Goal: Task Accomplishment & Management: Manage account settings

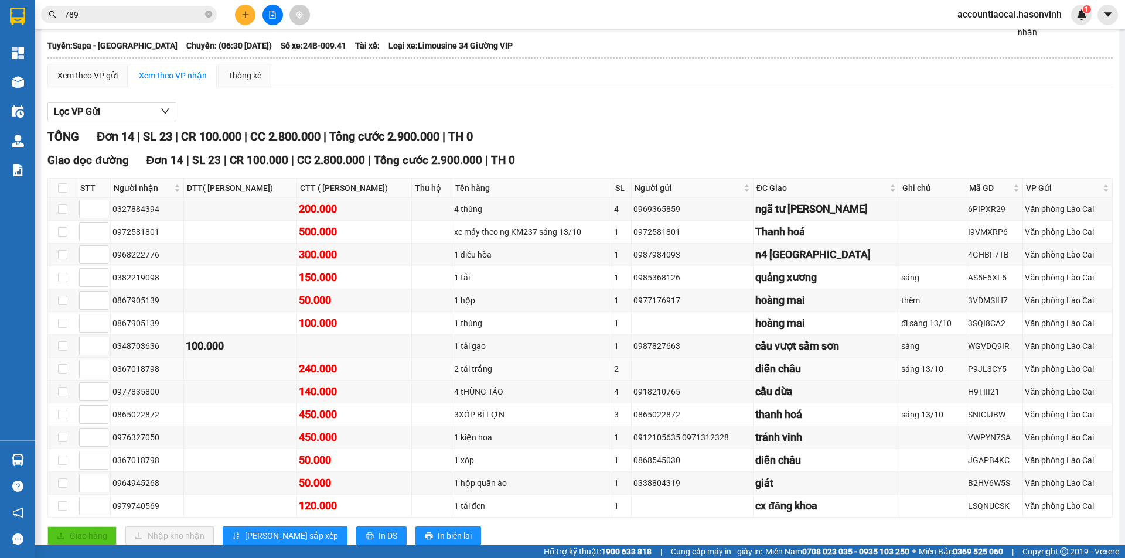
scroll to position [125, 0]
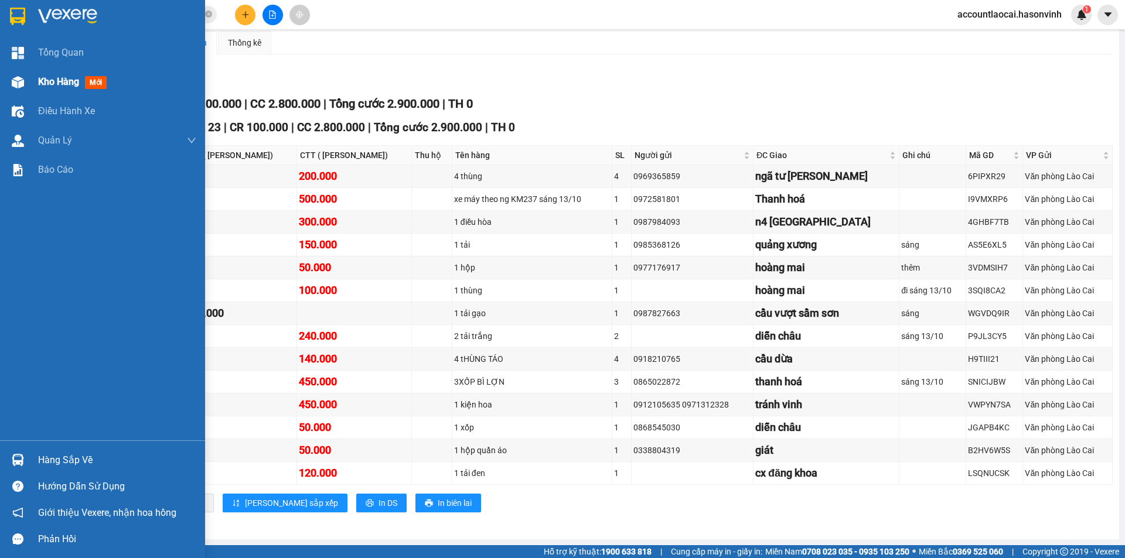
click at [53, 88] on div "Kho hàng mới" at bounding box center [74, 81] width 73 height 15
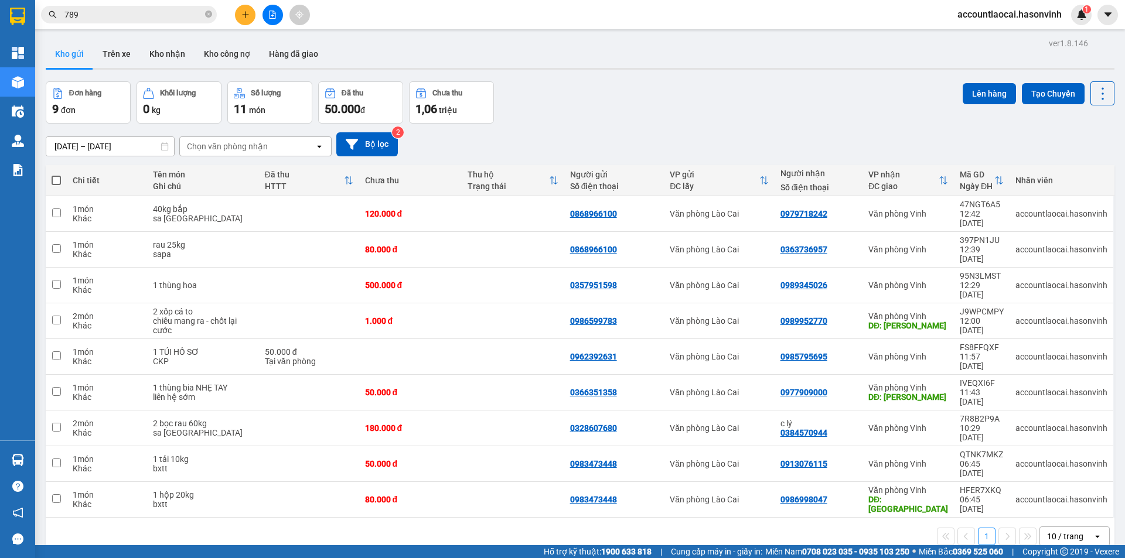
click at [274, 25] on button at bounding box center [272, 15] width 21 height 21
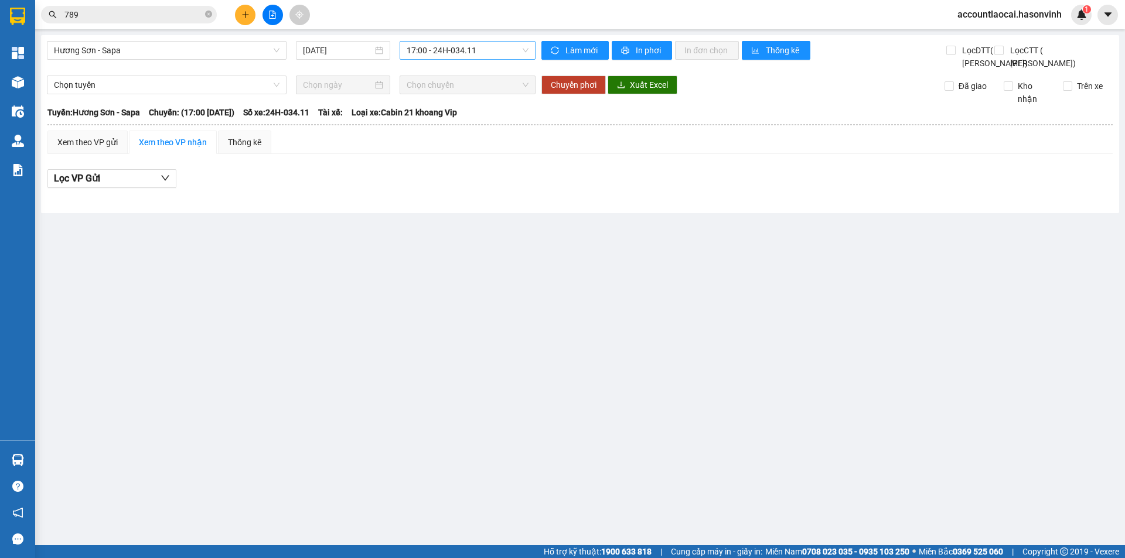
click at [446, 52] on span "17:00 - 24H-034.11" at bounding box center [468, 51] width 122 height 18
click at [69, 53] on span "Hương Sơn - Sapa" at bounding box center [167, 51] width 226 height 18
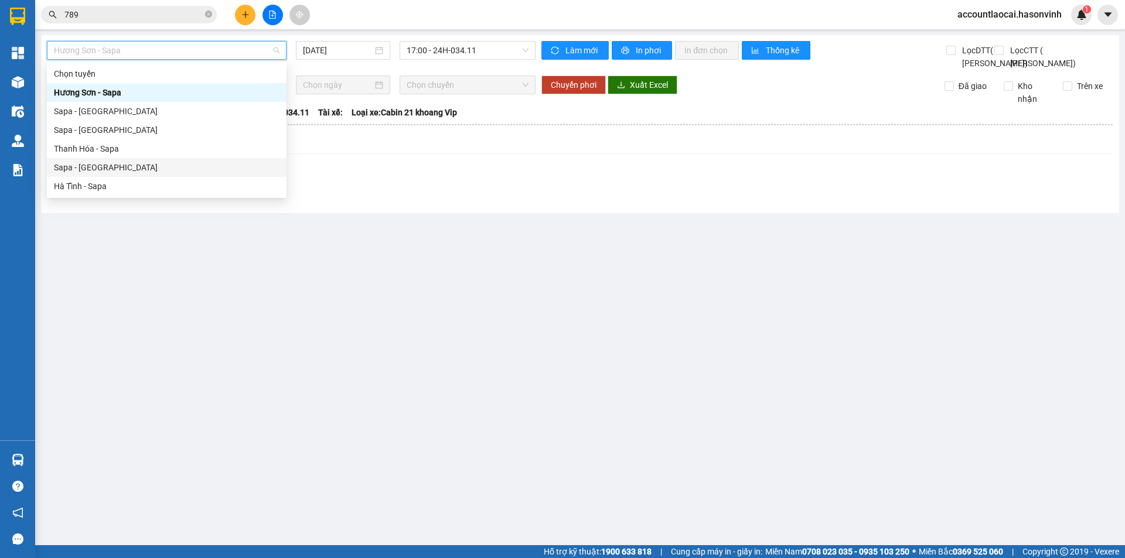
click at [110, 163] on div "Sapa - [GEOGRAPHIC_DATA]" at bounding box center [167, 167] width 226 height 13
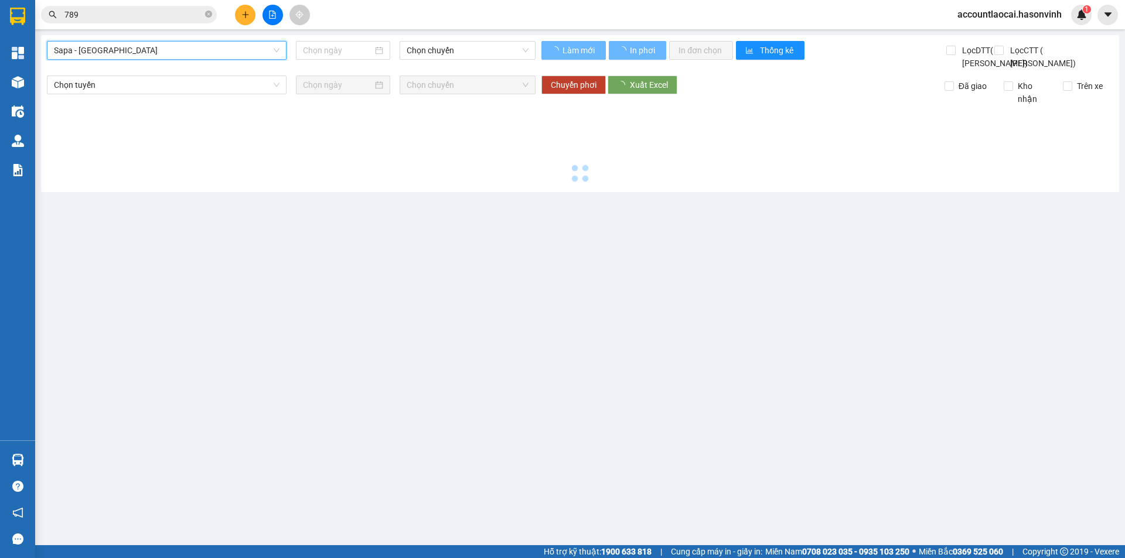
type input "[DATE]"
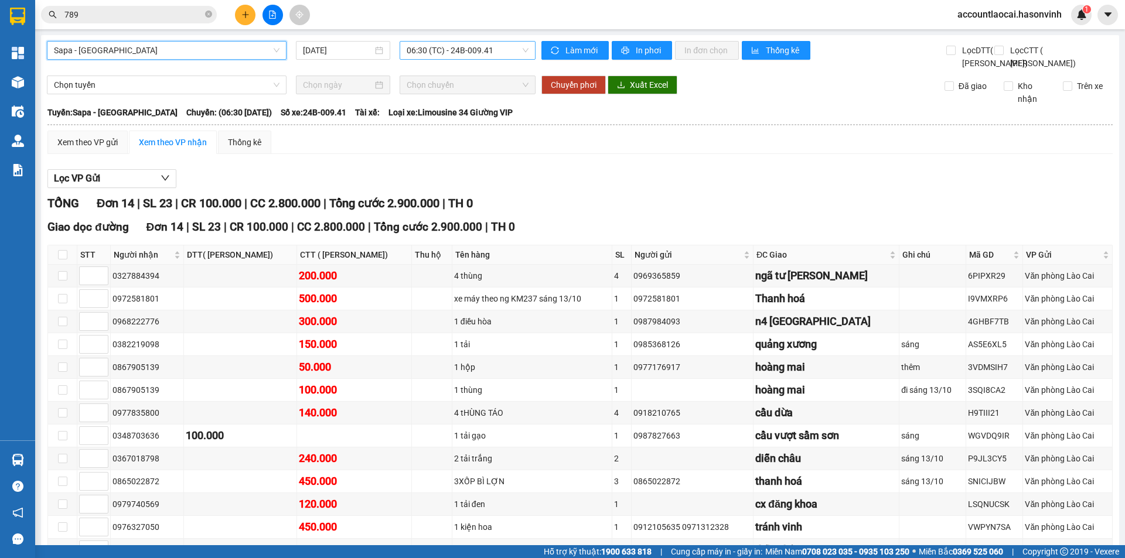
click at [421, 55] on span "06:30 (TC) - 24B-009.41" at bounding box center [468, 51] width 122 height 18
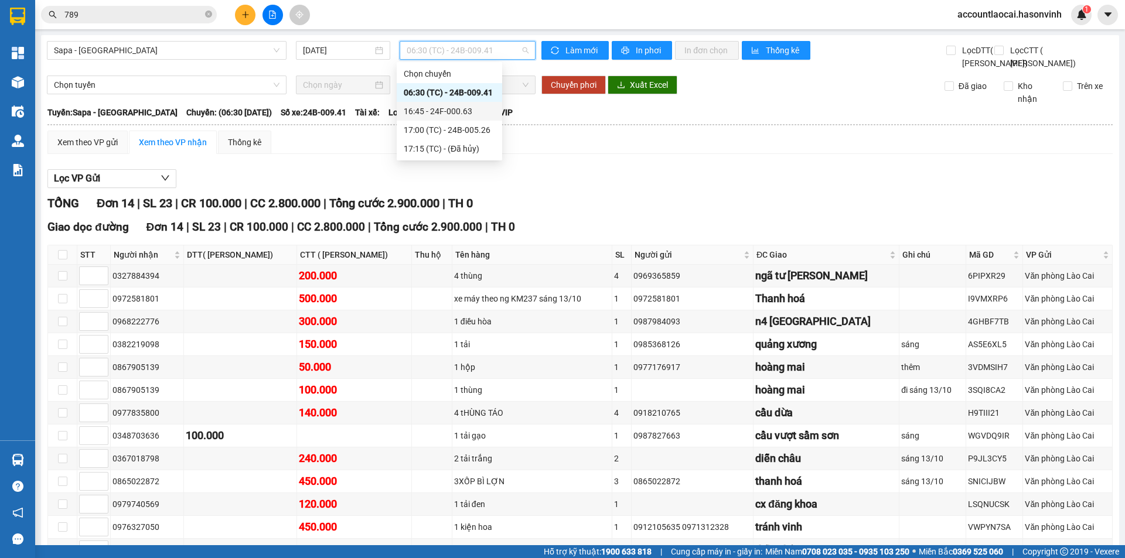
click at [433, 104] on div "16:45 - 24F-000.63" at bounding box center [449, 111] width 105 height 19
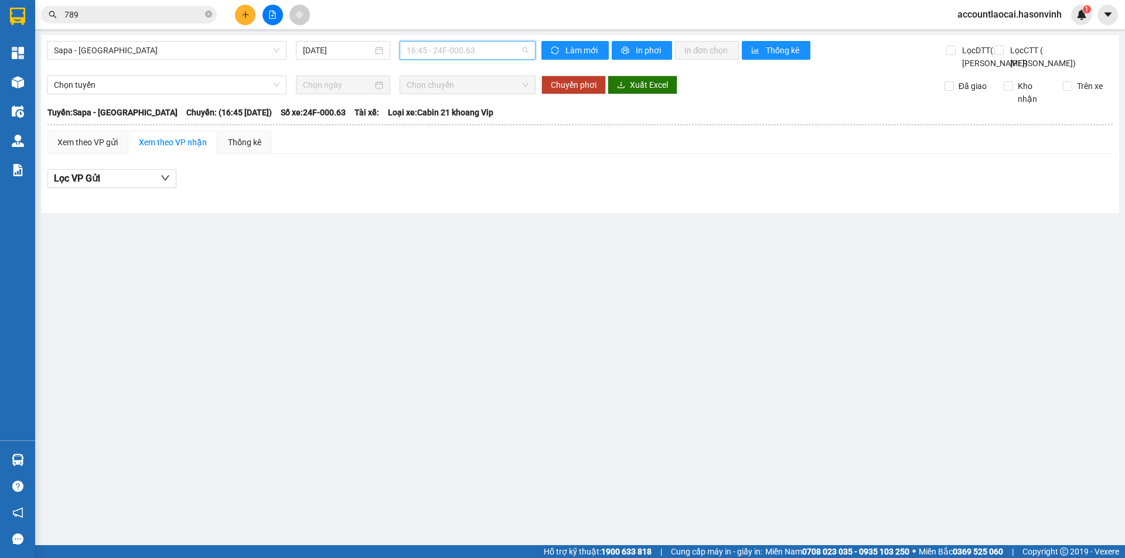
click at [411, 52] on span "16:45 - 24F-000.63" at bounding box center [468, 51] width 122 height 18
click at [418, 124] on div "17:00 (TC) - 24B-005.26" at bounding box center [452, 130] width 91 height 13
click at [113, 42] on div "Sapa - [GEOGRAPHIC_DATA]" at bounding box center [167, 50] width 240 height 19
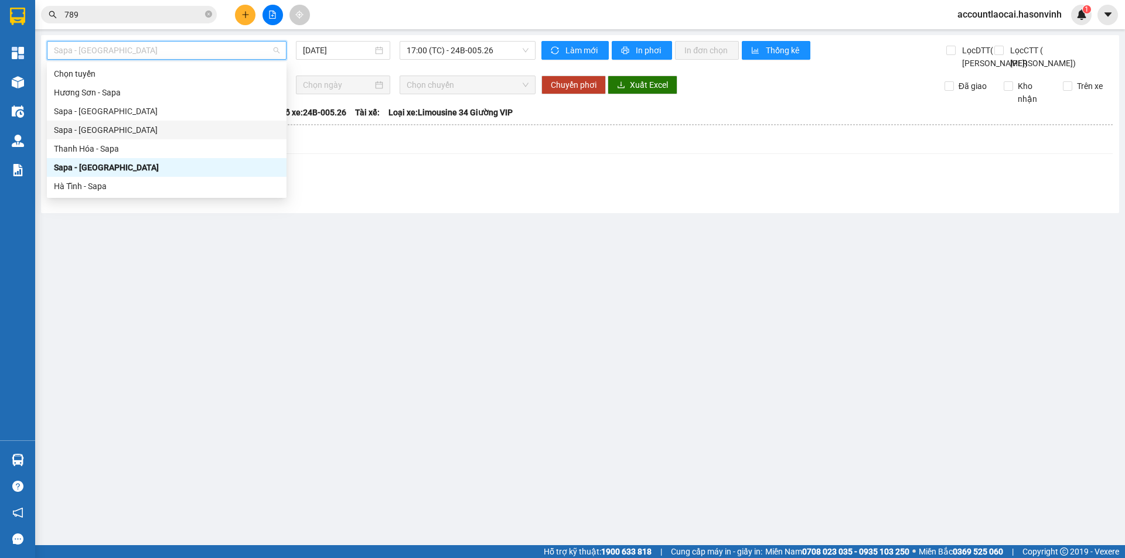
click at [102, 122] on div "Sapa - [GEOGRAPHIC_DATA]" at bounding box center [167, 130] width 240 height 19
type input "[DATE]"
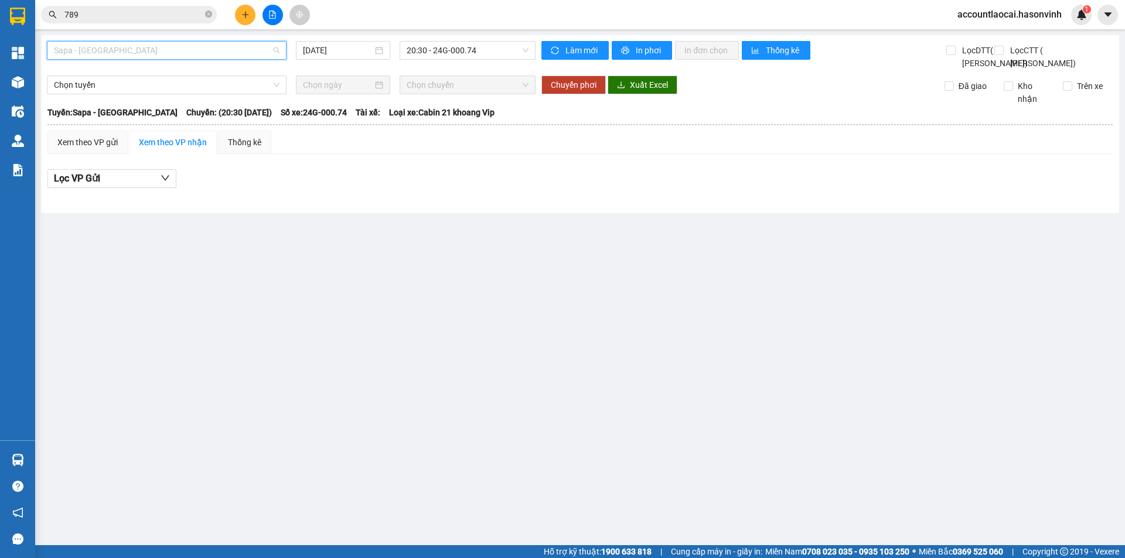
click at [95, 49] on span "Sapa - [GEOGRAPHIC_DATA]" at bounding box center [167, 51] width 226 height 18
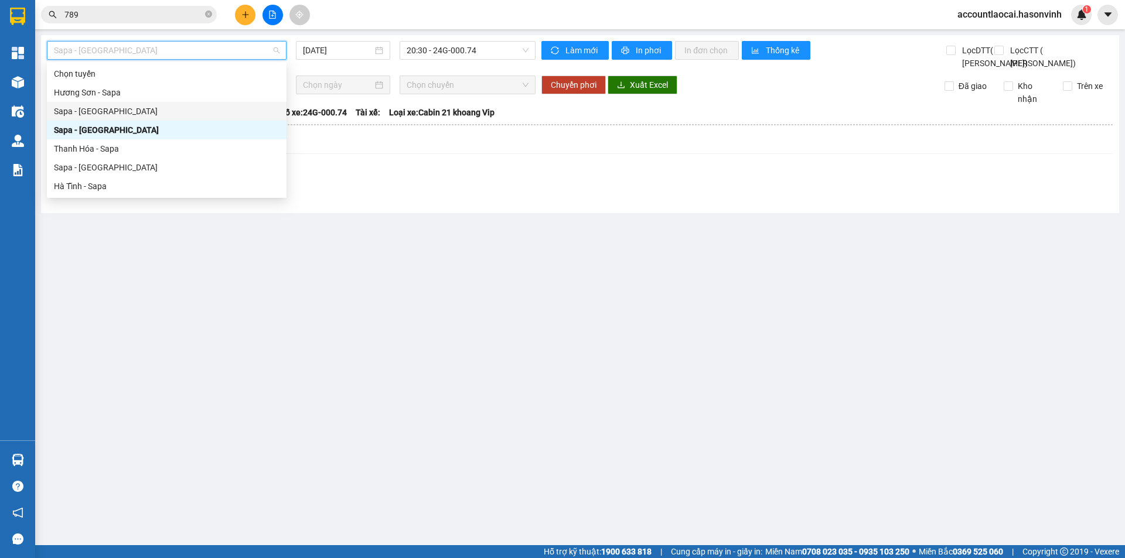
drag, startPoint x: 100, startPoint y: 96, endPoint x: 101, endPoint y: 107, distance: 11.3
click at [101, 107] on div "Chọn tuyến Hương Sơn - Sapa Sapa - Hương Sơn Sapa - Thanh Hóa Thanh Hóa - Sapa …" at bounding box center [167, 129] width 240 height 131
click at [101, 108] on div "Sapa - [GEOGRAPHIC_DATA]" at bounding box center [167, 111] width 226 height 13
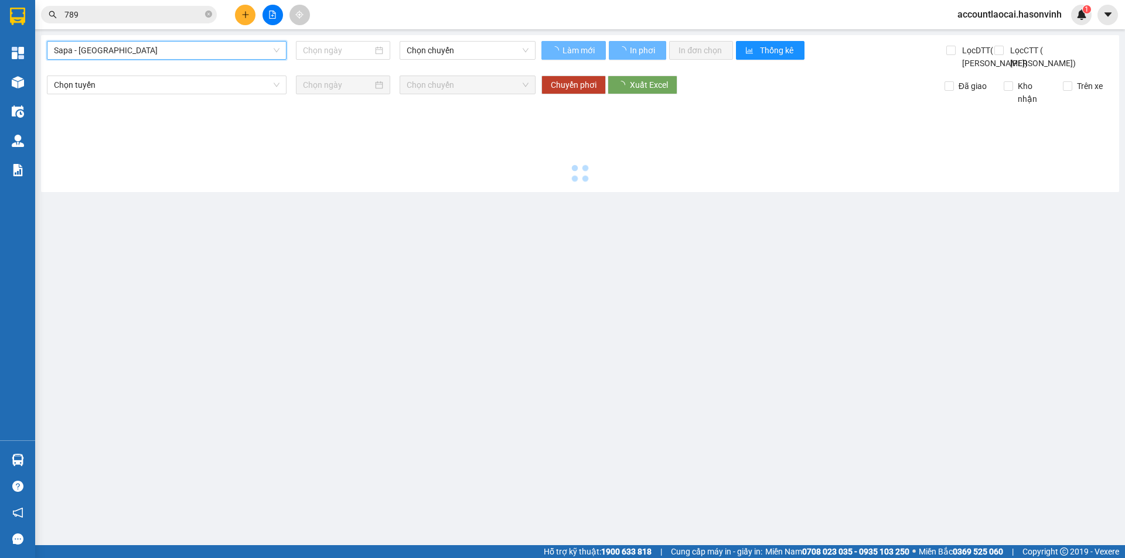
type input "[DATE]"
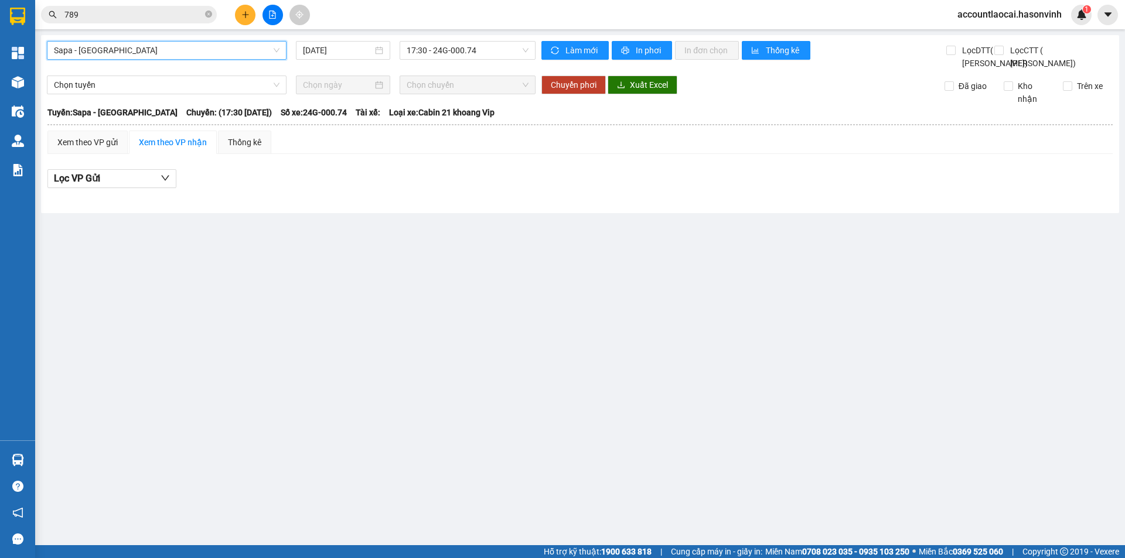
click at [148, 50] on span "Sapa - [GEOGRAPHIC_DATA]" at bounding box center [167, 51] width 226 height 18
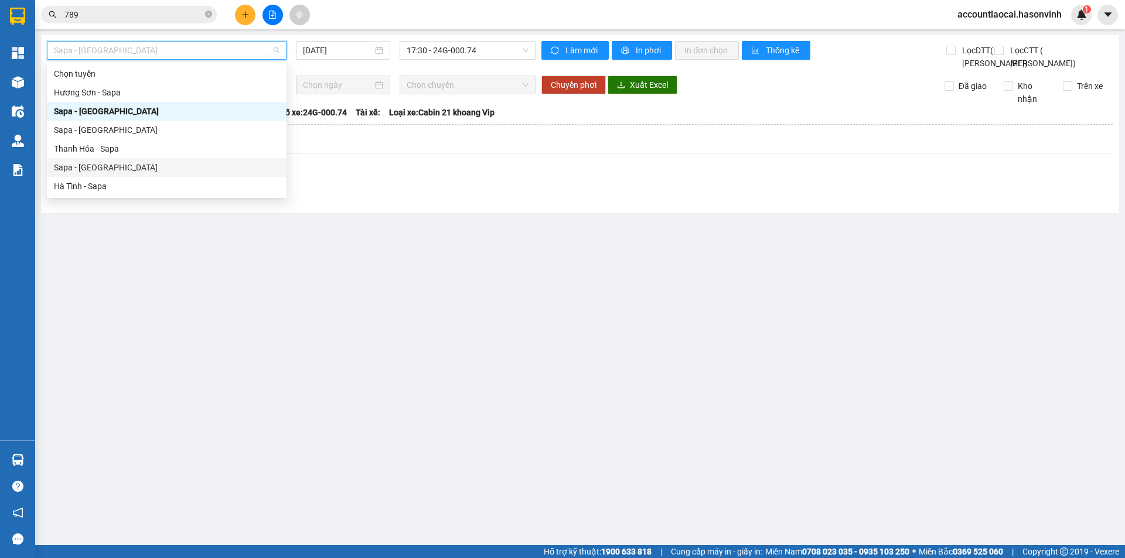
click at [112, 175] on div "Sapa - [GEOGRAPHIC_DATA]" at bounding box center [167, 167] width 240 height 19
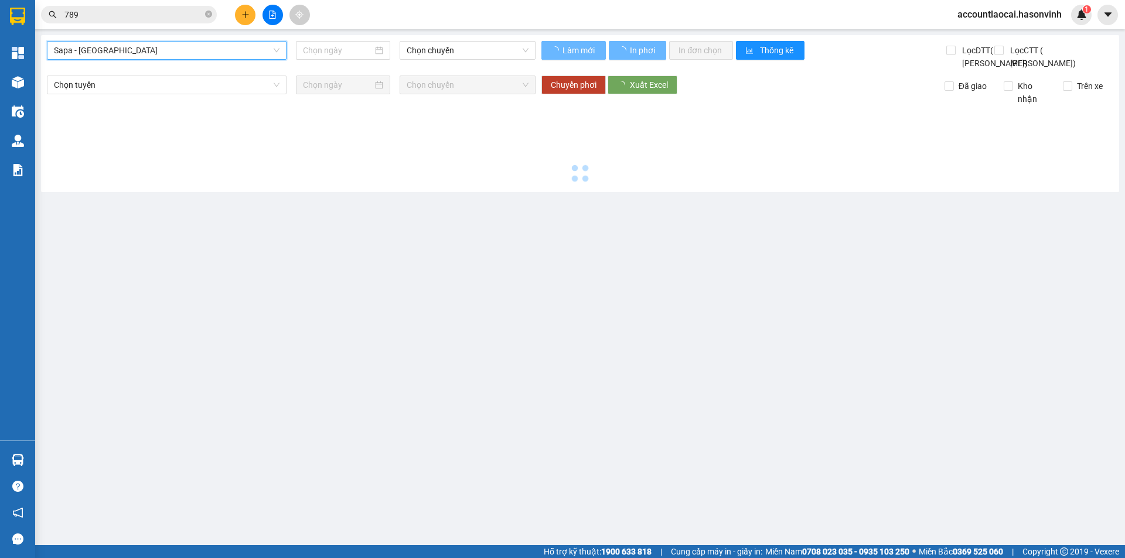
type input "[DATE]"
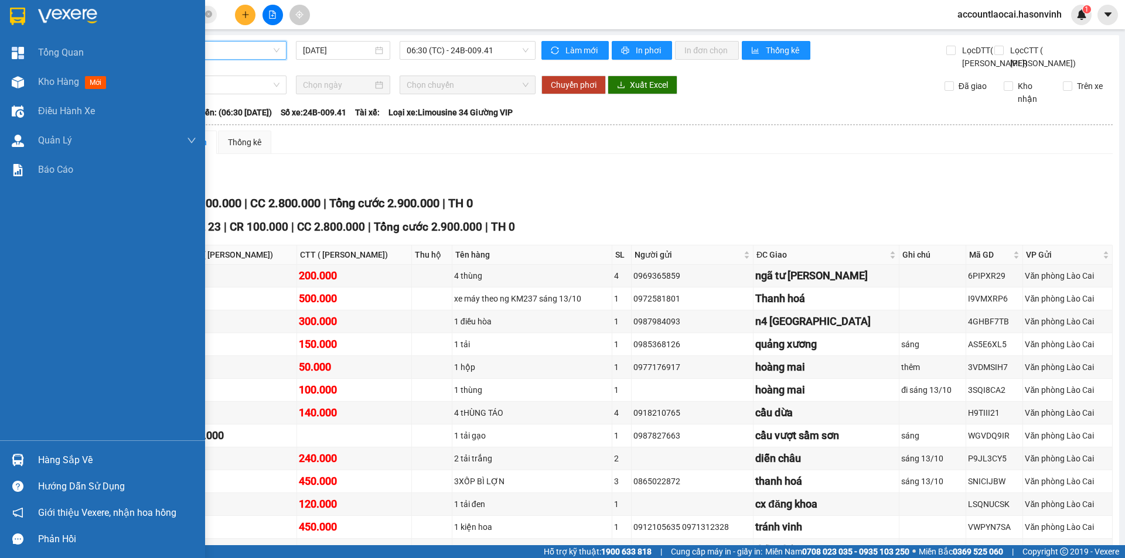
click at [25, 77] on div at bounding box center [18, 82] width 21 height 21
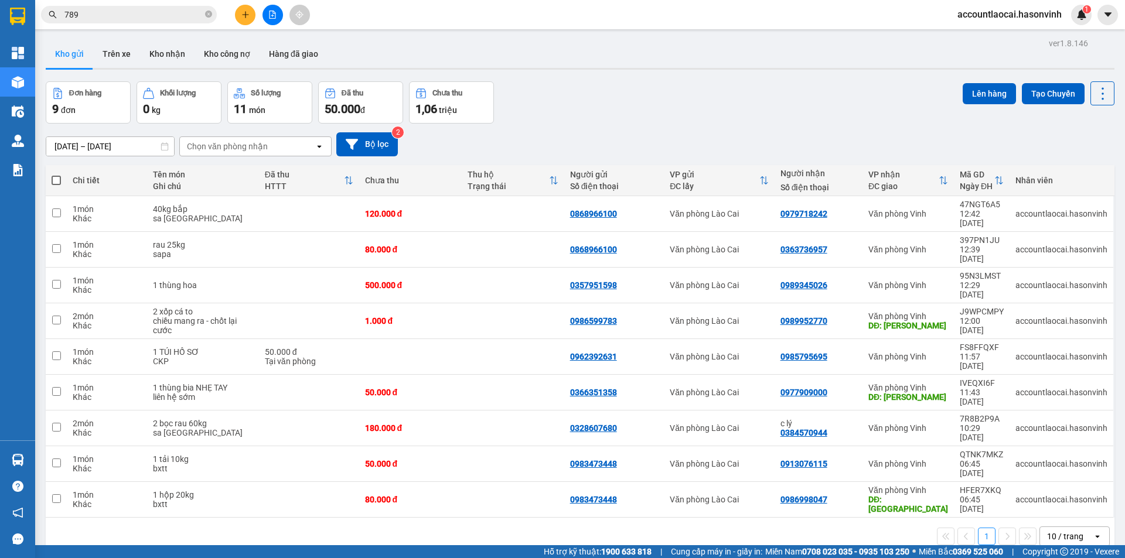
click at [91, 6] on span "789" at bounding box center [129, 15] width 176 height 18
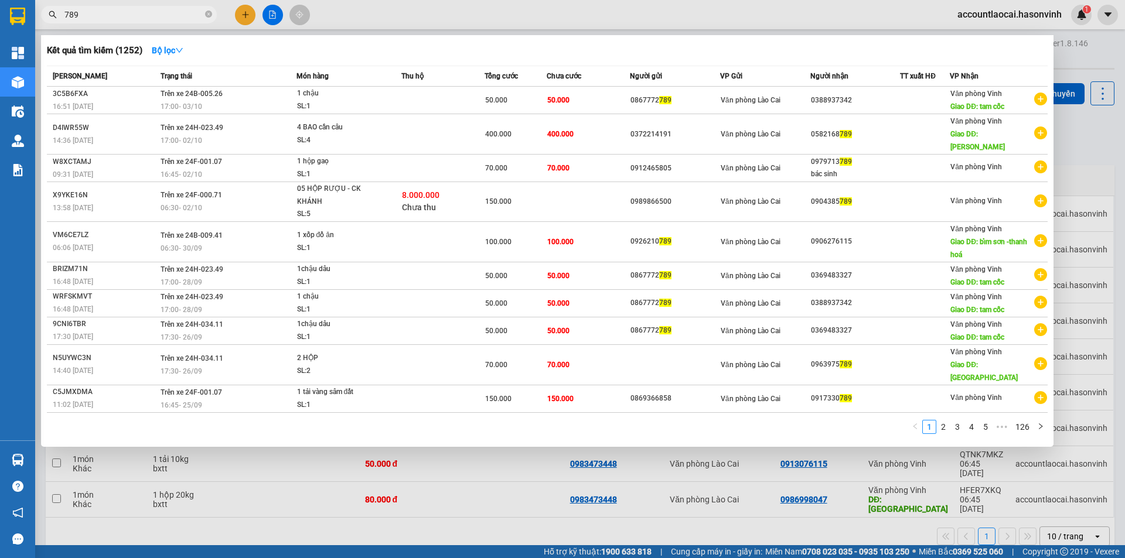
click at [91, 7] on span "789" at bounding box center [129, 15] width 176 height 18
click at [88, 11] on input "789" at bounding box center [133, 14] width 138 height 13
drag, startPoint x: 86, startPoint y: 16, endPoint x: 56, endPoint y: 17, distance: 30.5
click at [56, 17] on div "789" at bounding box center [114, 15] width 228 height 18
paste input "098 6666878"
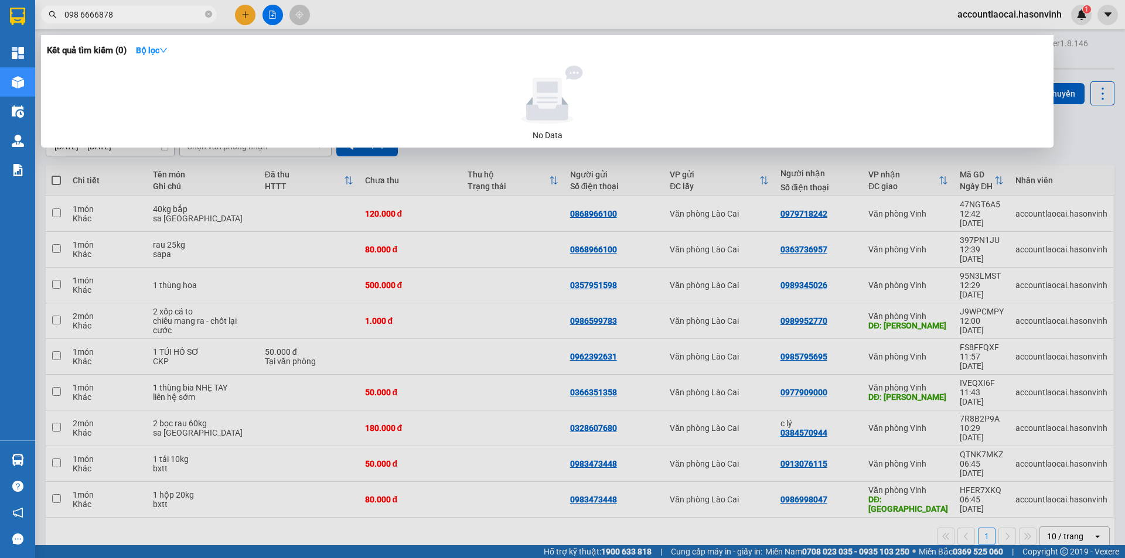
click at [126, 22] on span "098 6666878" at bounding box center [129, 15] width 176 height 18
click at [80, 12] on input "098 6666878" at bounding box center [133, 14] width 138 height 13
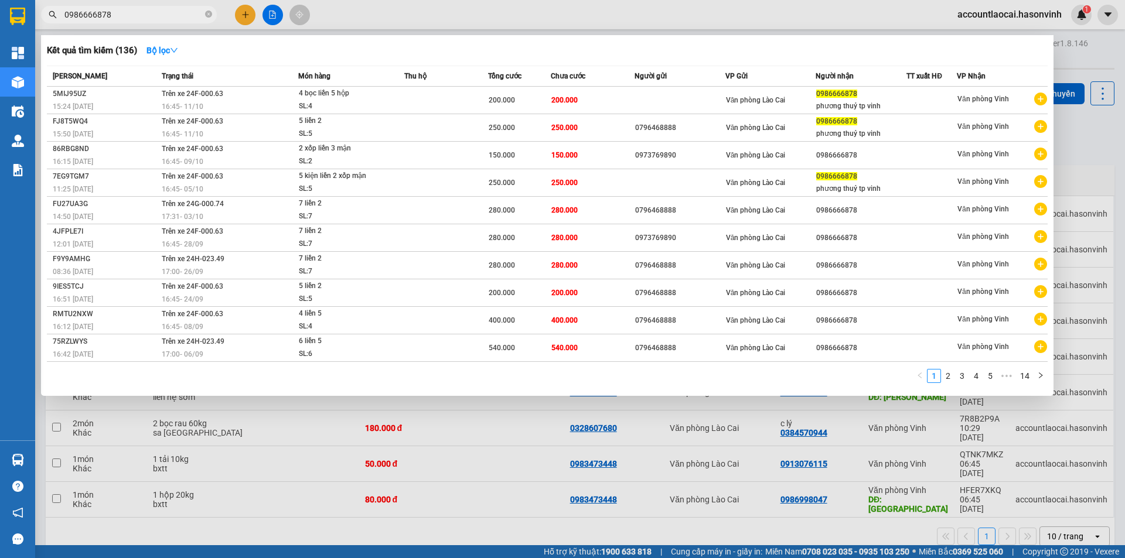
type input "0986666878"
click at [244, 21] on div at bounding box center [562, 279] width 1125 height 558
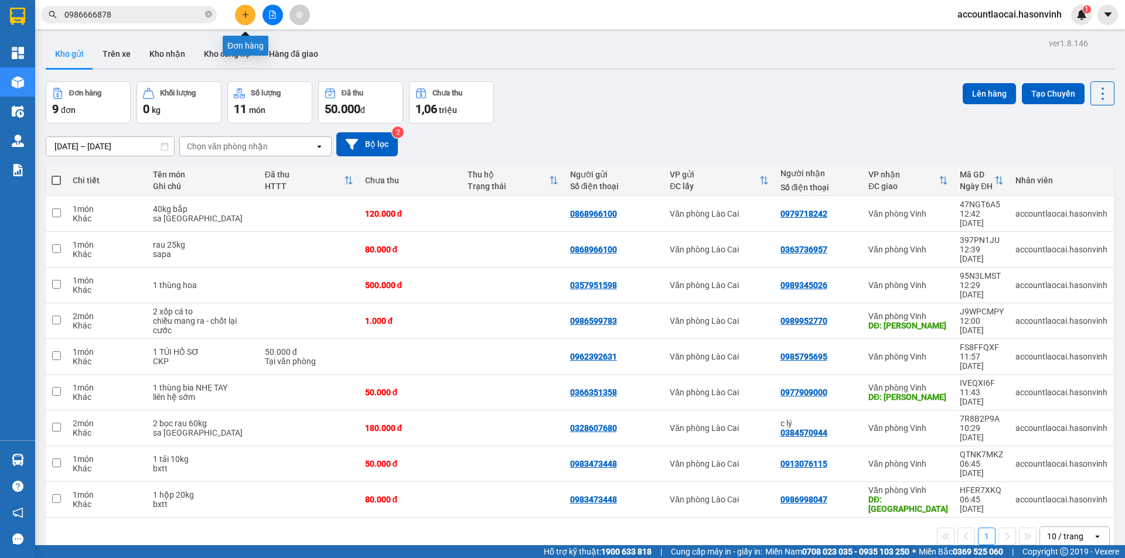
click at [245, 13] on icon "plus" at bounding box center [245, 14] width 1 height 6
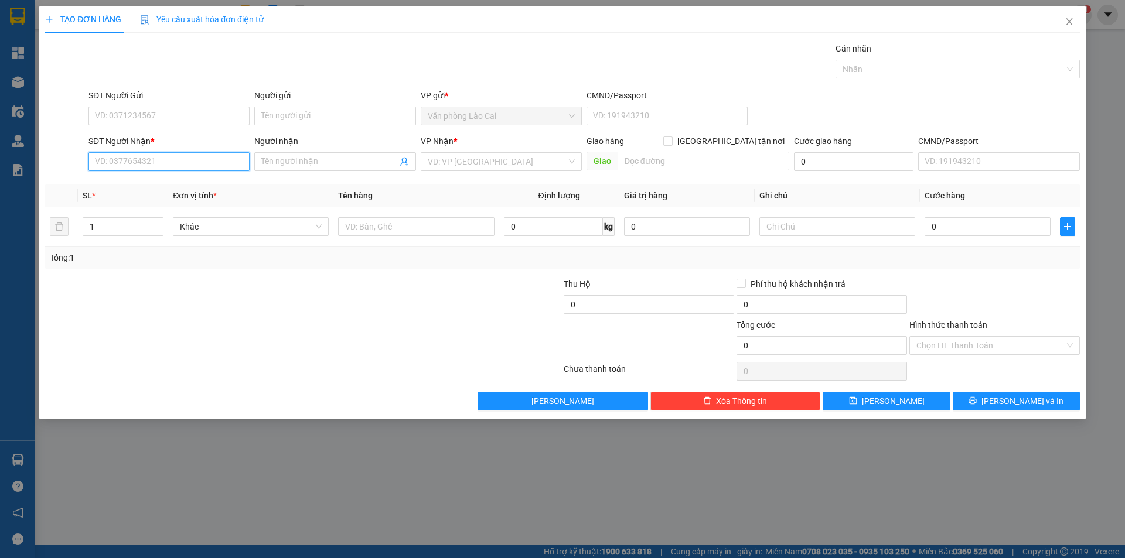
click at [161, 165] on input "SĐT Người Nhận *" at bounding box center [168, 161] width 161 height 19
paste input "098 6666878"
click at [110, 163] on input "098 6666878" at bounding box center [168, 161] width 161 height 19
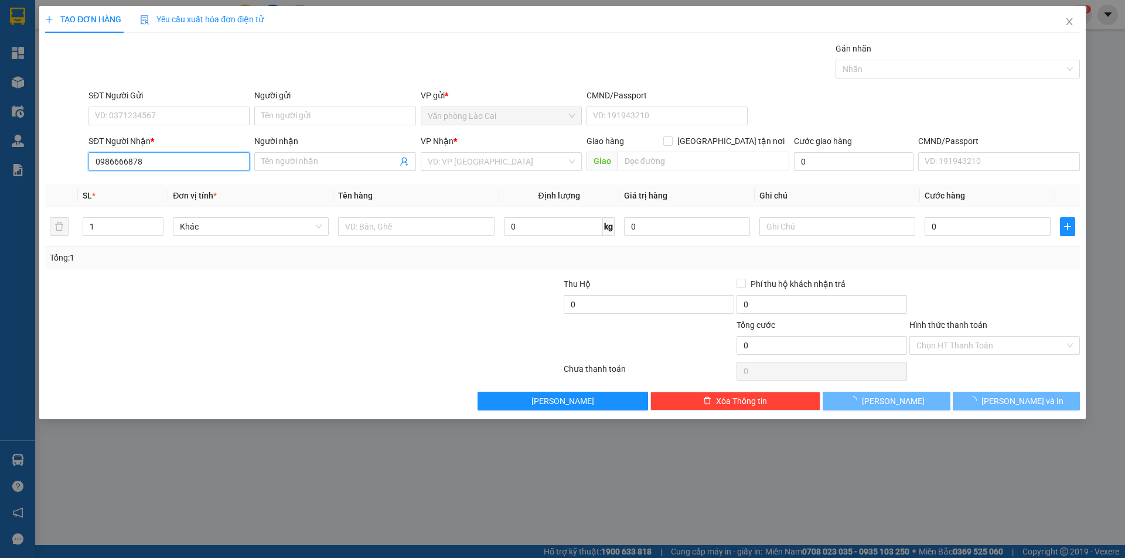
type input "0986666878"
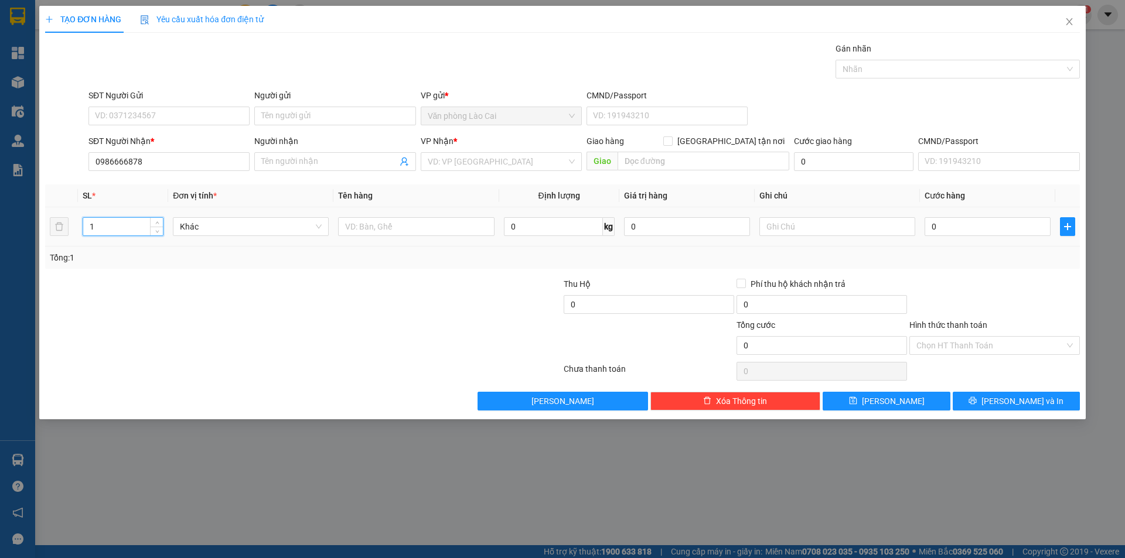
click at [120, 221] on input "1" at bounding box center [123, 227] width 80 height 18
drag, startPoint x: 120, startPoint y: 222, endPoint x: 81, endPoint y: 223, distance: 38.7
click at [81, 223] on td "1" at bounding box center [123, 226] width 90 height 39
type input "5"
click at [223, 228] on span "Khác" at bounding box center [251, 227] width 142 height 18
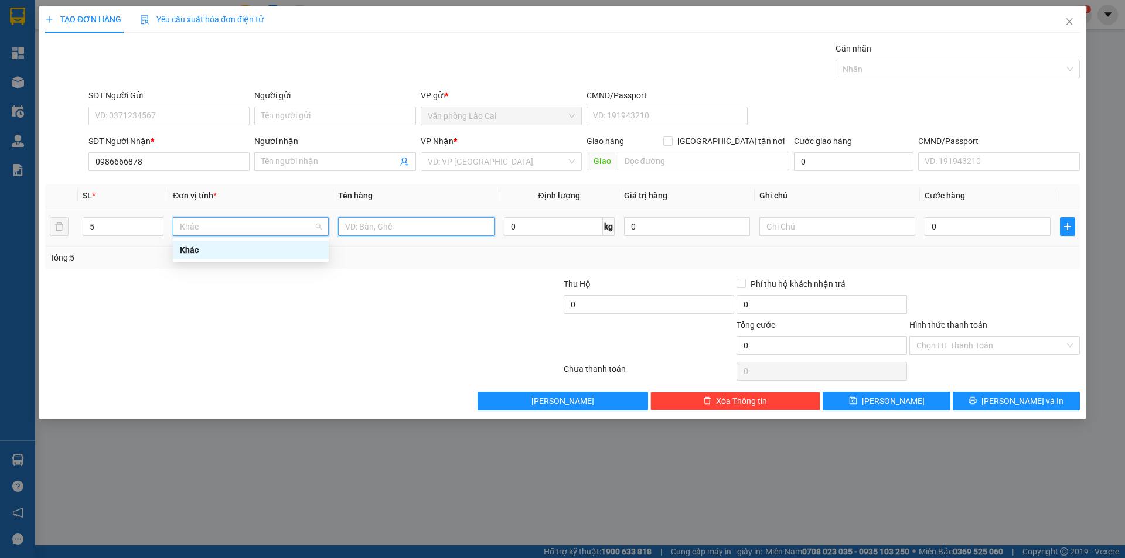
click at [420, 226] on input "text" at bounding box center [416, 226] width 156 height 19
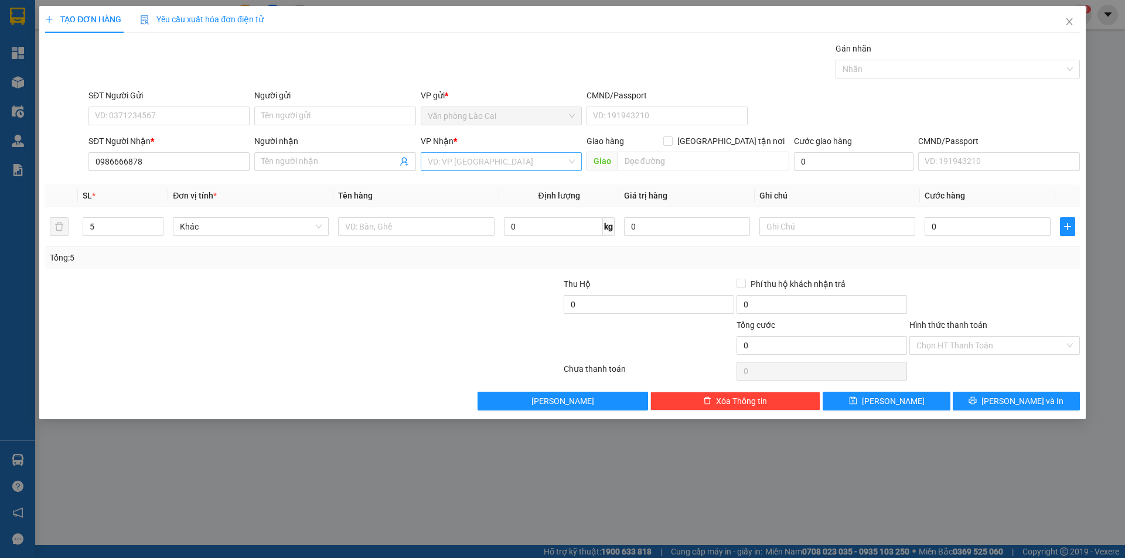
click at [518, 156] on input "search" at bounding box center [497, 162] width 139 height 18
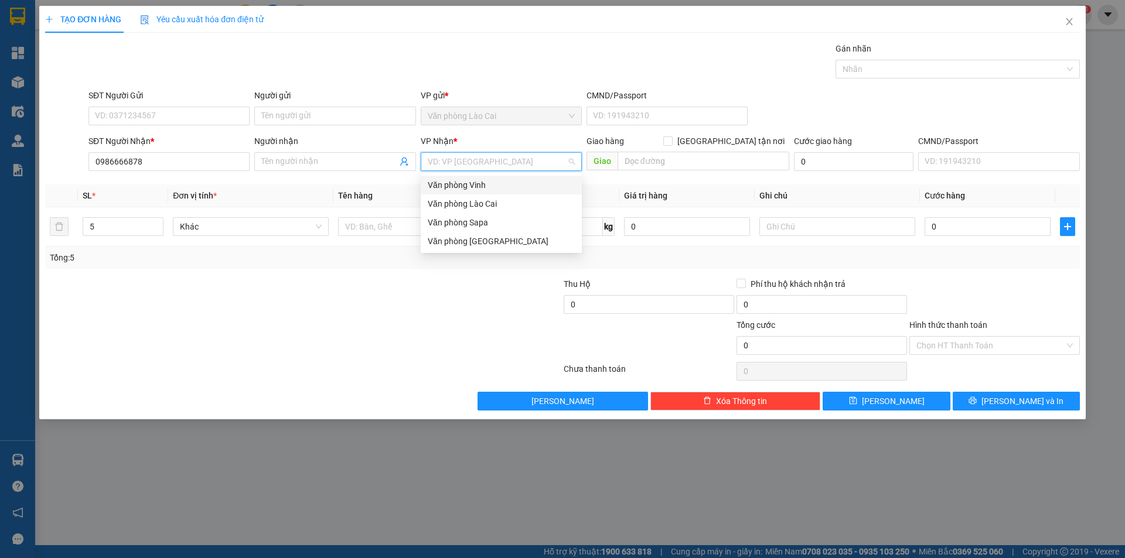
click at [529, 166] on input "search" at bounding box center [497, 162] width 139 height 18
click at [528, 186] on div "Văn phòng Vinh" at bounding box center [501, 185] width 147 height 13
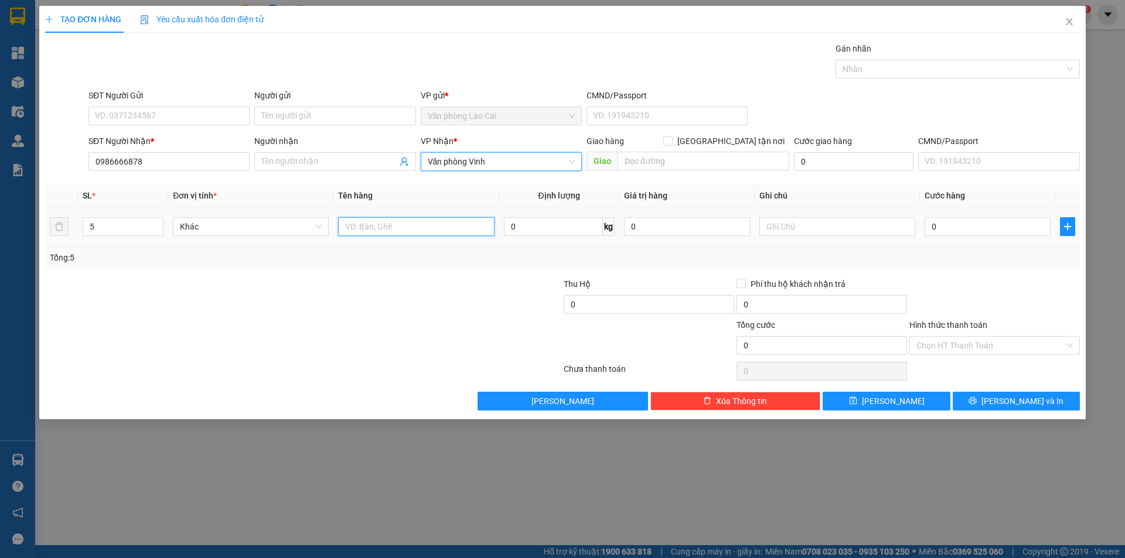
click at [422, 223] on input "text" at bounding box center [416, 226] width 156 height 19
type input "5 liền 2 xốp mận"
click at [975, 234] on input "0" at bounding box center [987, 226] width 126 height 19
type input "2"
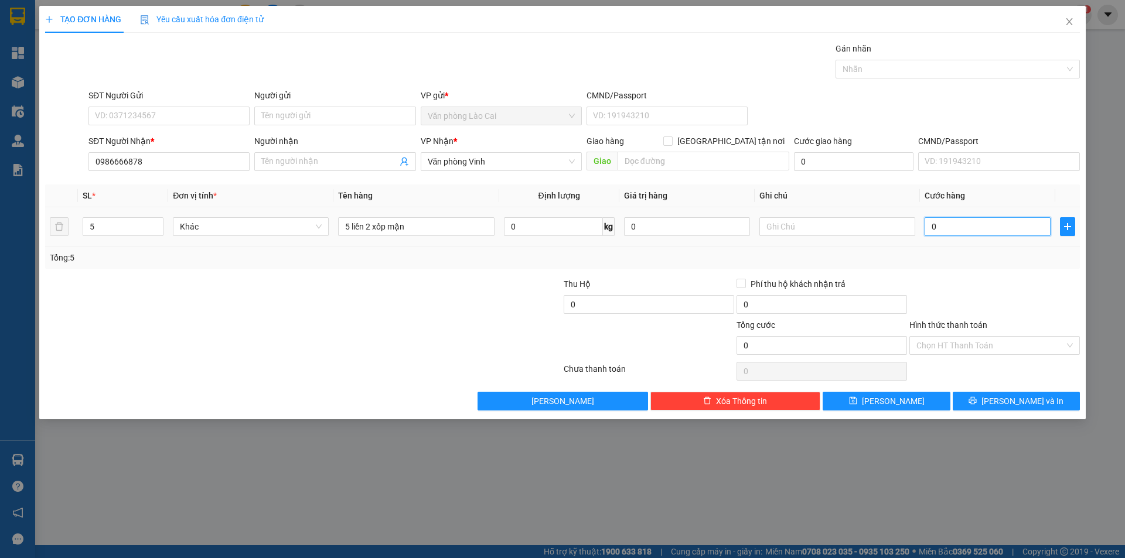
type input "2"
type input "25"
type input "250"
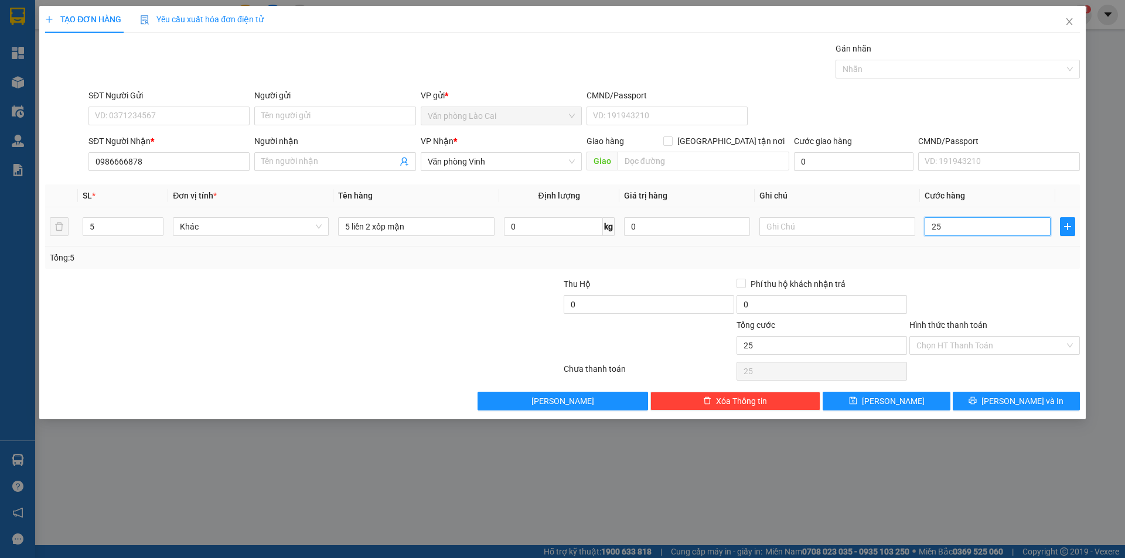
type input "250"
type input "250.000"
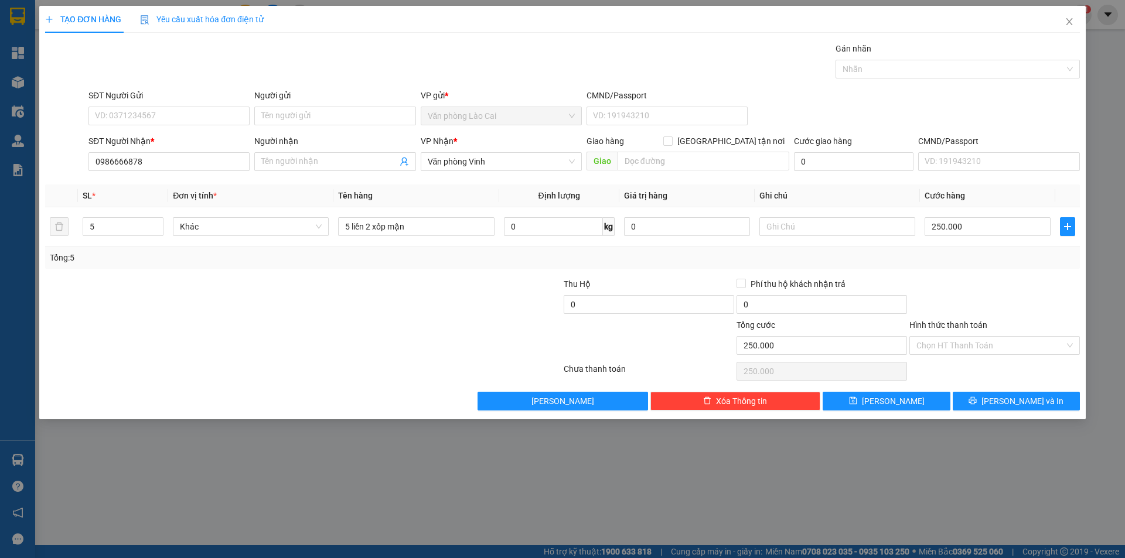
click at [961, 267] on div "Tổng: 5" at bounding box center [562, 258] width 1035 height 22
click at [159, 125] on div "SĐT Người Gửi VD: 0371234567" at bounding box center [168, 109] width 161 height 41
click at [159, 118] on input "SĐT Người Gửi" at bounding box center [168, 116] width 161 height 19
click at [189, 117] on input "SĐT Người Gửi" at bounding box center [168, 116] width 161 height 19
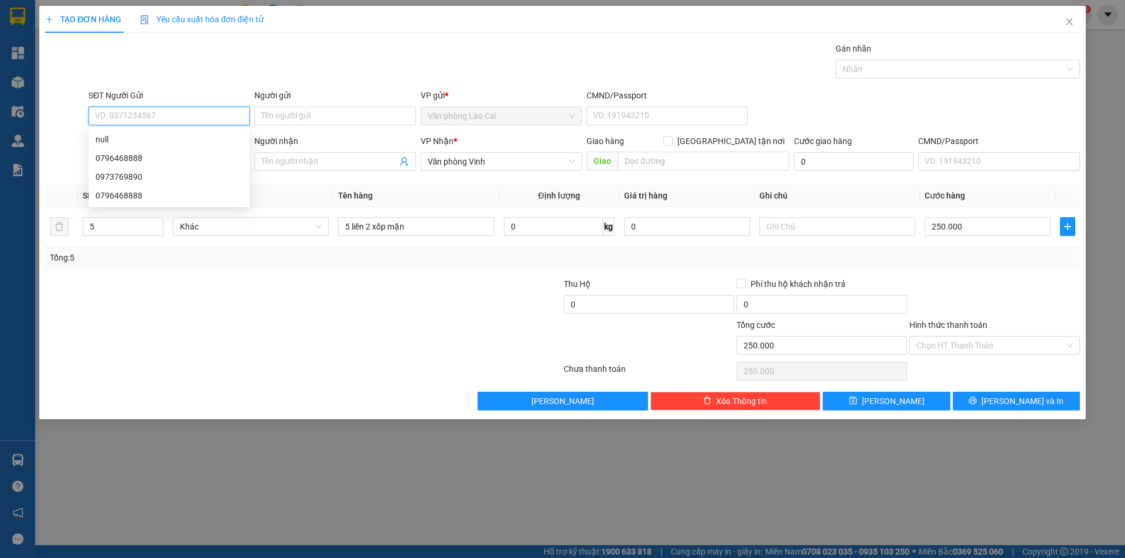
paste input "0973769890"
type input "0973769890"
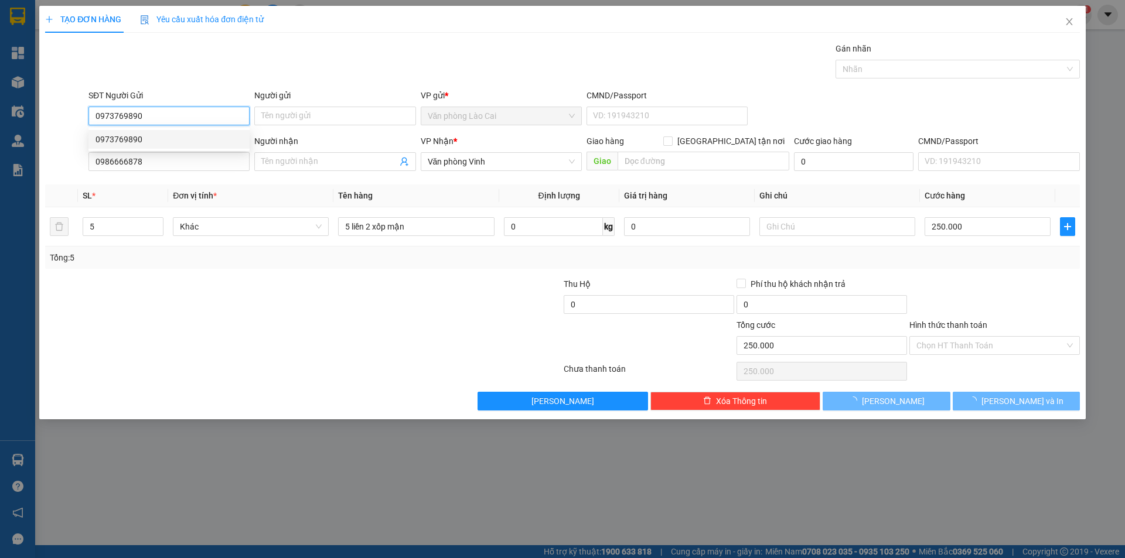
click at [170, 133] on div "0973769890" at bounding box center [168, 139] width 147 height 13
type input "150.000"
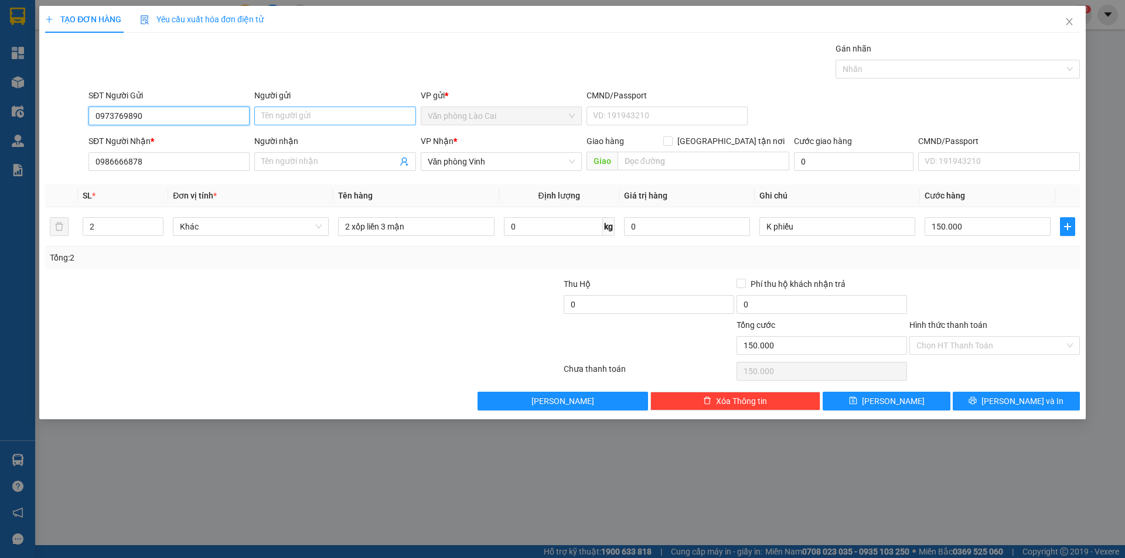
type input "0973769890"
click at [275, 111] on input "Người gửi" at bounding box center [334, 116] width 161 height 19
type input "Thảo Nguyễn"
click at [310, 153] on span at bounding box center [334, 161] width 161 height 19
click at [311, 162] on input "Người nhận" at bounding box center [328, 161] width 135 height 13
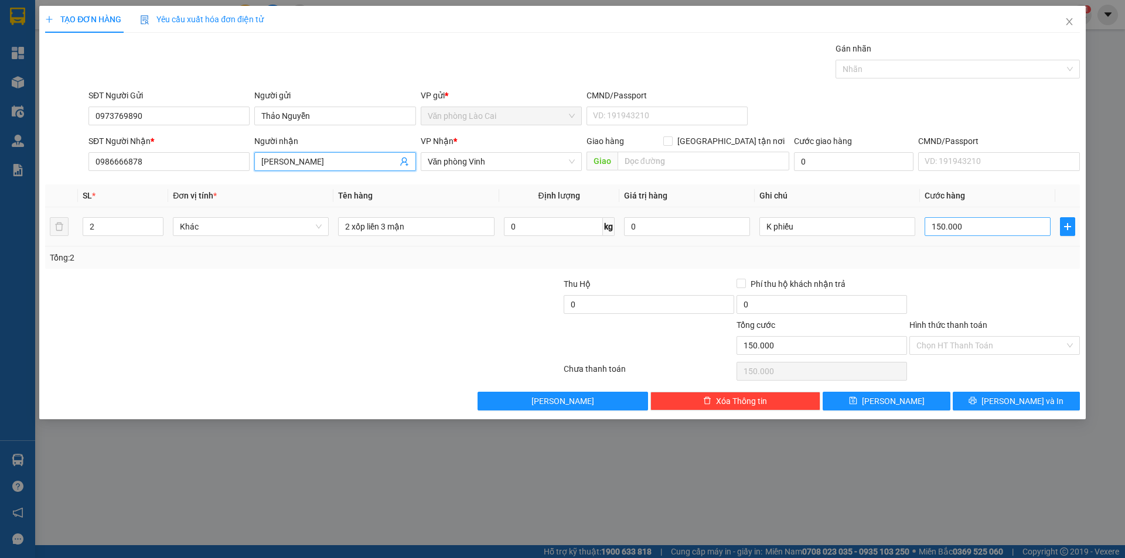
type input "[PERSON_NAME]"
click at [971, 231] on input "150.000" at bounding box center [987, 226] width 126 height 19
type input "2"
type input "25"
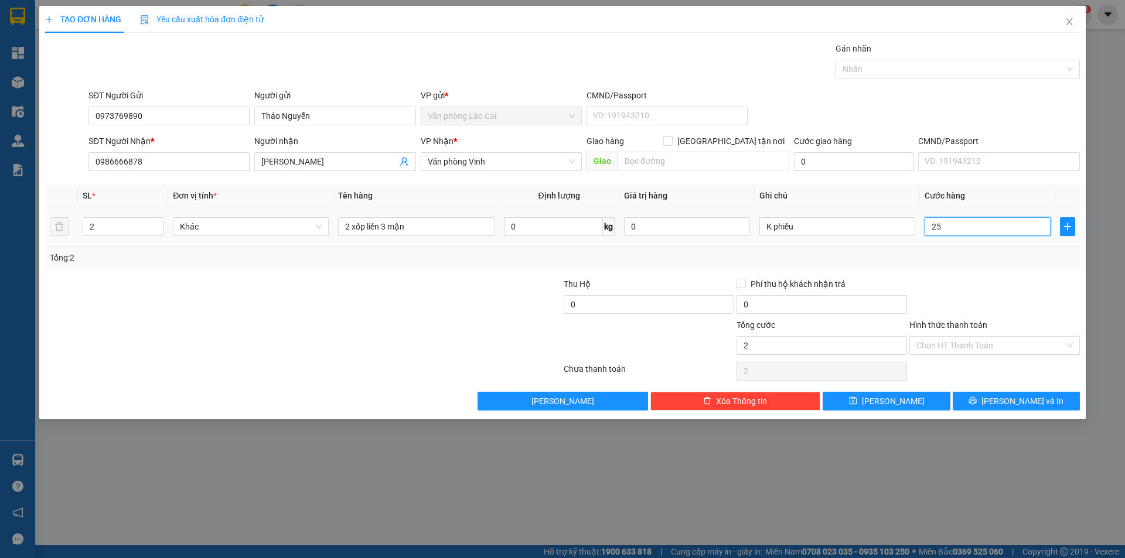
type input "25"
type input "250"
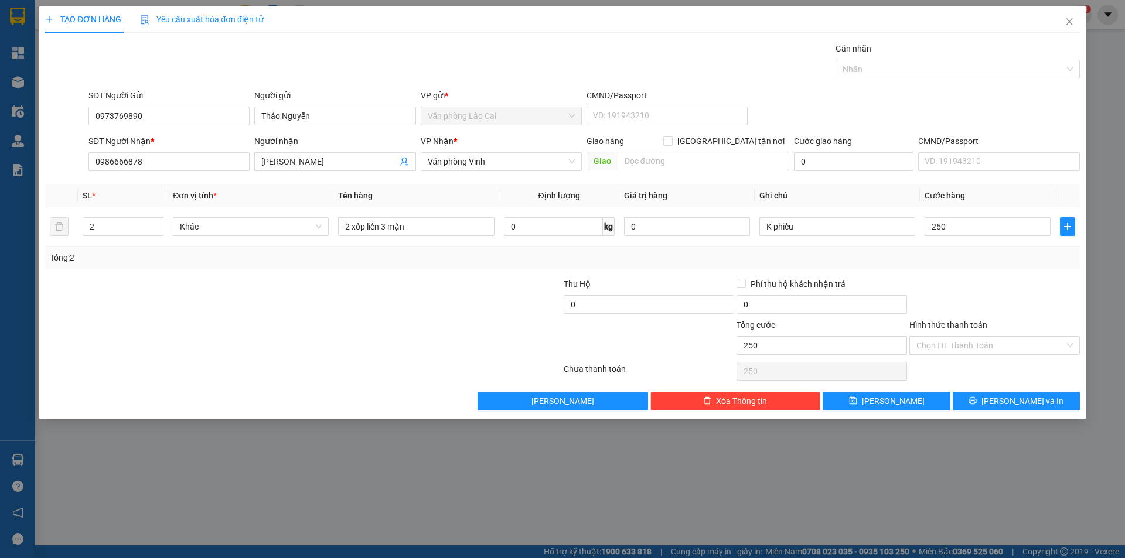
type input "250.000"
drag, startPoint x: 967, startPoint y: 272, endPoint x: 946, endPoint y: 258, distance: 25.3
click at [967, 271] on div "Transit Pickup Surcharge Ids Transit Deliver Surcharge Ids Transit Deliver Surc…" at bounding box center [562, 226] width 1035 height 368
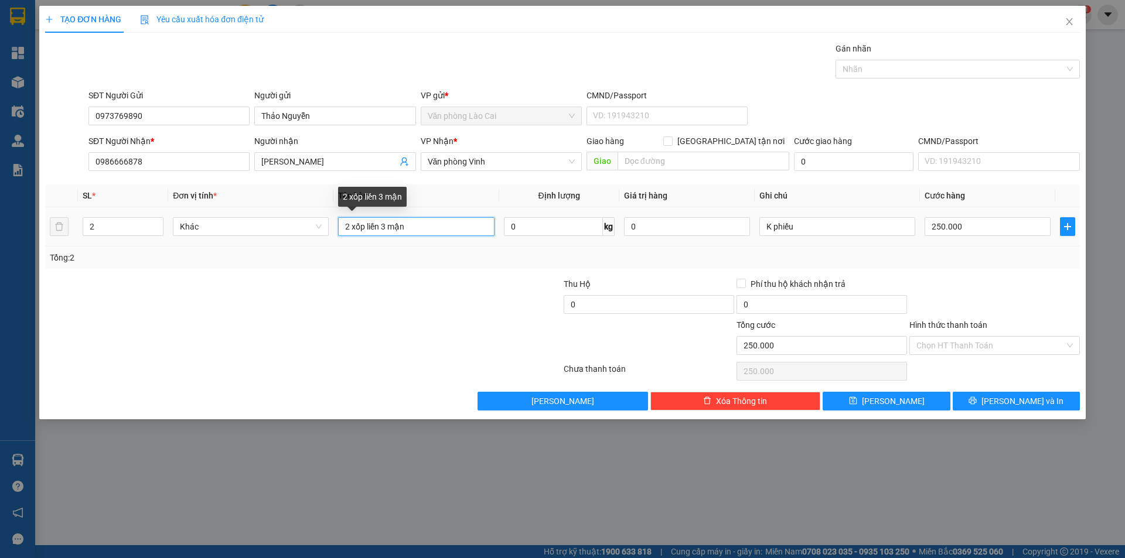
click at [416, 226] on input "2 xốp liền 3 mận" at bounding box center [416, 226] width 156 height 19
drag, startPoint x: 416, startPoint y: 226, endPoint x: 306, endPoint y: 224, distance: 110.1
click at [306, 224] on tr "2 Khác 2 xốp liền 3 mận 0 kg 0 K phiếu 250.000" at bounding box center [562, 226] width 1035 height 39
type input "5 xốp liền 2 mận"
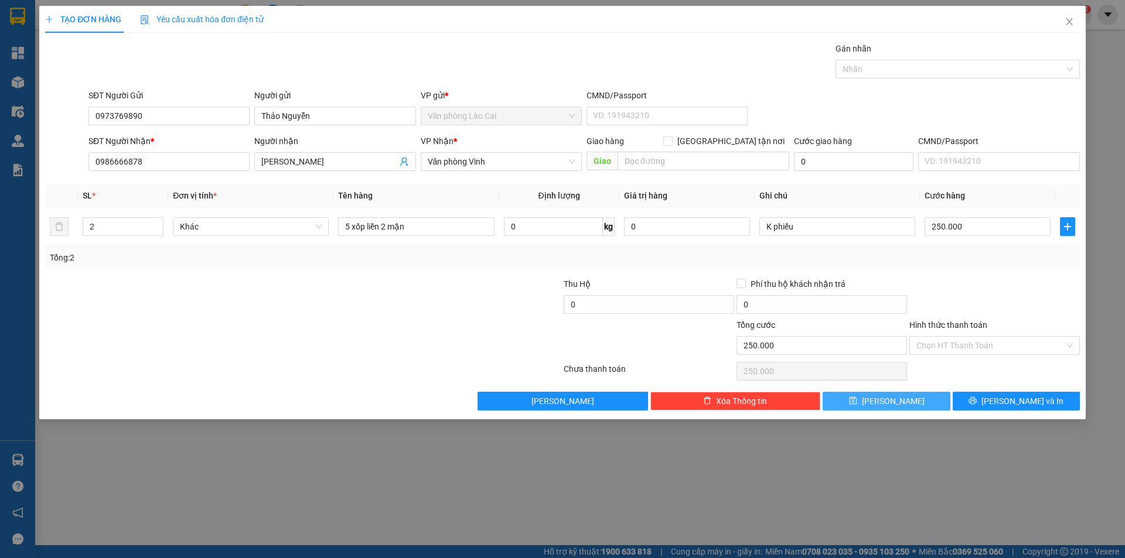
click at [927, 400] on button "[PERSON_NAME]" at bounding box center [885, 401] width 127 height 19
type input "0"
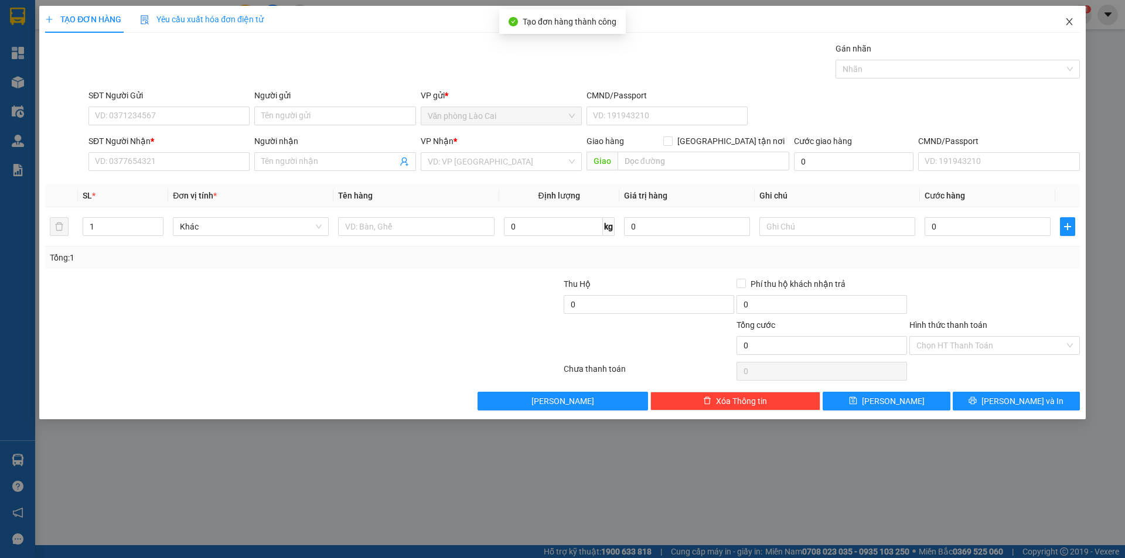
click at [1066, 22] on icon "close" at bounding box center [1068, 21] width 9 height 9
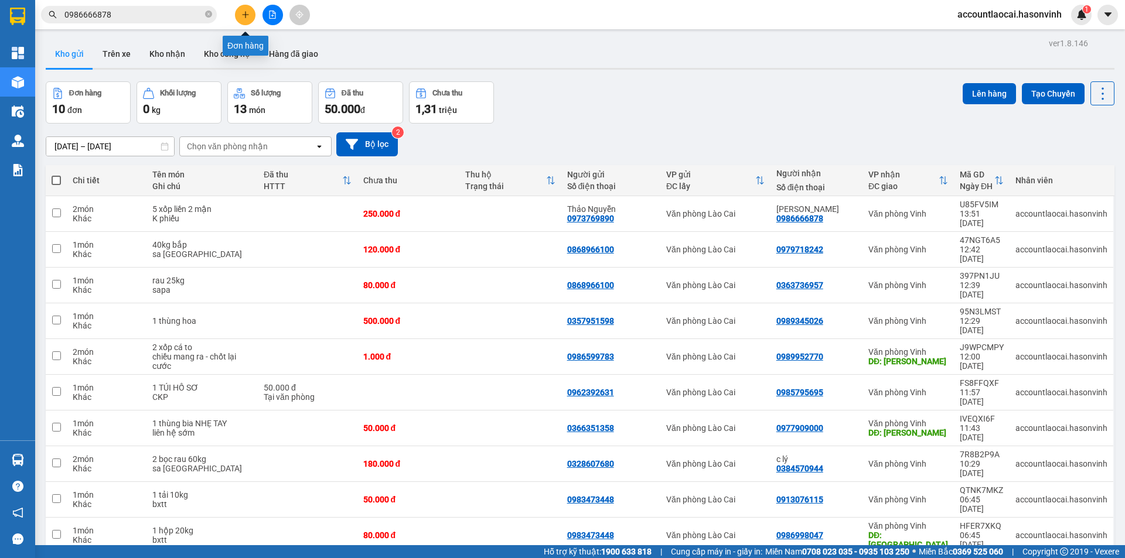
click at [246, 13] on icon "plus" at bounding box center [245, 15] width 8 height 8
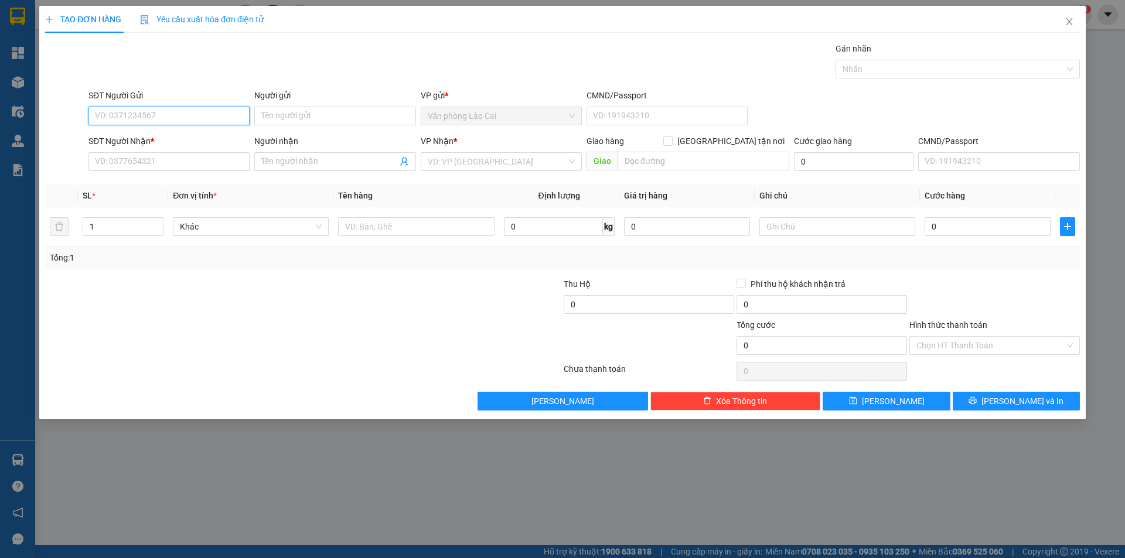
click at [167, 121] on input "SĐT Người Gửi" at bounding box center [168, 116] width 161 height 19
click at [155, 165] on input "SĐT Người Nhận *" at bounding box center [168, 161] width 161 height 19
paste input "098 9615903"
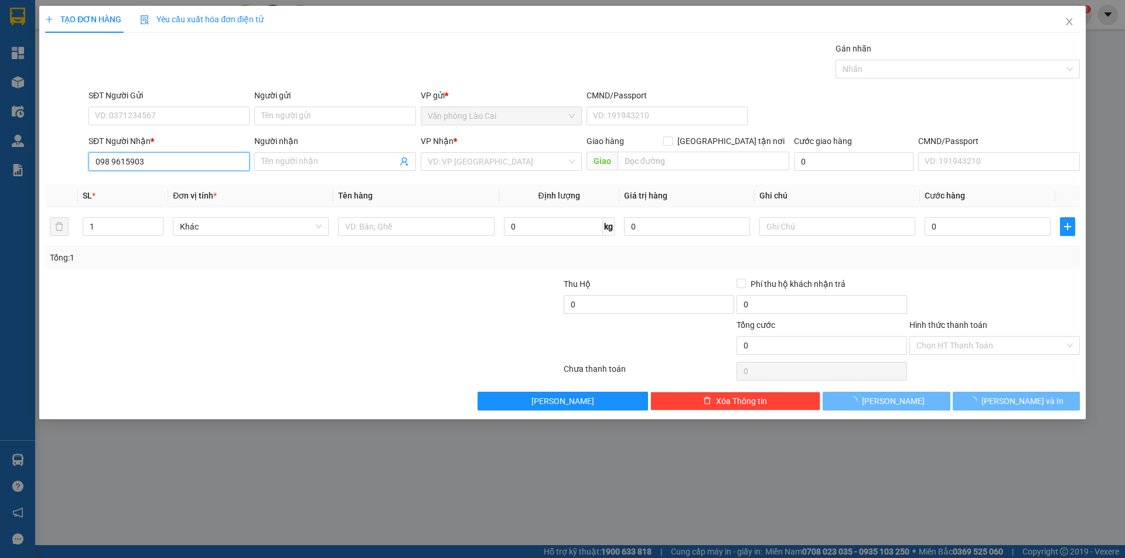
click at [113, 162] on input "098 9615903" at bounding box center [168, 161] width 161 height 19
type input "0989615903"
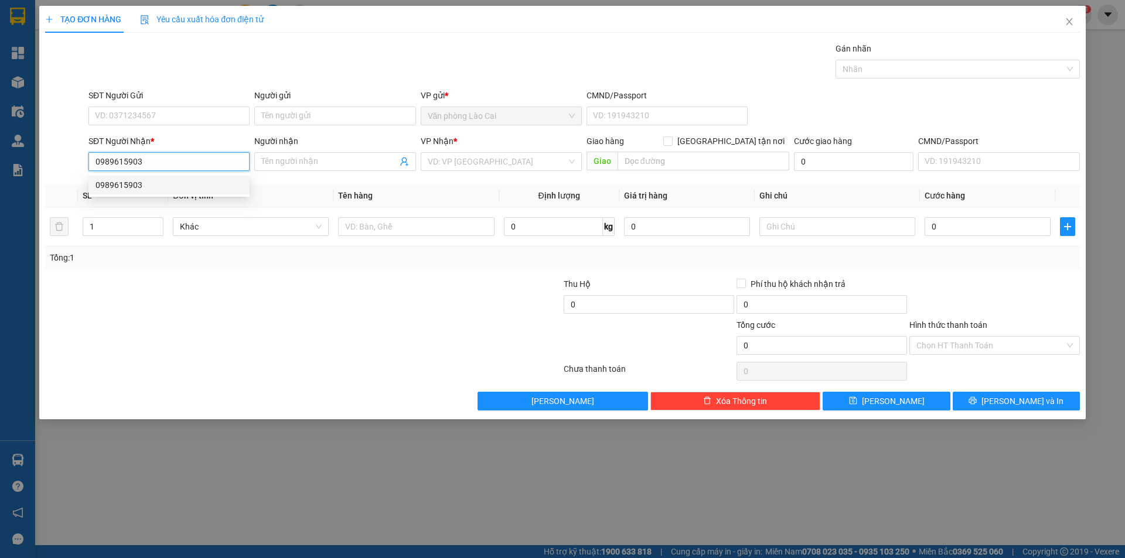
click at [165, 179] on div "0989615903" at bounding box center [168, 185] width 147 height 13
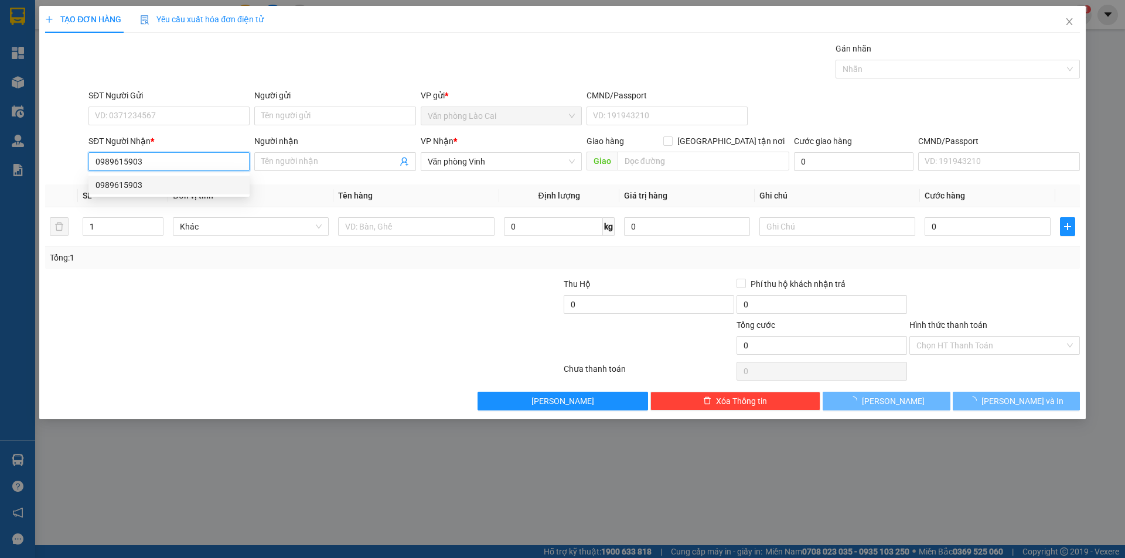
type input "120.000"
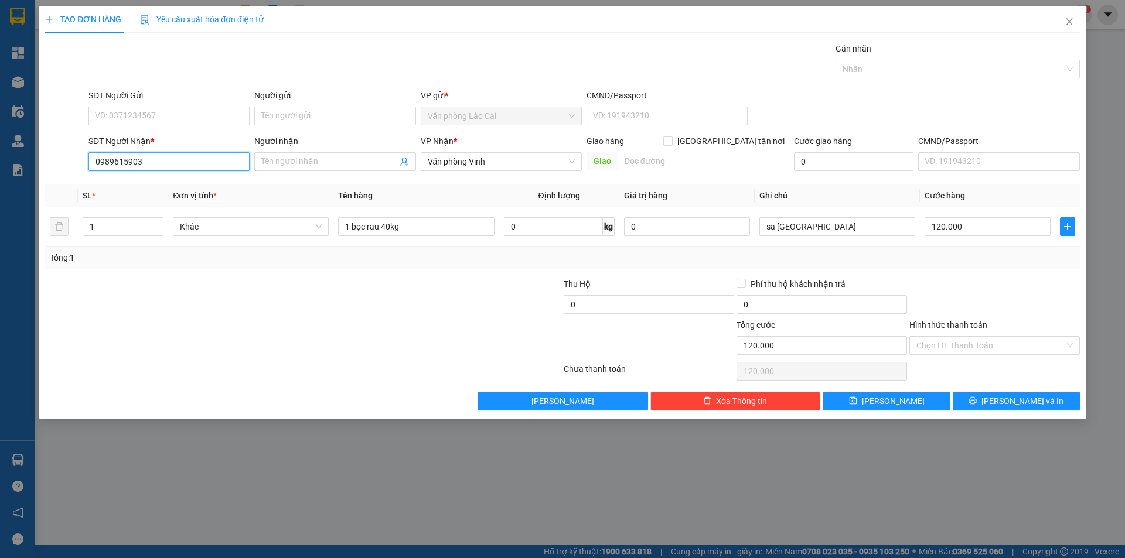
type input "0989615903"
drag, startPoint x: 152, startPoint y: 107, endPoint x: 151, endPoint y: 115, distance: 8.3
click at [151, 113] on input "SĐT Người Gửi" at bounding box center [168, 116] width 161 height 19
paste input "0383557017"
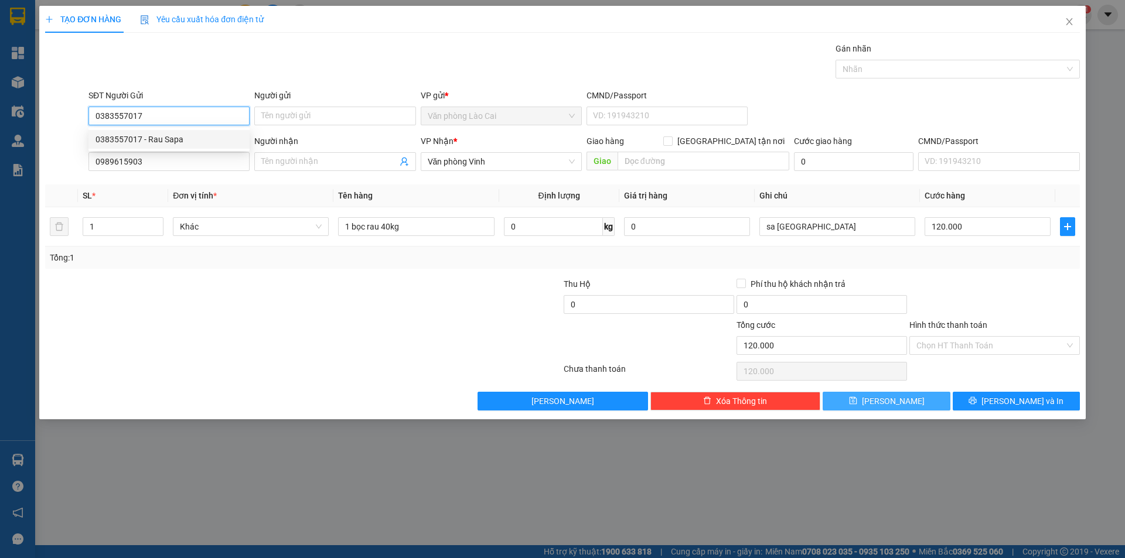
type input "0383557017"
click at [847, 402] on button "[PERSON_NAME]" at bounding box center [885, 401] width 127 height 19
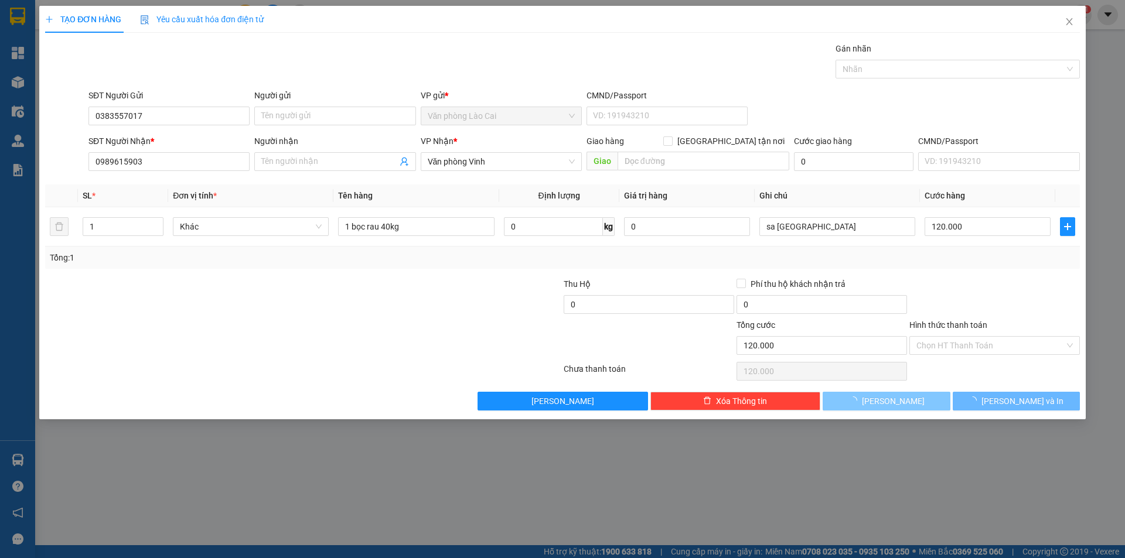
type input "0"
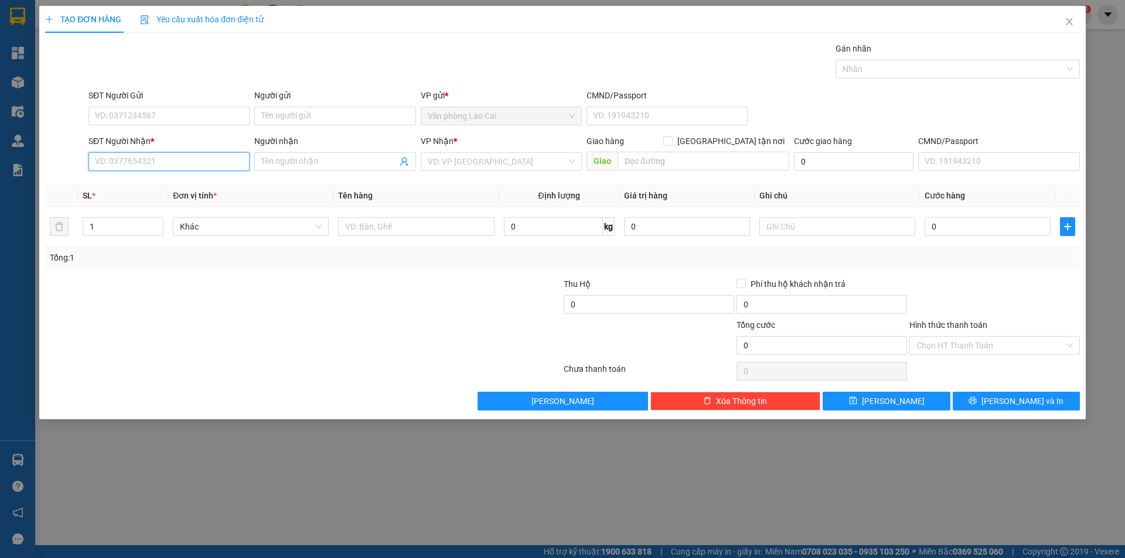
click at [159, 162] on input "SĐT Người Nhận *" at bounding box center [168, 161] width 161 height 19
paste input "083 4000023"
click at [110, 163] on input "083 4000023" at bounding box center [168, 161] width 161 height 19
type input "0834000023"
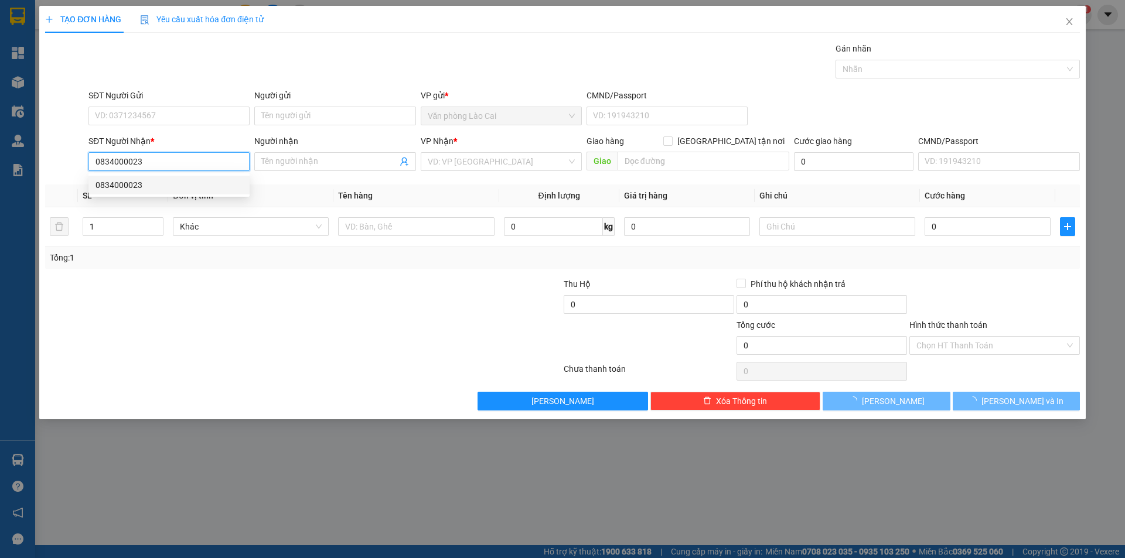
click at [141, 186] on div "0834000023" at bounding box center [168, 185] width 147 height 13
type input "200.000"
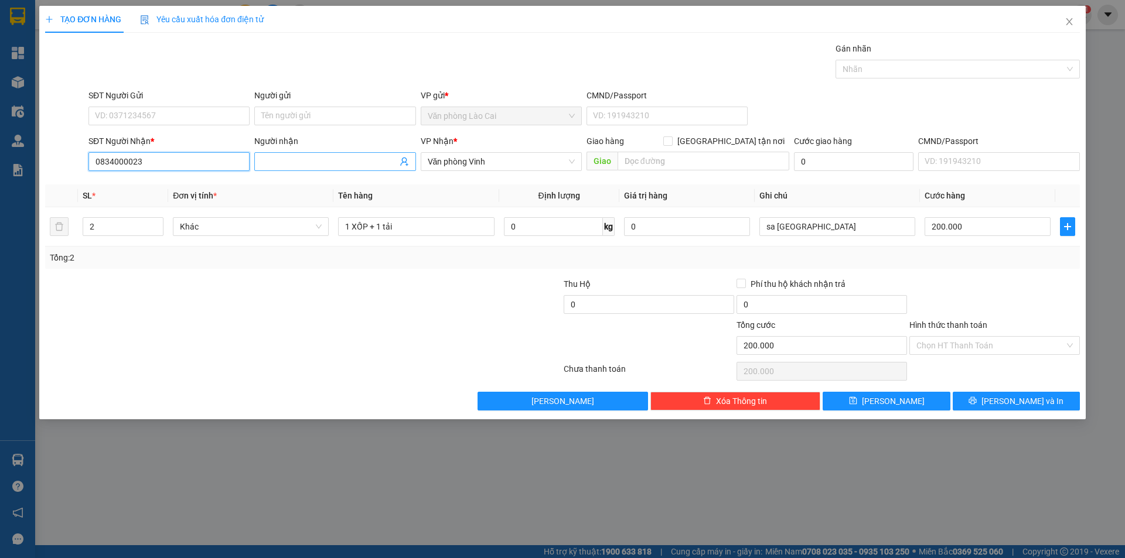
type input "0834000023"
click at [319, 163] on input "Người nhận" at bounding box center [328, 161] width 135 height 13
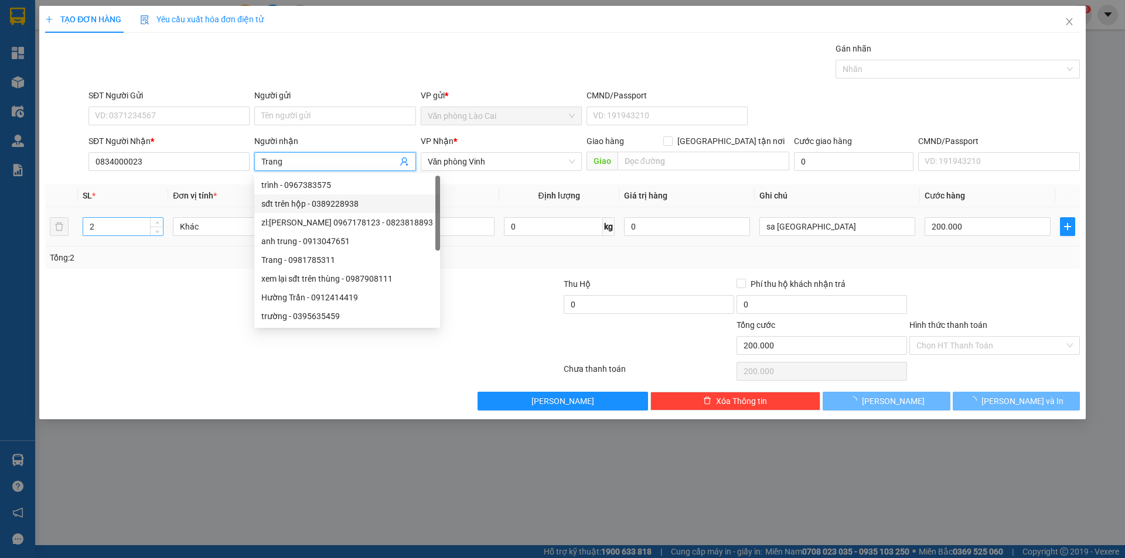
type input "Trang"
click at [131, 231] on input "2" at bounding box center [123, 227] width 80 height 18
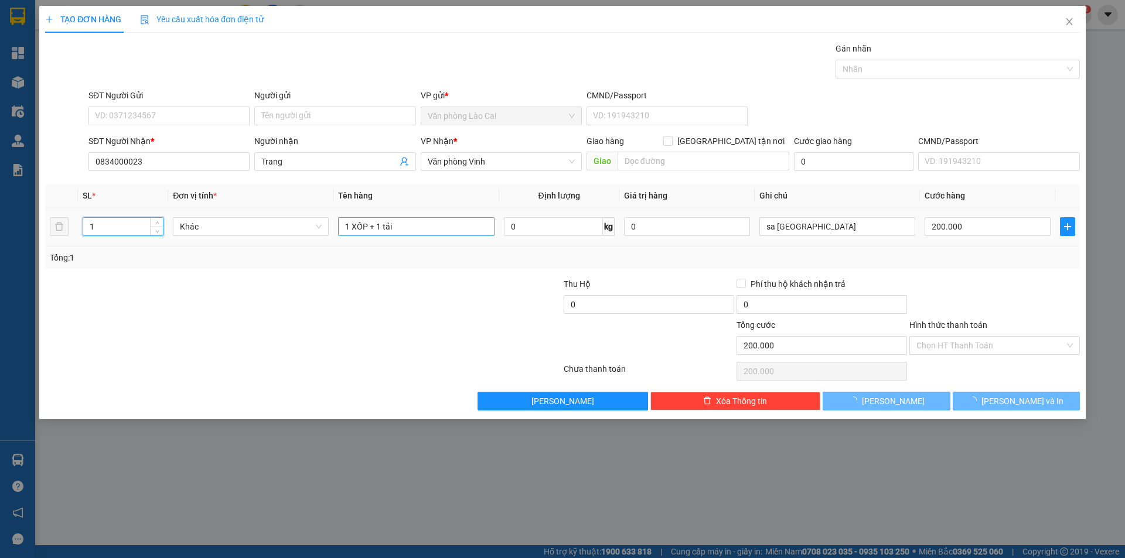
type input "1"
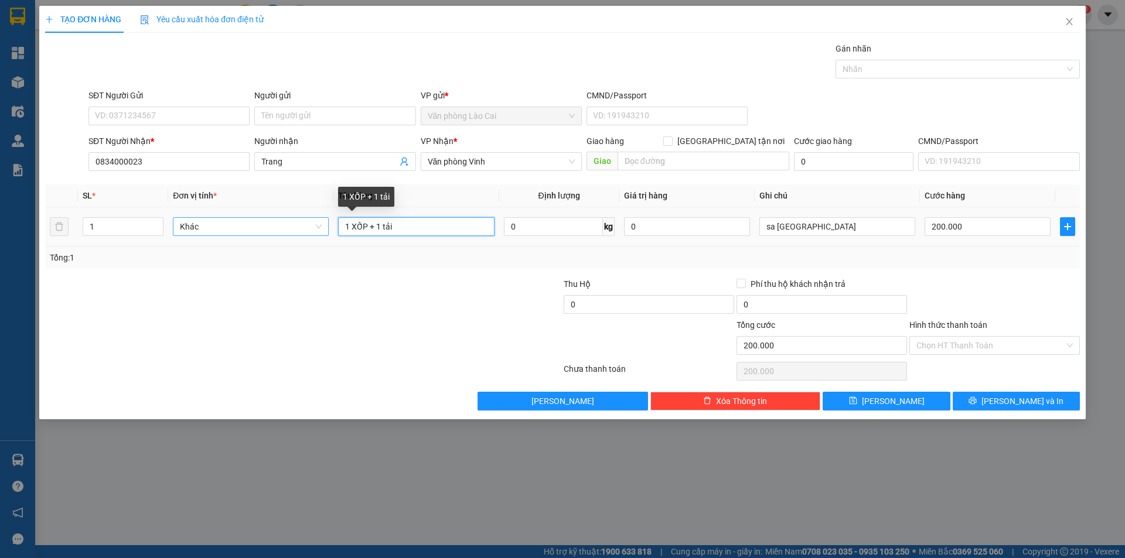
drag, startPoint x: 408, startPoint y: 227, endPoint x: 287, endPoint y: 226, distance: 120.7
click at [287, 226] on tr "1 Khác 1 XỐP + 1 tải 0 kg 0 sa pa 200.000" at bounding box center [562, 226] width 1035 height 39
type input "1 túi 40kg"
click at [995, 227] on input "200.000" at bounding box center [987, 226] width 126 height 19
type input "0"
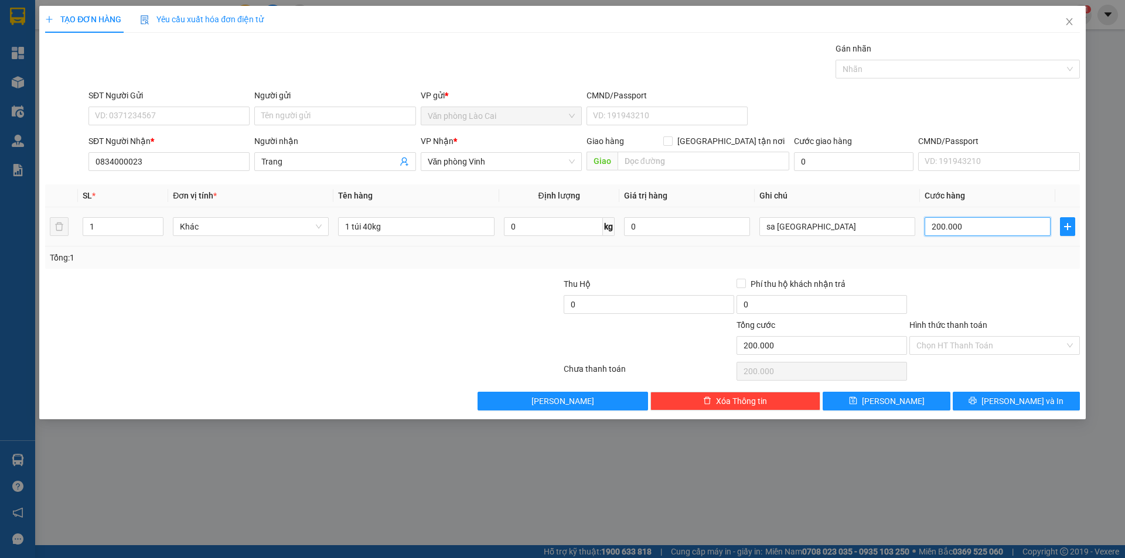
type input "0"
type input "1"
type input "12"
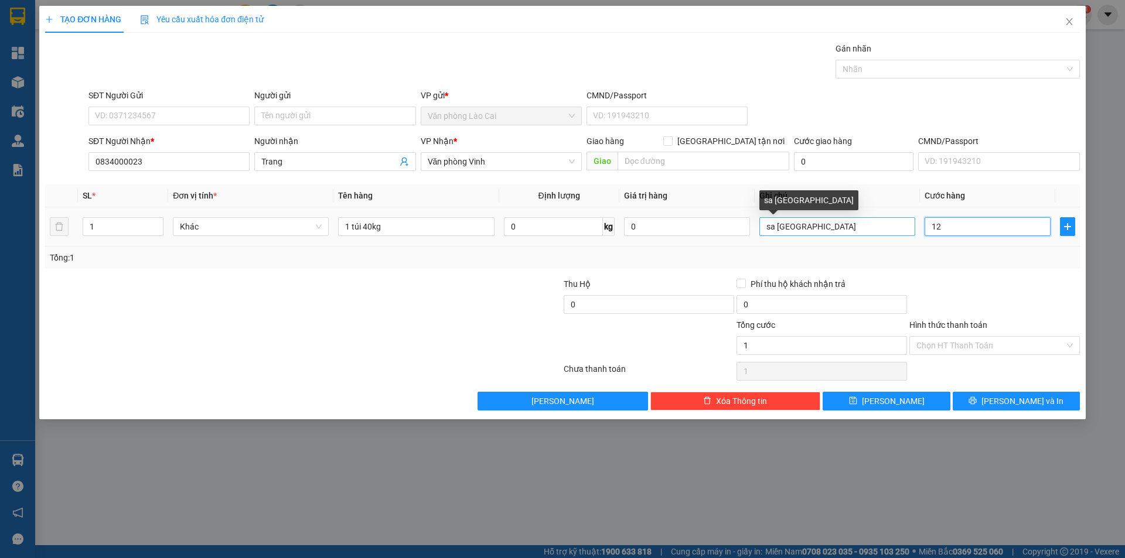
type input "12"
type input "120"
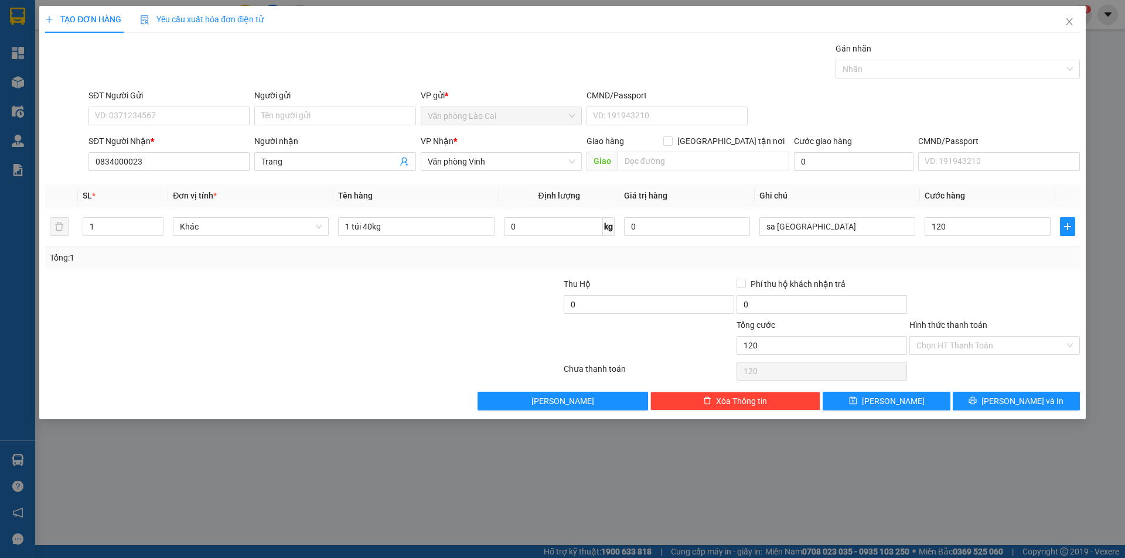
type input "120.000"
click at [1022, 280] on div at bounding box center [994, 298] width 173 height 41
click at [206, 121] on input "SĐT Người Gửi" at bounding box center [168, 116] width 161 height 19
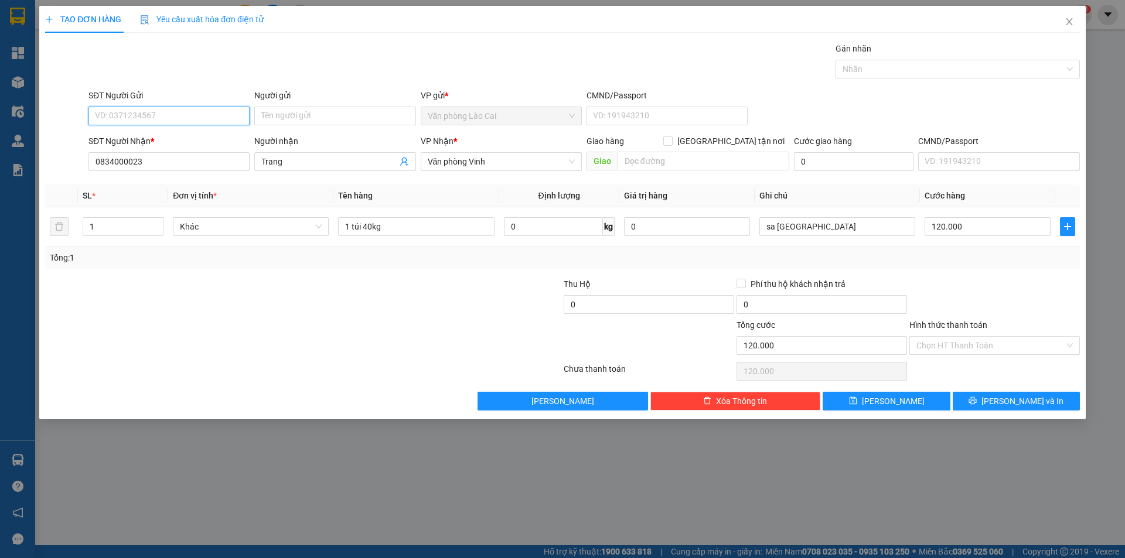
click at [192, 124] on input "SĐT Người Gửi" at bounding box center [168, 116] width 161 height 19
paste input "0383557017"
click at [862, 397] on button "[PERSON_NAME]" at bounding box center [885, 401] width 127 height 19
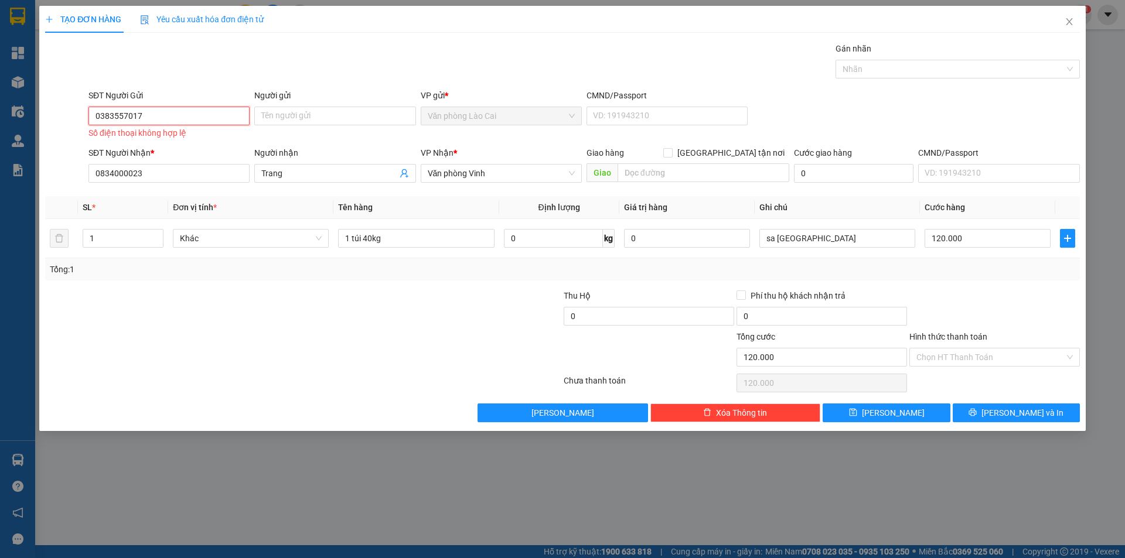
click at [178, 117] on input "0383557017" at bounding box center [168, 116] width 161 height 19
drag, startPoint x: 162, startPoint y: 115, endPoint x: 47, endPoint y: 105, distance: 115.3
click at [47, 105] on div "SĐT Người Gửi 0383557017 0383557017 Số điện thoại không hợp lệ Người gửi Tên ng…" at bounding box center [562, 115] width 1037 height 53
click at [98, 121] on input "0383557017" at bounding box center [168, 116] width 161 height 19
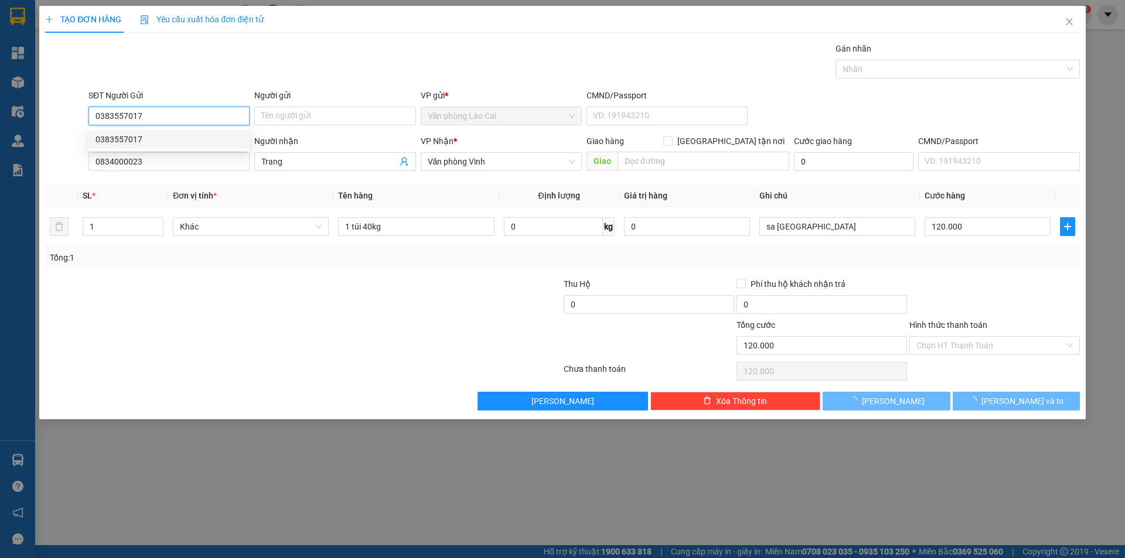
click at [118, 130] on div "0383557017" at bounding box center [168, 139] width 161 height 19
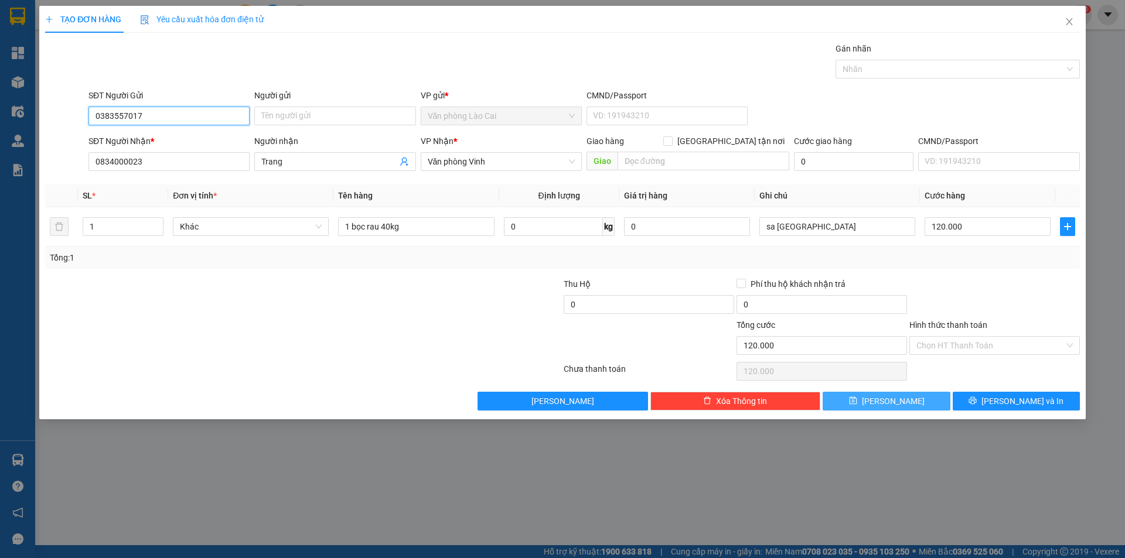
type input "0383557017"
click at [885, 404] on button "[PERSON_NAME]" at bounding box center [885, 401] width 127 height 19
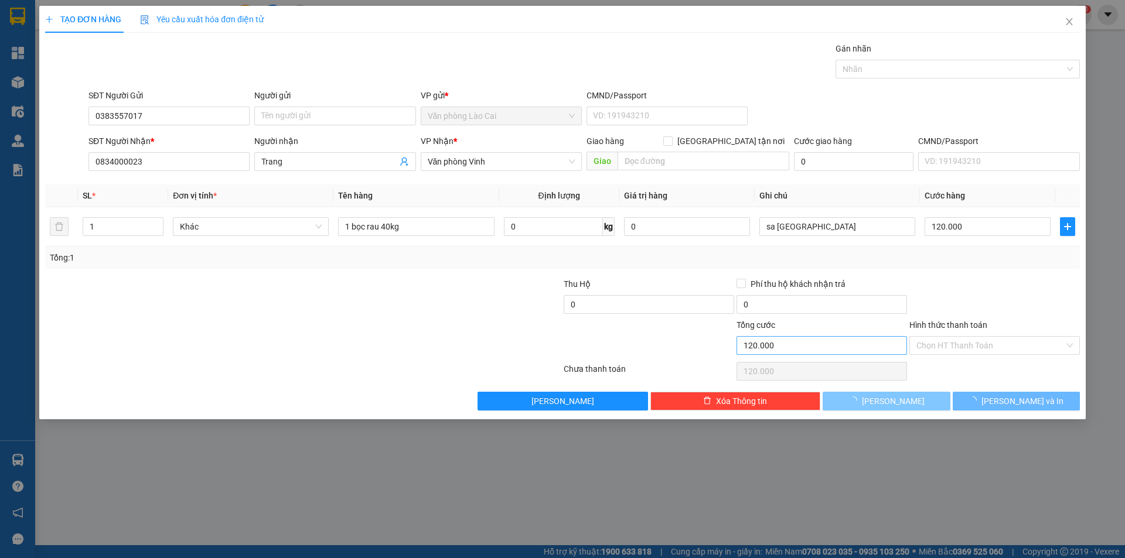
type input "0"
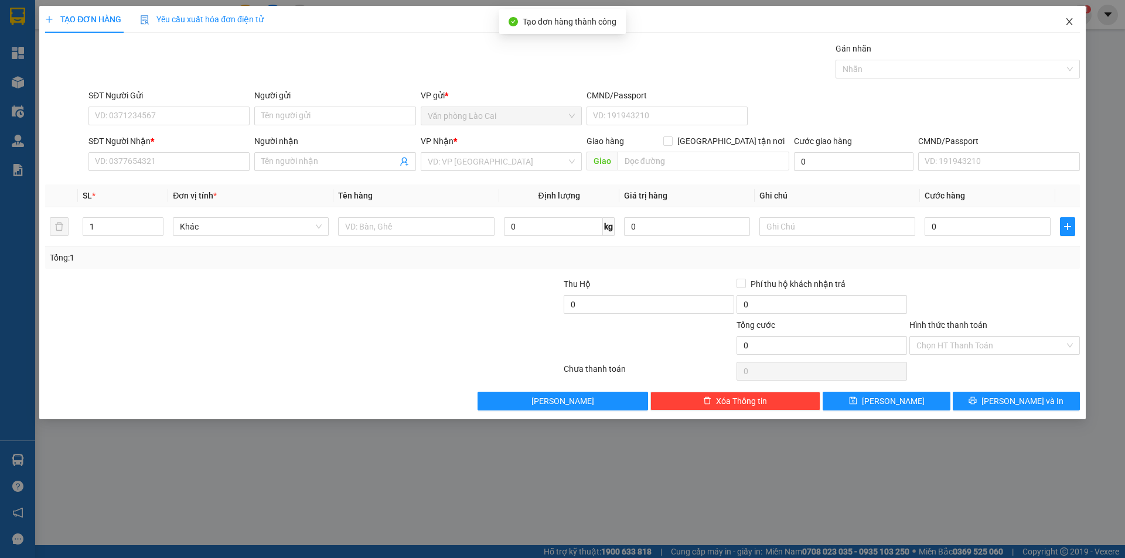
click at [1064, 18] on icon "close" at bounding box center [1068, 21] width 9 height 9
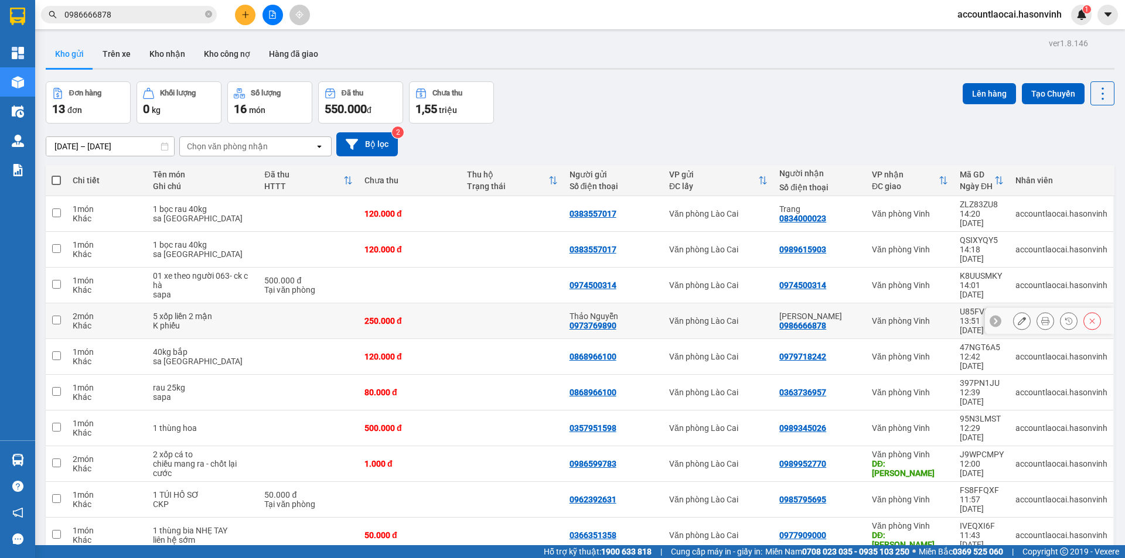
click at [265, 303] on td at bounding box center [308, 321] width 100 height 36
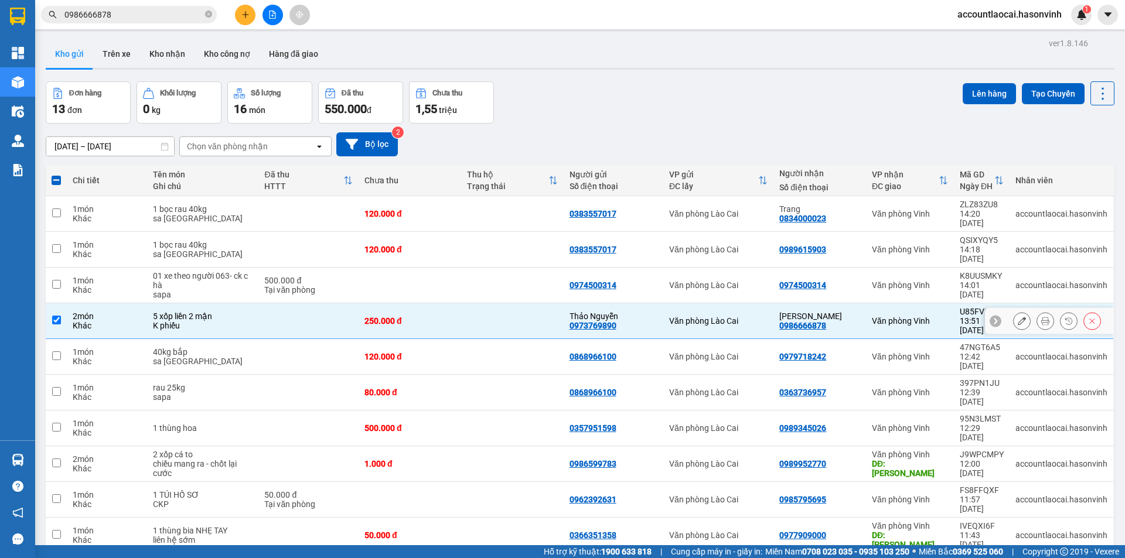
click at [292, 303] on td at bounding box center [308, 321] width 100 height 36
checkbox input "false"
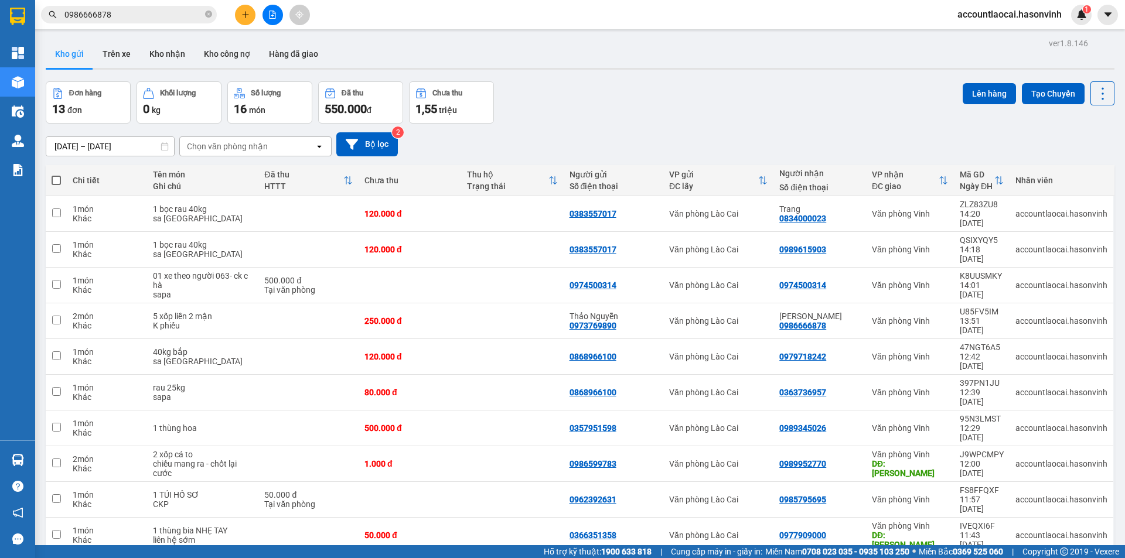
scroll to position [54, 0]
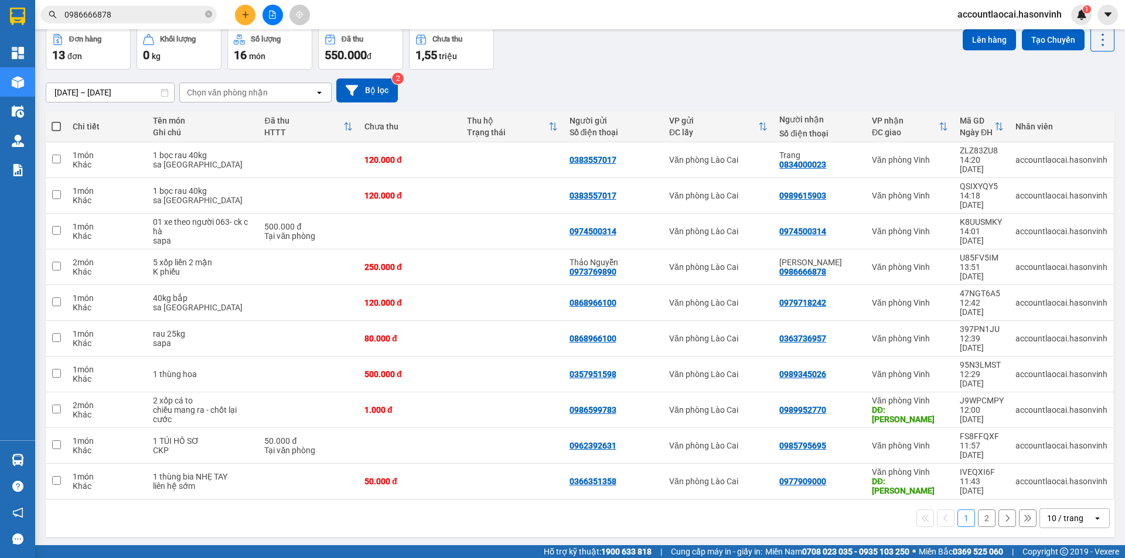
click at [146, 27] on div "Kết quả tìm kiếm ( 136 ) Bộ lọc Mã ĐH Trạng thái Món hàng Thu hộ Tổng cước Chưa…" at bounding box center [562, 14] width 1125 height 29
click at [151, 16] on input "0986666878" at bounding box center [133, 14] width 138 height 13
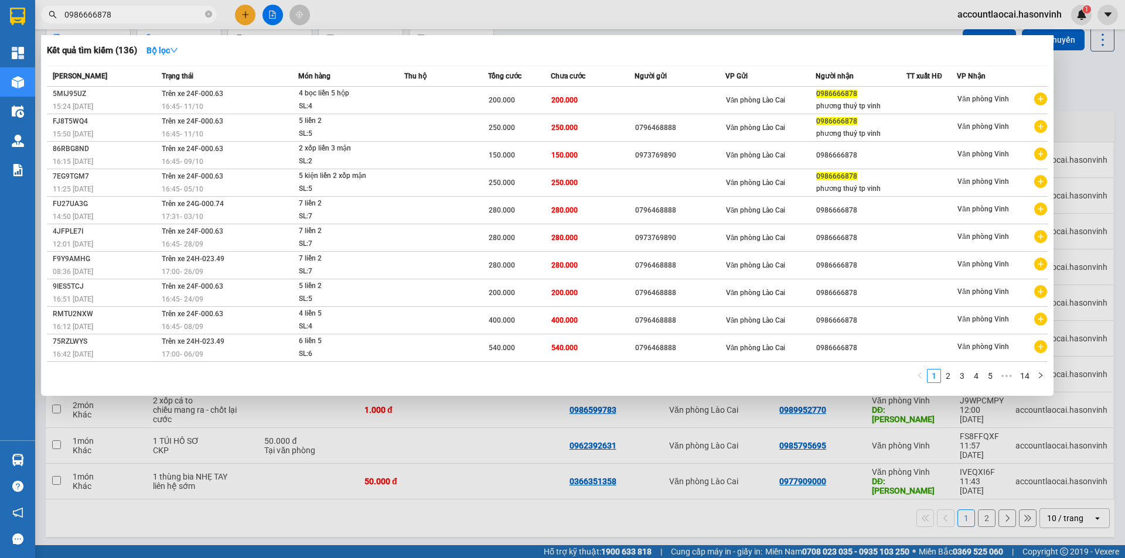
drag, startPoint x: 151, startPoint y: 16, endPoint x: 39, endPoint y: 12, distance: 112.0
click at [39, 12] on div "0986666878" at bounding box center [114, 15] width 228 height 18
paste input "388479511"
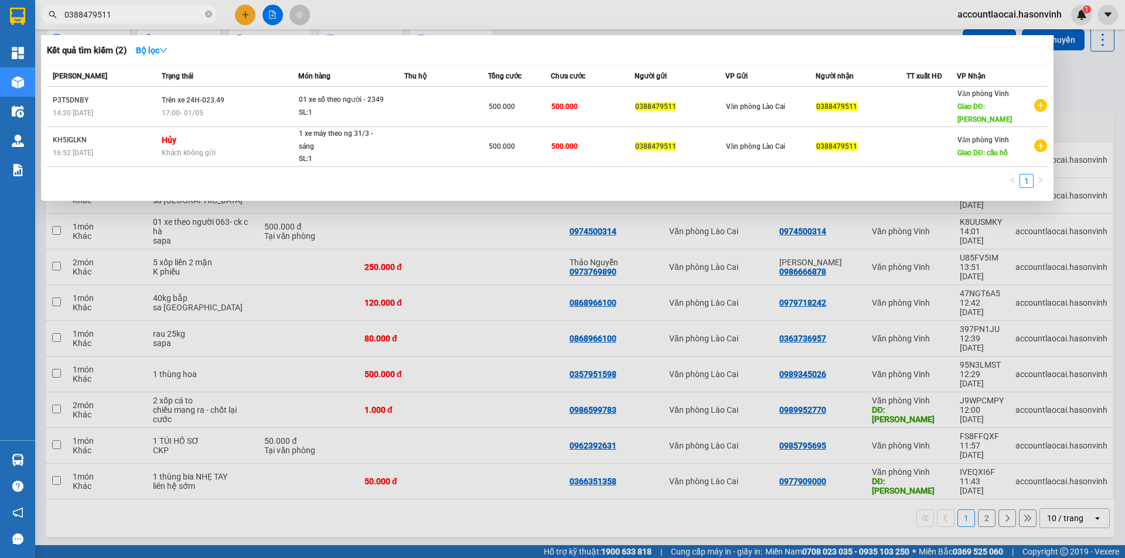
type input "0388479511"
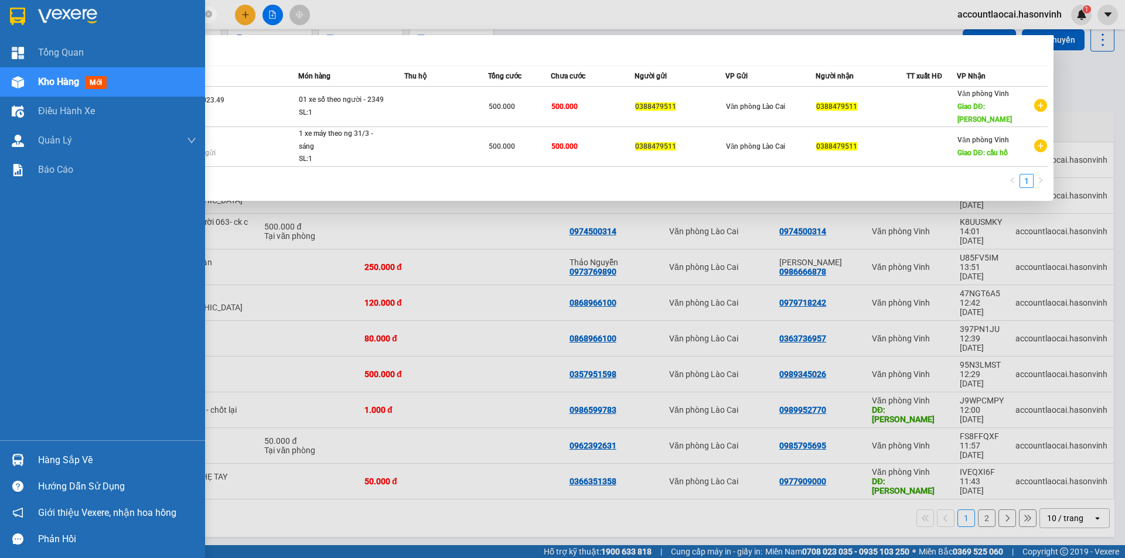
click at [24, 79] on div at bounding box center [18, 82] width 21 height 21
click at [25, 79] on div at bounding box center [18, 82] width 21 height 21
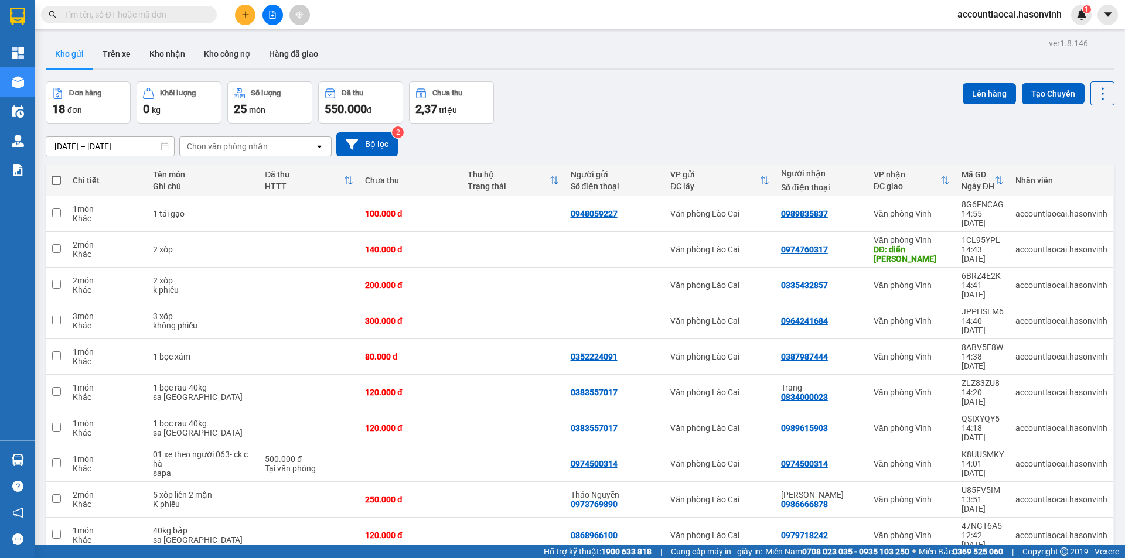
click at [1053, 394] on span "20 / trang" at bounding box center [1058, 399] width 37 height 12
drag, startPoint x: 142, startPoint y: 29, endPoint x: 148, endPoint y: 22, distance: 8.8
click at [144, 28] on div "Kết quả tìm kiếm ( 0 ) Bộ lọc No Data accountlaocai.hasonvinh 1" at bounding box center [562, 14] width 1125 height 29
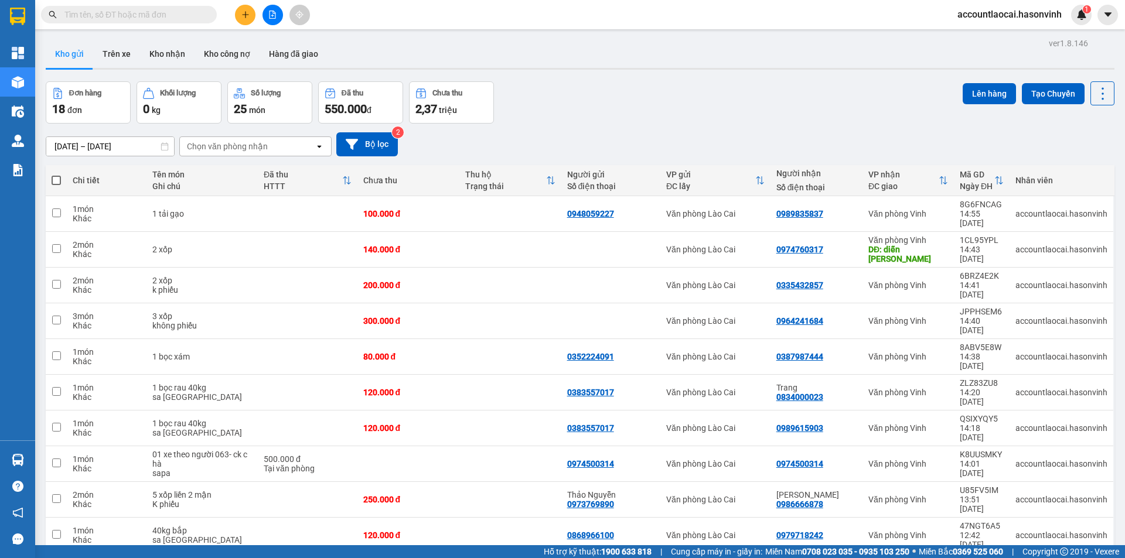
click at [148, 22] on span at bounding box center [129, 15] width 176 height 18
click at [147, 14] on input "text" at bounding box center [133, 14] width 138 height 13
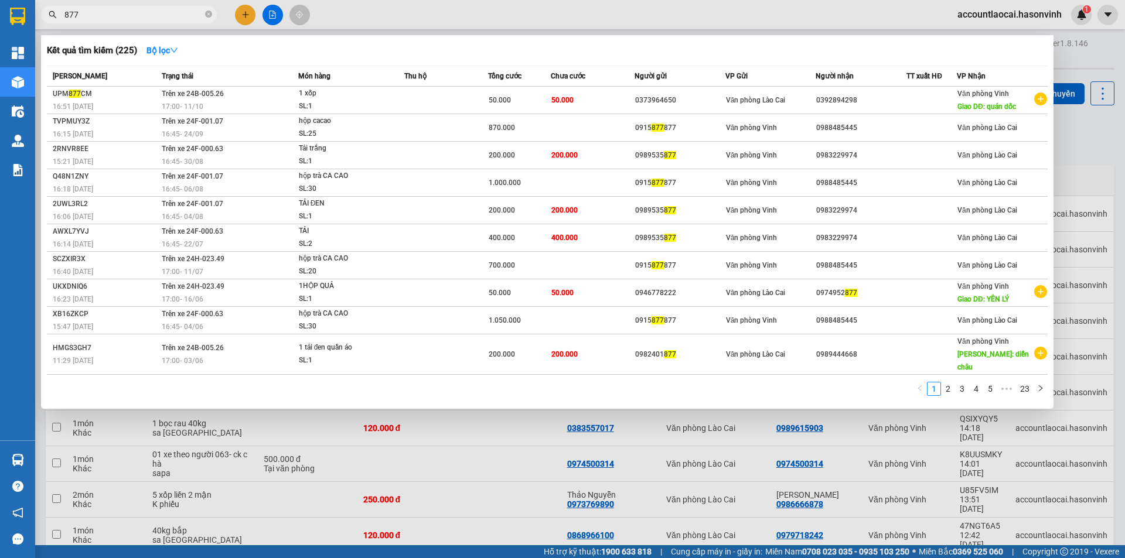
type input "877"
click at [384, 531] on div at bounding box center [562, 279] width 1125 height 558
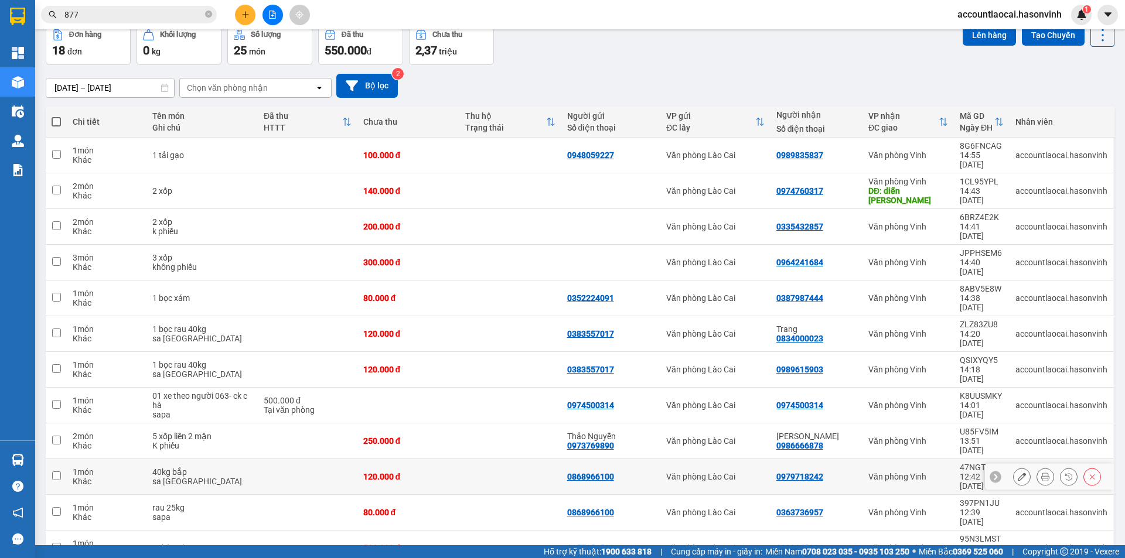
scroll to position [117, 0]
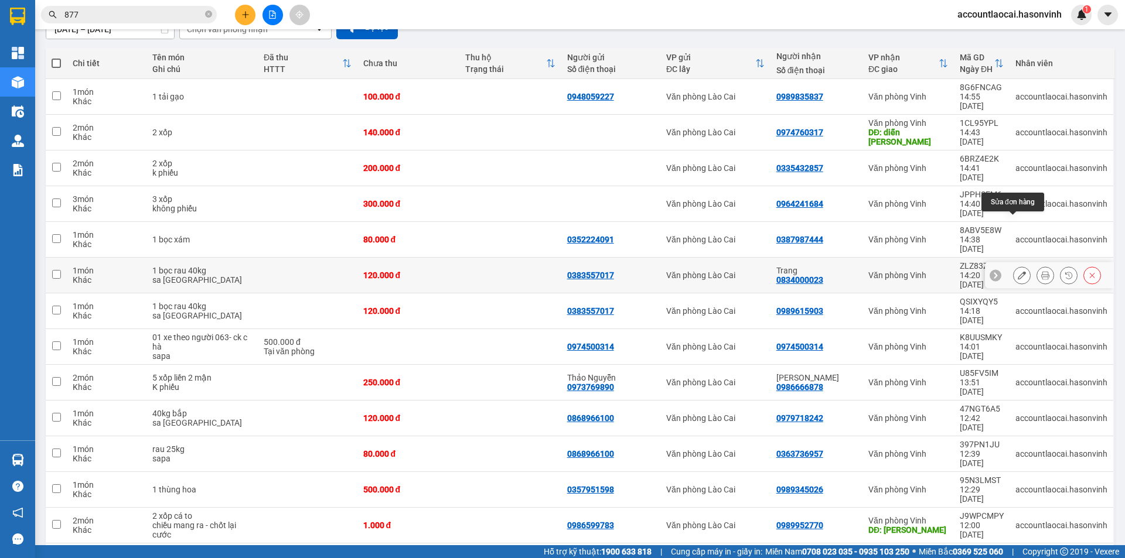
drag, startPoint x: 1016, startPoint y: 226, endPoint x: 1004, endPoint y: 221, distance: 12.4
click at [1018, 271] on icon at bounding box center [1022, 275] width 8 height 8
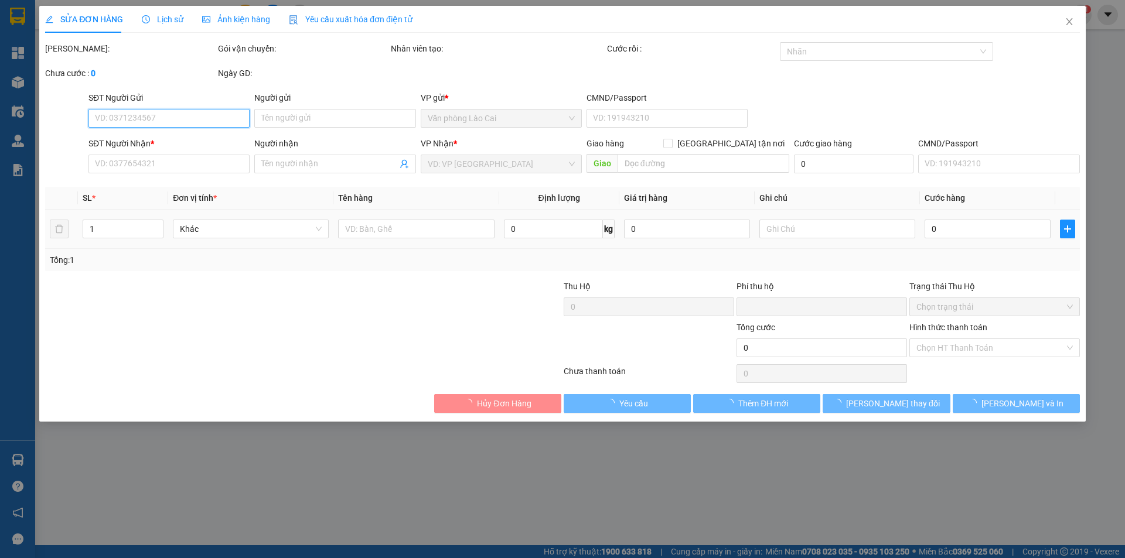
type input "0383557017"
type input "0834000023"
type input "Trang"
type input "0"
type input "120.000"
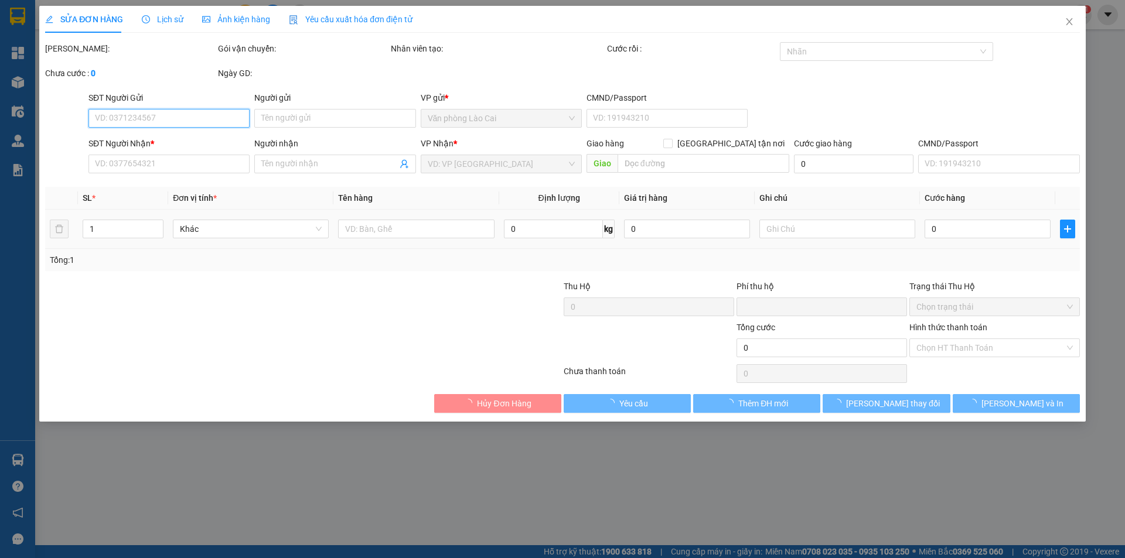
type input "120.000"
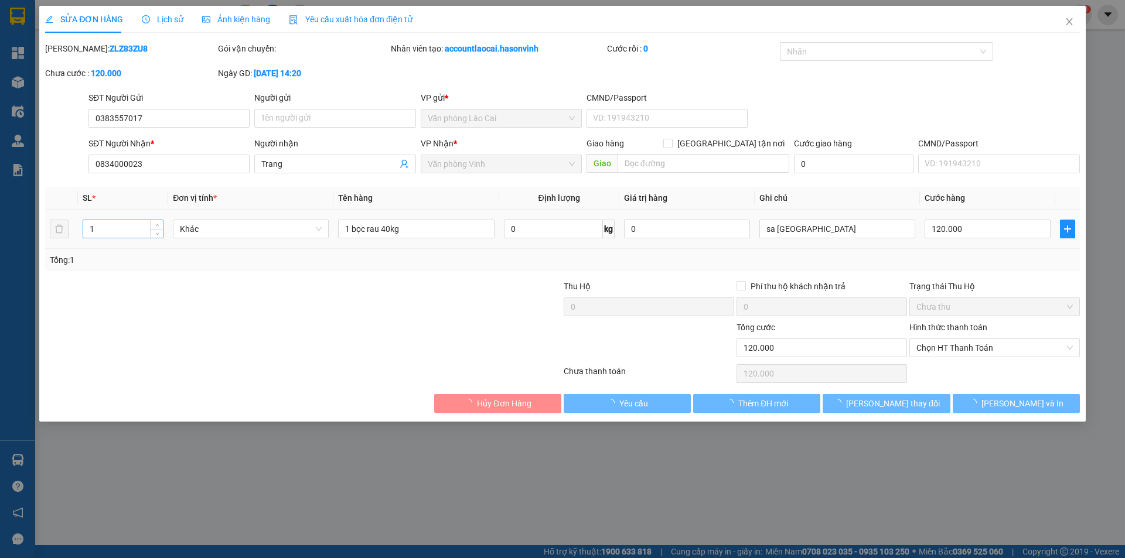
click at [135, 230] on input "1" at bounding box center [123, 229] width 80 height 18
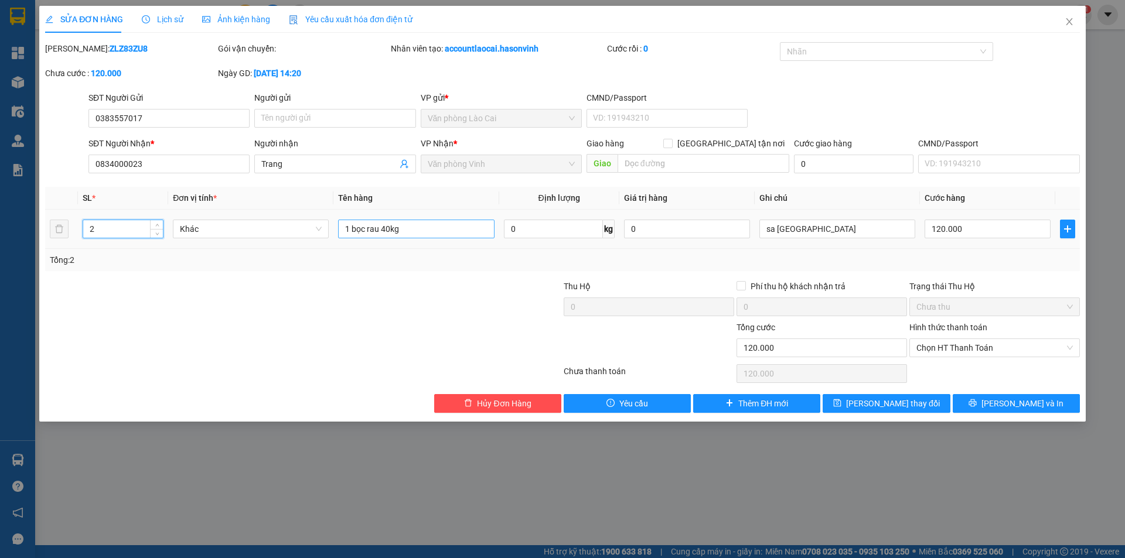
type input "2"
drag, startPoint x: 350, startPoint y: 227, endPoint x: 318, endPoint y: 230, distance: 33.0
click at [339, 227] on input "1 bọc rau 40kg" at bounding box center [416, 229] width 156 height 19
drag, startPoint x: 394, startPoint y: 227, endPoint x: 382, endPoint y: 227, distance: 12.3
click at [382, 227] on input "2 bọc rau 40kg" at bounding box center [416, 229] width 156 height 19
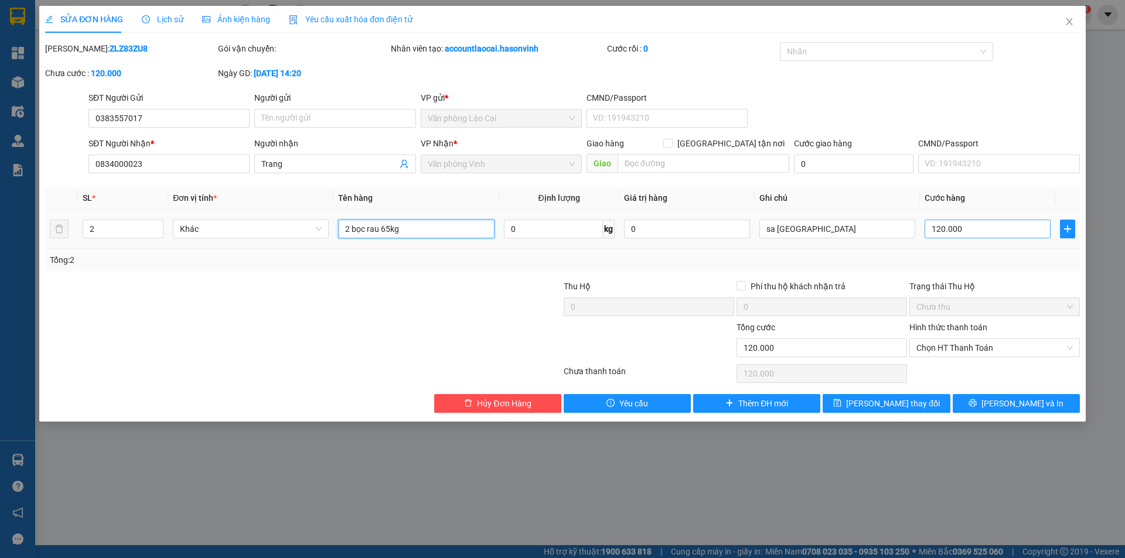
type input "2 bọc rau 65kg"
click at [966, 231] on input "120.000" at bounding box center [987, 229] width 126 height 19
click at [1003, 228] on input "120.000" at bounding box center [987, 229] width 126 height 19
drag, startPoint x: 1003, startPoint y: 229, endPoint x: 865, endPoint y: 213, distance: 138.6
click at [865, 214] on tr "2 Khác 2 bọc rau 65kg 0 kg 0 sa pa 120.000" at bounding box center [562, 229] width 1035 height 39
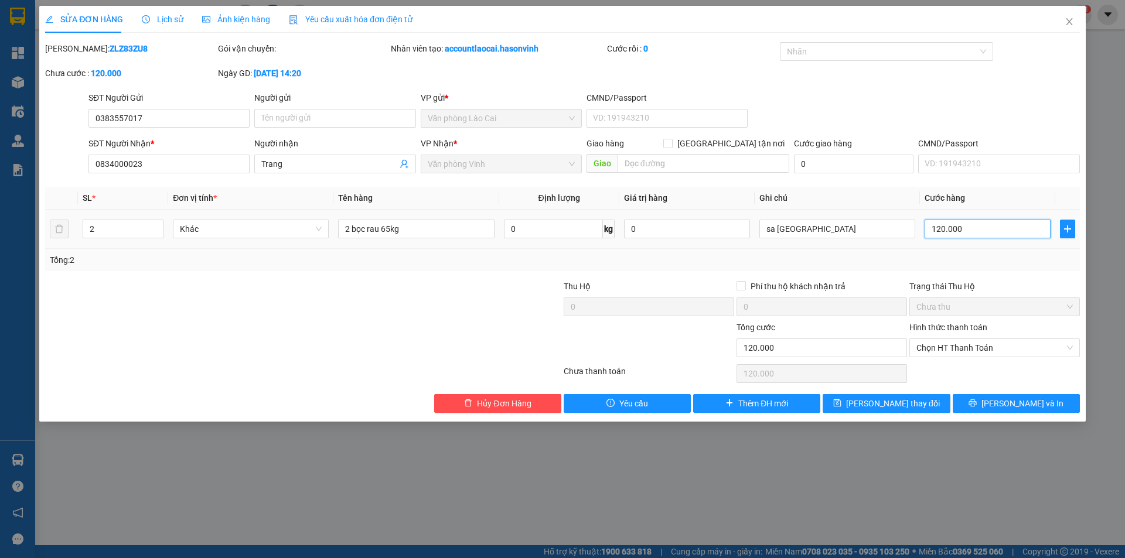
type input "1"
type input "19"
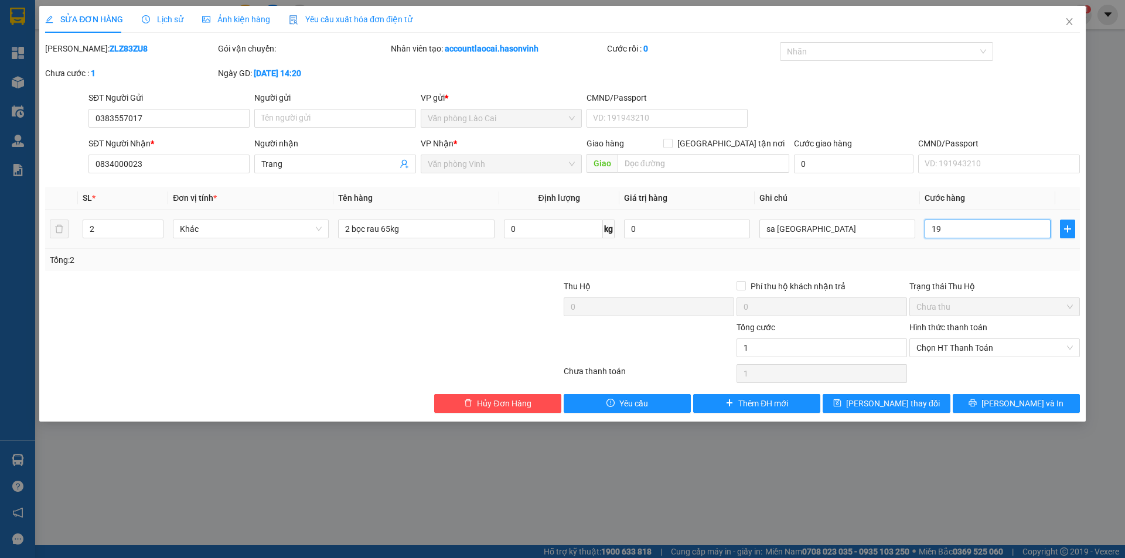
type input "19"
type input "190"
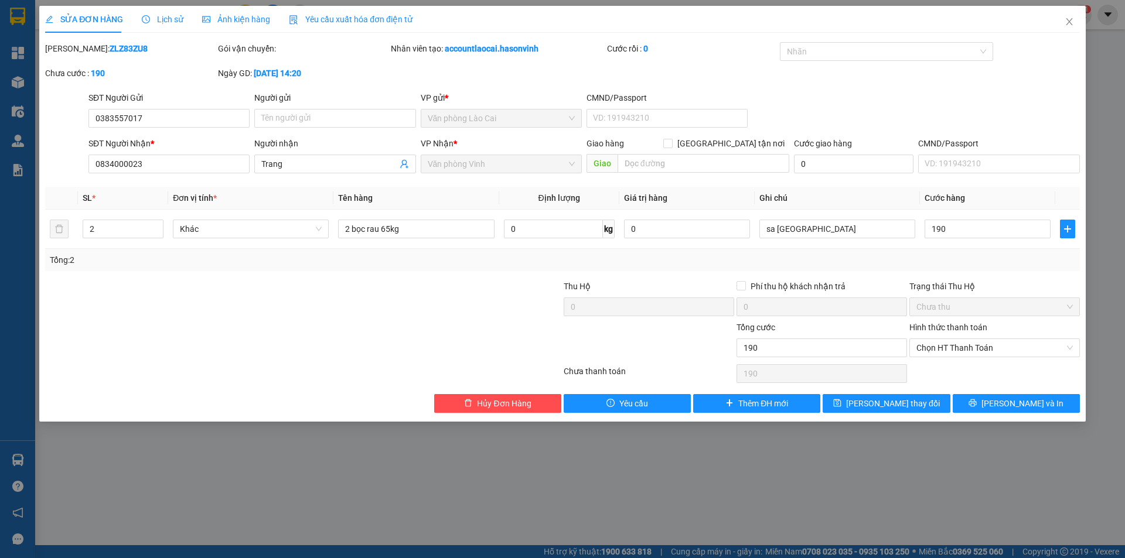
click at [920, 260] on div "Tổng: 2" at bounding box center [562, 260] width 1025 height 13
type input "190.000"
click at [878, 404] on span "[PERSON_NAME] thay đổi" at bounding box center [893, 403] width 94 height 13
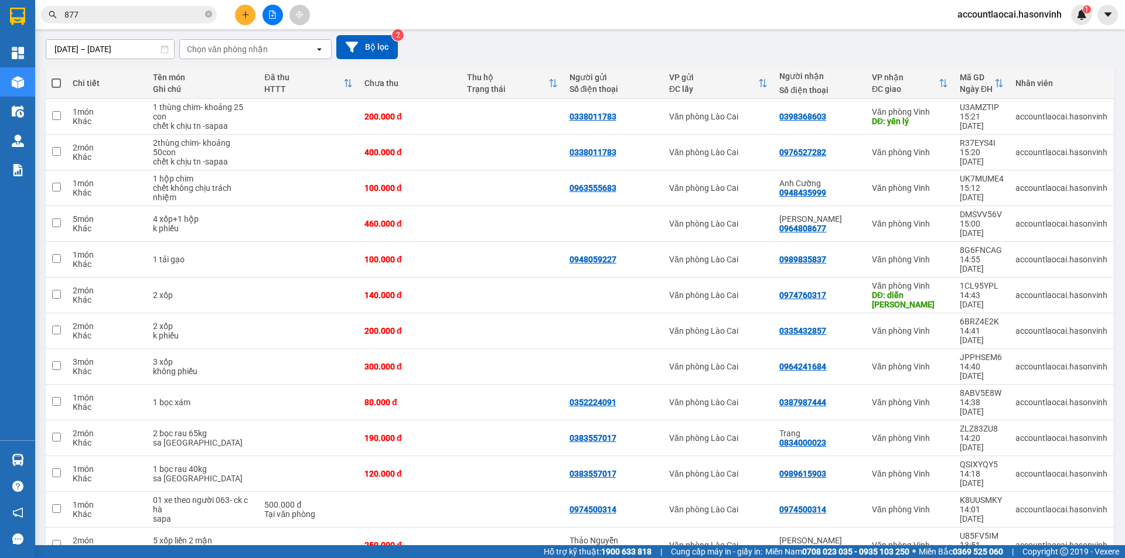
scroll to position [273, 0]
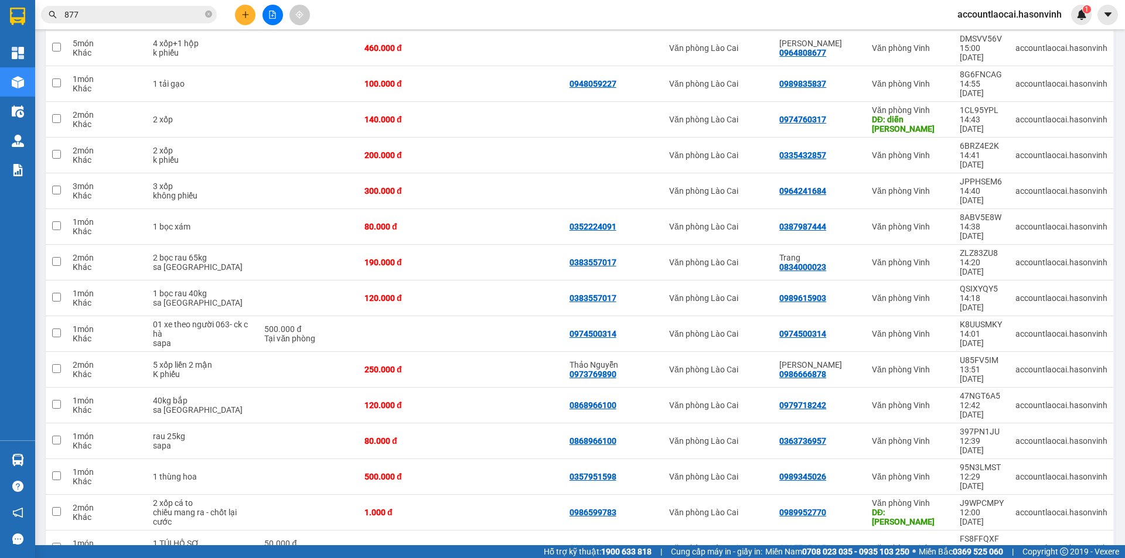
click at [1053, 450] on span "50 / trang" at bounding box center [1058, 448] width 37 height 12
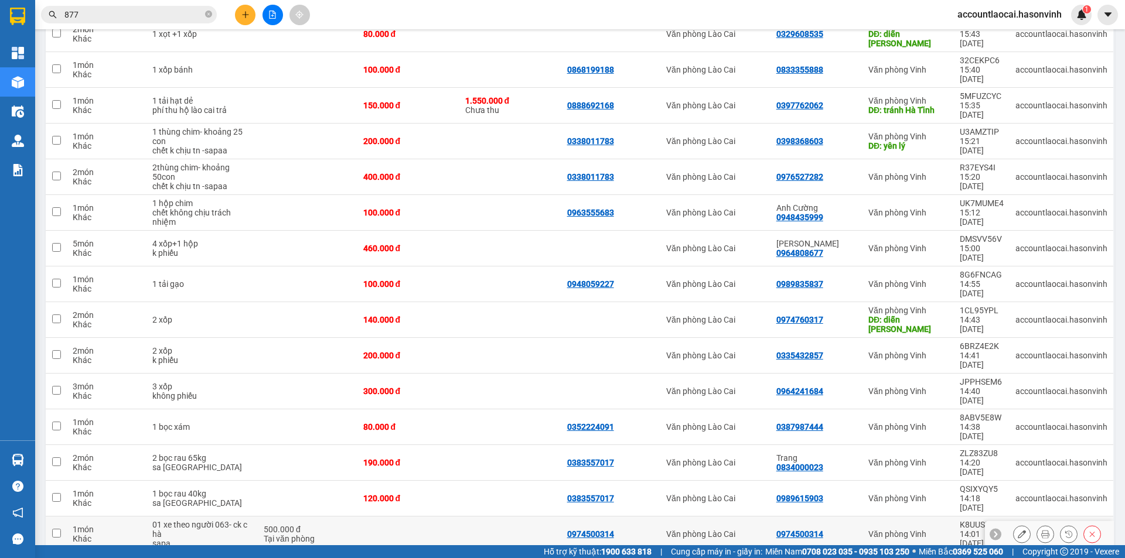
scroll to position [63, 0]
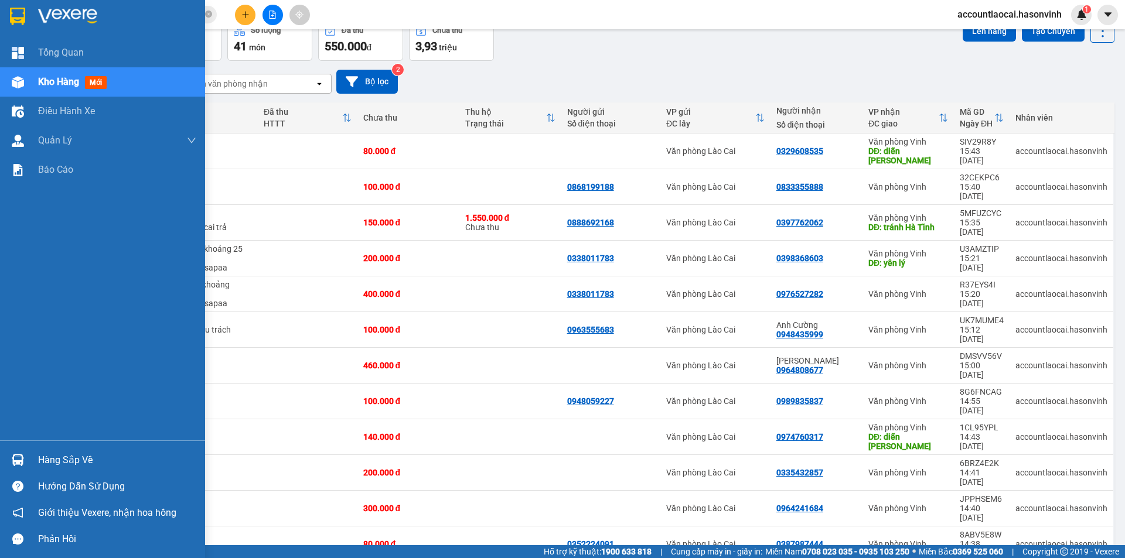
click at [21, 88] on img at bounding box center [18, 82] width 12 height 12
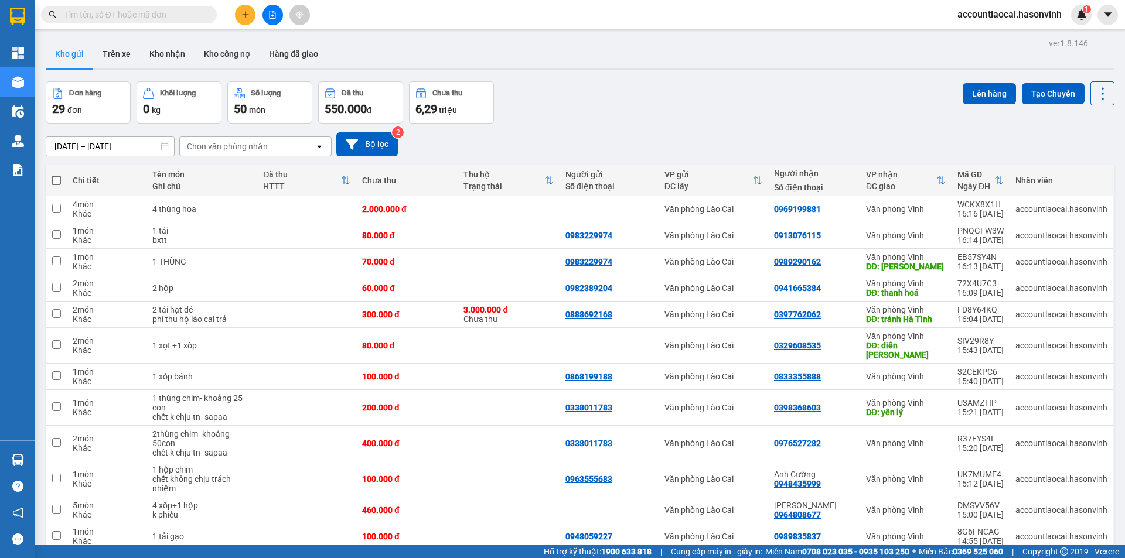
click at [564, 117] on div "Đơn hàng 29 đơn Khối lượng 0 kg Số lượng 50 món Đã thu 550.000 đ Chưa thu 6,29 …" at bounding box center [580, 102] width 1069 height 42
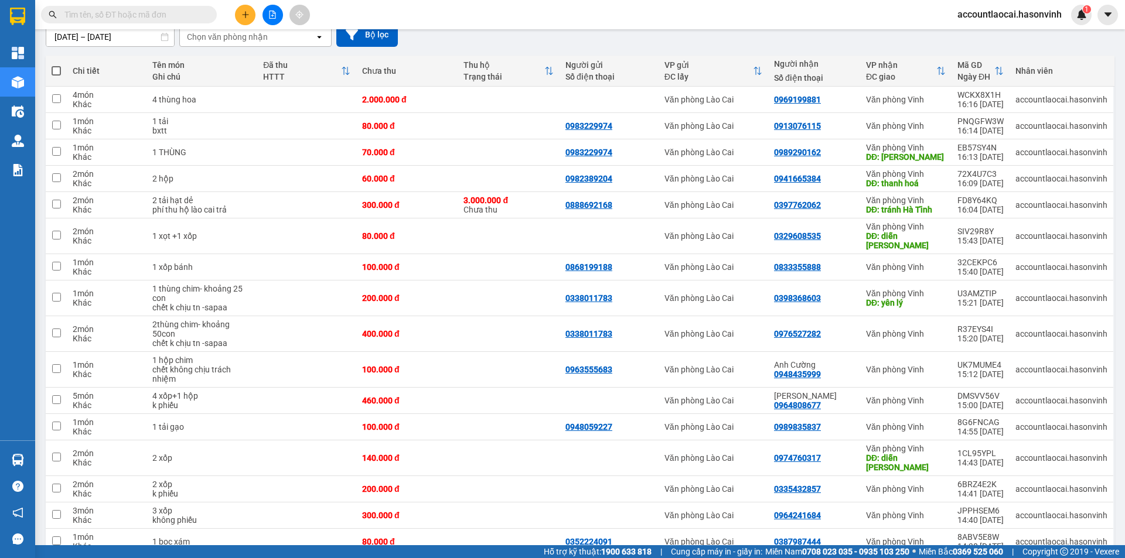
scroll to position [51, 0]
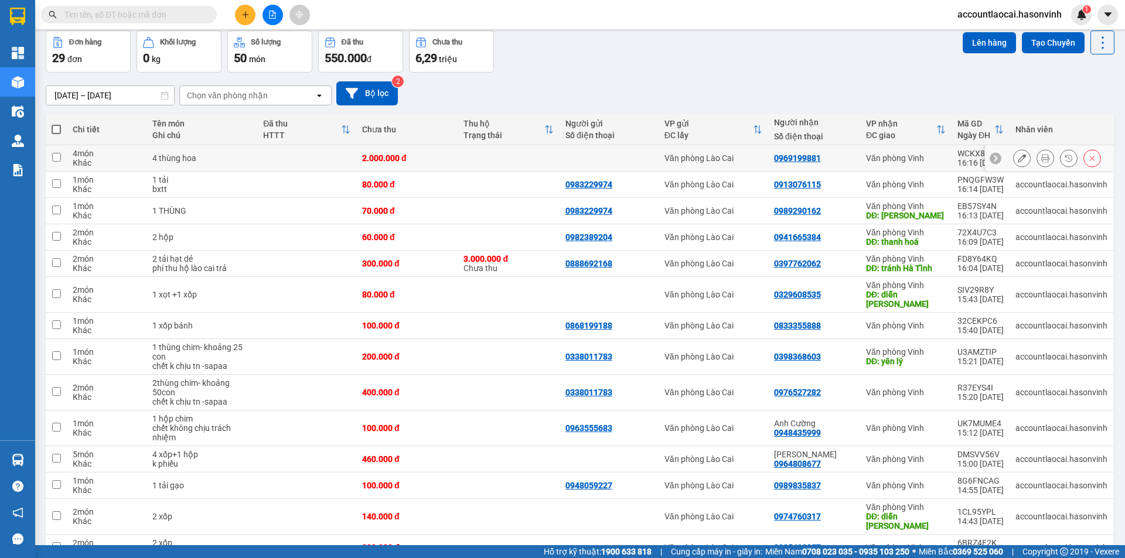
click at [1013, 154] on button at bounding box center [1021, 158] width 16 height 21
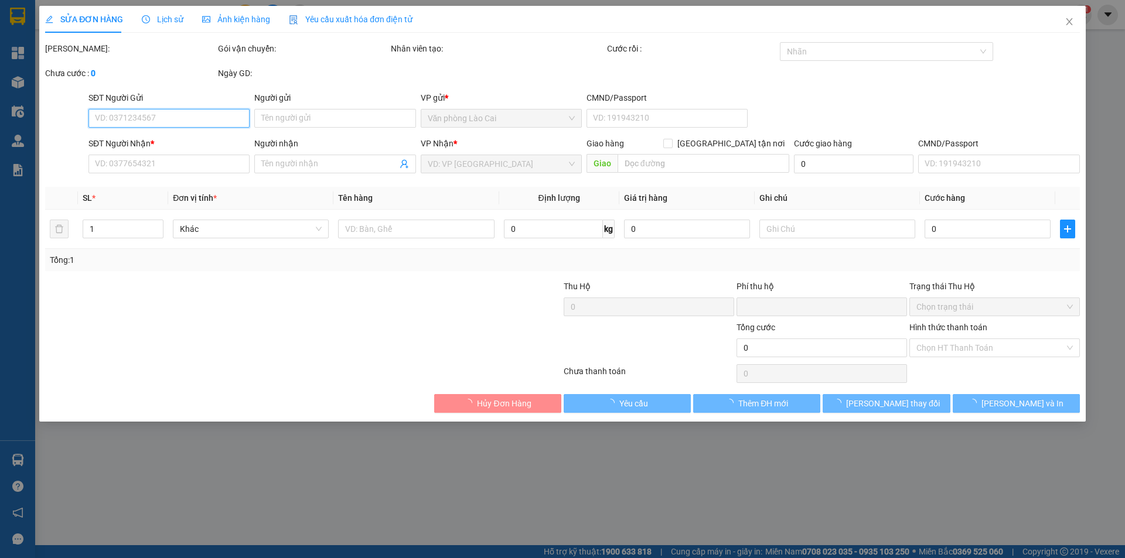
type input "0969199881"
type input "0"
type input "2.000.000"
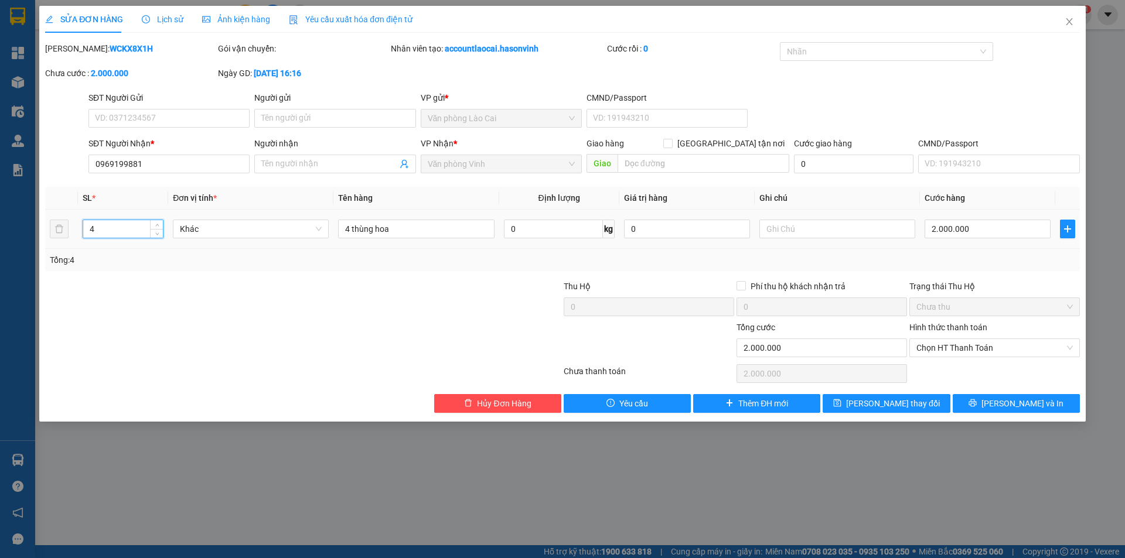
click at [108, 227] on input "4" at bounding box center [123, 229] width 80 height 18
type input "5"
click at [982, 228] on input "2.000.000" at bounding box center [987, 229] width 126 height 19
type input "2"
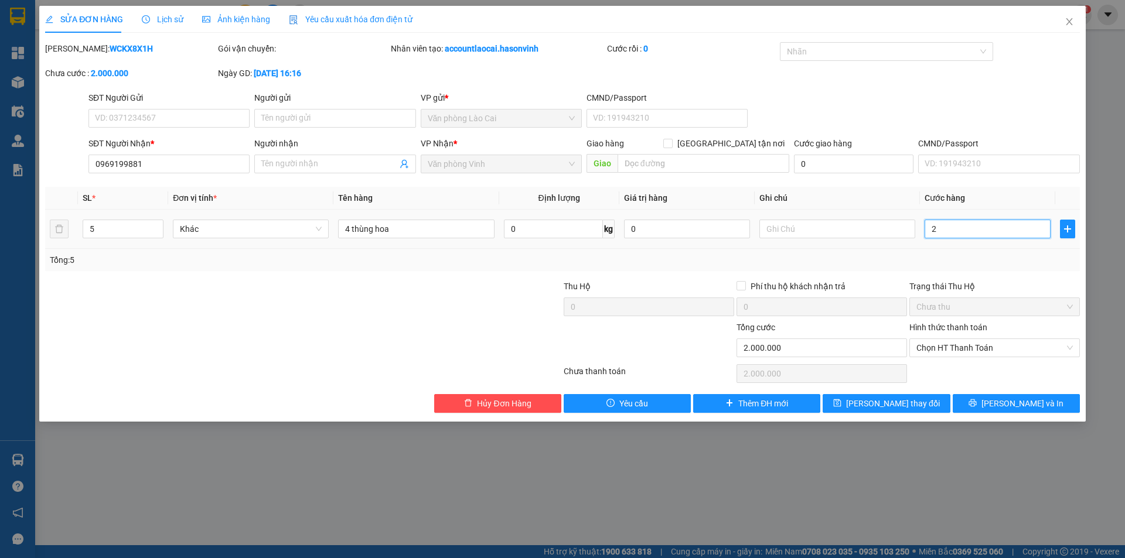
type input "2"
type input "25"
type input "250"
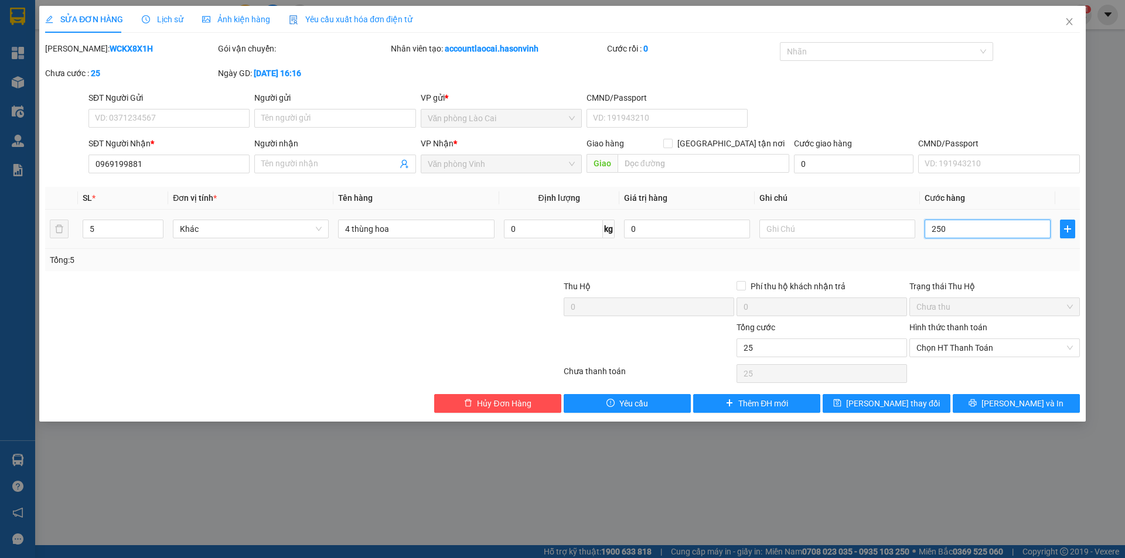
type input "250"
type input "2.500"
click at [998, 292] on div "Trạng thái Thu Hộ" at bounding box center [994, 286] width 170 height 13
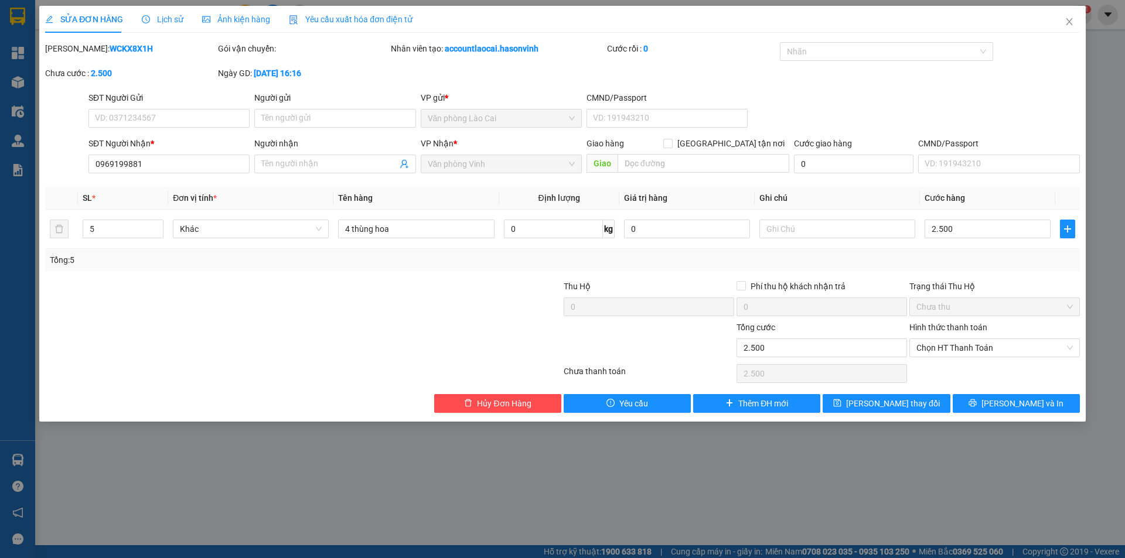
type input "2.500.000"
click at [897, 405] on span "[PERSON_NAME] thay đổi" at bounding box center [893, 403] width 94 height 13
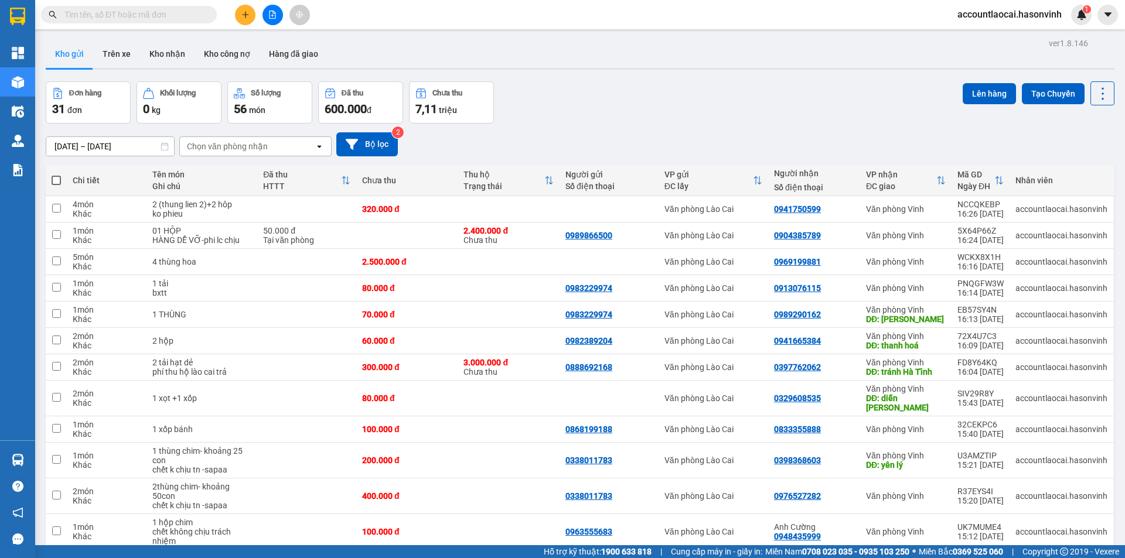
click at [182, 9] on input "text" at bounding box center [133, 14] width 138 height 13
paste input "0982899015"
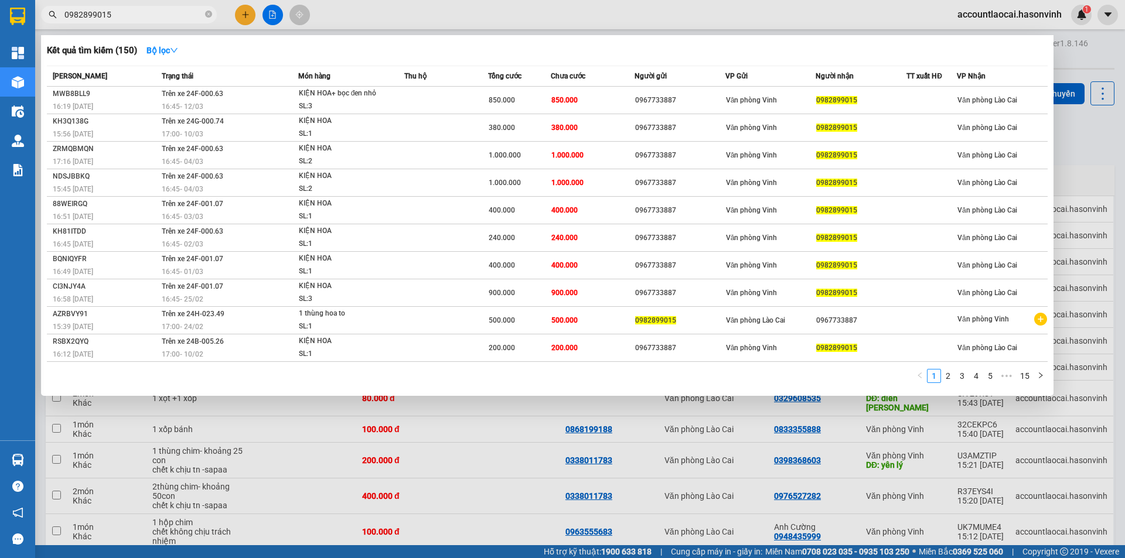
type input "0982899015"
click at [245, 16] on div at bounding box center [562, 279] width 1125 height 558
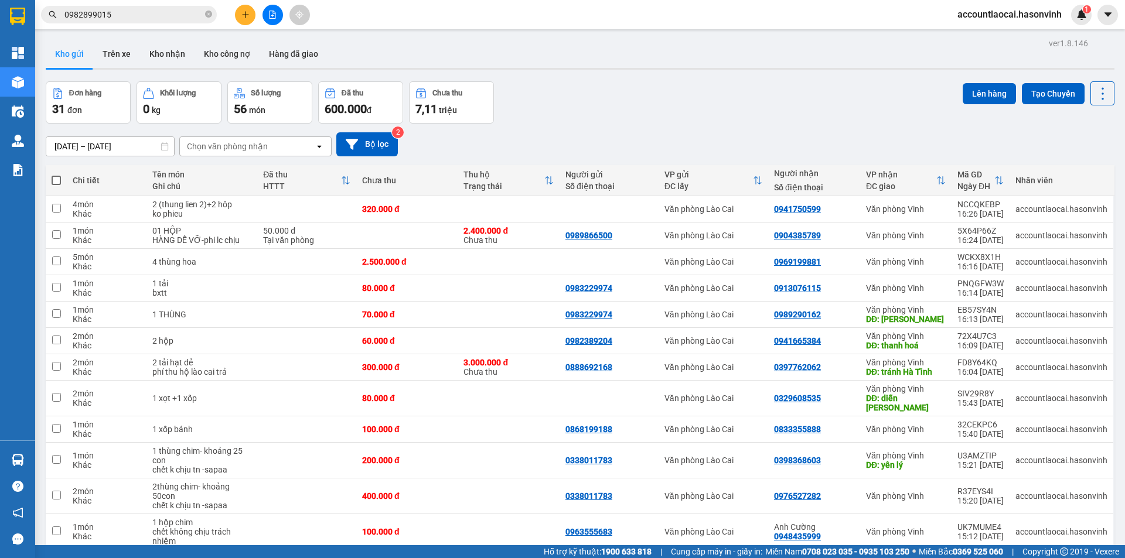
click at [245, 8] on button at bounding box center [245, 15] width 21 height 21
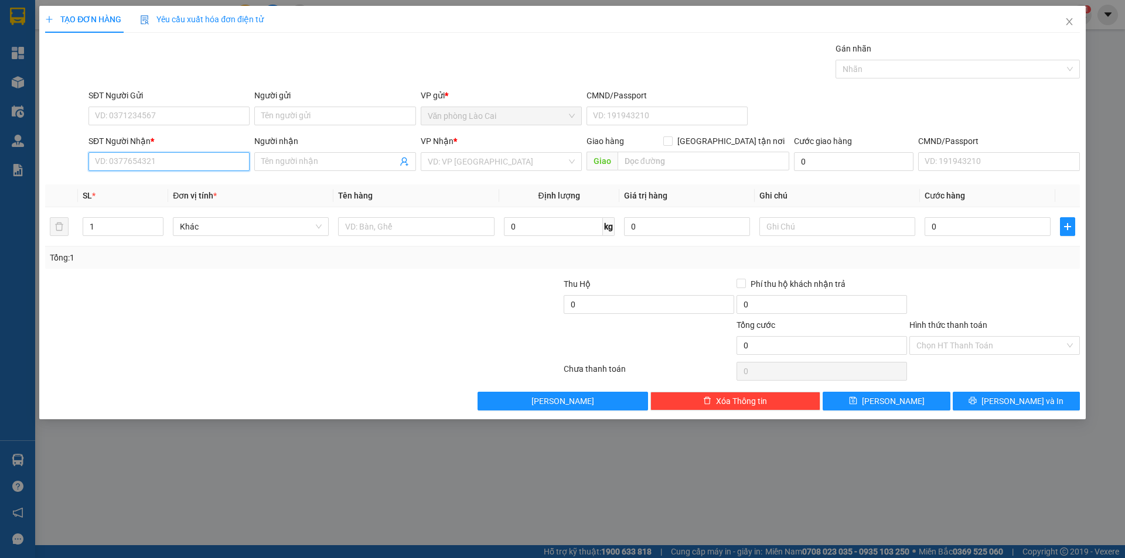
click at [135, 165] on input "SĐT Người Nhận *" at bounding box center [168, 161] width 161 height 19
paste input "0982899015"
type input "0982899015"
click at [138, 237] on div "1" at bounding box center [123, 226] width 81 height 23
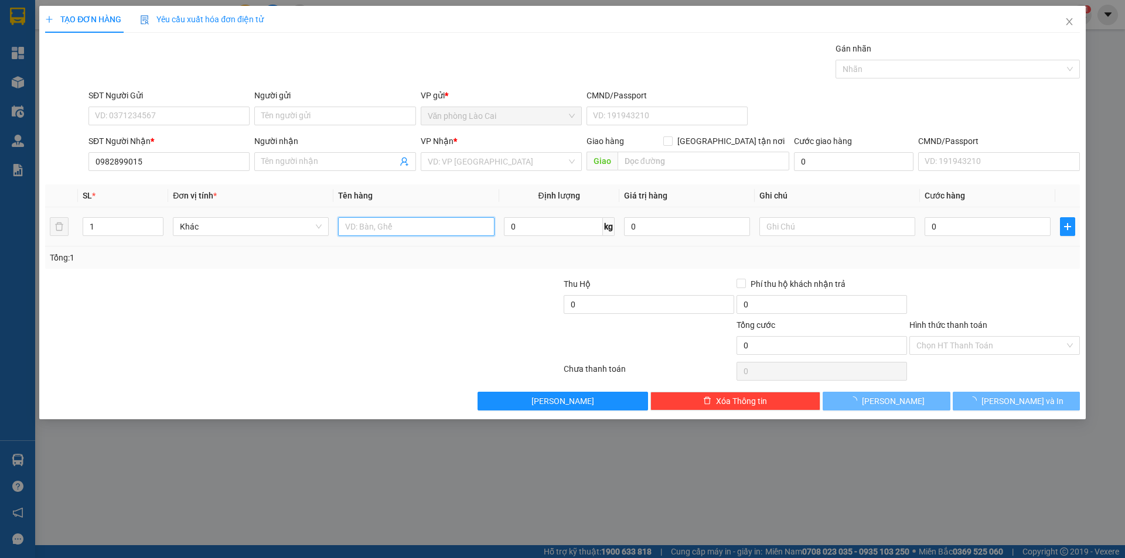
drag, startPoint x: 350, startPoint y: 230, endPoint x: 363, endPoint y: 231, distance: 12.9
click at [353, 230] on input "text" at bounding box center [416, 226] width 156 height 19
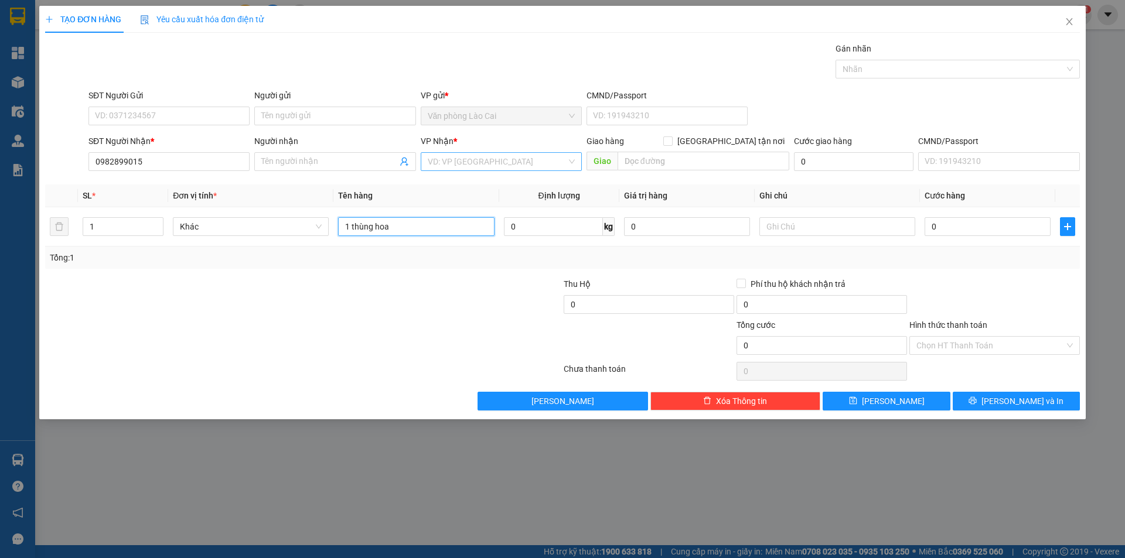
type input "1 thùng hoa"
click at [490, 161] on input "search" at bounding box center [497, 162] width 139 height 18
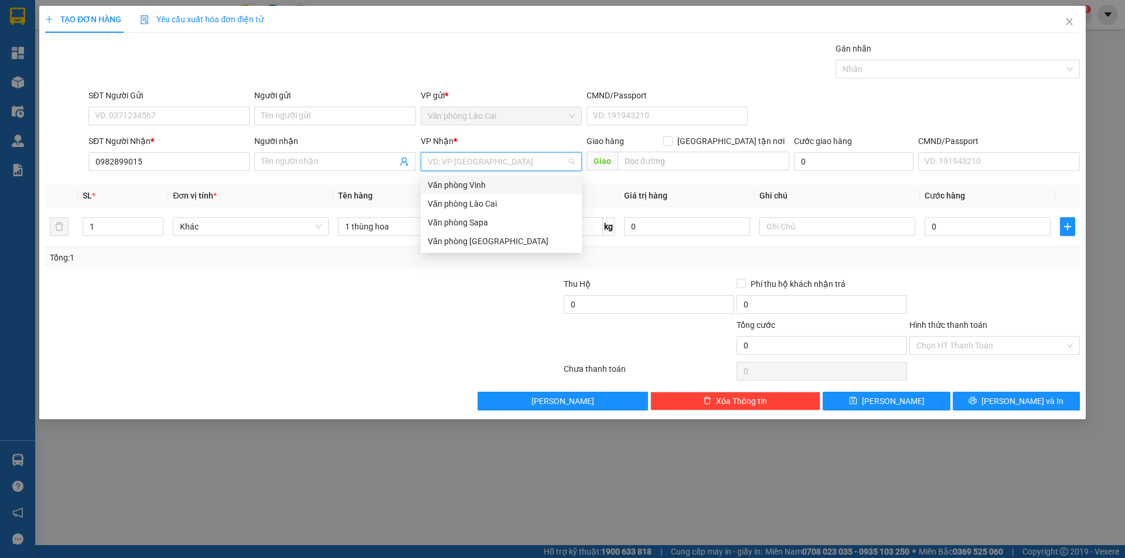
click at [487, 185] on div "Văn phòng Vinh" at bounding box center [501, 185] width 147 height 13
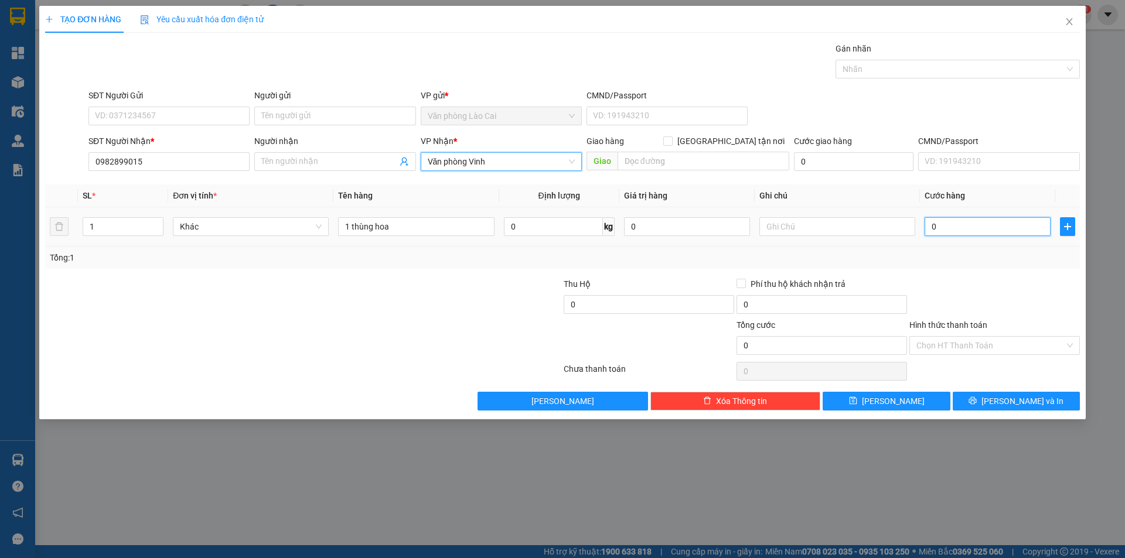
click at [972, 221] on input "0" at bounding box center [987, 226] width 126 height 19
type input "4"
type input "41"
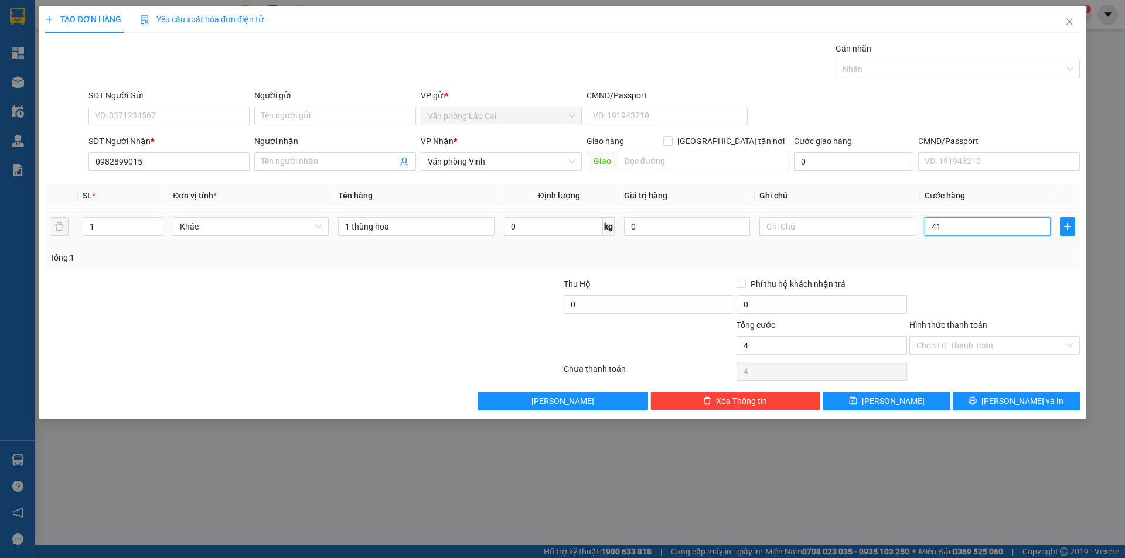
type input "41"
type input "410"
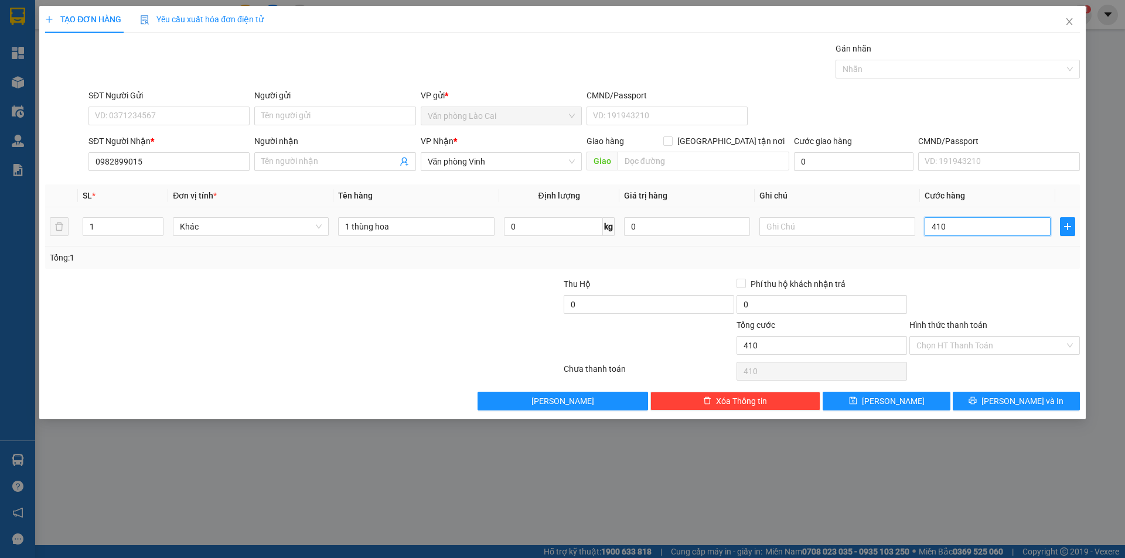
type input "4.100"
type input "410"
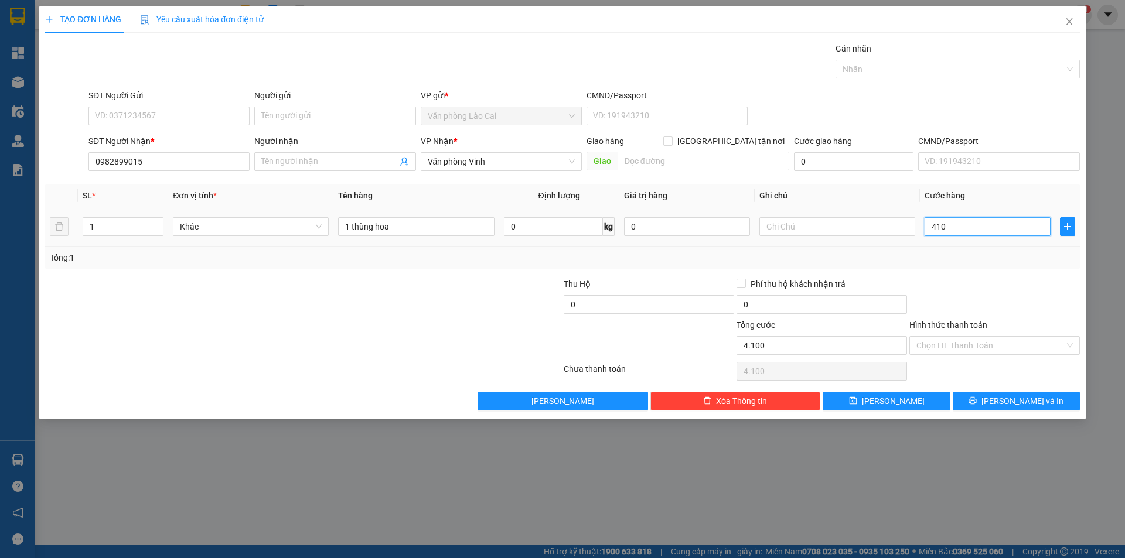
type input "410"
type input "41"
type input "4"
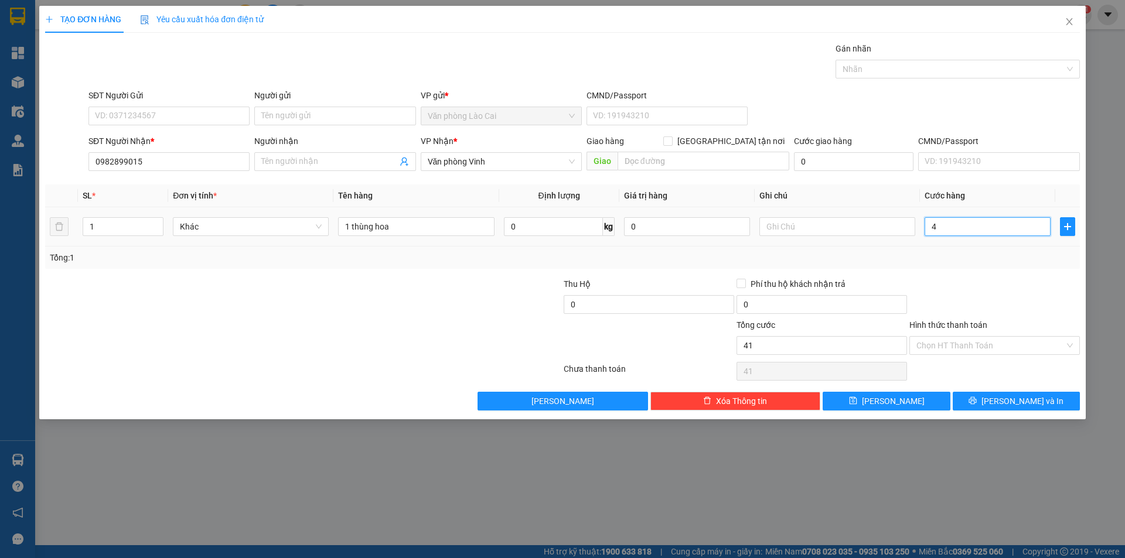
type input "4"
type input "0"
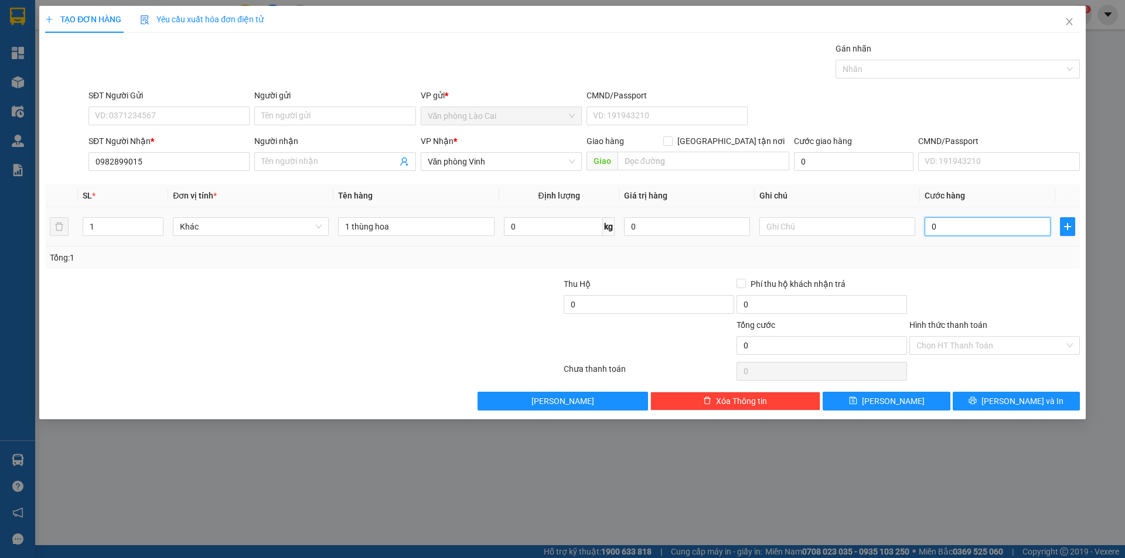
type input "04"
type input "4"
type input "040"
type input "40"
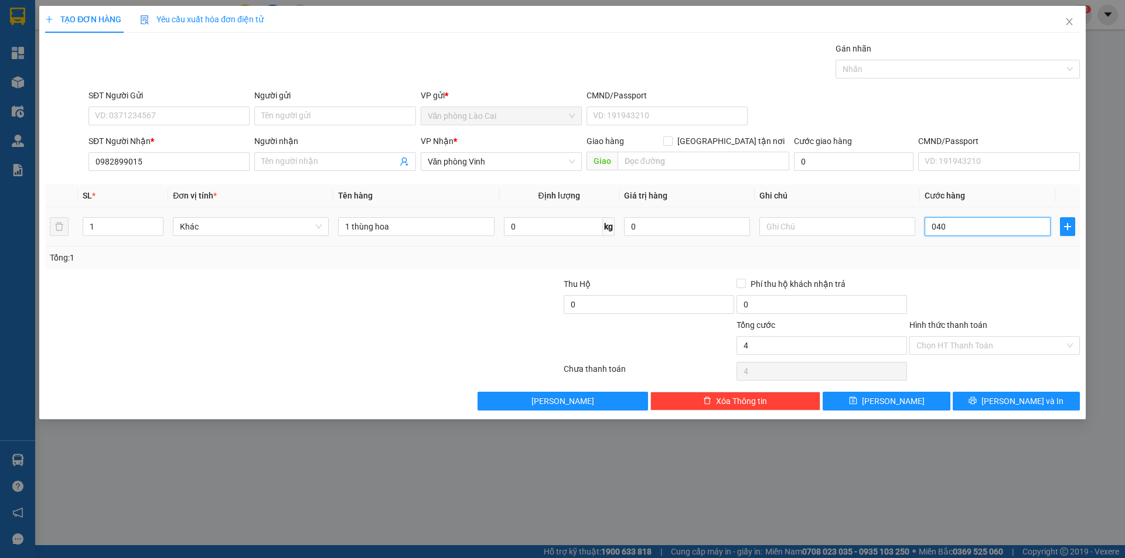
type input "40"
type input "0.400"
type input "400"
type input "400.000"
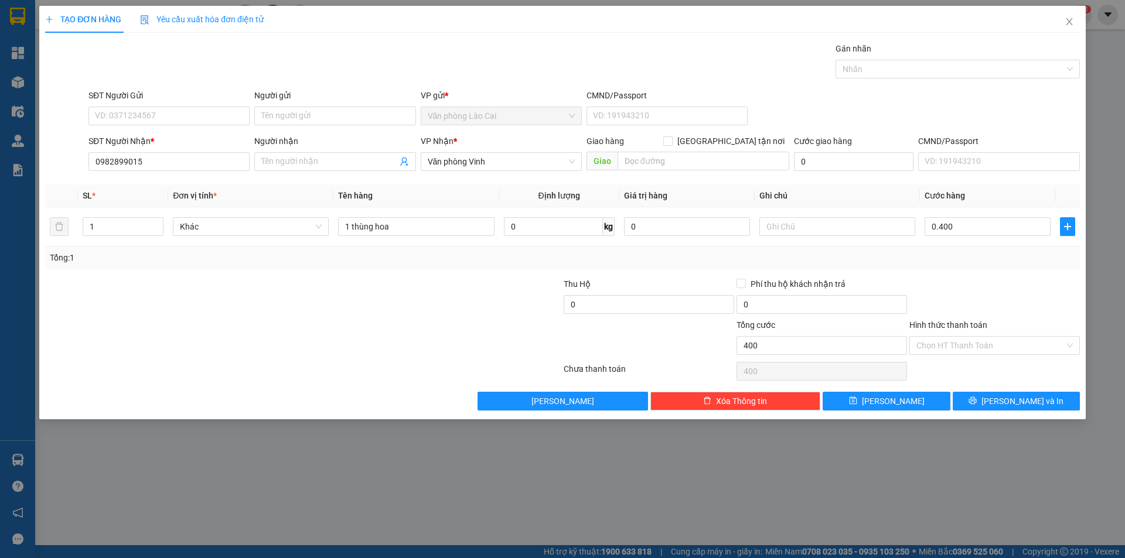
type input "400.000"
click at [954, 278] on div at bounding box center [994, 298] width 173 height 41
click at [864, 406] on button "[PERSON_NAME]" at bounding box center [885, 401] width 127 height 19
type input "0"
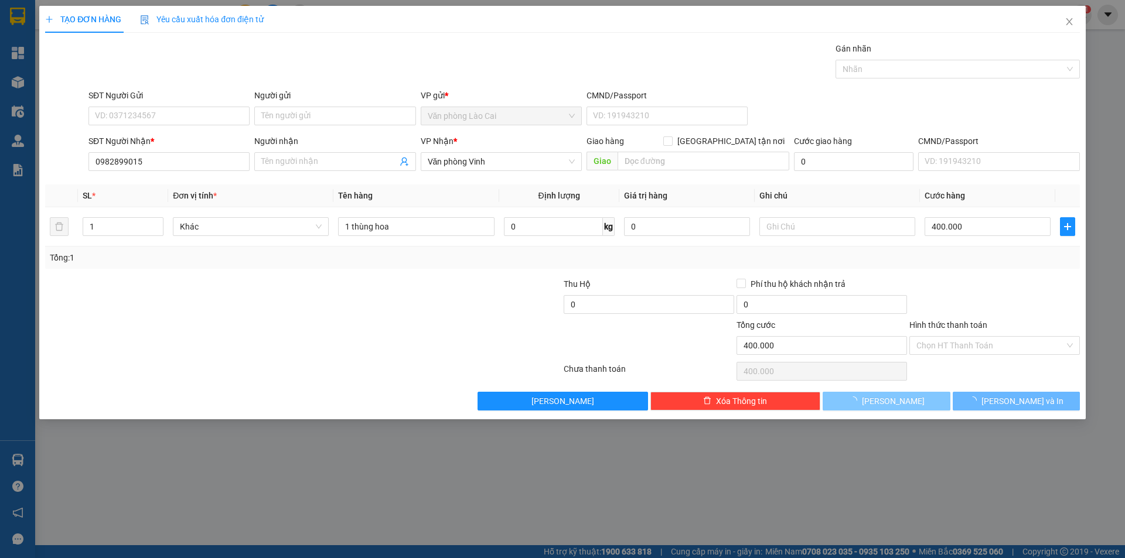
type input "0"
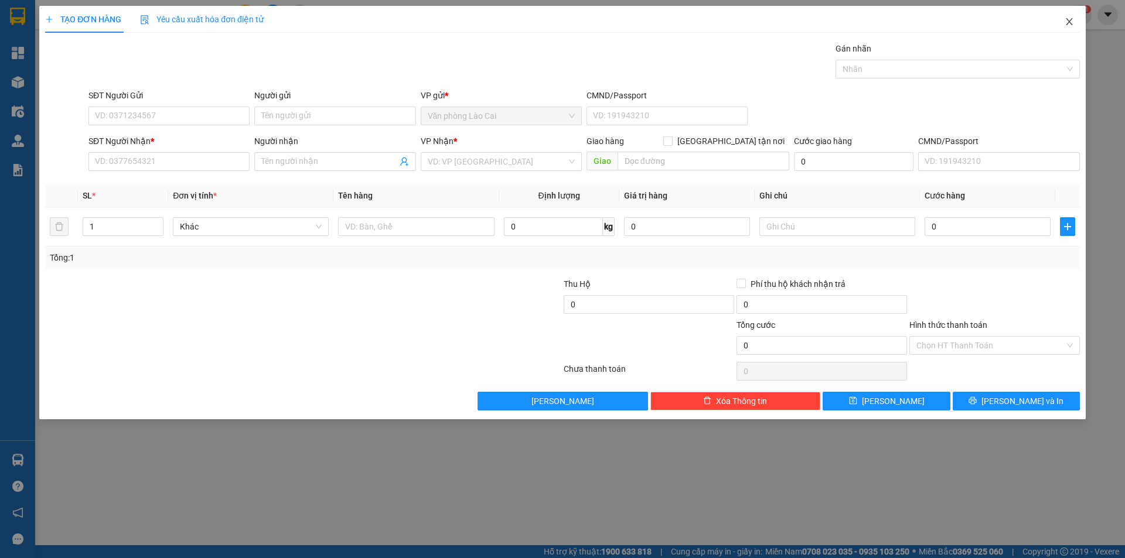
click at [1069, 30] on span "Close" at bounding box center [1069, 22] width 33 height 33
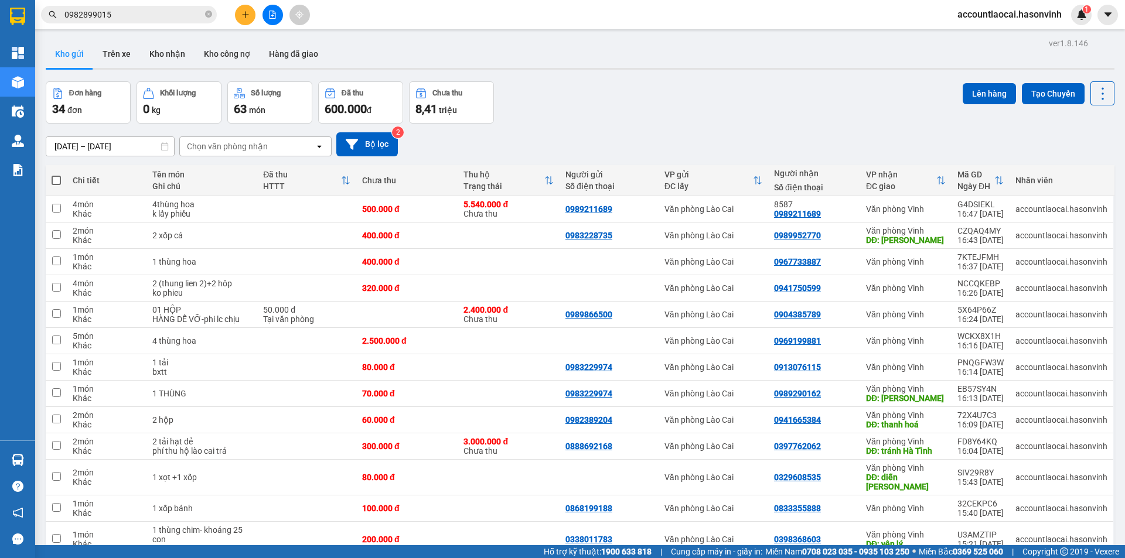
click at [640, 115] on div "Đơn hàng 34 đơn Khối lượng 0 kg Số lượng 63 món Đã thu 600.000 đ Chưa thu 8,41 …" at bounding box center [580, 102] width 1069 height 42
click at [663, 126] on div "[DATE] – [DATE] Press the down arrow key to interact with the calendar and sele…" at bounding box center [580, 145] width 1069 height 42
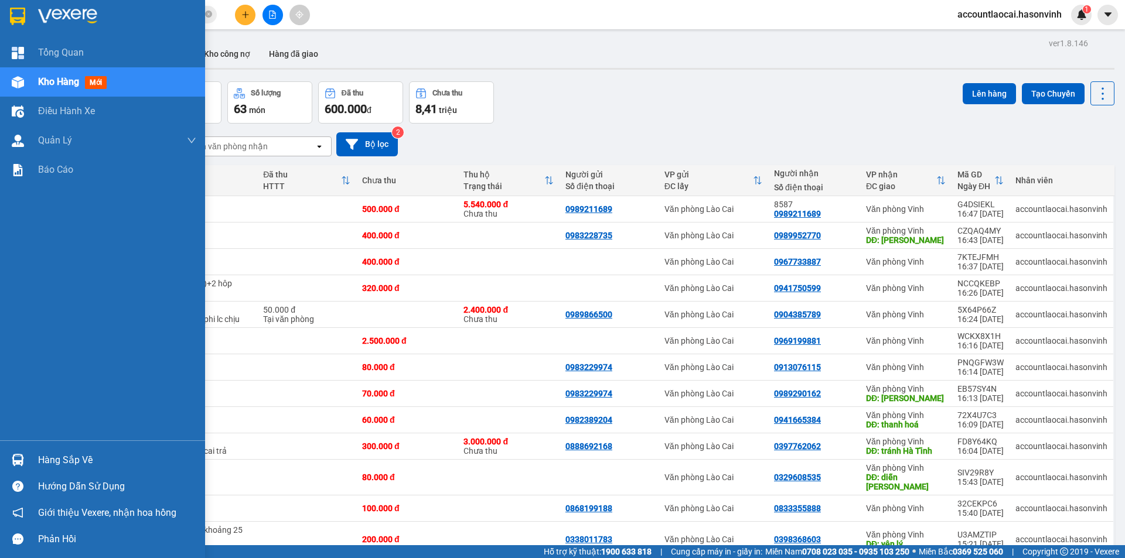
click at [52, 82] on span "Kho hàng" at bounding box center [58, 81] width 41 height 11
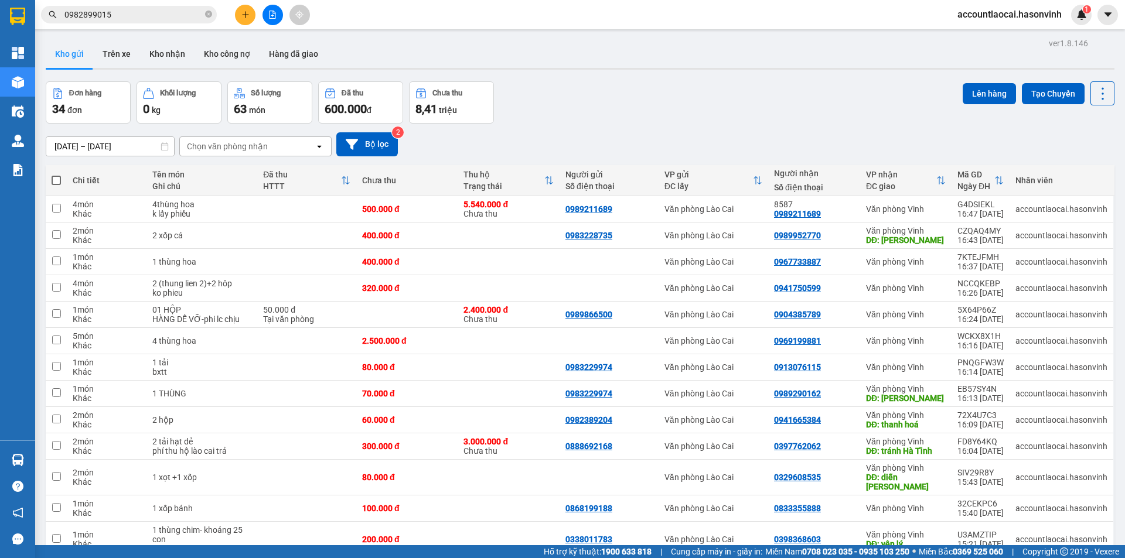
click at [938, 181] on icon at bounding box center [940, 180] width 9 height 9
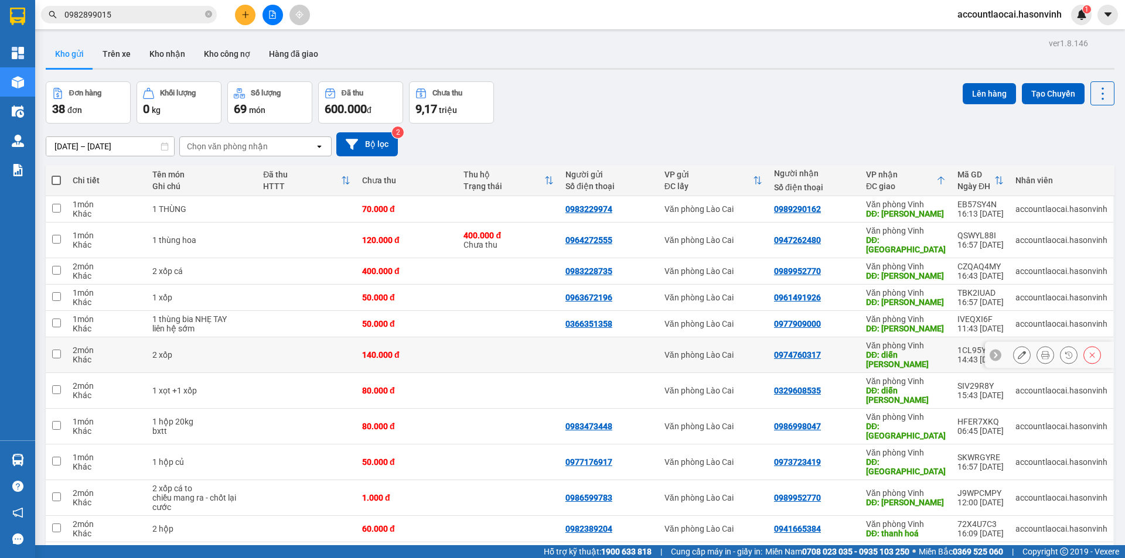
scroll to position [117, 0]
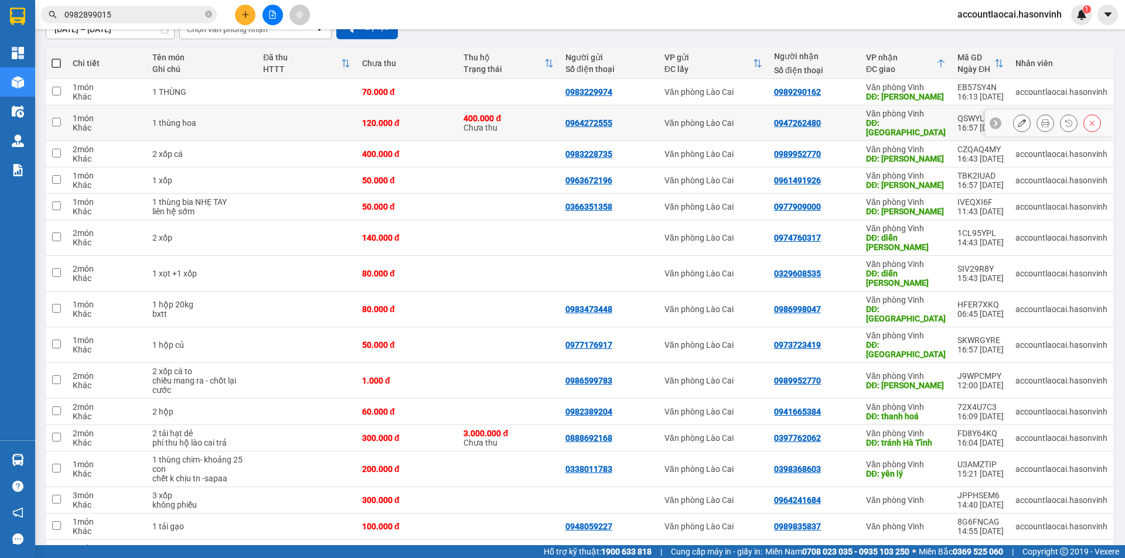
click at [936, 123] on div "DĐ: [GEOGRAPHIC_DATA]" at bounding box center [906, 127] width 80 height 19
checkbox input "true"
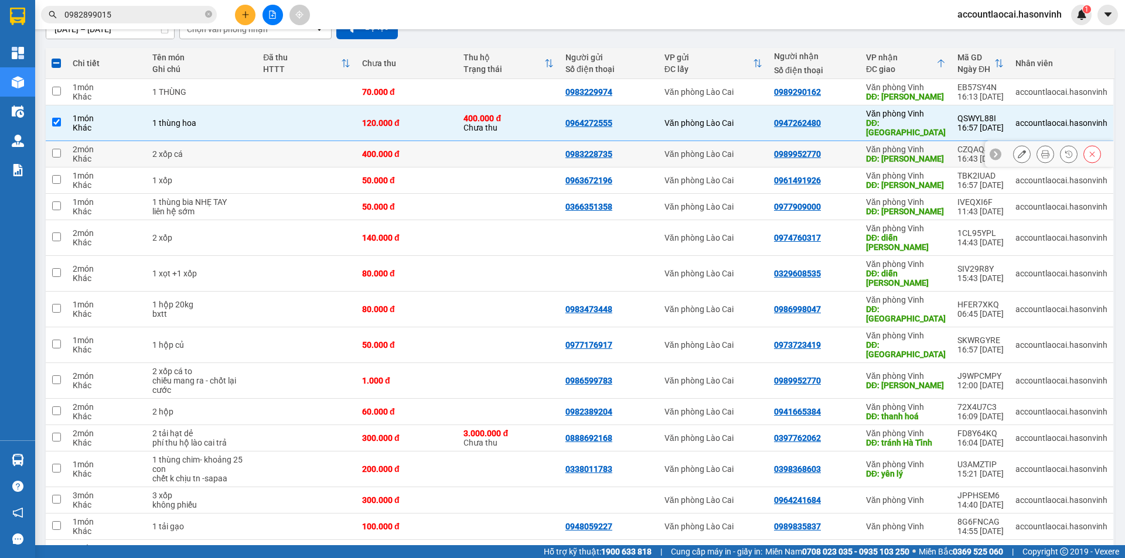
scroll to position [0, 0]
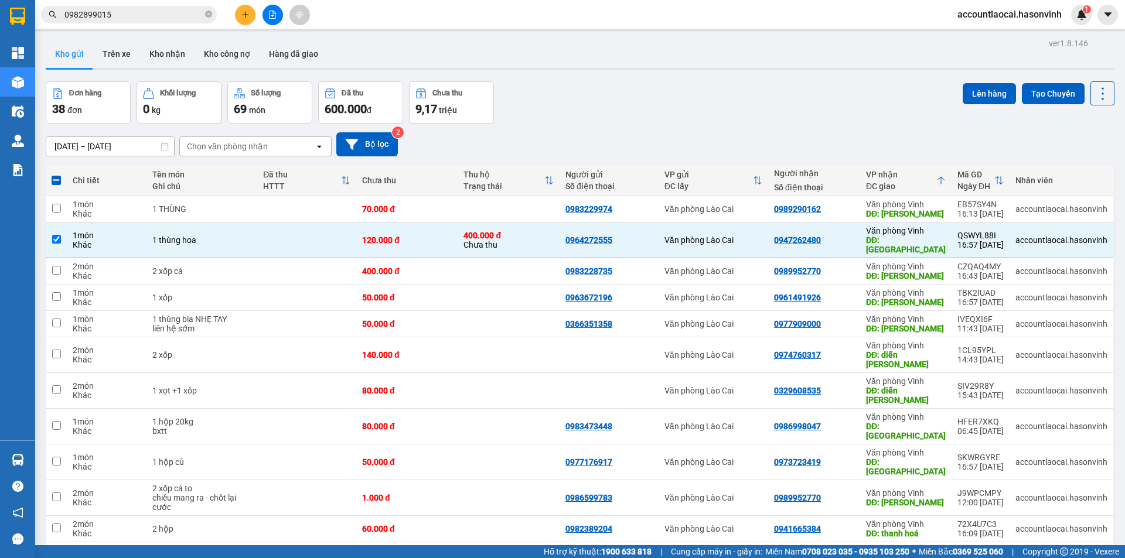
click at [276, 20] on button at bounding box center [272, 15] width 21 height 21
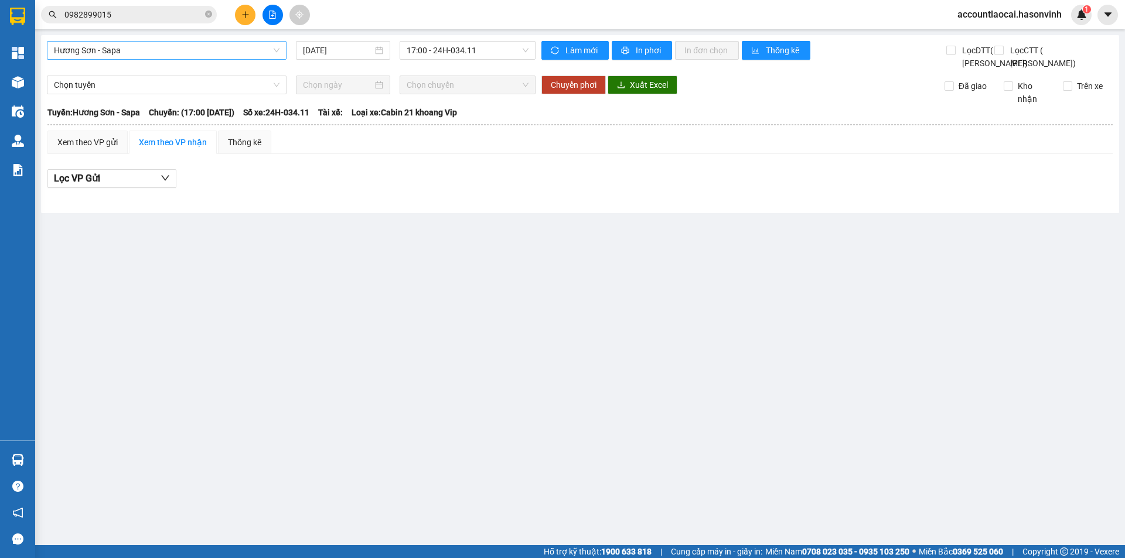
click at [91, 50] on span "Hương Sơn - Sapa" at bounding box center [167, 51] width 226 height 18
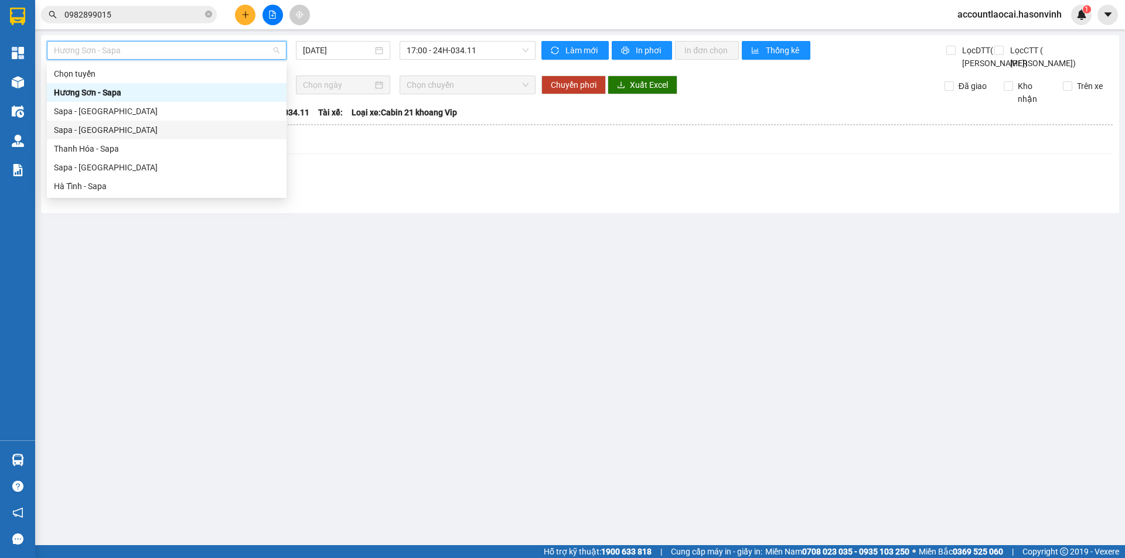
click at [86, 107] on div "Sapa - [GEOGRAPHIC_DATA]" at bounding box center [167, 111] width 226 height 13
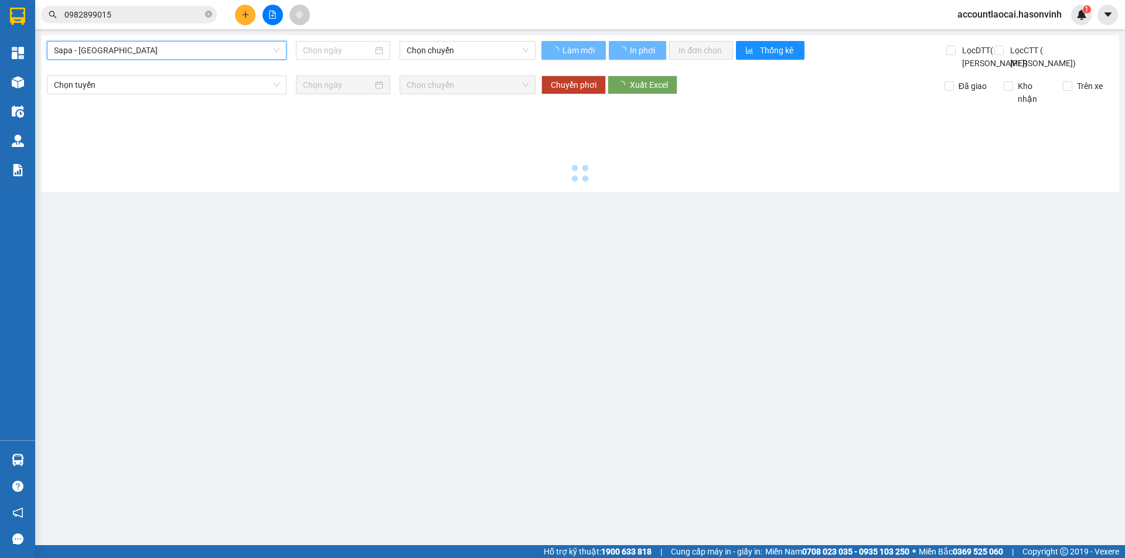
type input "[DATE]"
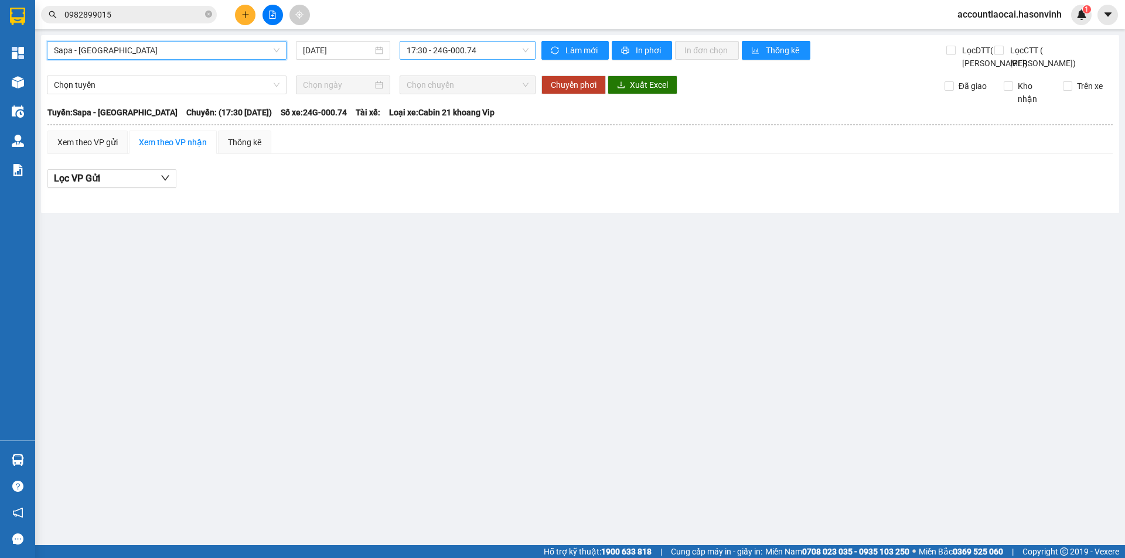
click at [474, 47] on span "17:30 - 24G-000.74" at bounding box center [468, 51] width 122 height 18
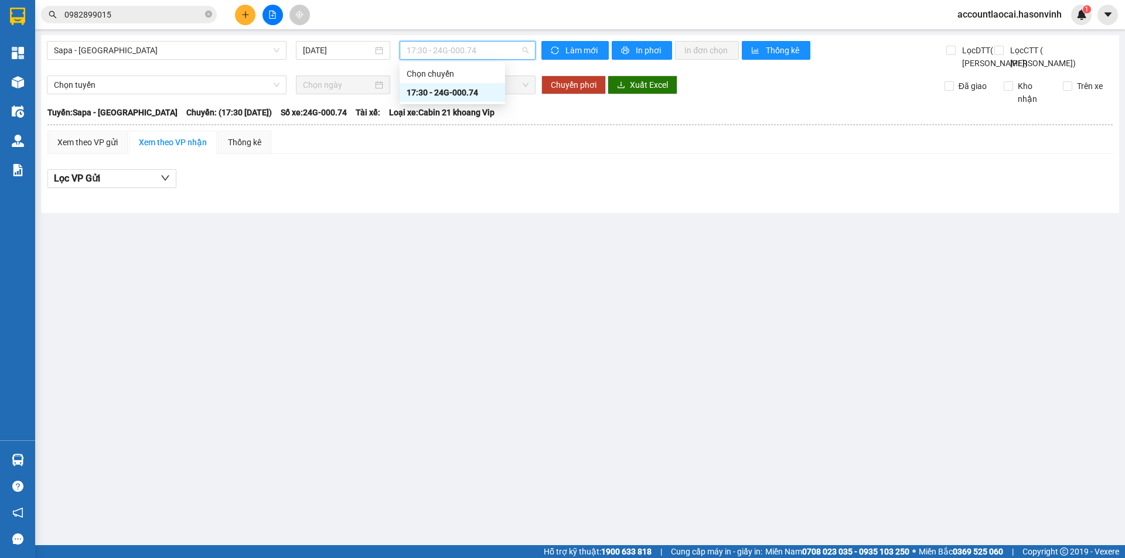
click at [472, 93] on div "17:30 - 24G-000.74" at bounding box center [452, 92] width 91 height 13
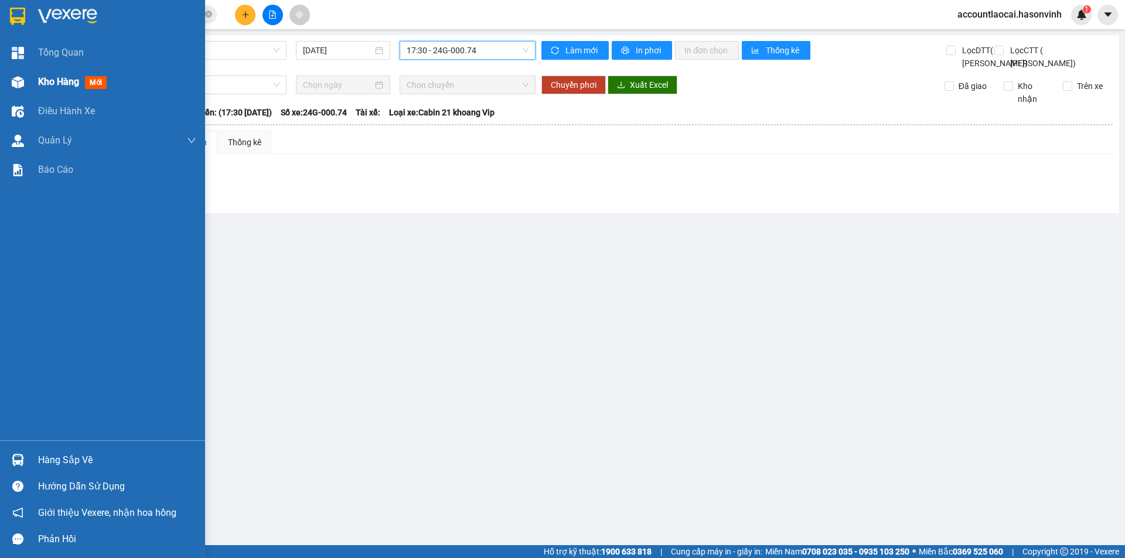
click at [27, 79] on div at bounding box center [18, 82] width 21 height 21
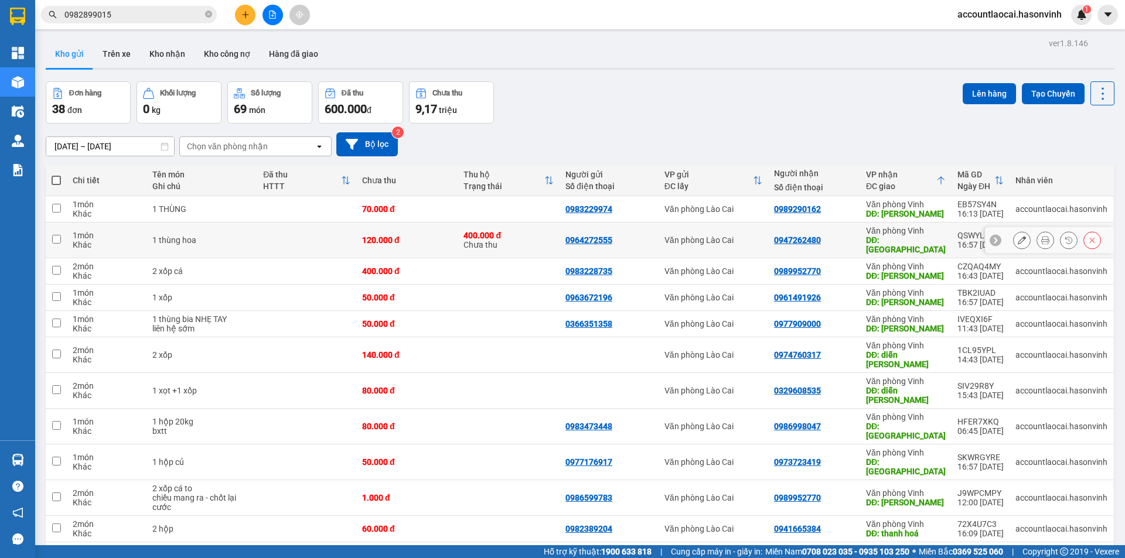
click at [929, 243] on div "DĐ: [GEOGRAPHIC_DATA]" at bounding box center [906, 244] width 80 height 19
checkbox input "true"
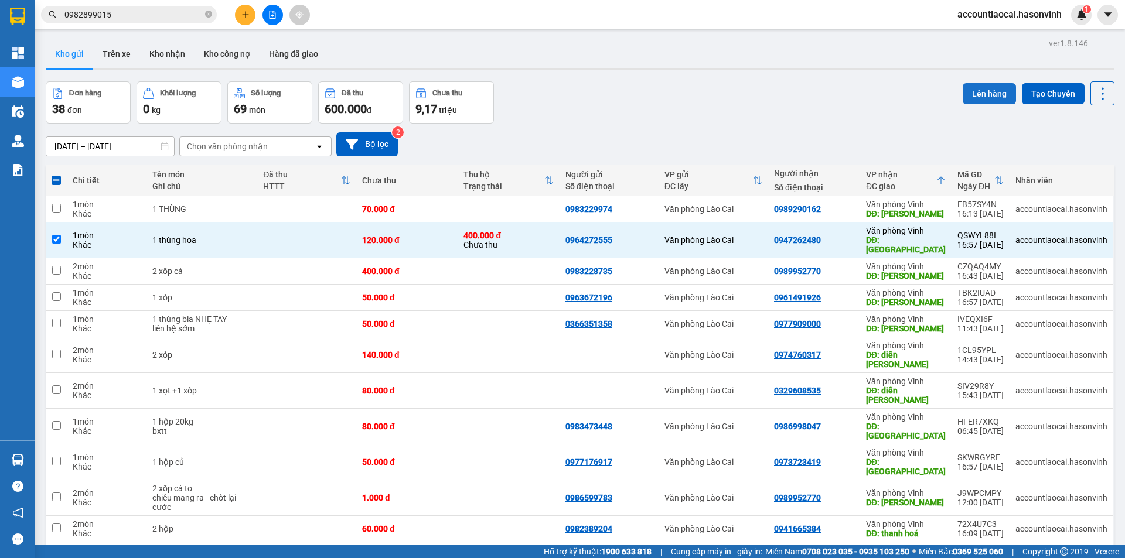
click at [979, 88] on button "Lên hàng" at bounding box center [988, 93] width 53 height 21
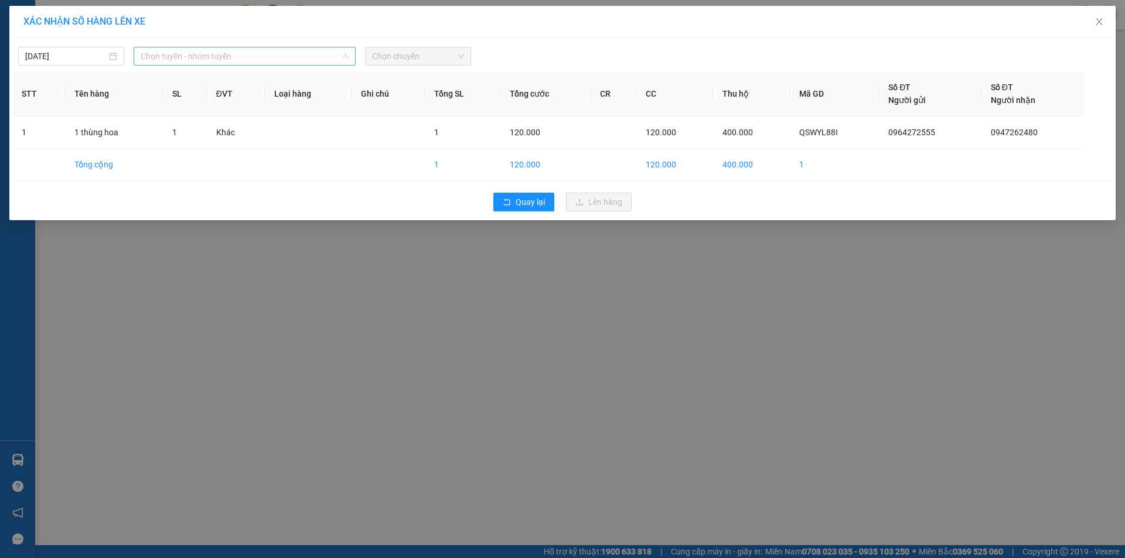
drag, startPoint x: 225, startPoint y: 50, endPoint x: 212, endPoint y: 74, distance: 27.3
click at [224, 49] on span "Chọn tuyến - nhóm tuyến" at bounding box center [245, 56] width 208 height 18
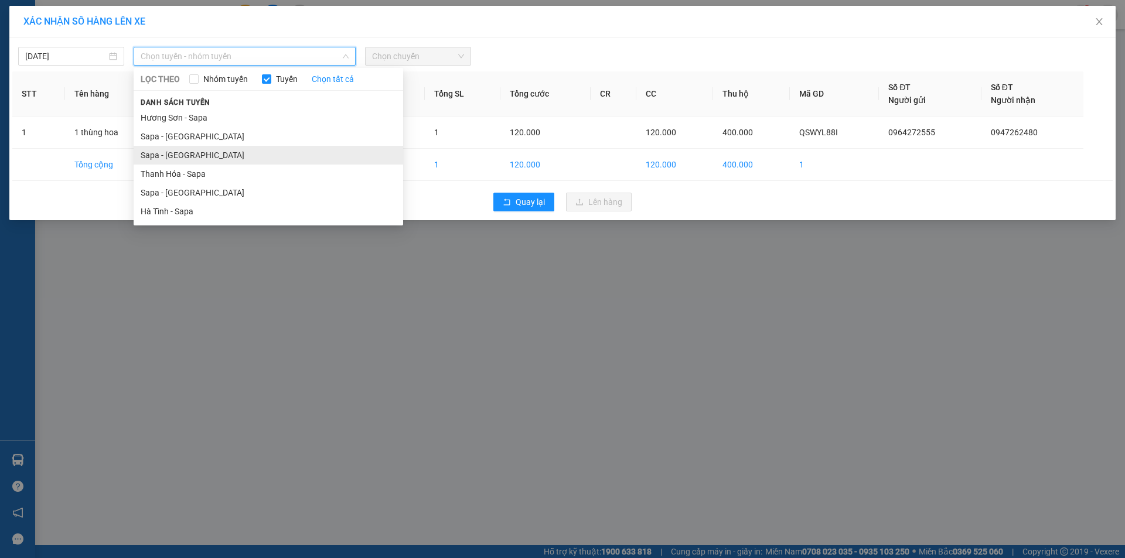
click at [181, 148] on li "Sapa - [GEOGRAPHIC_DATA]" at bounding box center [268, 155] width 269 height 19
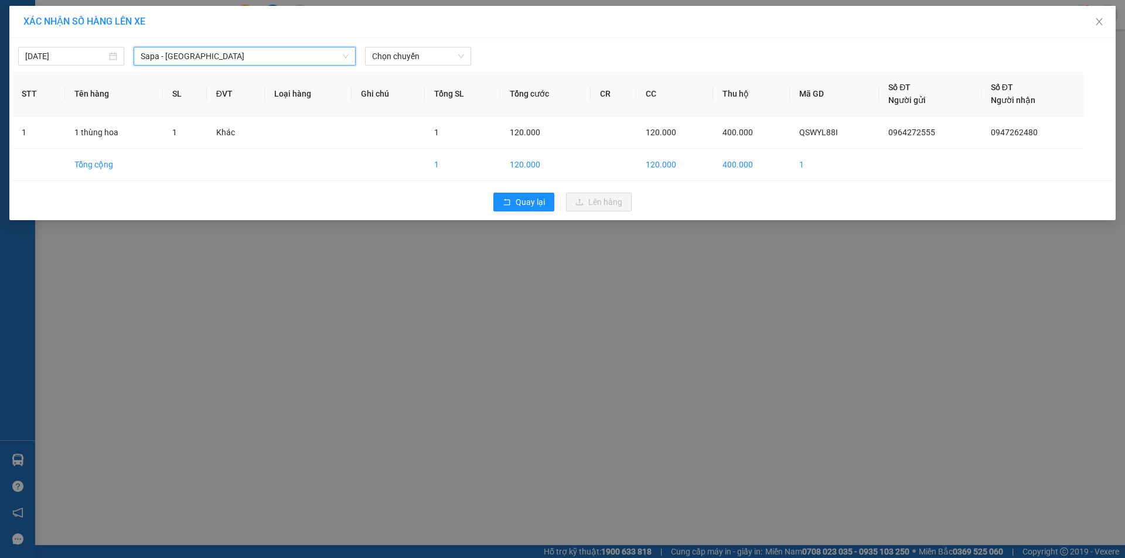
click at [215, 56] on span "Sapa - [GEOGRAPHIC_DATA]" at bounding box center [245, 56] width 208 height 18
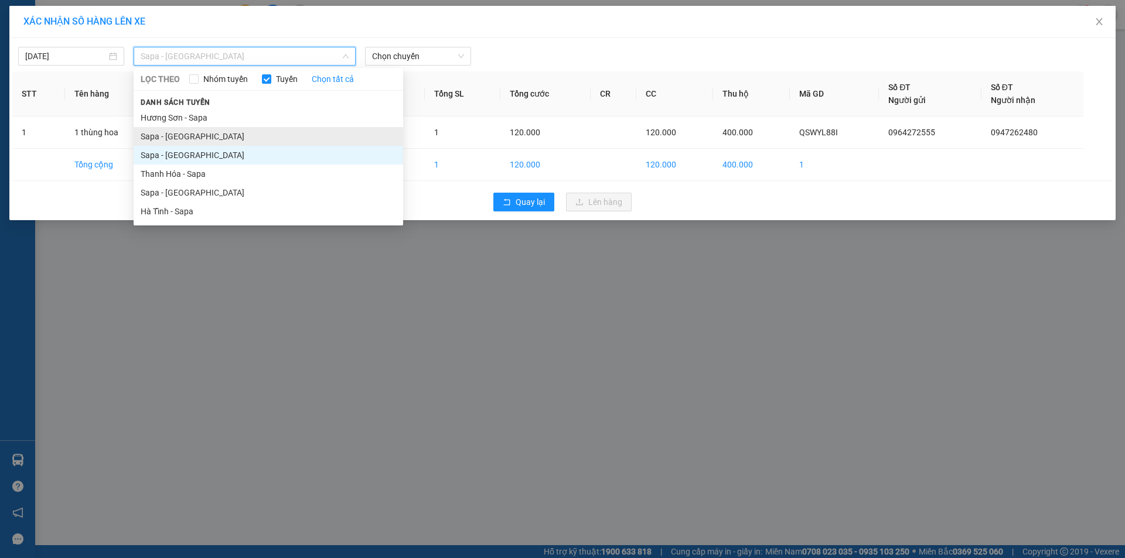
click at [189, 130] on li "Sapa - [GEOGRAPHIC_DATA]" at bounding box center [268, 136] width 269 height 19
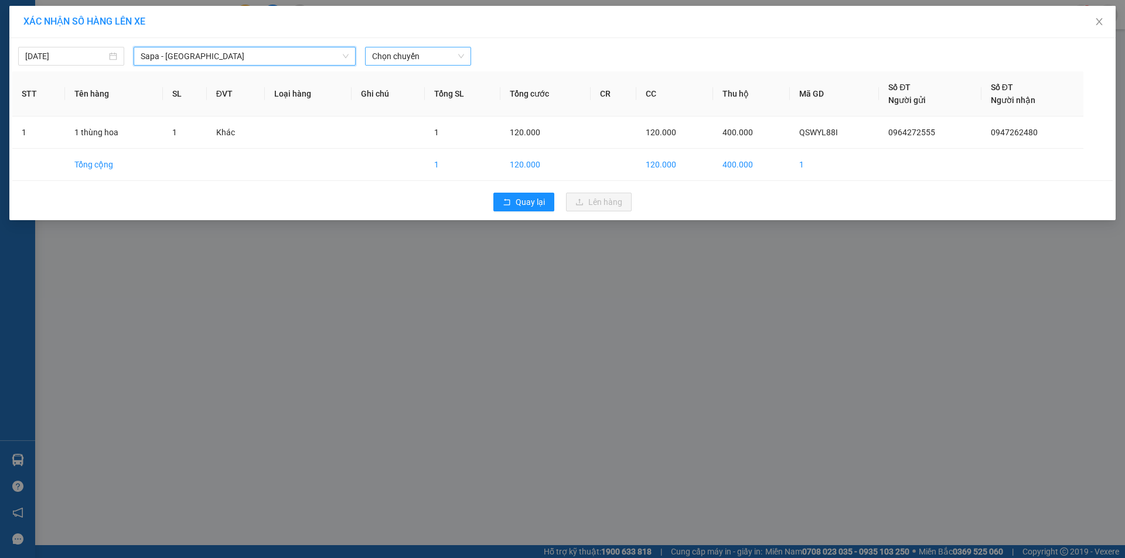
click at [401, 56] on span "Chọn chuyến" at bounding box center [418, 56] width 92 height 18
click at [418, 98] on div "17:30 - 24G-000.74" at bounding box center [417, 98] width 91 height 13
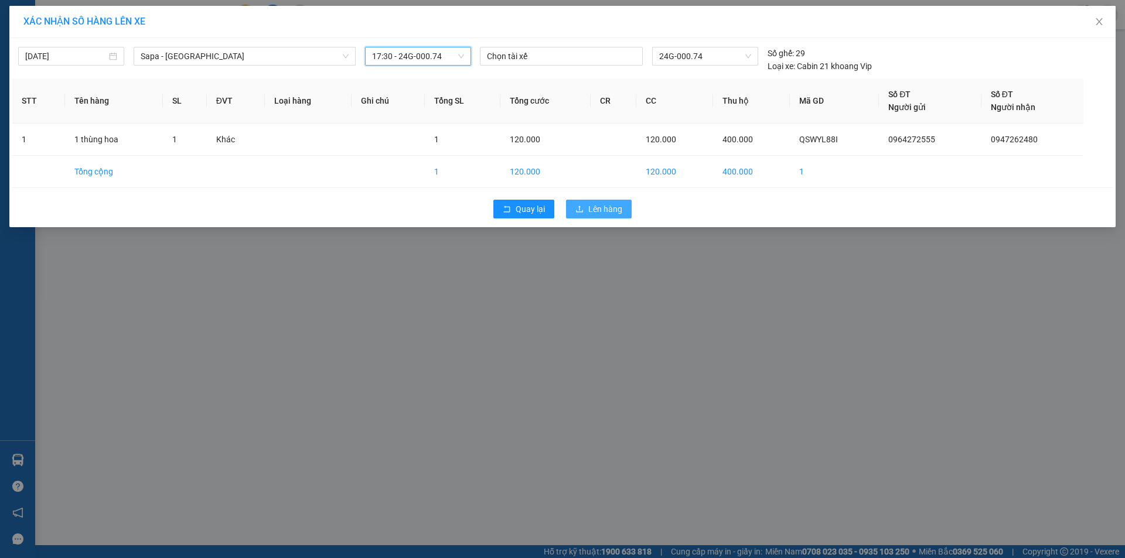
click at [588, 207] on button "Lên hàng" at bounding box center [599, 209] width 66 height 19
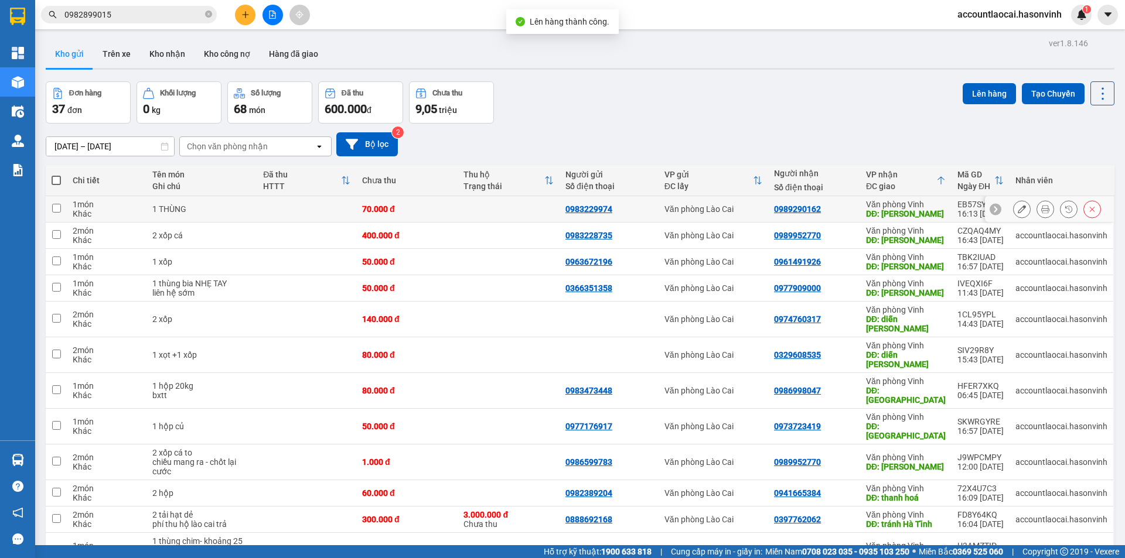
click at [849, 205] on div "0989290162" at bounding box center [814, 208] width 80 height 9
checkbox input "true"
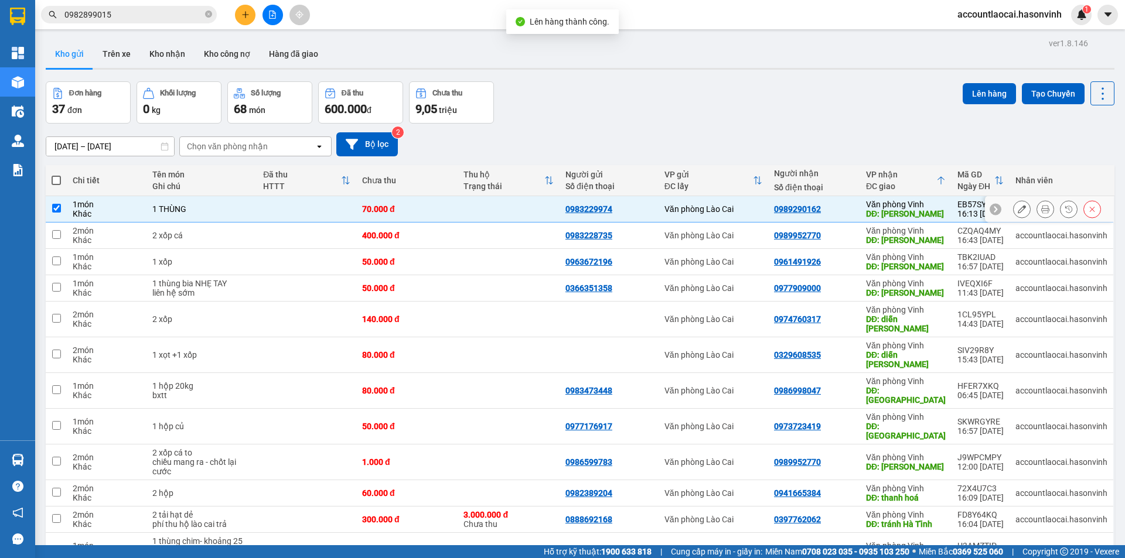
click at [846, 227] on td "0989952770" at bounding box center [814, 236] width 92 height 26
checkbox input "true"
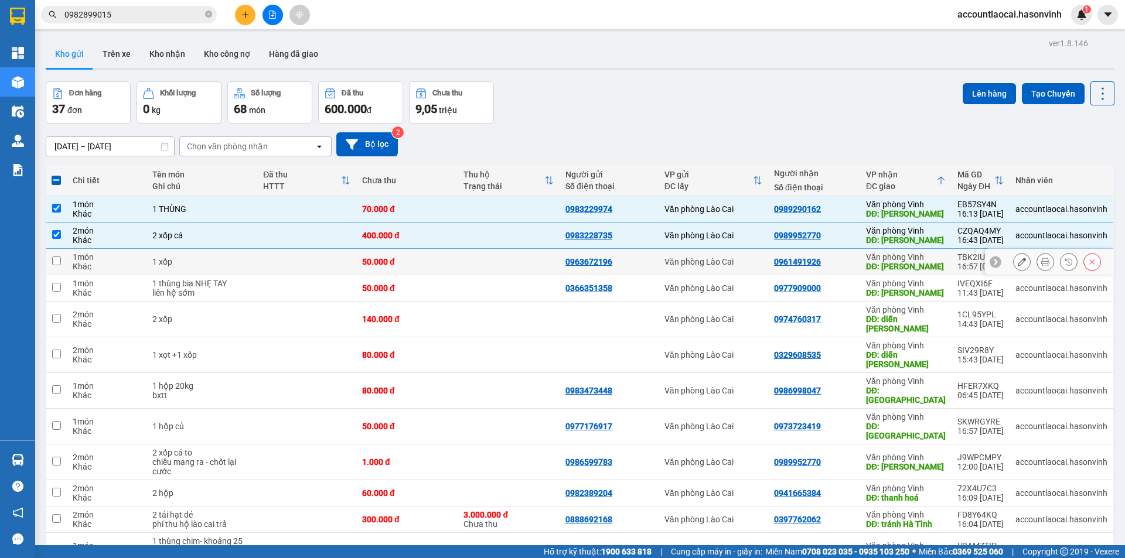
click at [846, 258] on div "0961491926" at bounding box center [814, 261] width 80 height 9
checkbox input "true"
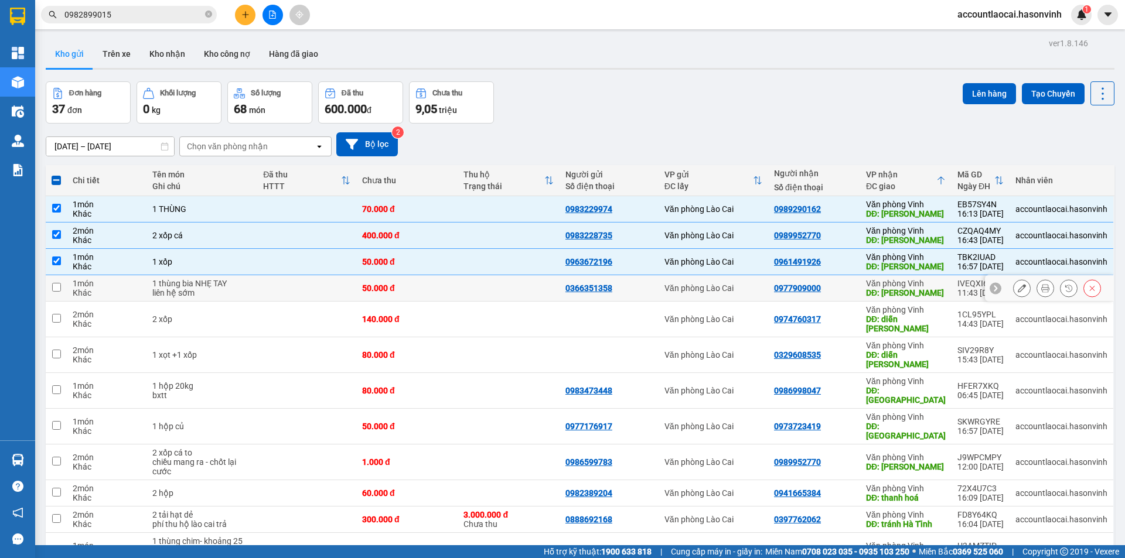
click at [844, 284] on div "0977909000" at bounding box center [814, 288] width 80 height 9
checkbox input "true"
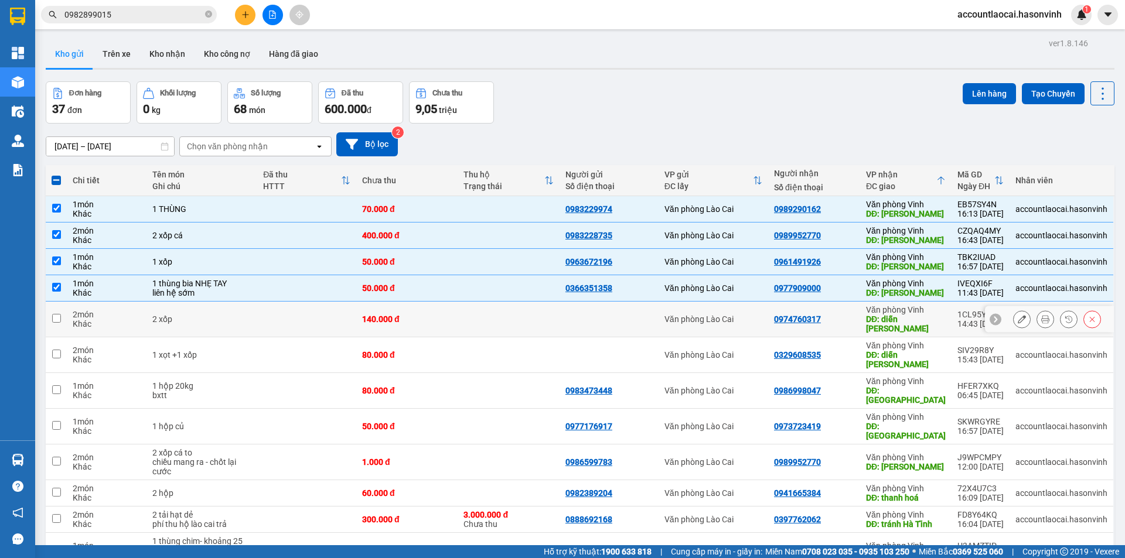
click at [847, 315] on div "0974760317" at bounding box center [814, 319] width 80 height 9
checkbox input "true"
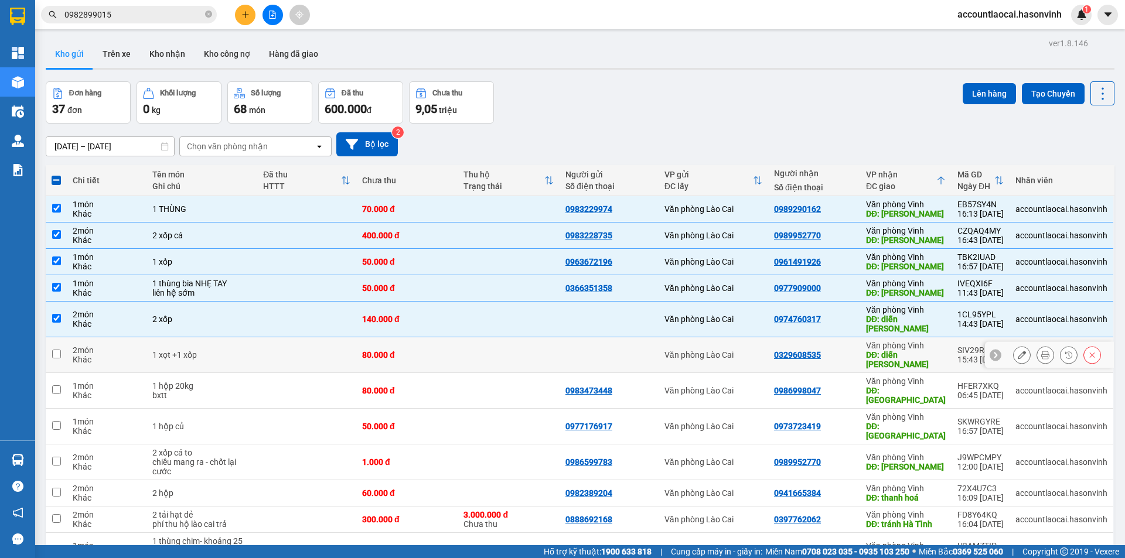
click at [841, 350] on div "0329608535" at bounding box center [814, 354] width 80 height 9
checkbox input "true"
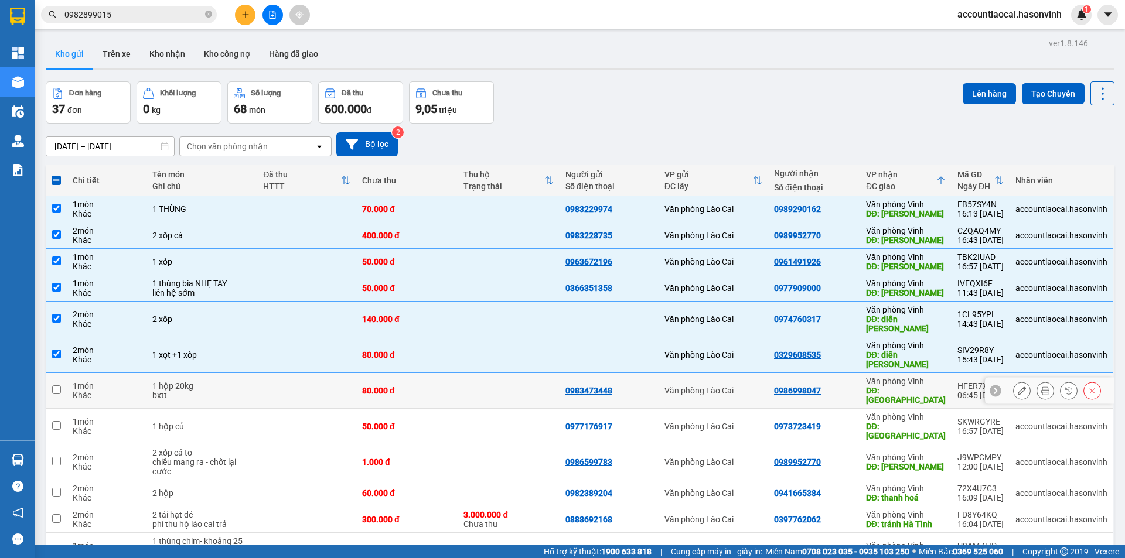
scroll to position [117, 0]
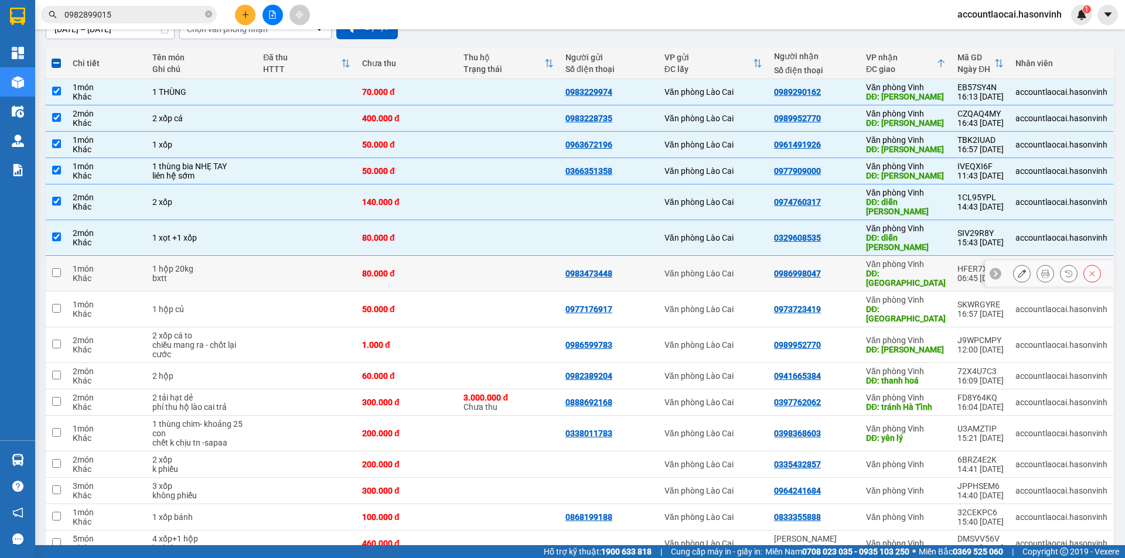
click at [836, 256] on td "0986998047" at bounding box center [814, 274] width 92 height 36
checkbox input "true"
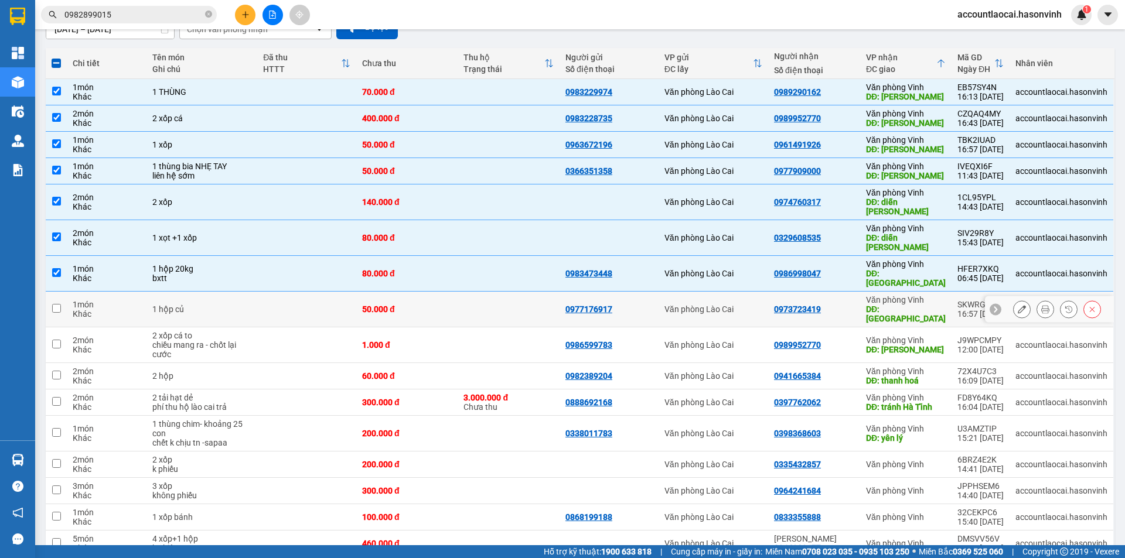
click at [840, 305] on div "0973723419" at bounding box center [814, 309] width 80 height 9
checkbox input "true"
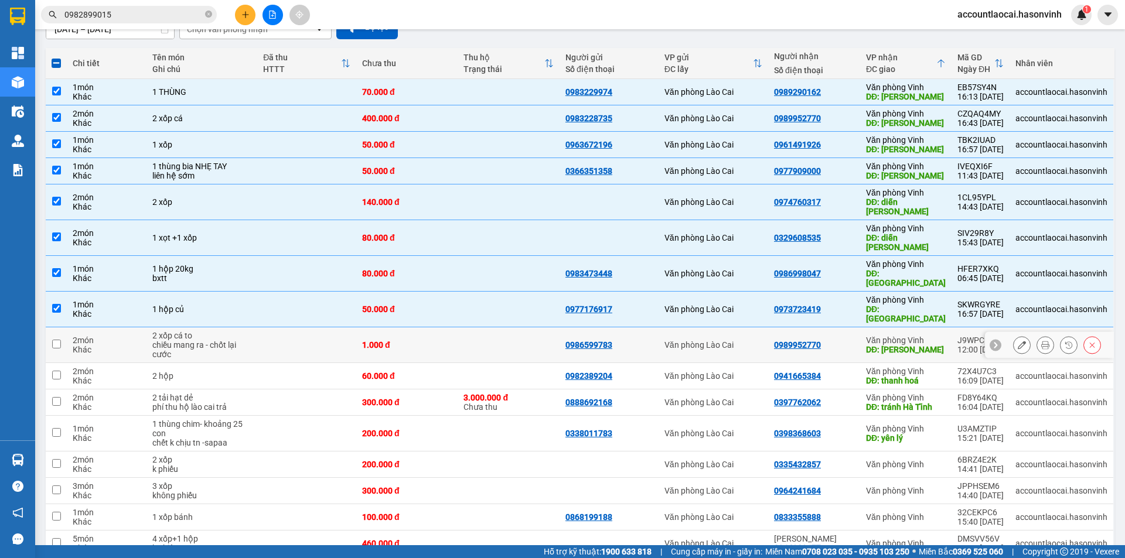
click at [840, 327] on td "0989952770" at bounding box center [814, 345] width 92 height 36
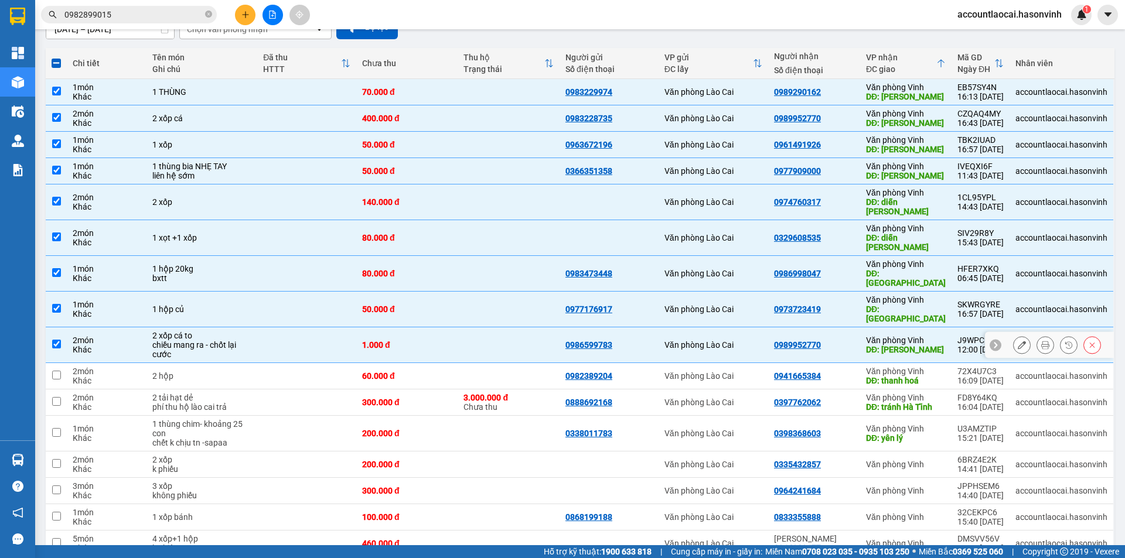
click at [839, 327] on td "0989952770" at bounding box center [814, 345] width 92 height 36
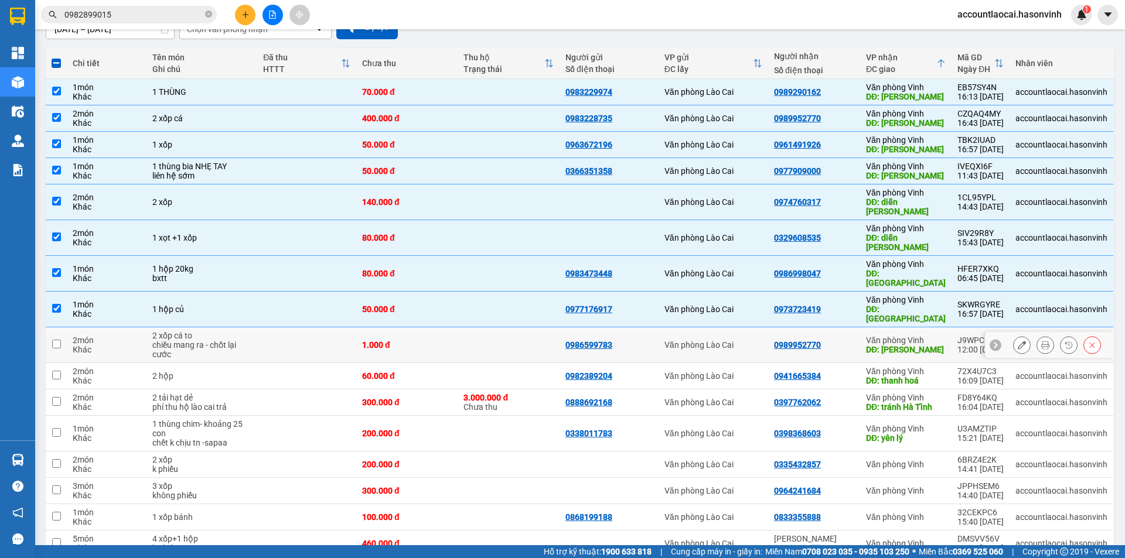
drag, startPoint x: 839, startPoint y: 312, endPoint x: 842, endPoint y: 322, distance: 10.4
click at [839, 340] on div "0989952770" at bounding box center [814, 344] width 80 height 9
checkbox input "true"
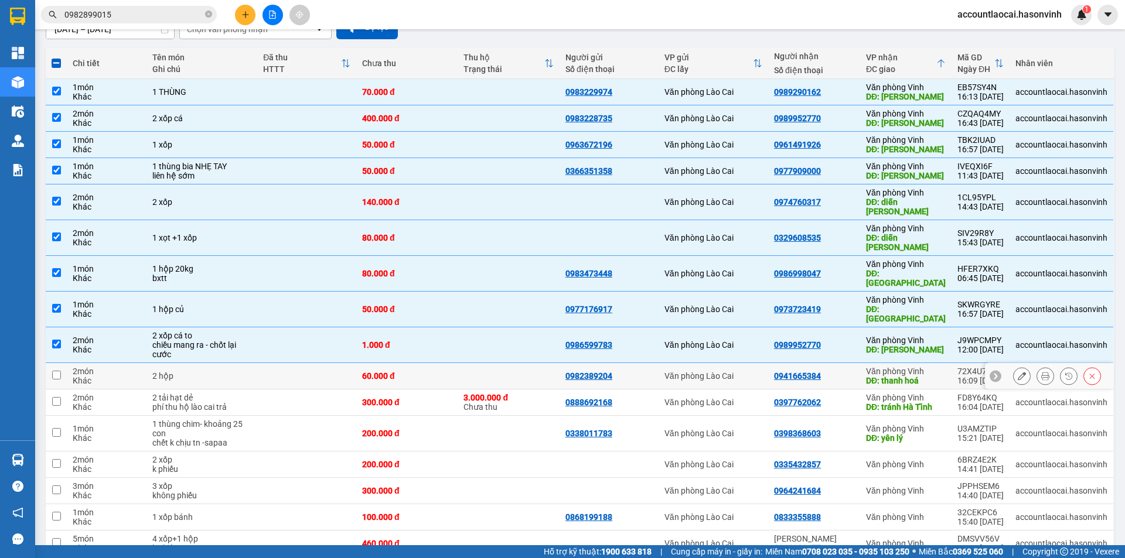
click at [844, 371] on div "0941665384" at bounding box center [814, 375] width 80 height 9
checkbox input "true"
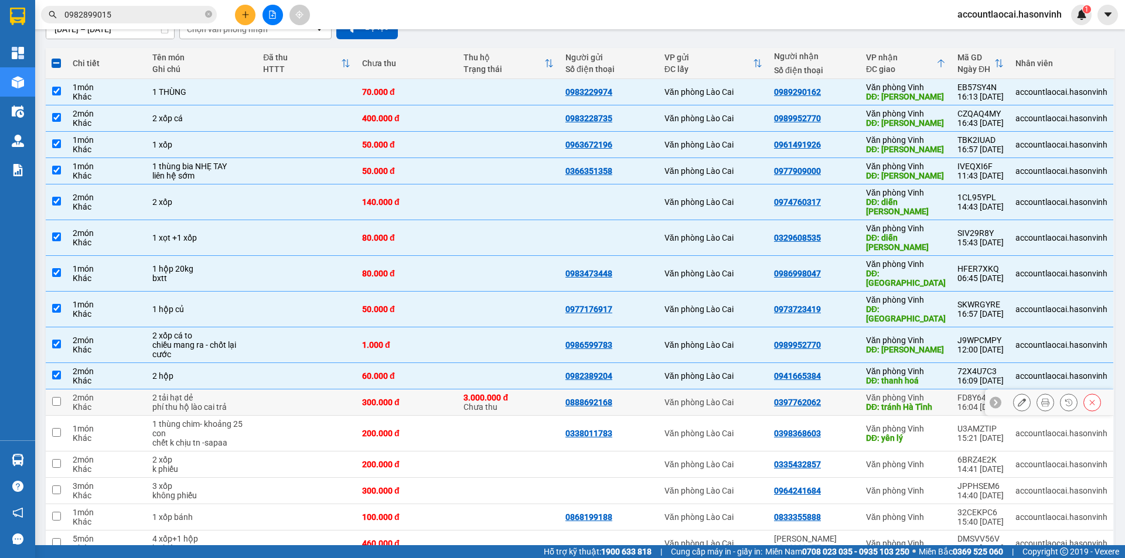
click at [842, 398] on div "0397762062" at bounding box center [814, 402] width 80 height 9
checkbox input "true"
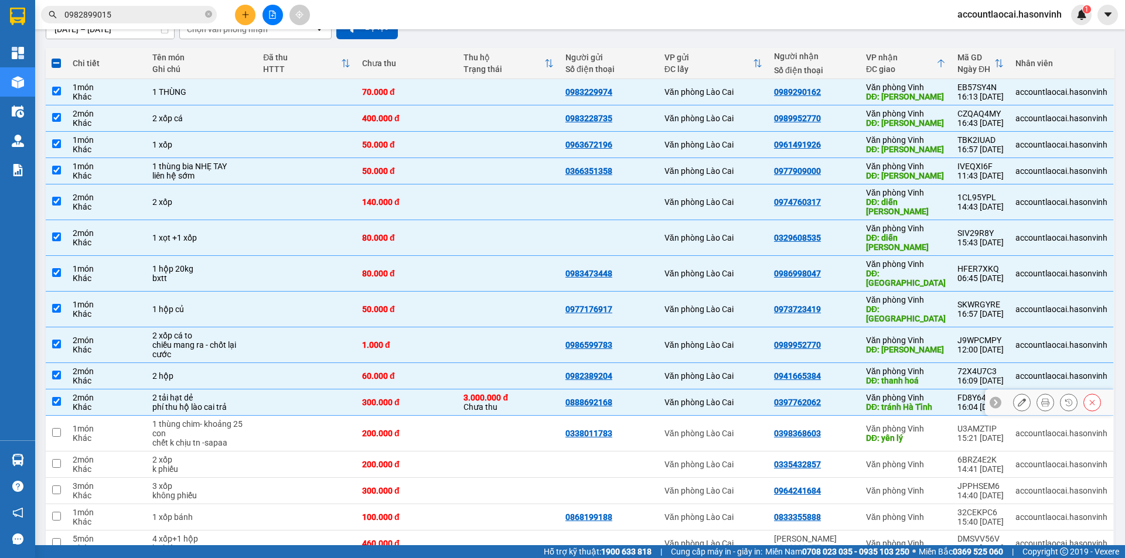
scroll to position [234, 0]
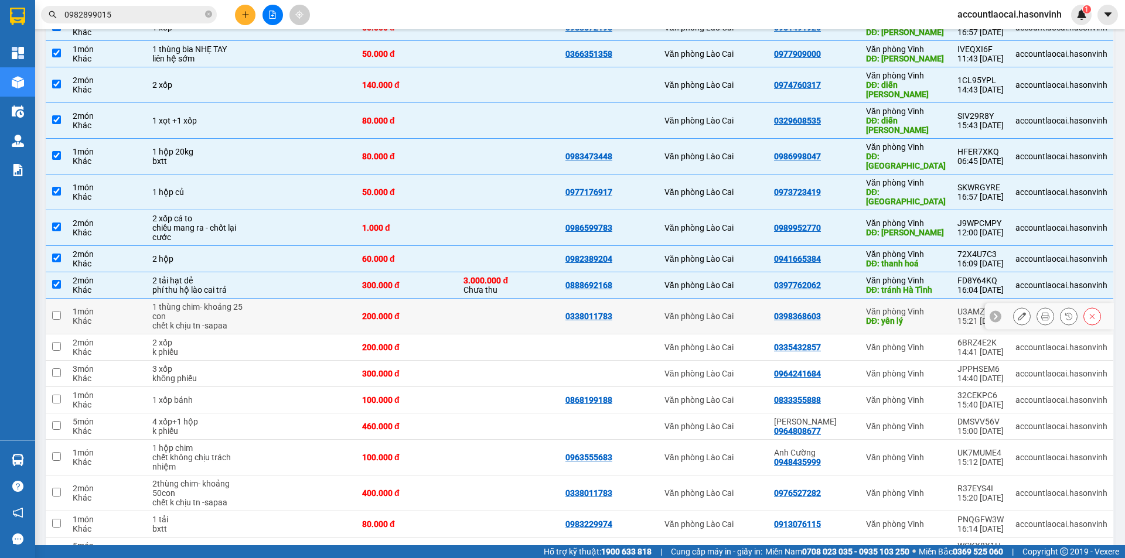
click at [854, 299] on td "0398368603" at bounding box center [814, 317] width 92 height 36
checkbox input "true"
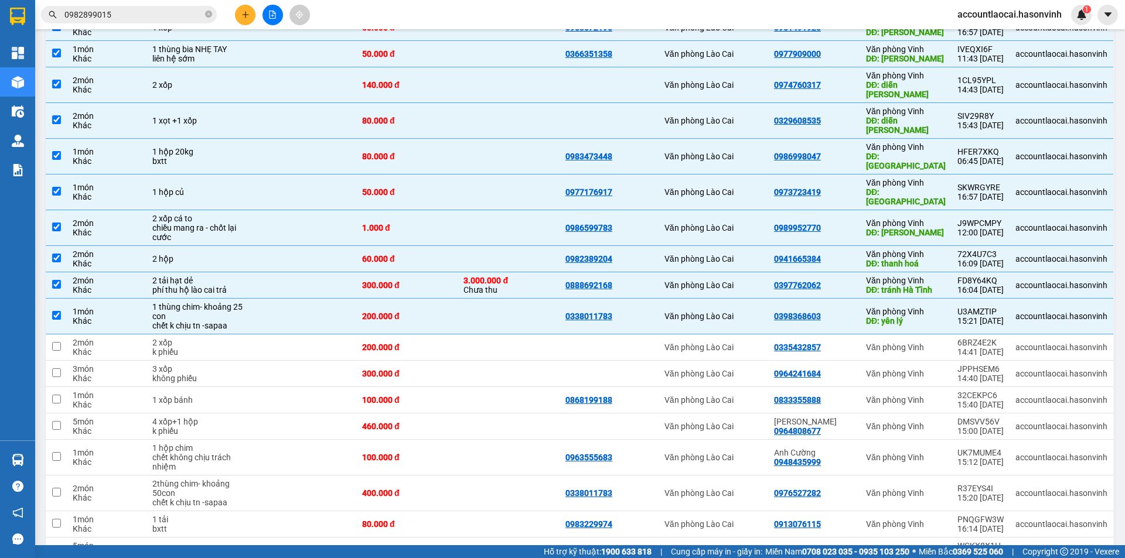
scroll to position [0, 0]
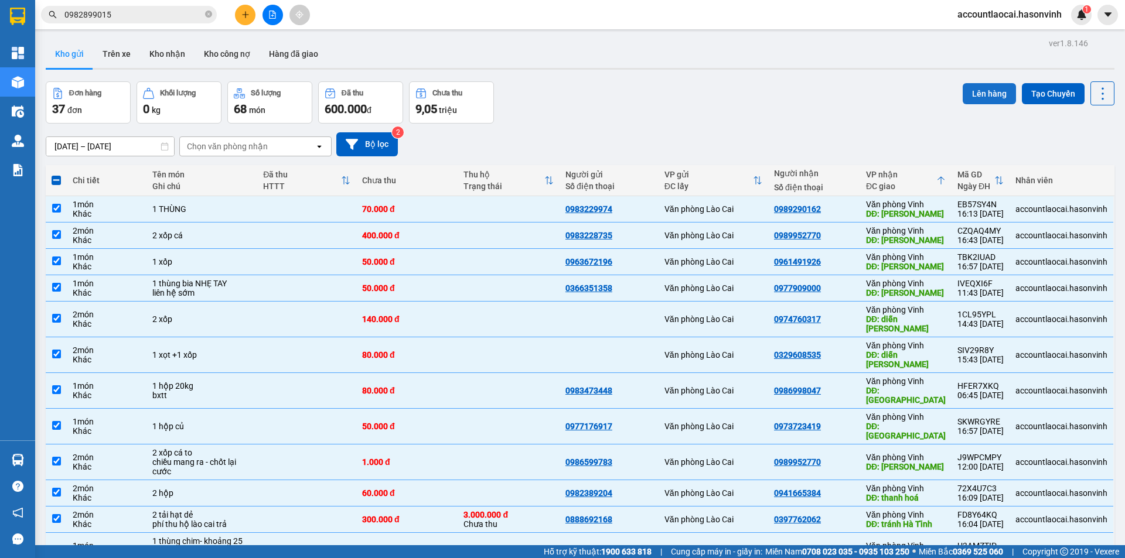
click at [966, 90] on button "Lên hàng" at bounding box center [988, 93] width 53 height 21
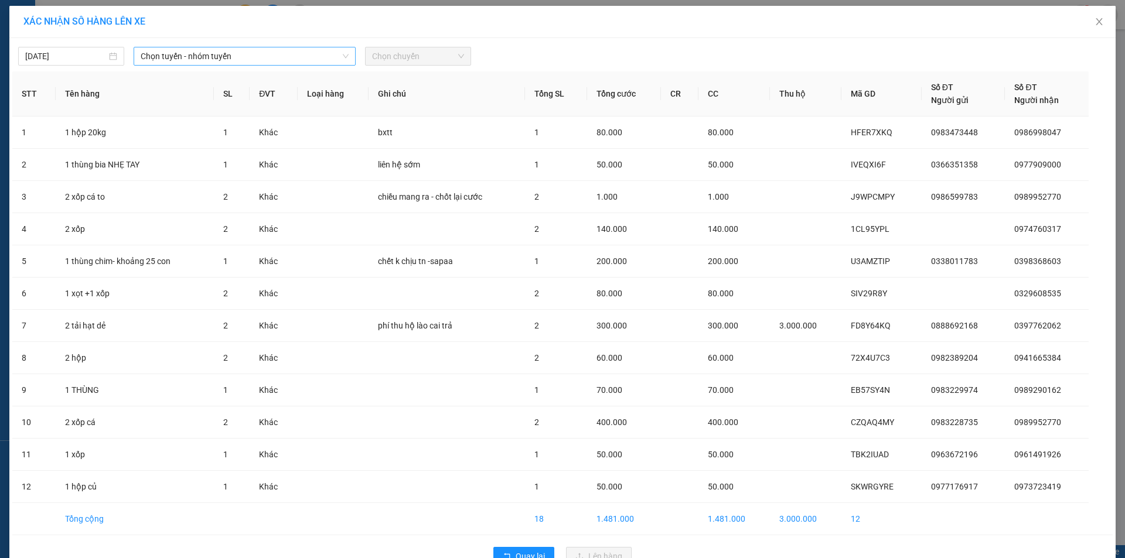
click at [217, 59] on span "Chọn tuyến - nhóm tuyến" at bounding box center [245, 56] width 208 height 18
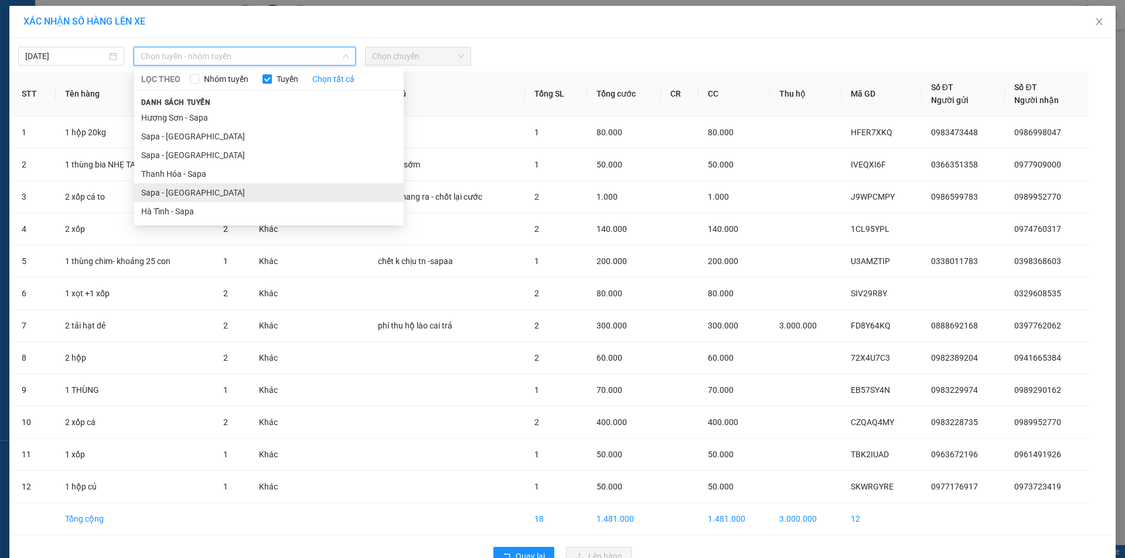
click at [185, 190] on li "Sapa - [GEOGRAPHIC_DATA]" at bounding box center [268, 192] width 269 height 19
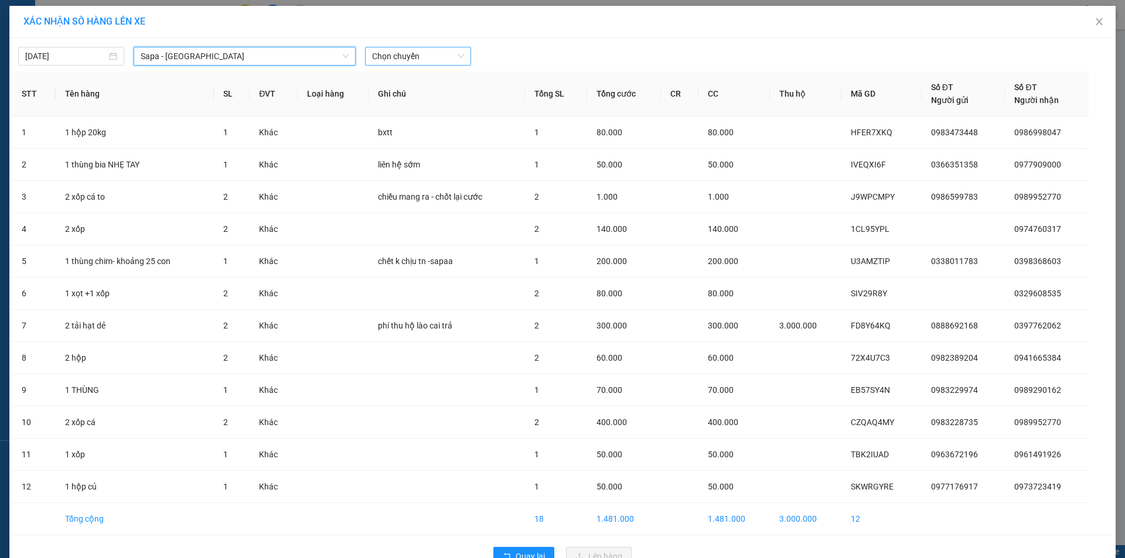
click at [424, 53] on span "Chọn chuyến" at bounding box center [418, 56] width 92 height 18
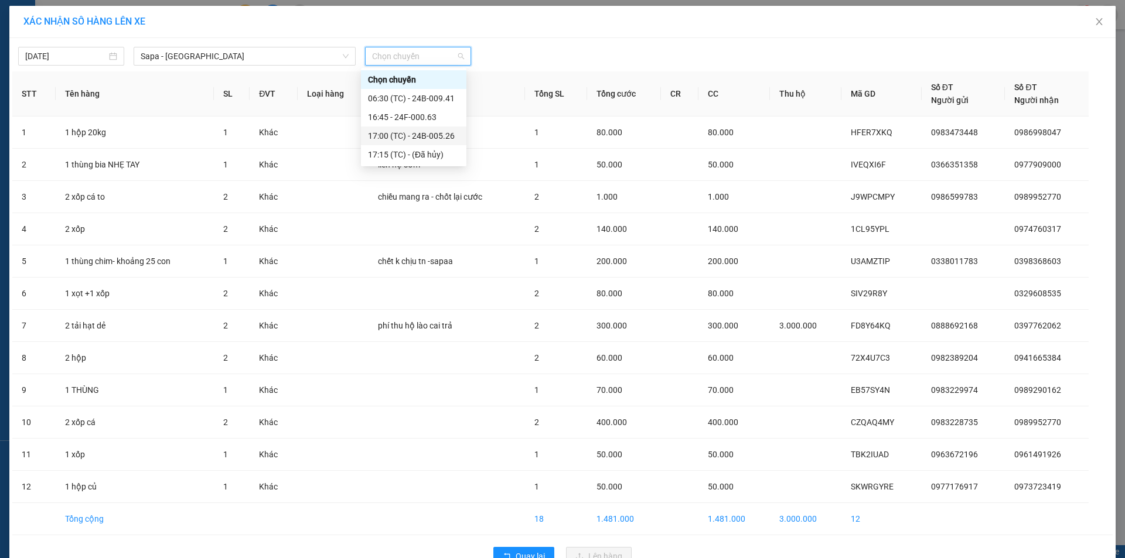
click at [446, 135] on div "17:00 (TC) - 24B-005.26" at bounding box center [413, 135] width 91 height 13
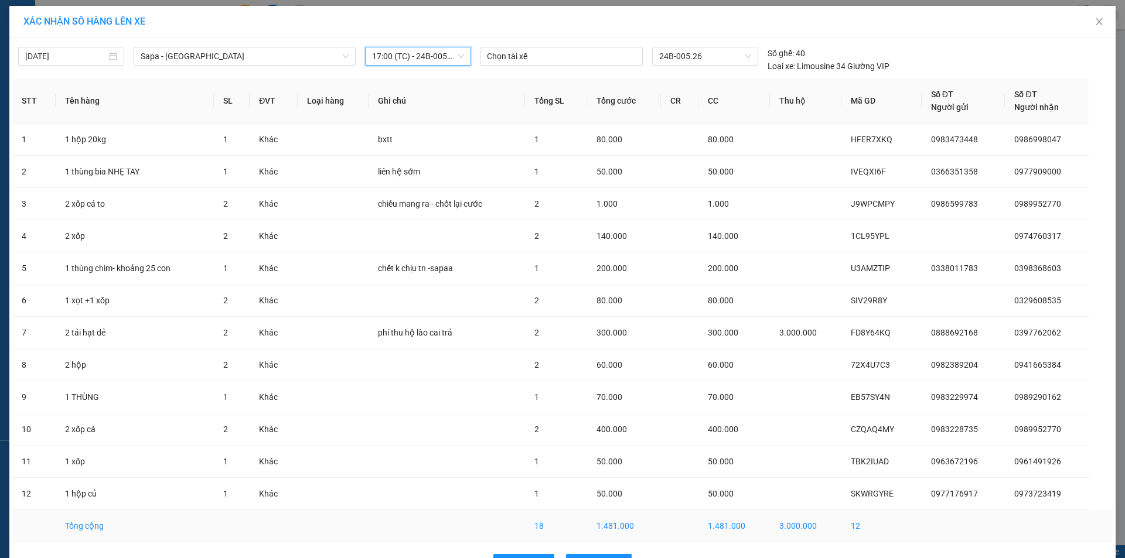
scroll to position [37, 0]
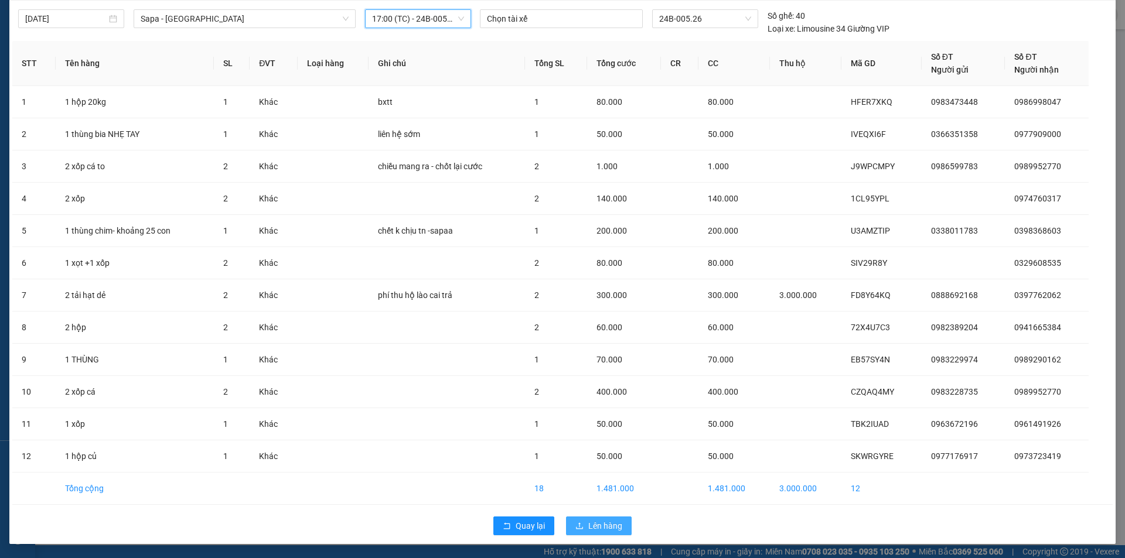
click at [599, 527] on span "Lên hàng" at bounding box center [605, 526] width 34 height 13
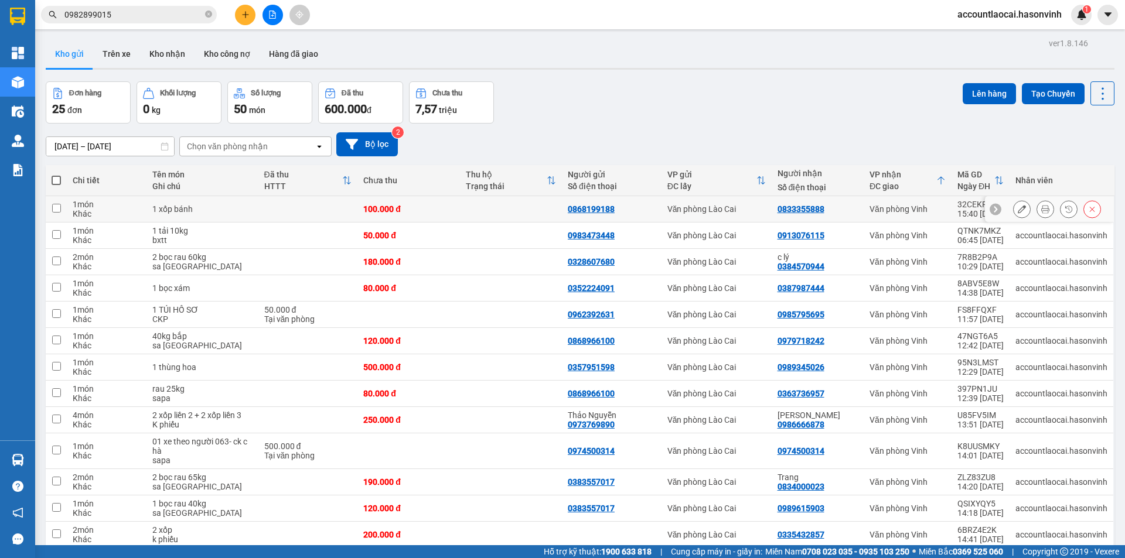
click at [435, 207] on div "100.000 đ" at bounding box center [408, 208] width 90 height 9
checkbox input "true"
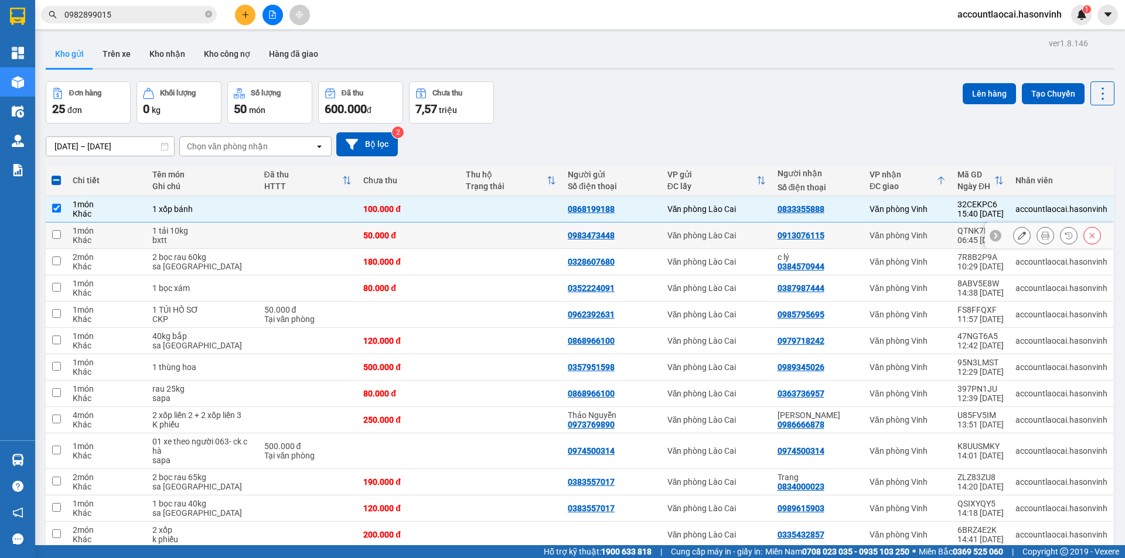
click at [428, 241] on td "50.000 đ" at bounding box center [408, 236] width 102 height 26
checkbox input "true"
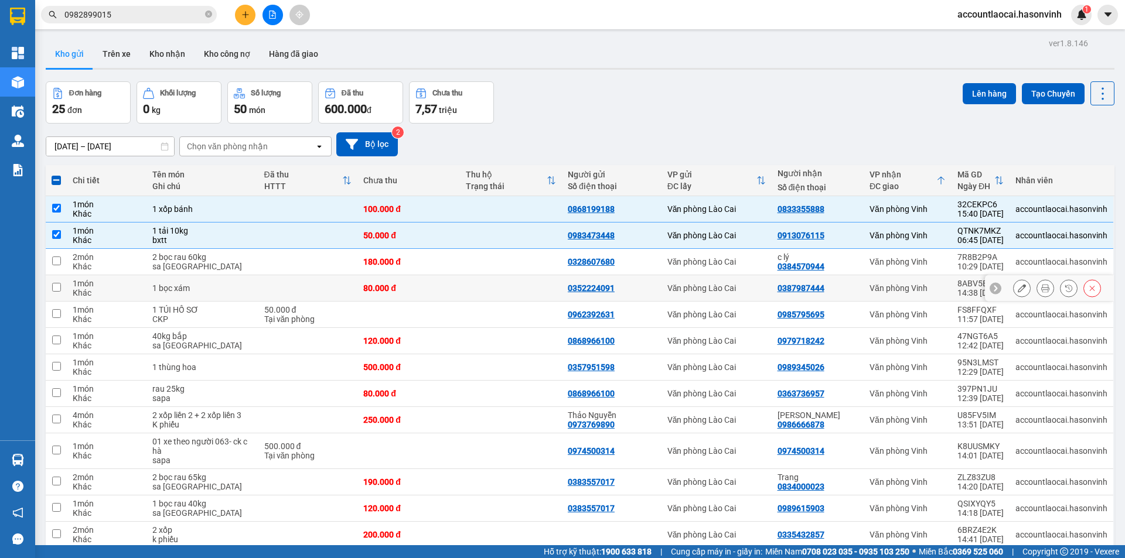
drag, startPoint x: 424, startPoint y: 291, endPoint x: 419, endPoint y: 299, distance: 9.2
click at [422, 292] on div "80.000 đ" at bounding box center [408, 288] width 90 height 9
checkbox input "true"
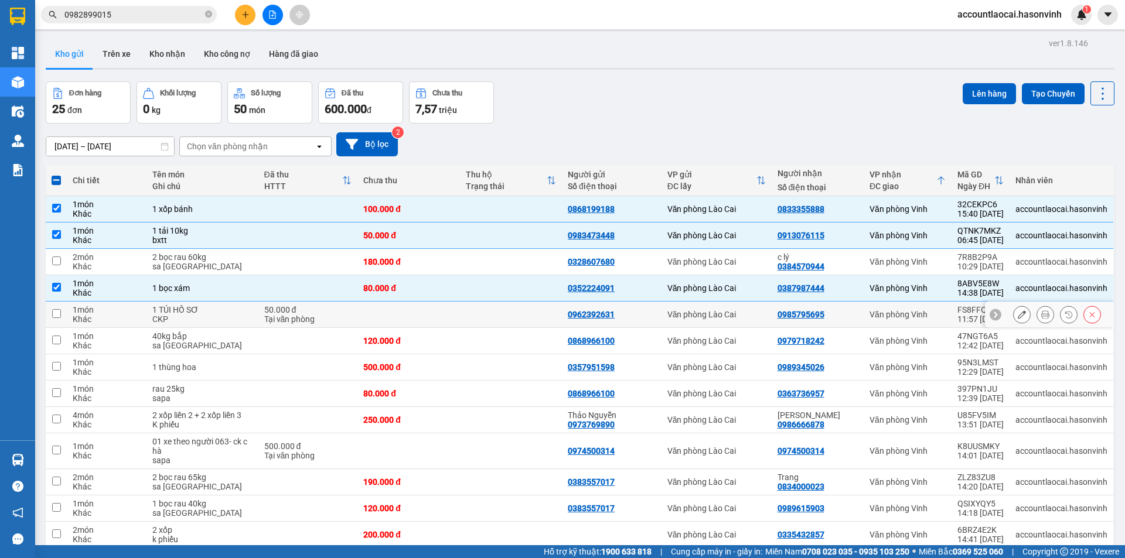
click at [419, 308] on td at bounding box center [408, 315] width 102 height 26
checkbox input "true"
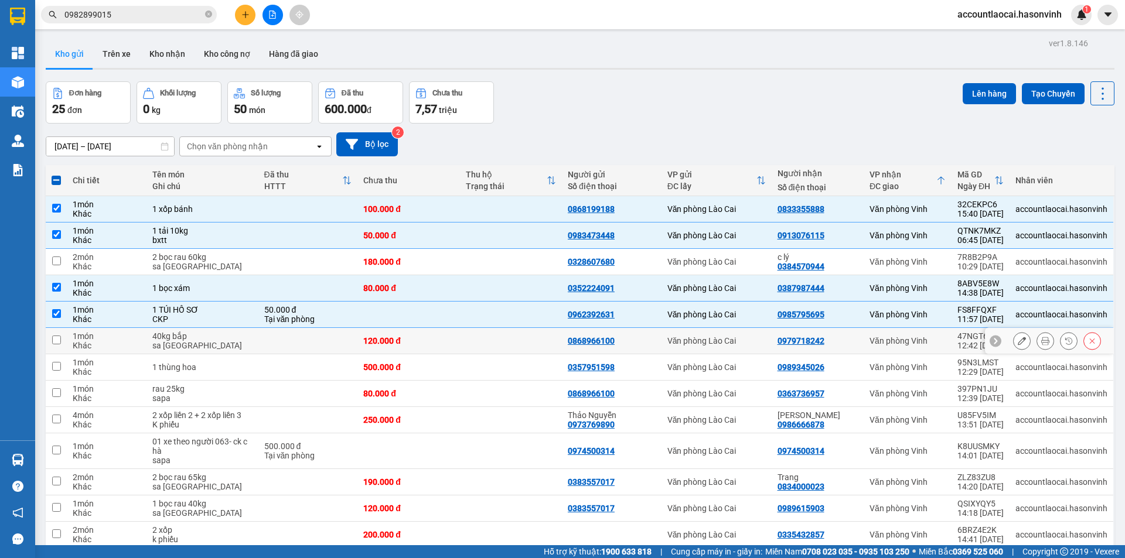
click at [417, 340] on div "120.000 đ" at bounding box center [408, 340] width 90 height 9
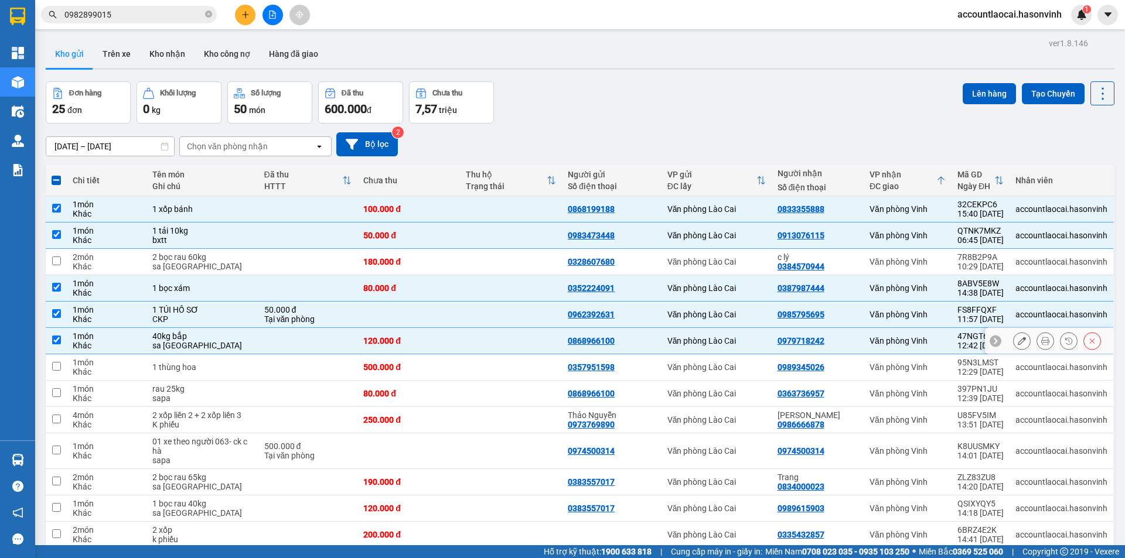
click at [417, 342] on div "120.000 đ" at bounding box center [408, 340] width 90 height 9
checkbox input "false"
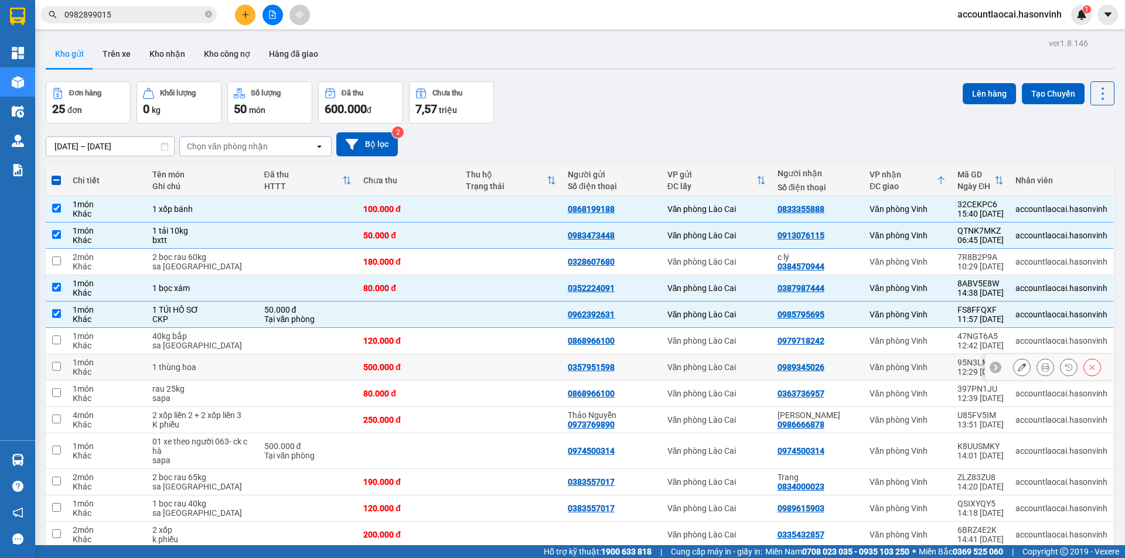
click at [414, 367] on div "500.000 đ" at bounding box center [408, 367] width 90 height 9
checkbox input "true"
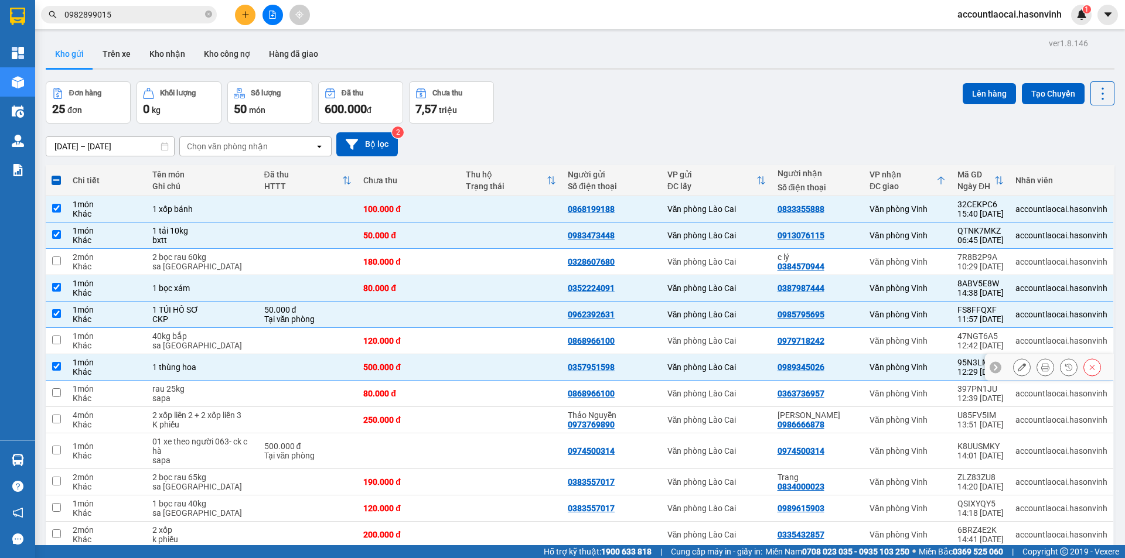
scroll to position [117, 0]
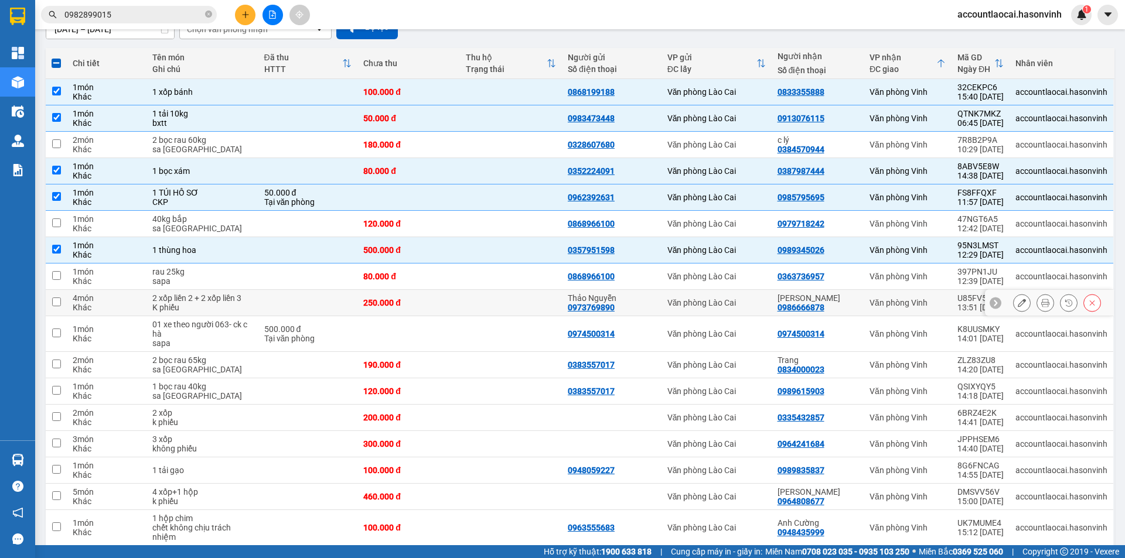
click at [401, 302] on div "250.000 đ" at bounding box center [408, 302] width 90 height 9
checkbox input "true"
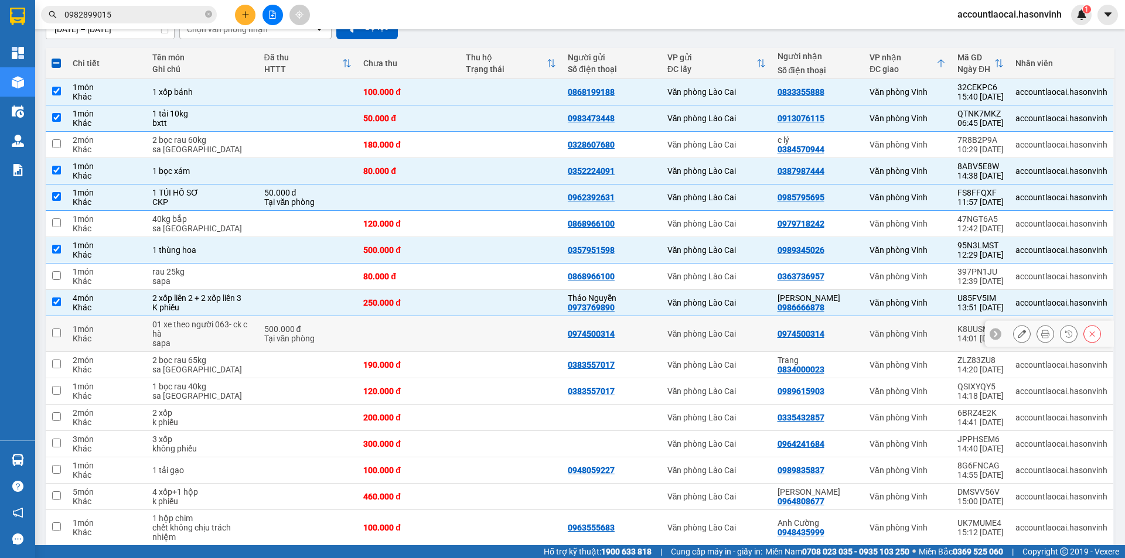
click at [398, 342] on td at bounding box center [408, 334] width 102 height 36
checkbox input "true"
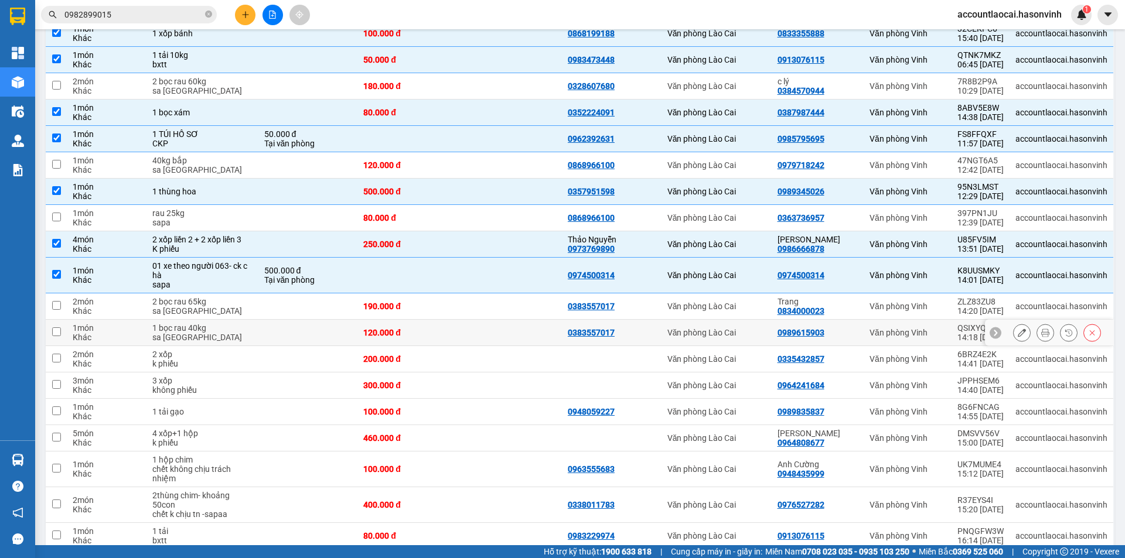
scroll to position [234, 0]
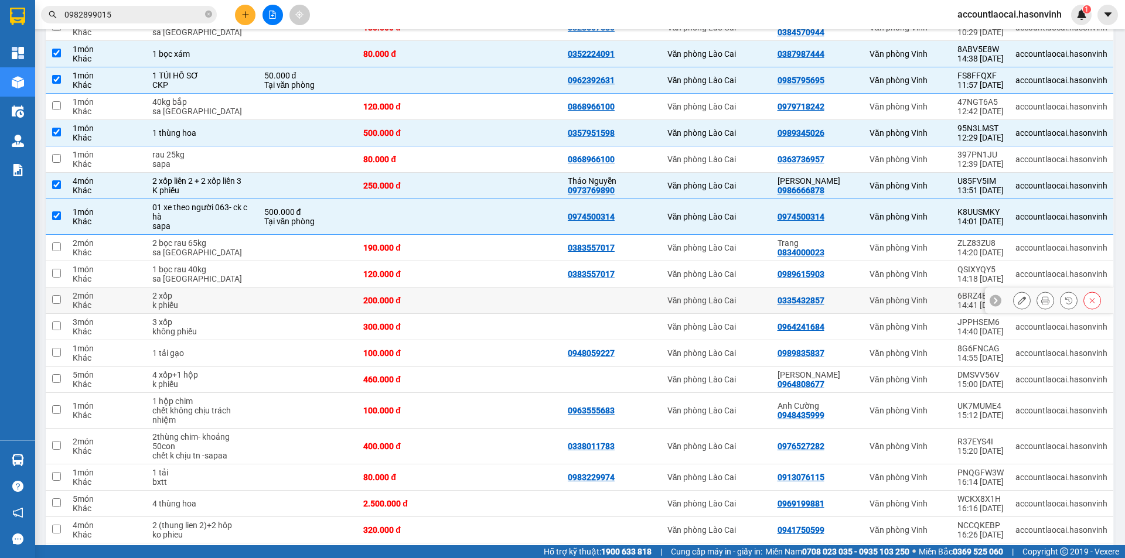
click at [425, 305] on div "200.000 đ" at bounding box center [408, 300] width 90 height 9
checkbox input "true"
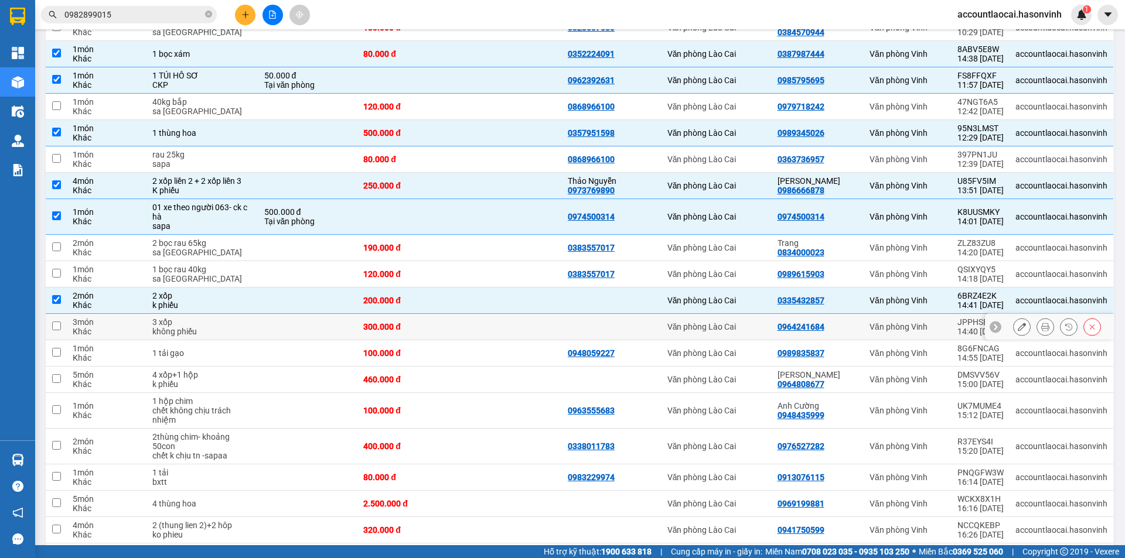
click at [424, 329] on td "300.000 đ" at bounding box center [408, 327] width 102 height 26
checkbox input "true"
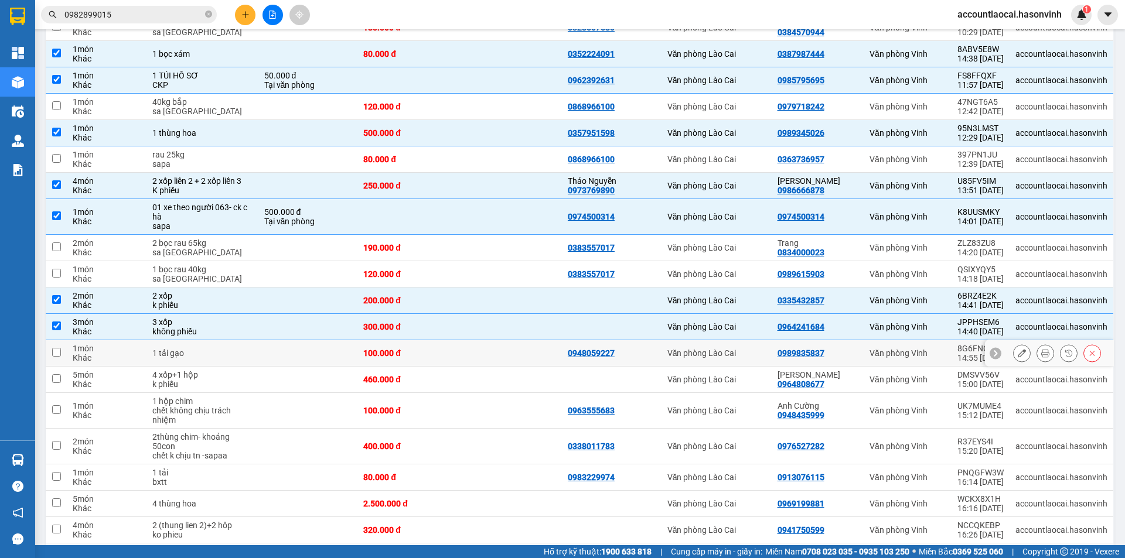
click at [422, 358] on div "100.000 đ" at bounding box center [408, 353] width 90 height 9
checkbox input "true"
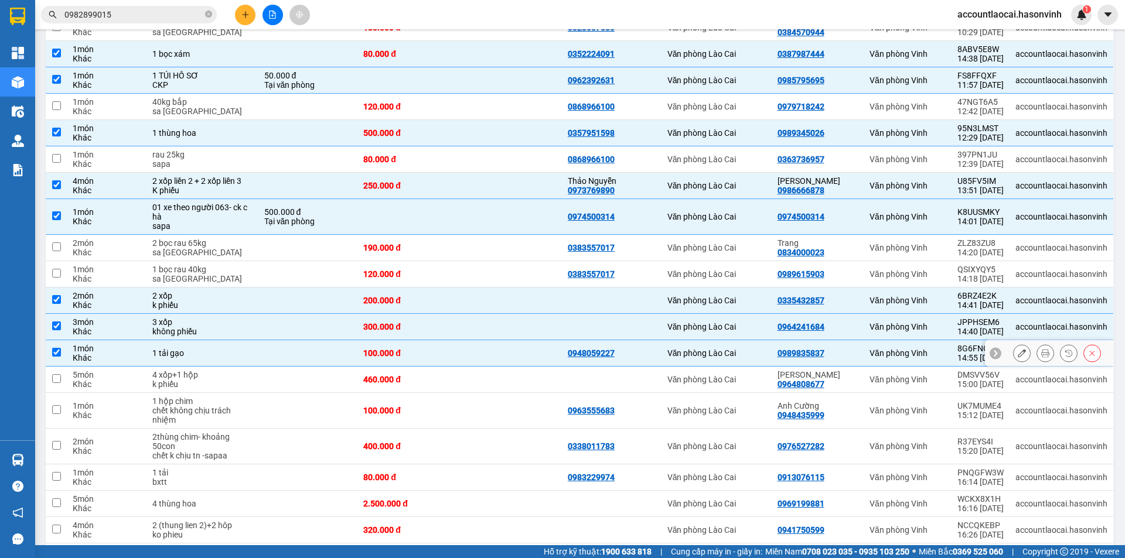
scroll to position [293, 0]
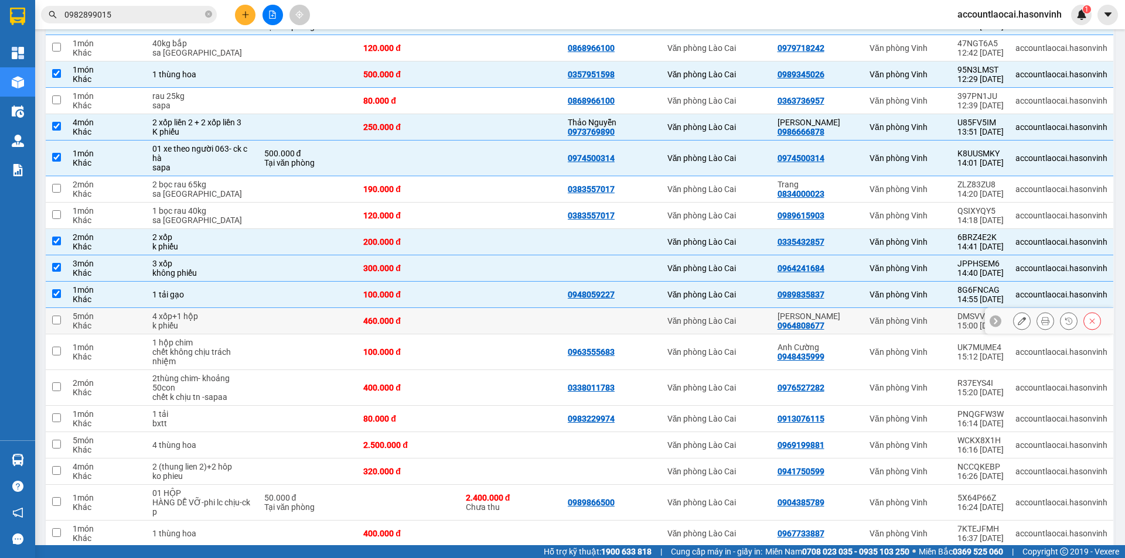
click at [414, 326] on div "460.000 đ" at bounding box center [408, 320] width 90 height 9
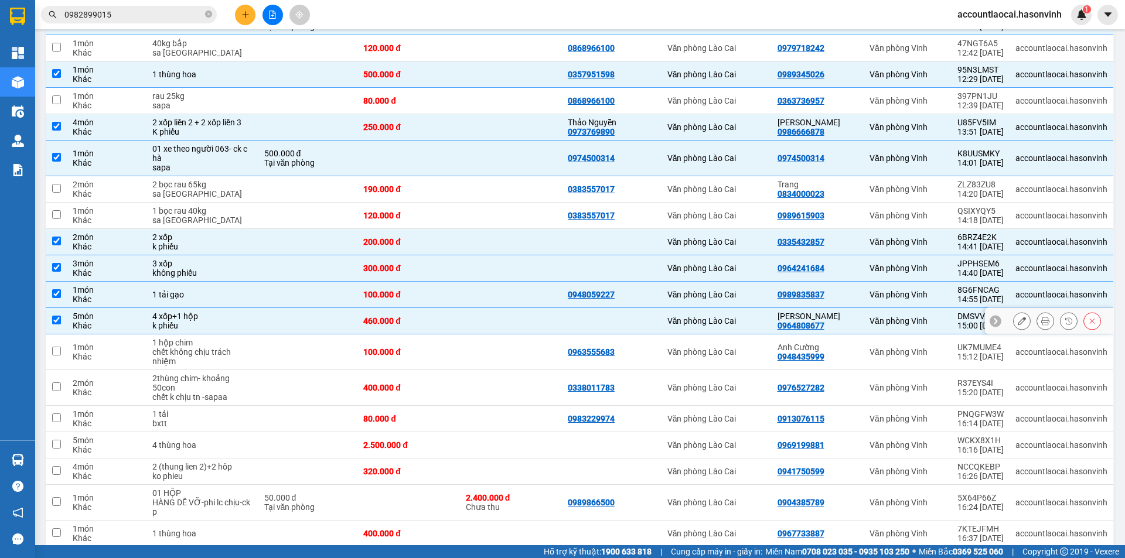
checkbox input "true"
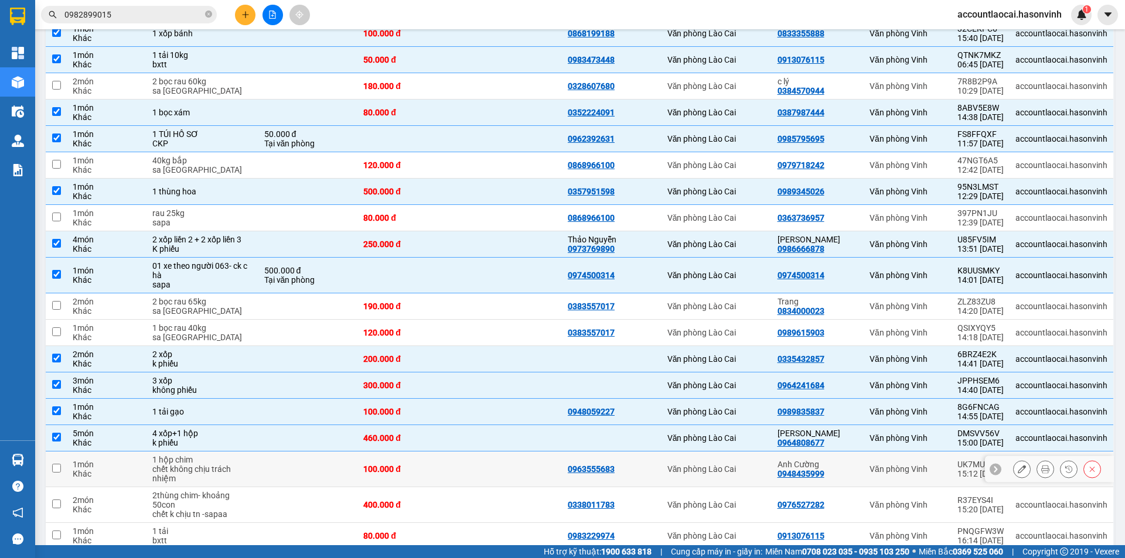
scroll to position [59, 0]
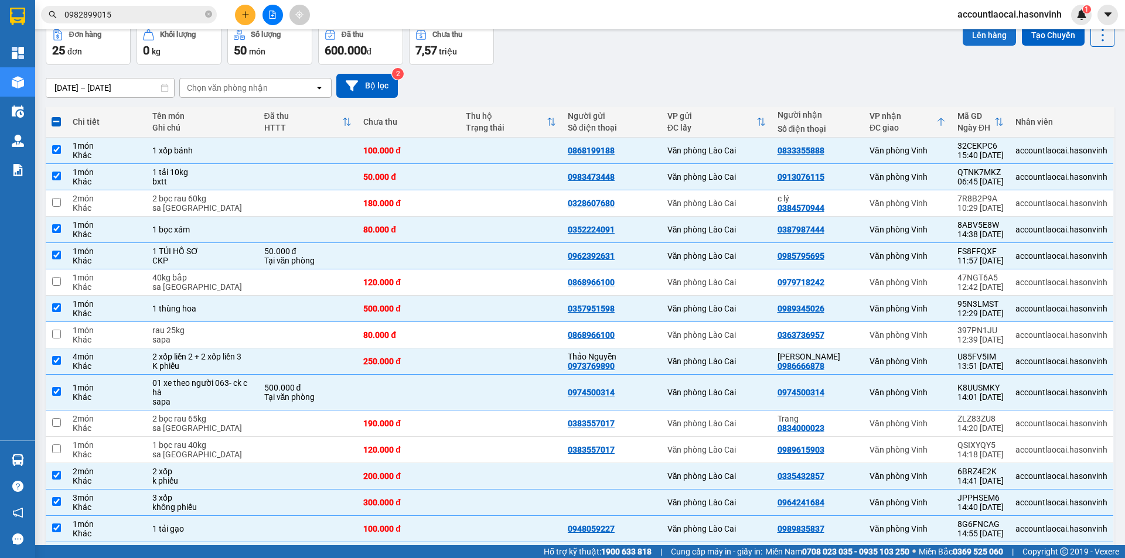
click at [967, 30] on button "Lên hàng" at bounding box center [988, 35] width 53 height 21
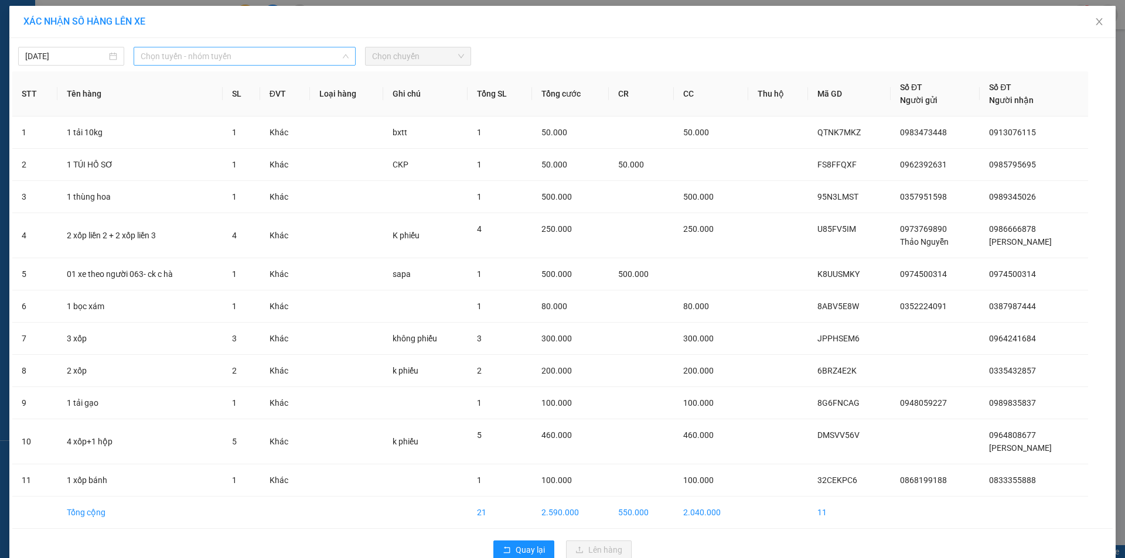
click at [160, 54] on span "Chọn tuyến - nhóm tuyến" at bounding box center [245, 56] width 208 height 18
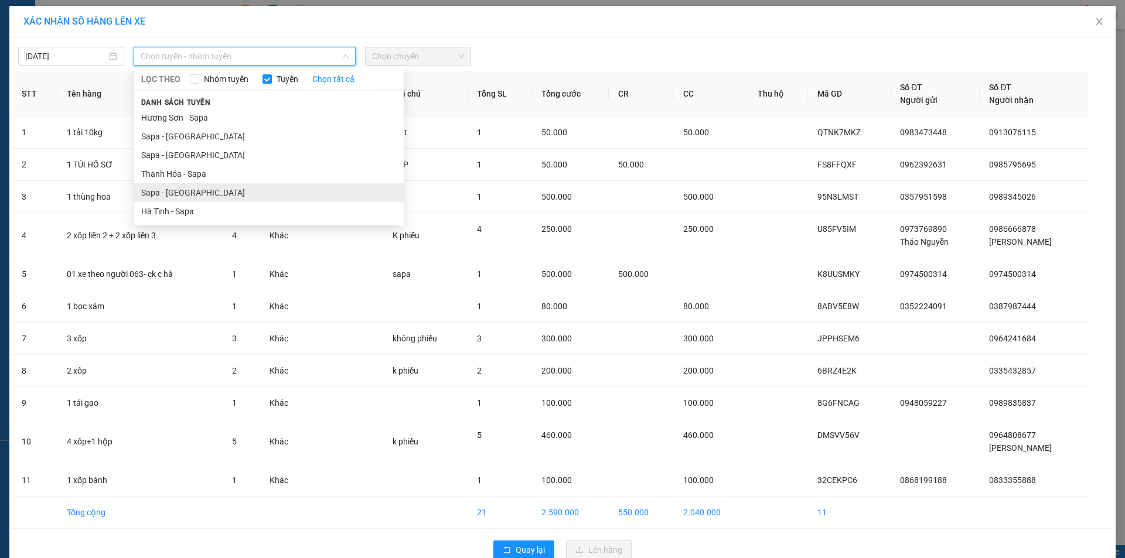
click at [160, 193] on li "Sapa - [GEOGRAPHIC_DATA]" at bounding box center [268, 192] width 269 height 19
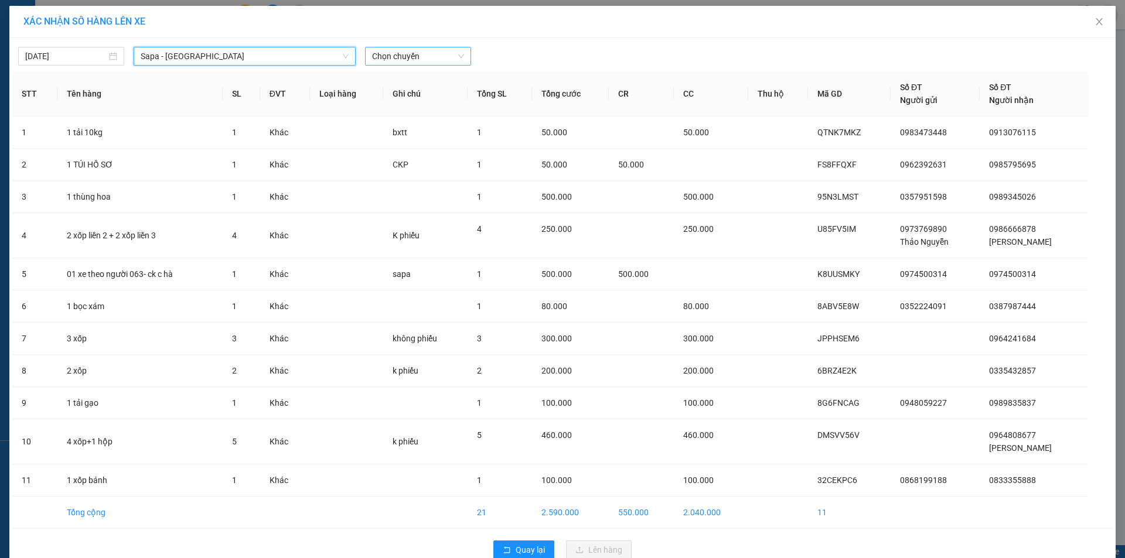
click at [408, 59] on span "Chọn chuyến" at bounding box center [418, 56] width 92 height 18
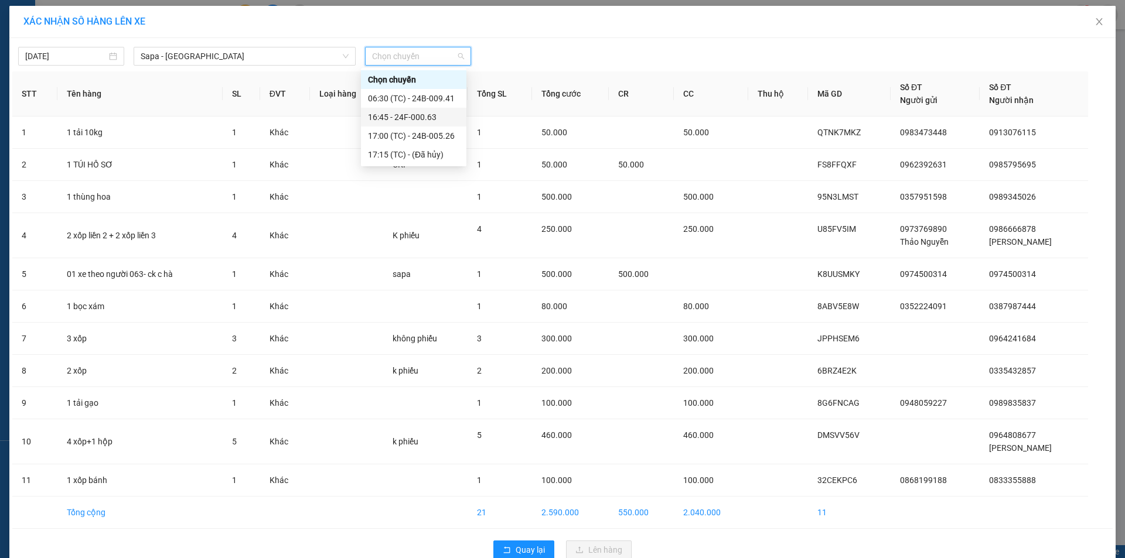
click at [420, 112] on div "16:45 - 24F-000.63" at bounding box center [413, 117] width 91 height 13
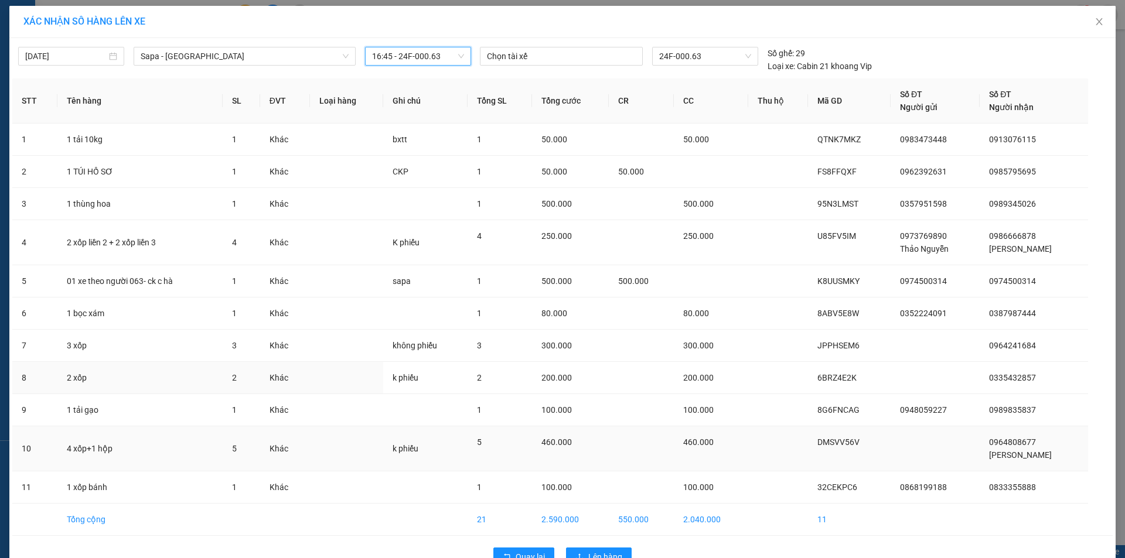
scroll to position [31, 0]
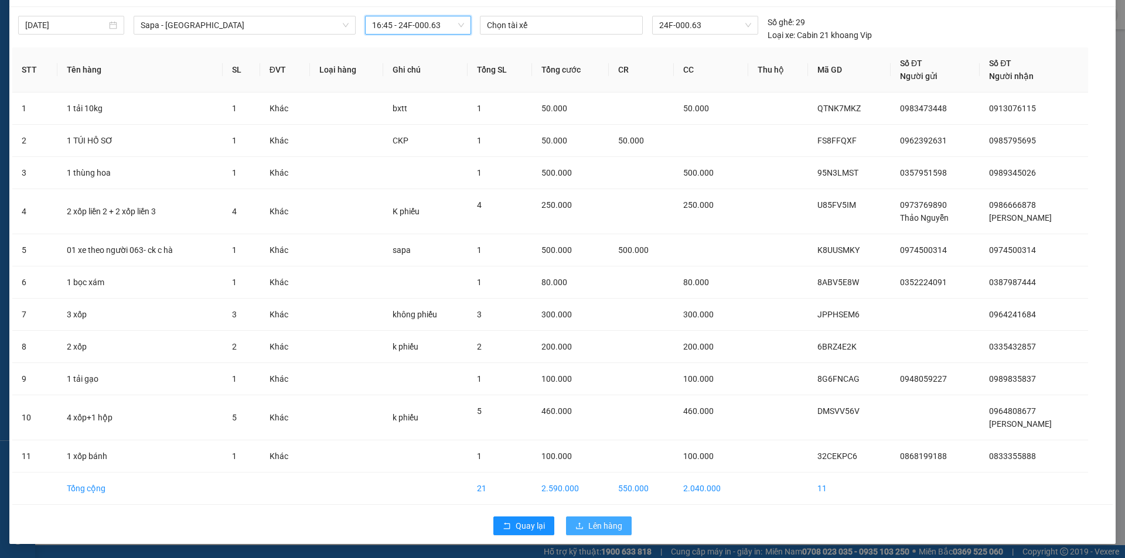
click at [603, 525] on span "Lên hàng" at bounding box center [605, 526] width 34 height 13
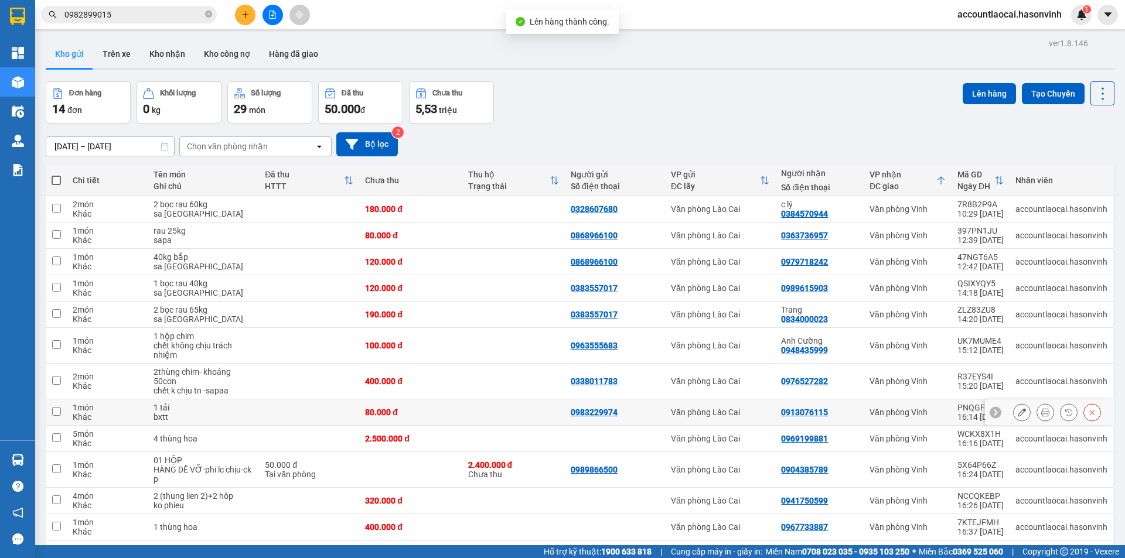
scroll to position [96, 0]
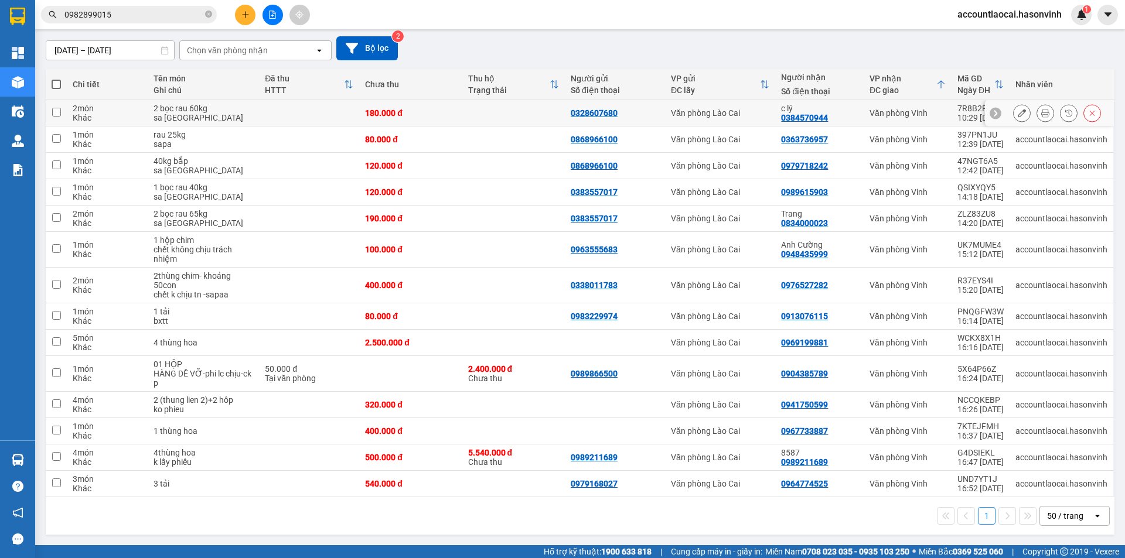
click at [426, 106] on td "180.000 đ" at bounding box center [410, 113] width 103 height 26
checkbox input "true"
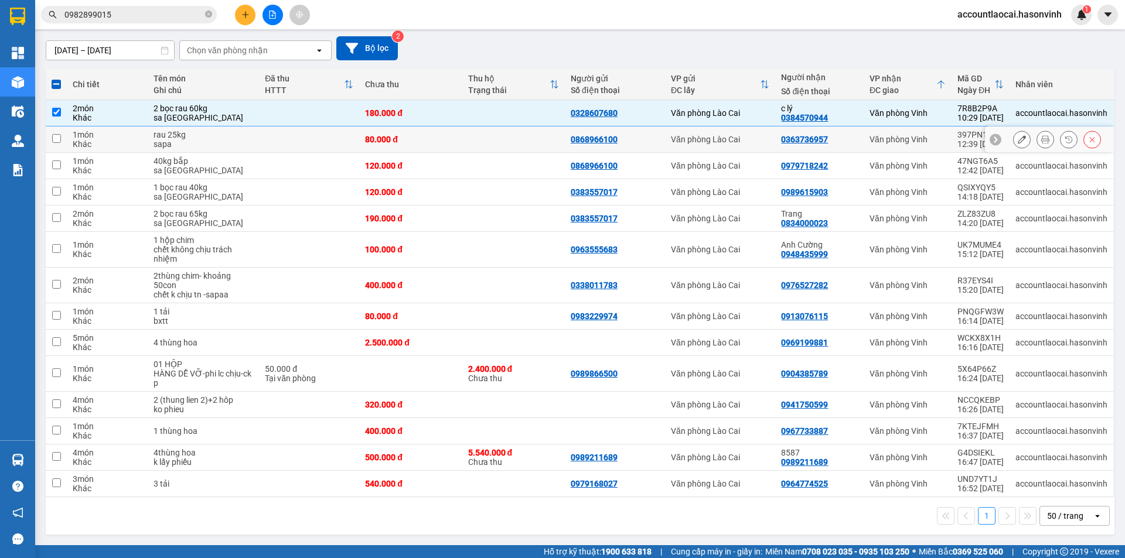
click at [419, 138] on div "80.000 đ" at bounding box center [410, 139] width 91 height 9
checkbox input "true"
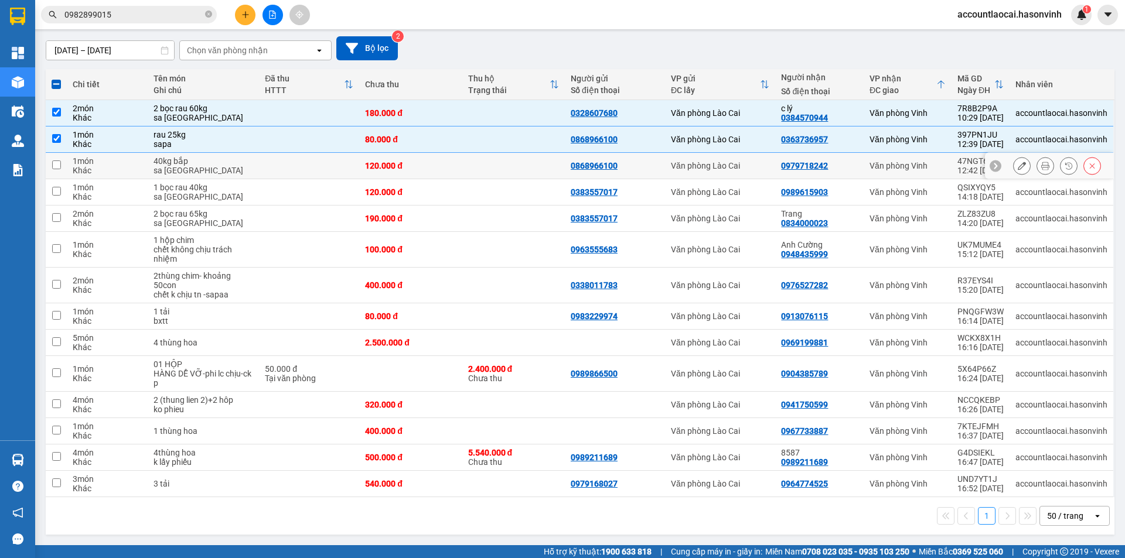
click at [411, 164] on div "120.000 đ" at bounding box center [410, 165] width 91 height 9
checkbox input "true"
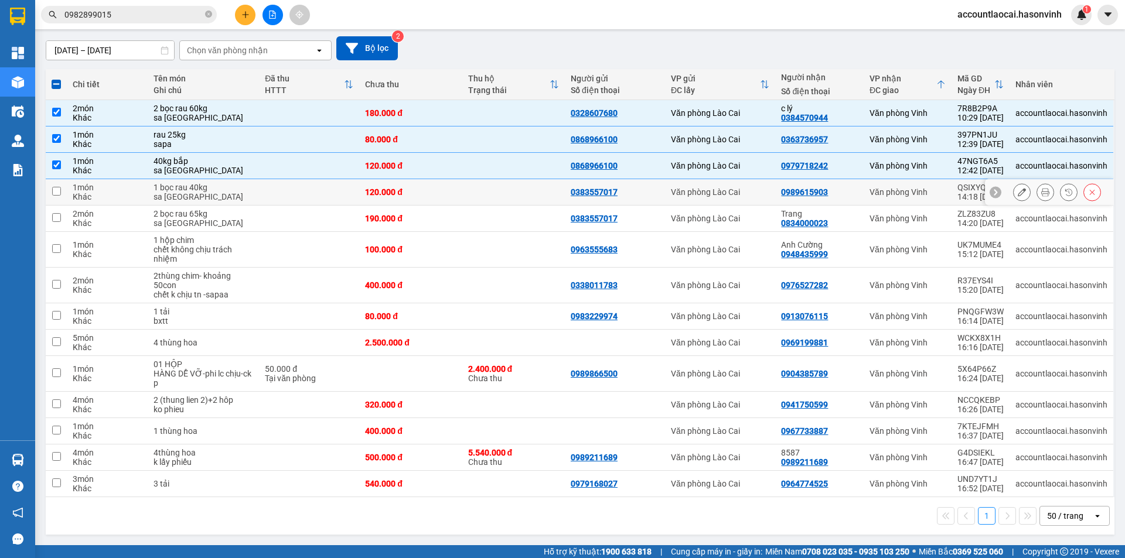
click at [405, 192] on div "120.000 đ" at bounding box center [410, 191] width 91 height 9
checkbox input "true"
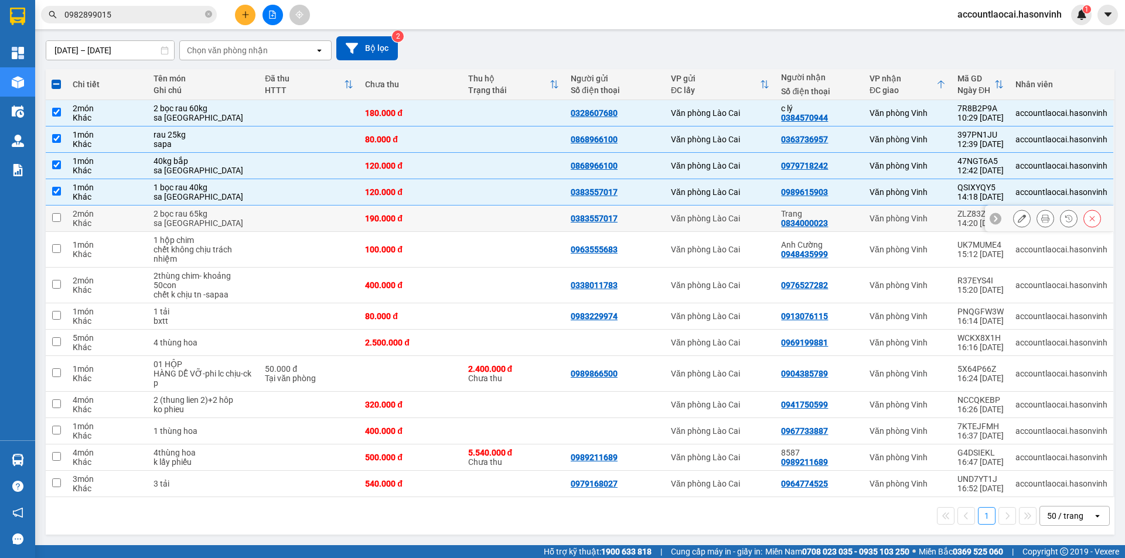
click at [404, 220] on div "190.000 đ" at bounding box center [410, 218] width 91 height 9
checkbox input "true"
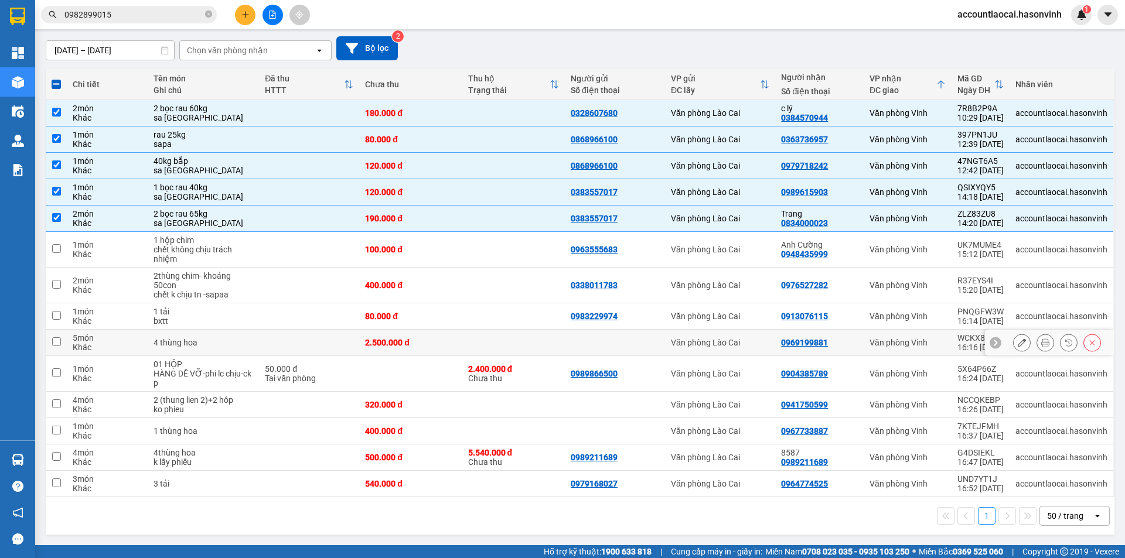
click at [428, 345] on div "2.500.000 đ" at bounding box center [410, 342] width 91 height 9
checkbox input "true"
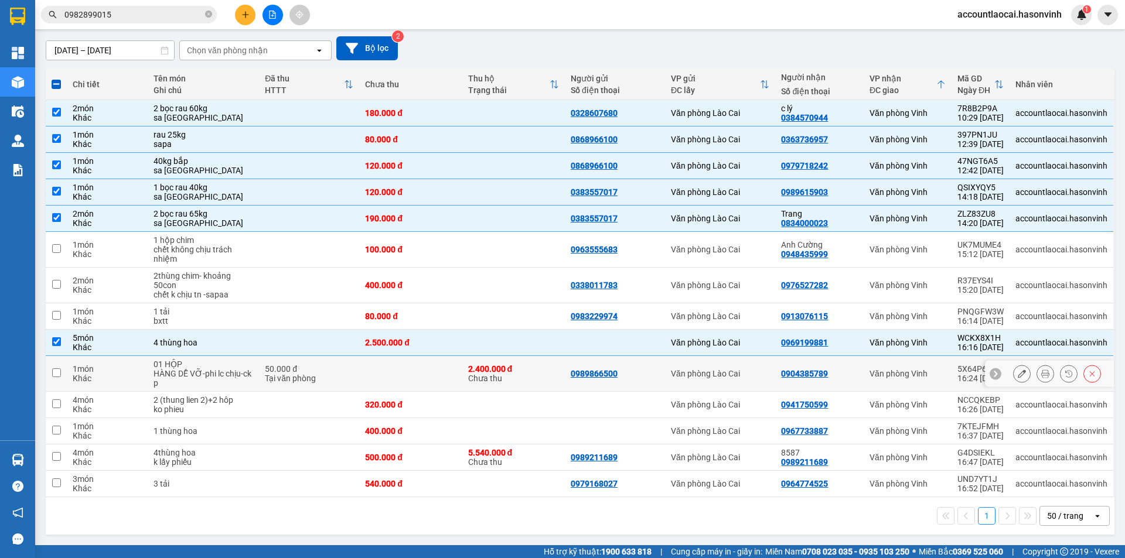
click at [402, 381] on td at bounding box center [410, 374] width 103 height 36
checkbox input "true"
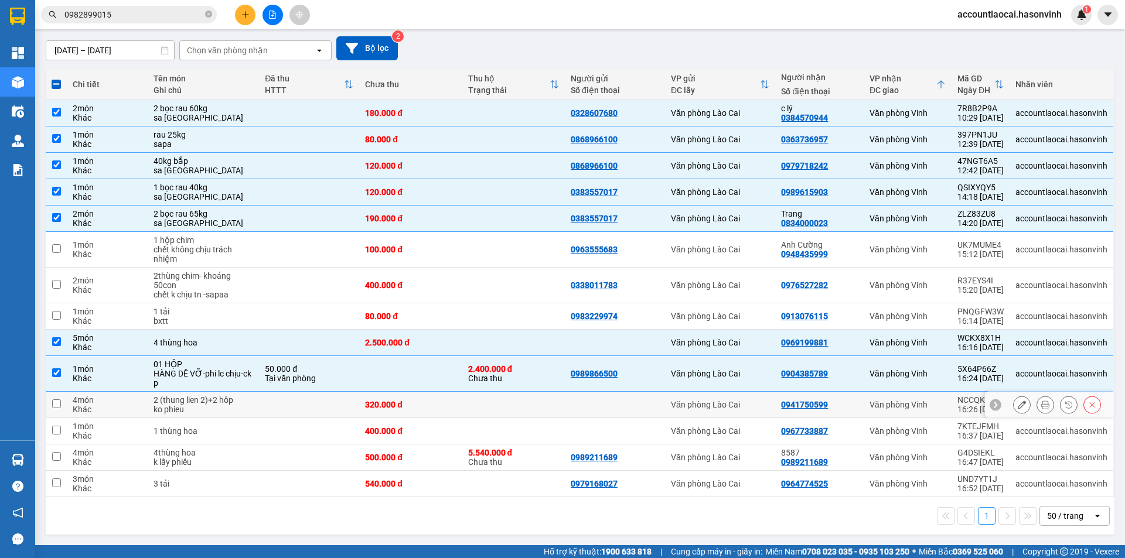
click at [407, 407] on div "320.000 đ" at bounding box center [410, 404] width 91 height 9
checkbox input "true"
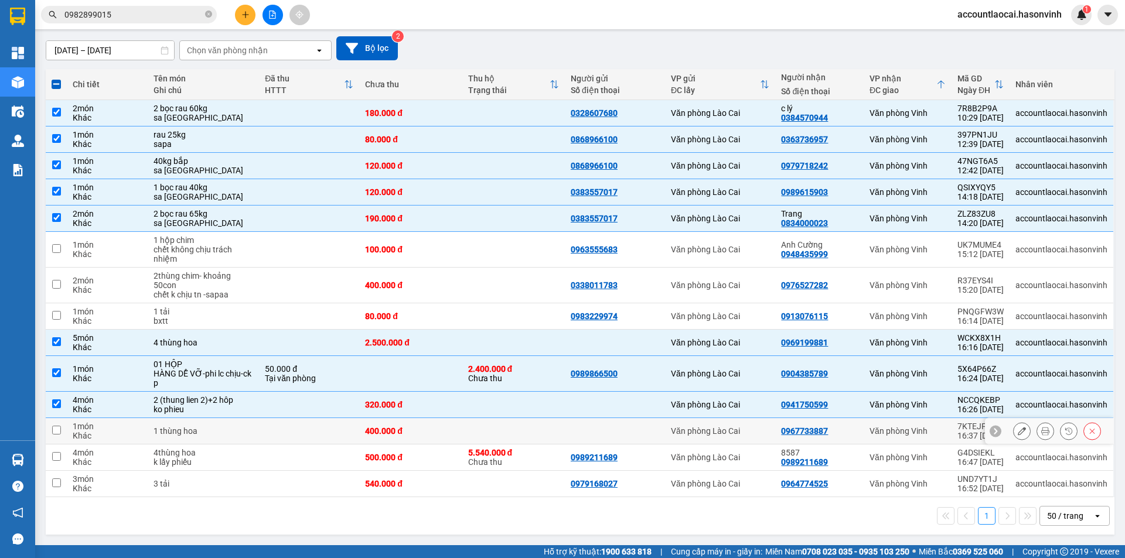
click at [409, 432] on div "400.000 đ" at bounding box center [410, 430] width 91 height 9
checkbox input "true"
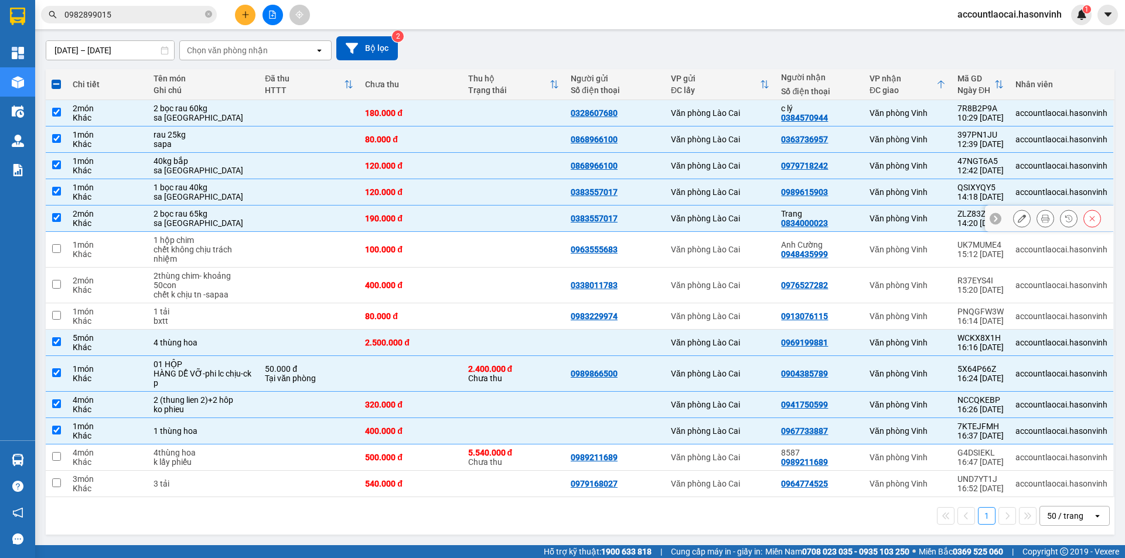
scroll to position [0, 0]
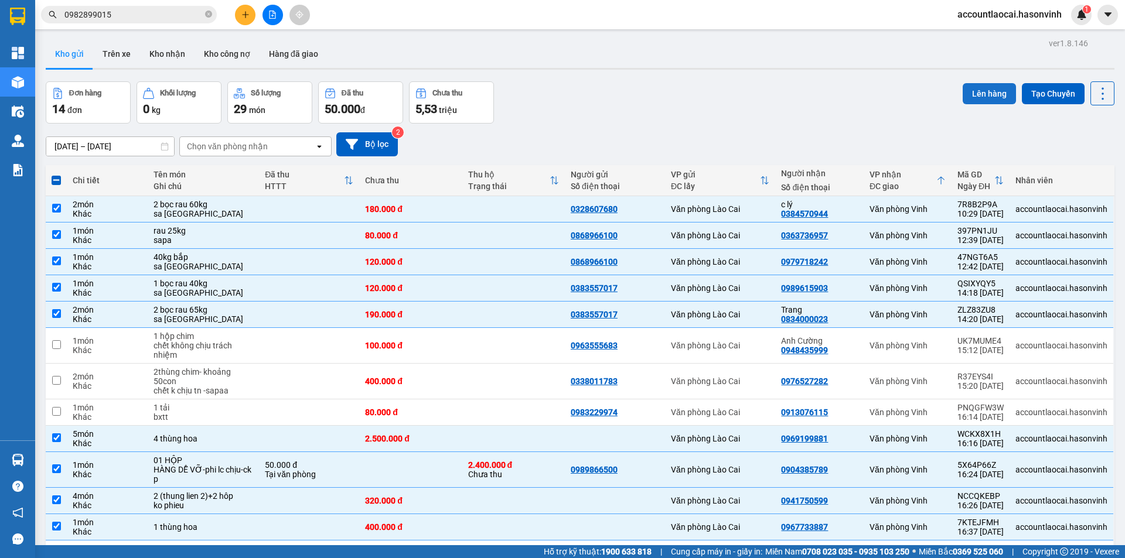
click at [968, 83] on button "Lên hàng" at bounding box center [988, 93] width 53 height 21
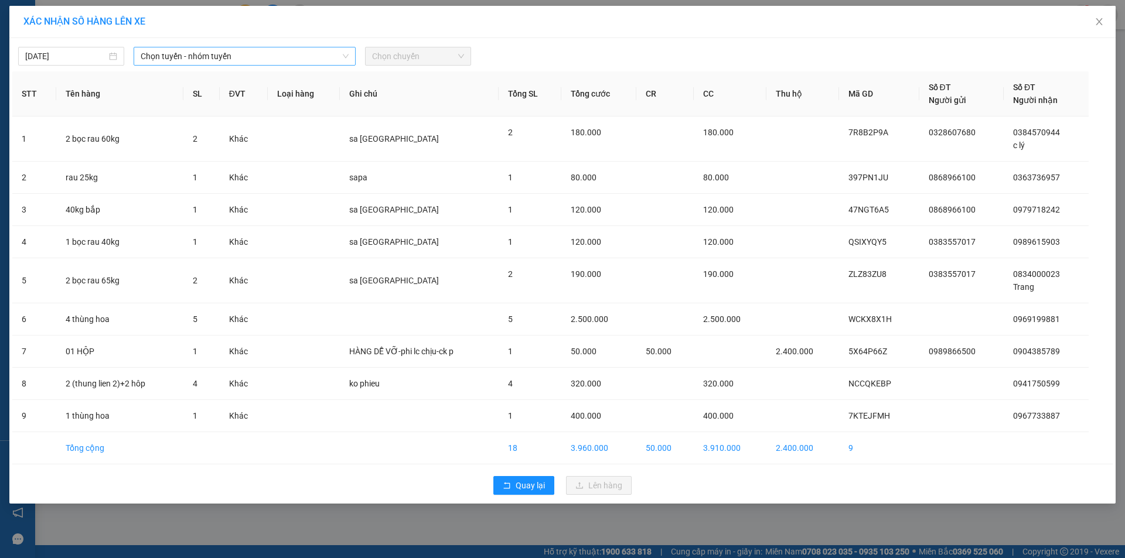
click at [230, 57] on span "Chọn tuyến - nhóm tuyến" at bounding box center [245, 56] width 208 height 18
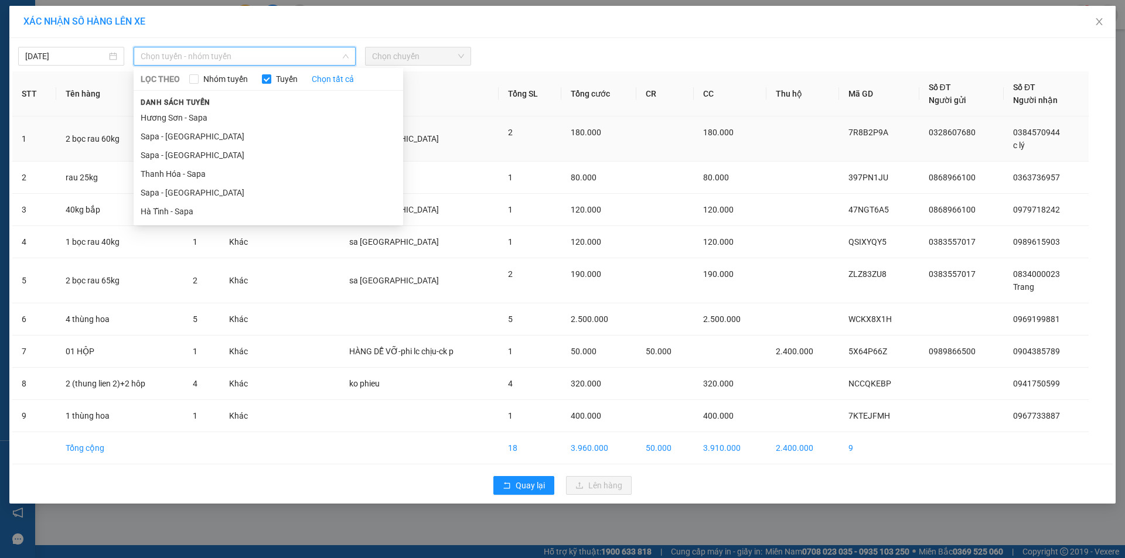
click at [193, 138] on li "Sapa - [GEOGRAPHIC_DATA]" at bounding box center [268, 136] width 269 height 19
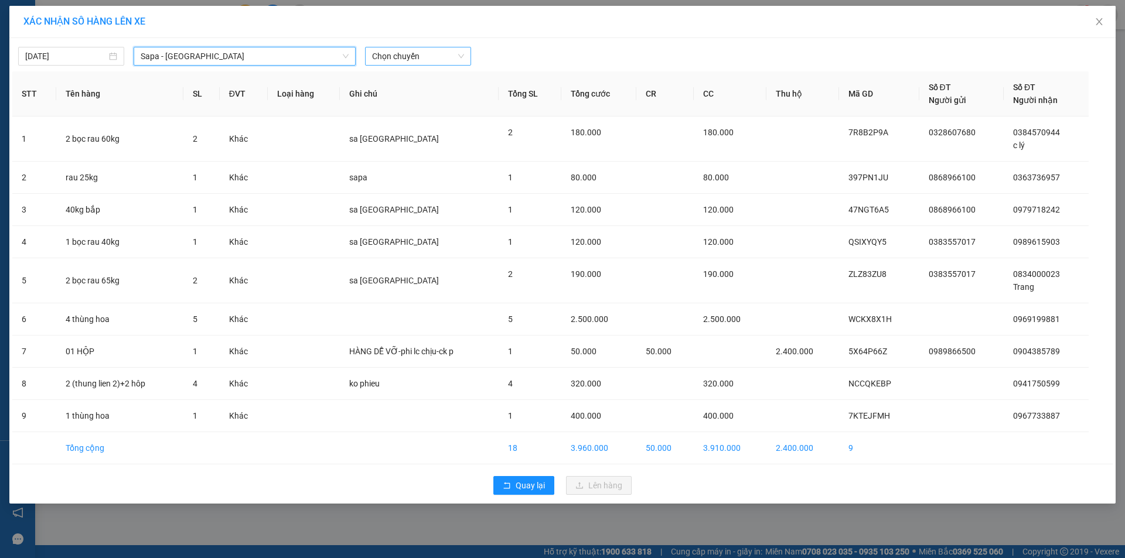
click at [409, 53] on span "Chọn chuyến" at bounding box center [418, 56] width 92 height 18
click at [427, 96] on div "17:30 - 24G-000.74" at bounding box center [417, 98] width 91 height 13
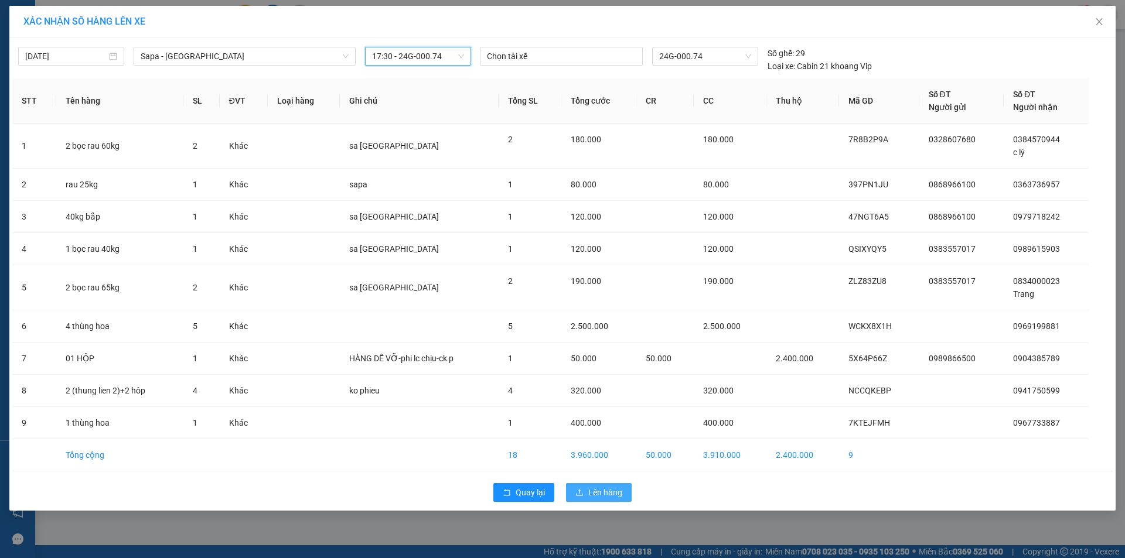
click at [607, 492] on span "Lên hàng" at bounding box center [605, 492] width 34 height 13
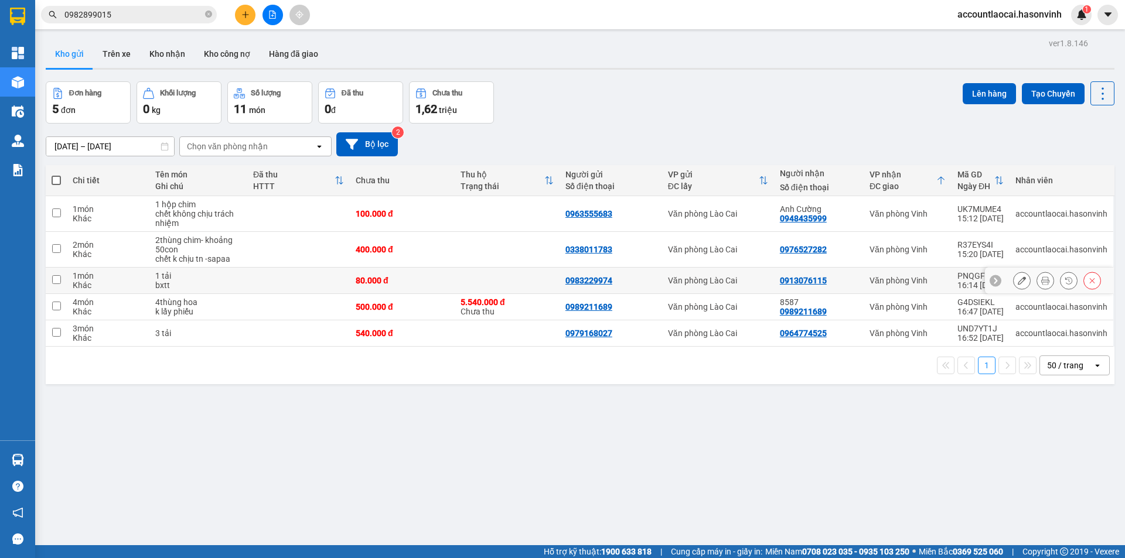
click at [401, 286] on td "80.000 đ" at bounding box center [402, 281] width 105 height 26
checkbox input "true"
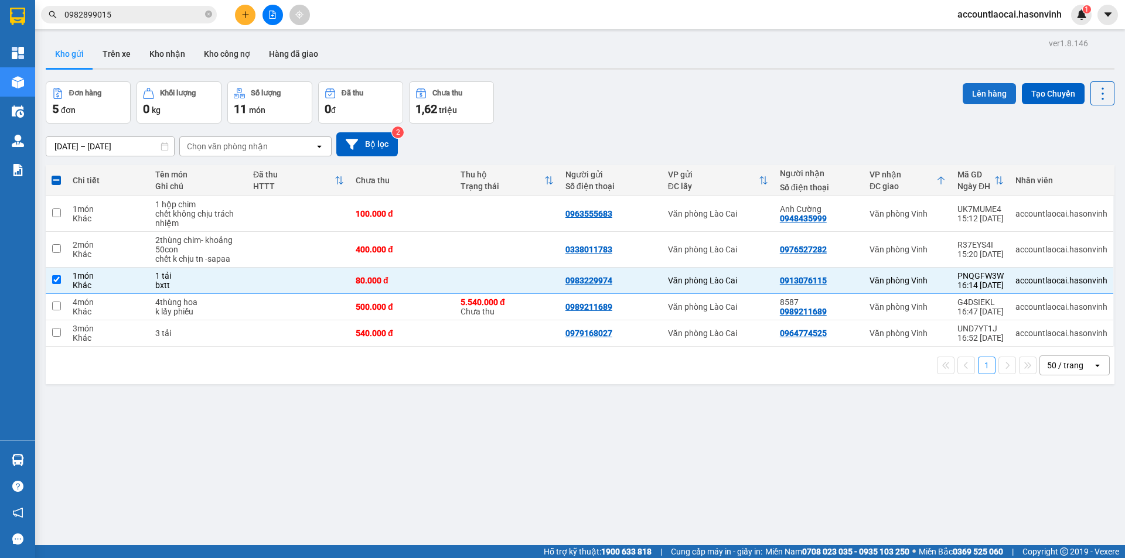
click at [962, 103] on button "Lên hàng" at bounding box center [988, 93] width 53 height 21
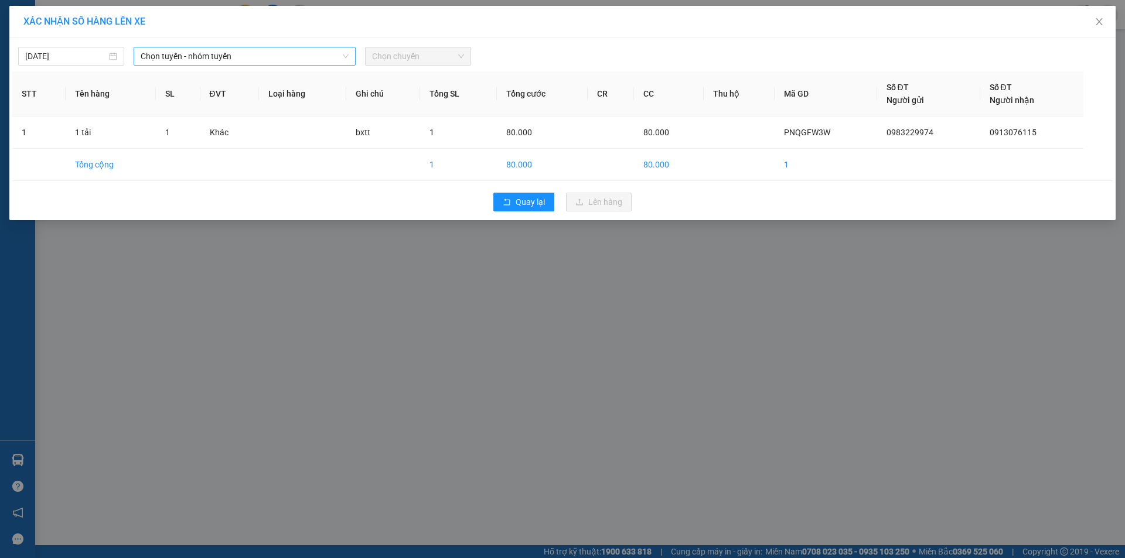
drag, startPoint x: 225, startPoint y: 53, endPoint x: 214, endPoint y: 64, distance: 15.8
click at [224, 53] on span "Chọn tuyến - nhóm tuyến" at bounding box center [245, 56] width 208 height 18
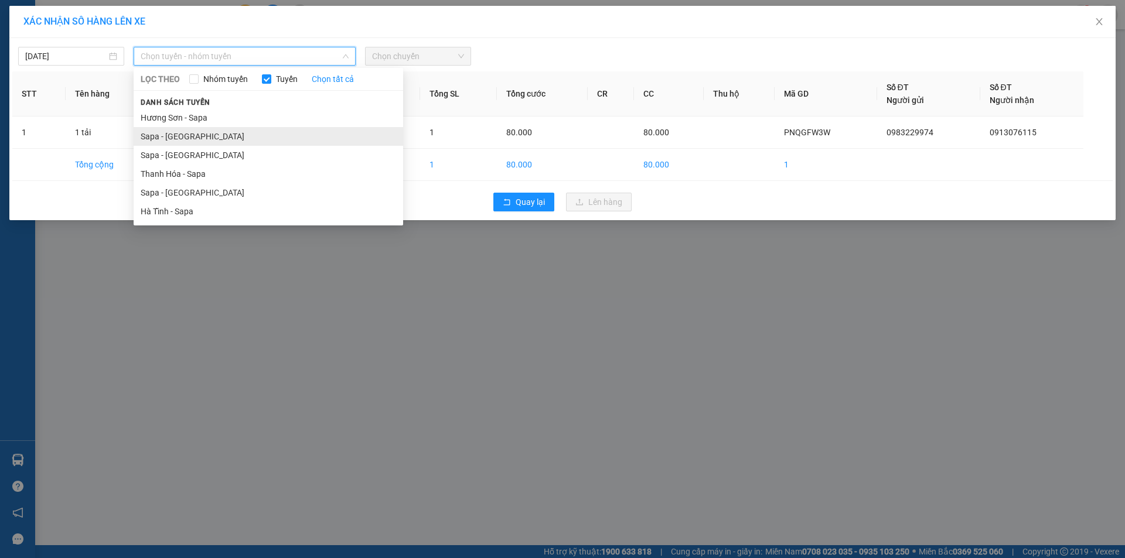
click at [178, 136] on li "Sapa - [GEOGRAPHIC_DATA]" at bounding box center [268, 136] width 269 height 19
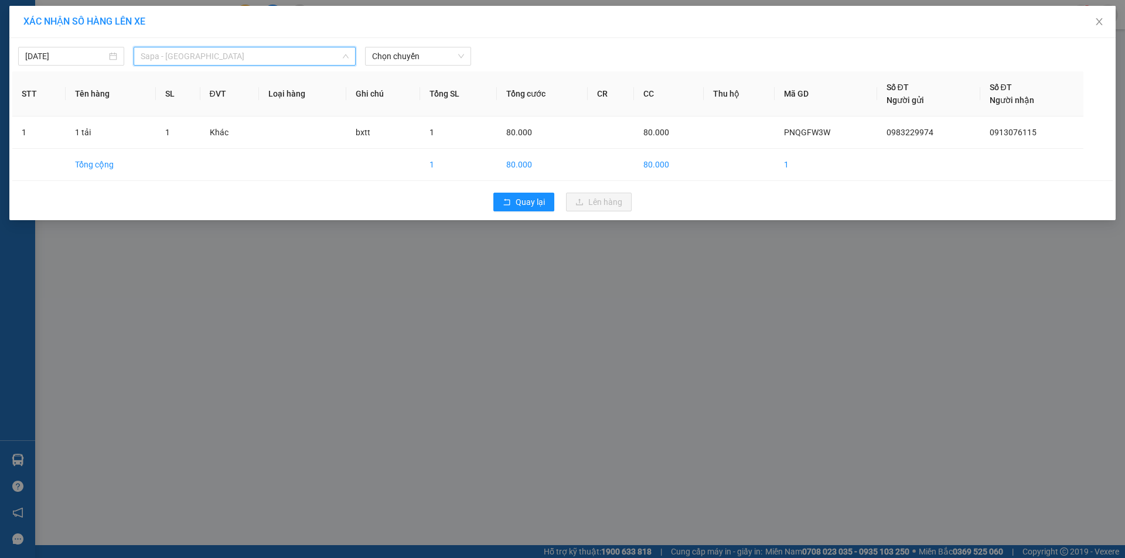
click at [204, 54] on span "Sapa - [GEOGRAPHIC_DATA]" at bounding box center [245, 56] width 208 height 18
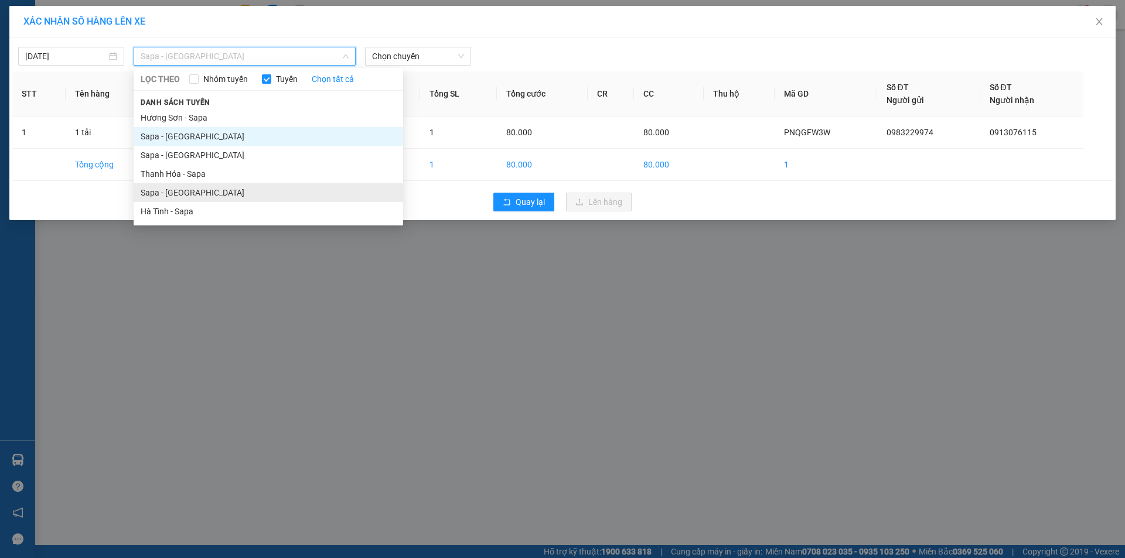
click at [193, 191] on li "Sapa - [GEOGRAPHIC_DATA]" at bounding box center [268, 192] width 269 height 19
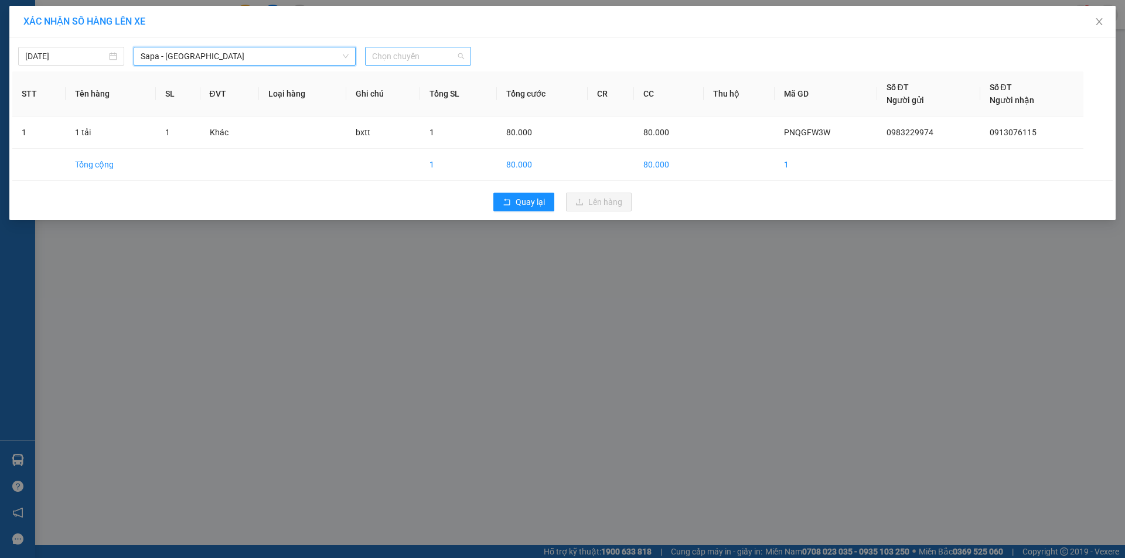
drag, startPoint x: 439, startPoint y: 59, endPoint x: 435, endPoint y: 77, distance: 18.8
click at [439, 58] on span "Chọn chuyến" at bounding box center [418, 56] width 92 height 18
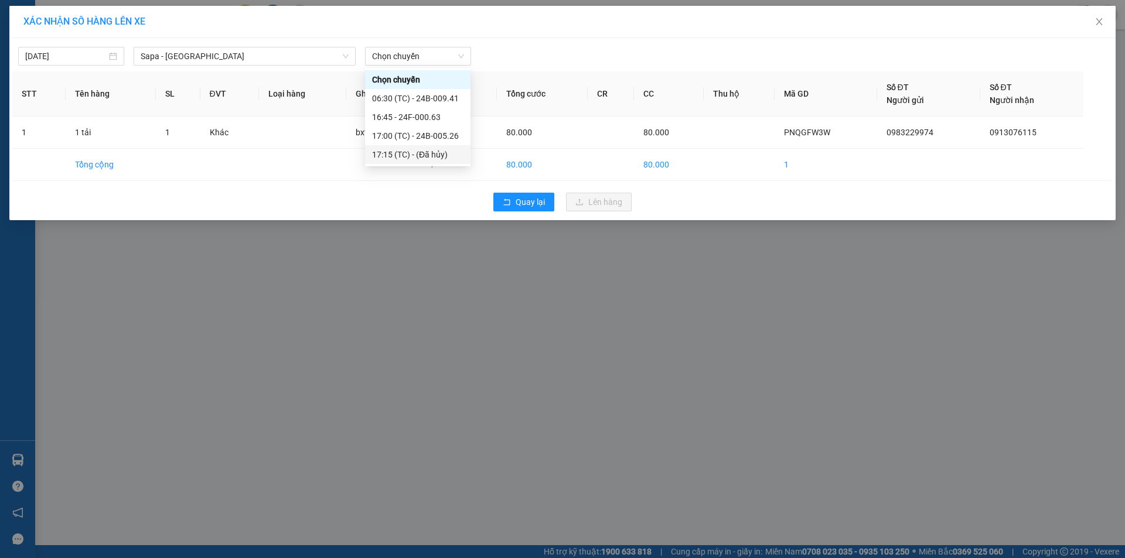
click at [459, 248] on div "XÁC NHẬN SỐ HÀNG LÊN XE [DATE] [GEOGRAPHIC_DATA] - [GEOGRAPHIC_DATA] LỌC THEO N…" at bounding box center [562, 279] width 1125 height 558
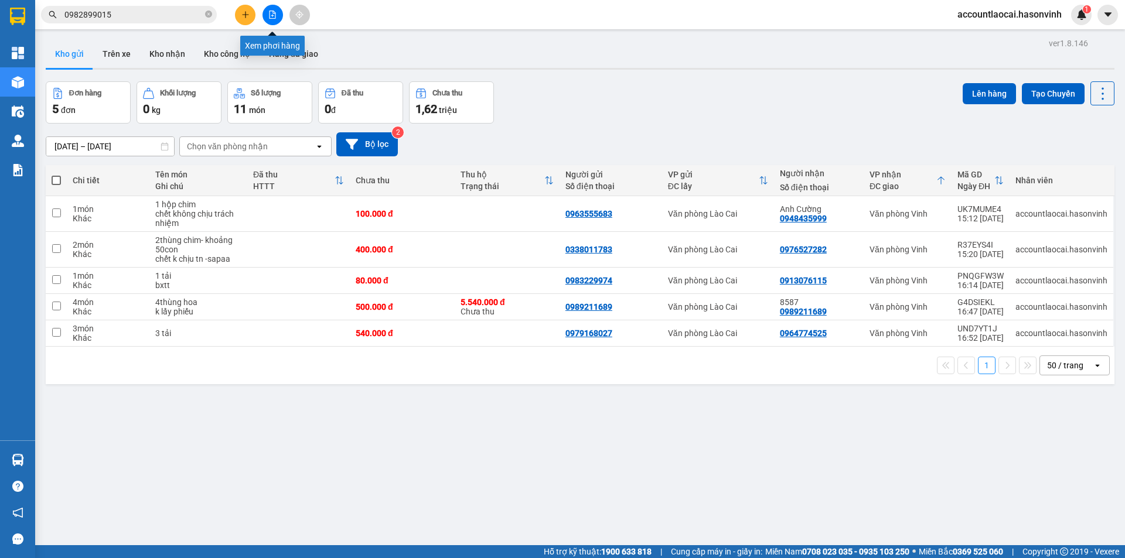
click at [271, 14] on icon "file-add" at bounding box center [272, 15] width 8 height 8
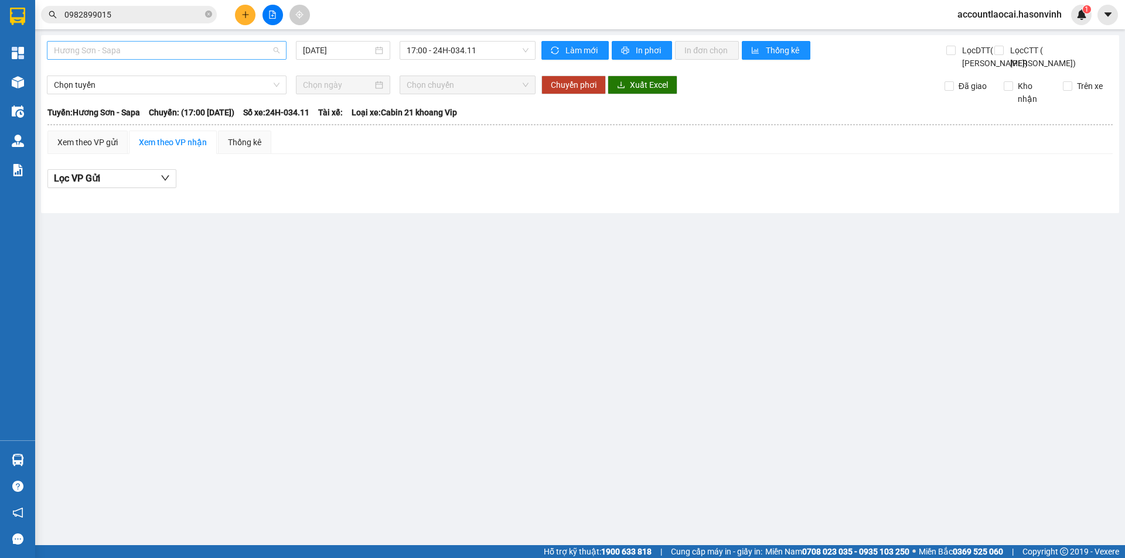
drag, startPoint x: 111, startPoint y: 54, endPoint x: 107, endPoint y: 141, distance: 86.8
click at [111, 54] on span "Hương Sơn - Sapa" at bounding box center [167, 51] width 226 height 18
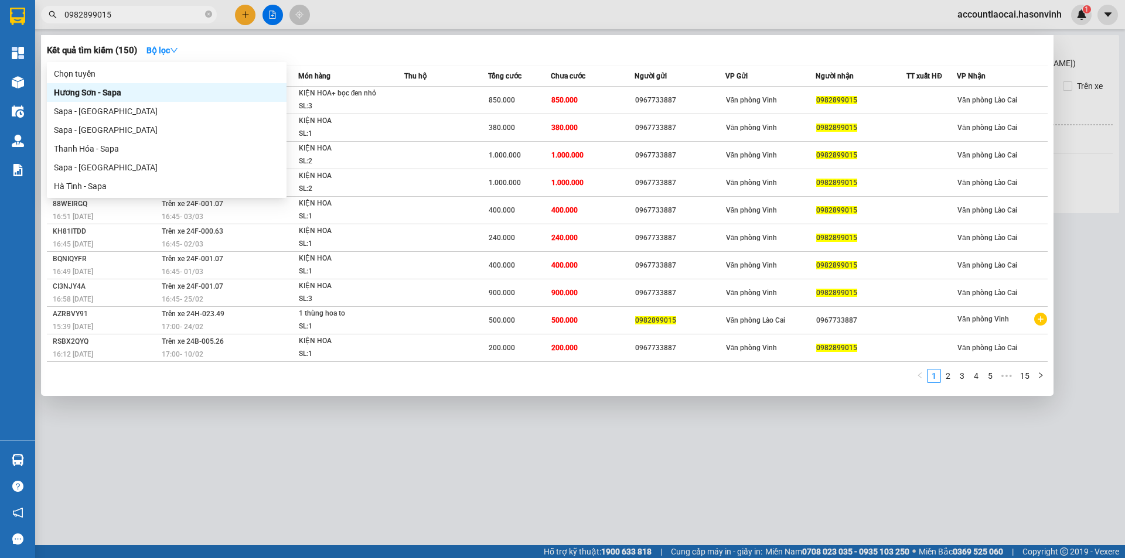
click at [128, 19] on input "0982899015" at bounding box center [133, 14] width 138 height 13
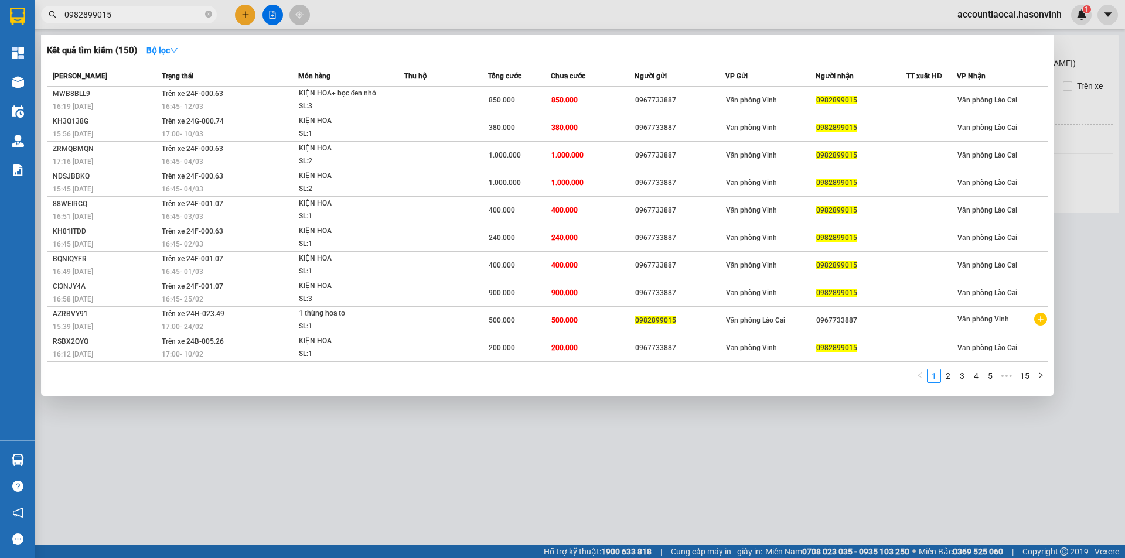
drag, startPoint x: 120, startPoint y: 15, endPoint x: 29, endPoint y: 19, distance: 90.9
click at [29, 19] on section "Kết quả tìm kiếm ( 150 ) Bộ lọc Mã ĐH Trạng thái Món hàng Thu hộ Tổng cước Chưa…" at bounding box center [562, 279] width 1125 height 558
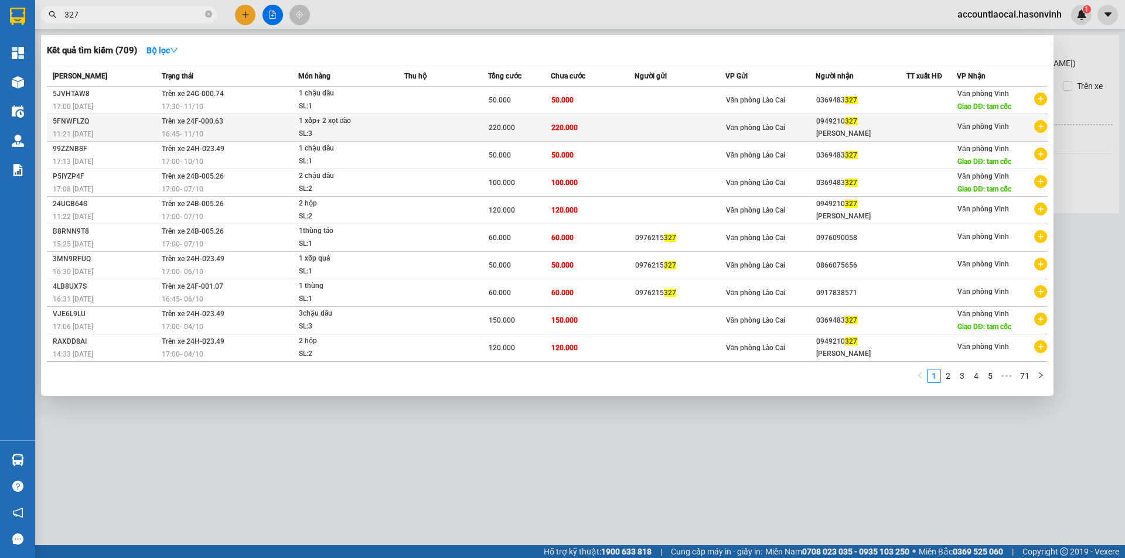
type input "327"
click at [868, 132] on div "[PERSON_NAME]" at bounding box center [861, 134] width 90 height 12
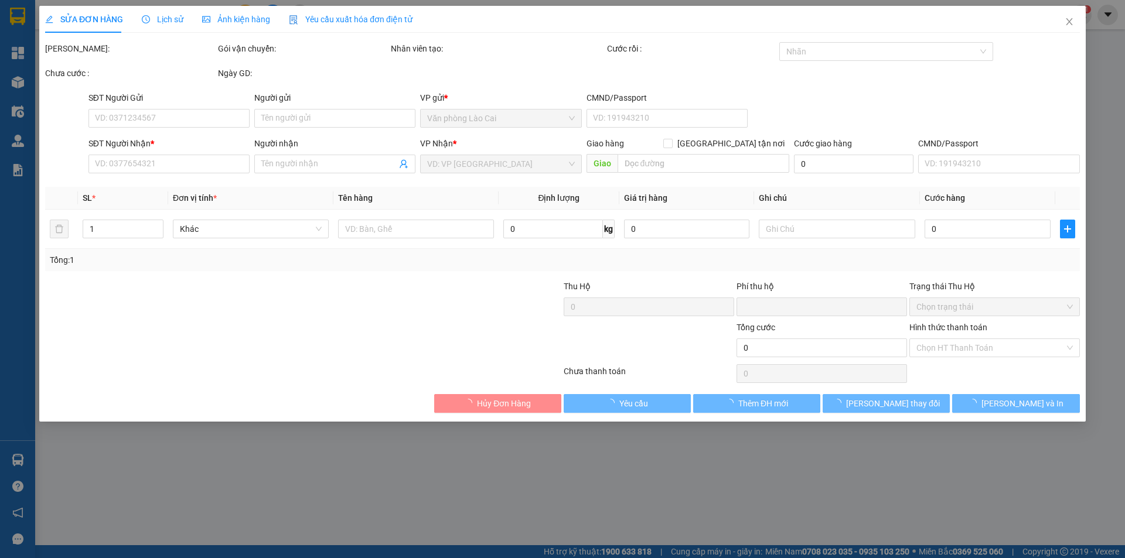
type input "0949210327"
type input "[PERSON_NAME]"
type input "0"
type input "220.000"
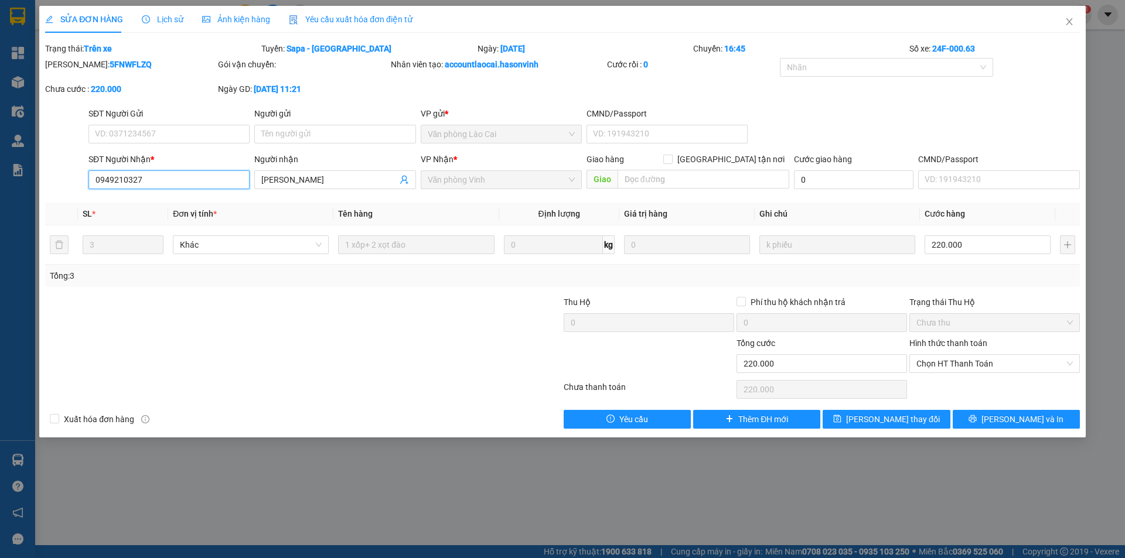
drag, startPoint x: 175, startPoint y: 182, endPoint x: 60, endPoint y: 183, distance: 115.4
click at [60, 183] on div "SĐT Người Nhận * 0949210327 0949210327 Người nhận lisa VP Nhận * Văn phòng Vinh…" at bounding box center [562, 173] width 1037 height 41
click at [1071, 16] on span "Close" at bounding box center [1069, 22] width 33 height 33
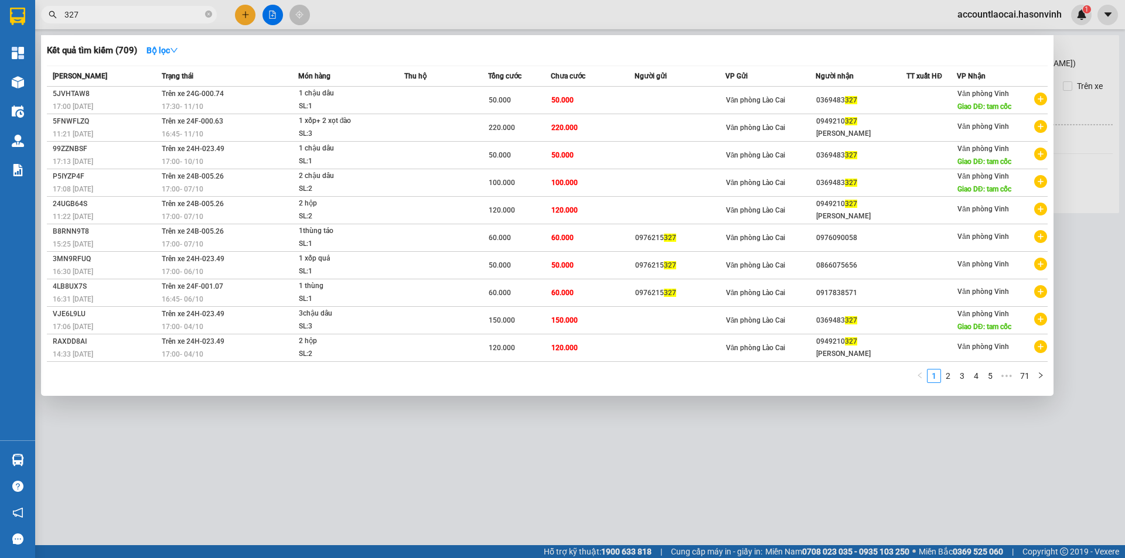
drag, startPoint x: 115, startPoint y: 9, endPoint x: 0, endPoint y: 13, distance: 114.9
click at [0, 13] on section "Kết quả tìm kiếm ( 709 ) Bộ lọc Mã ĐH Trạng thái Món hàng Thu hộ Tổng cước Chưa…" at bounding box center [562, 279] width 1125 height 558
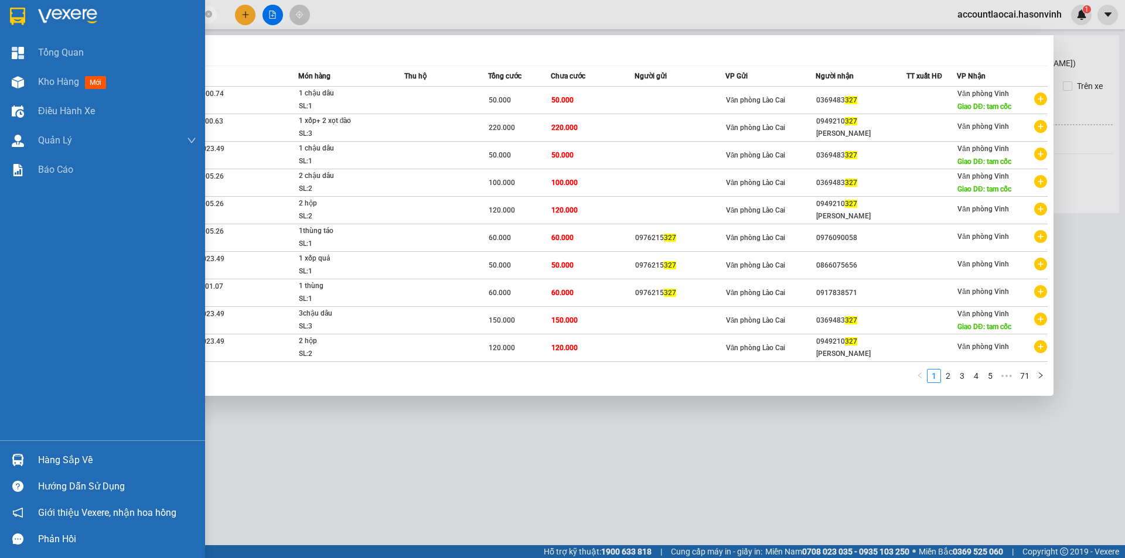
paste input "0949210"
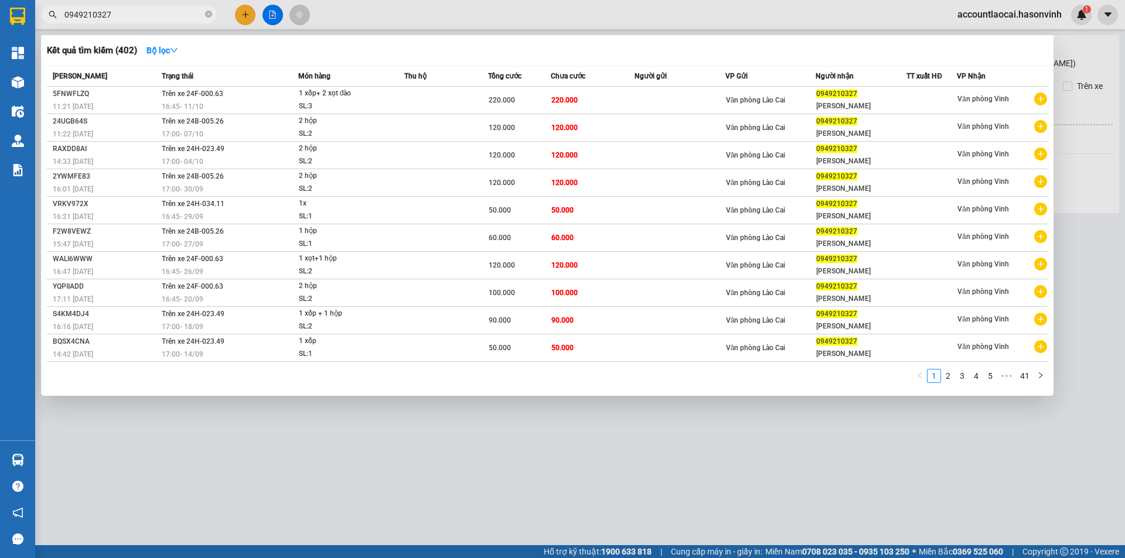
type input "0949210327"
click at [402, 427] on div at bounding box center [562, 279] width 1125 height 558
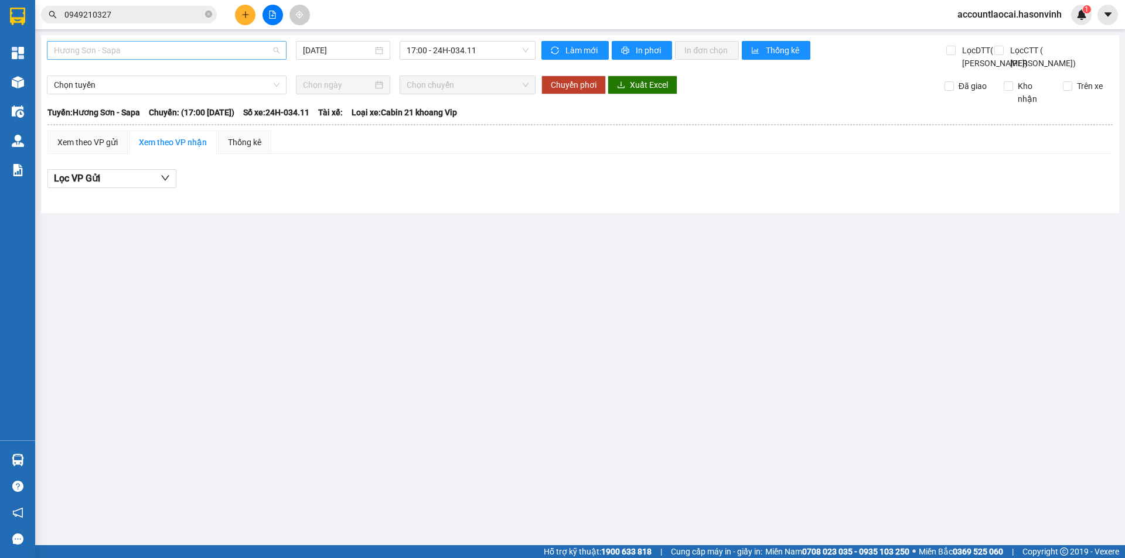
click at [153, 52] on span "Hương Sơn - Sapa" at bounding box center [167, 51] width 226 height 18
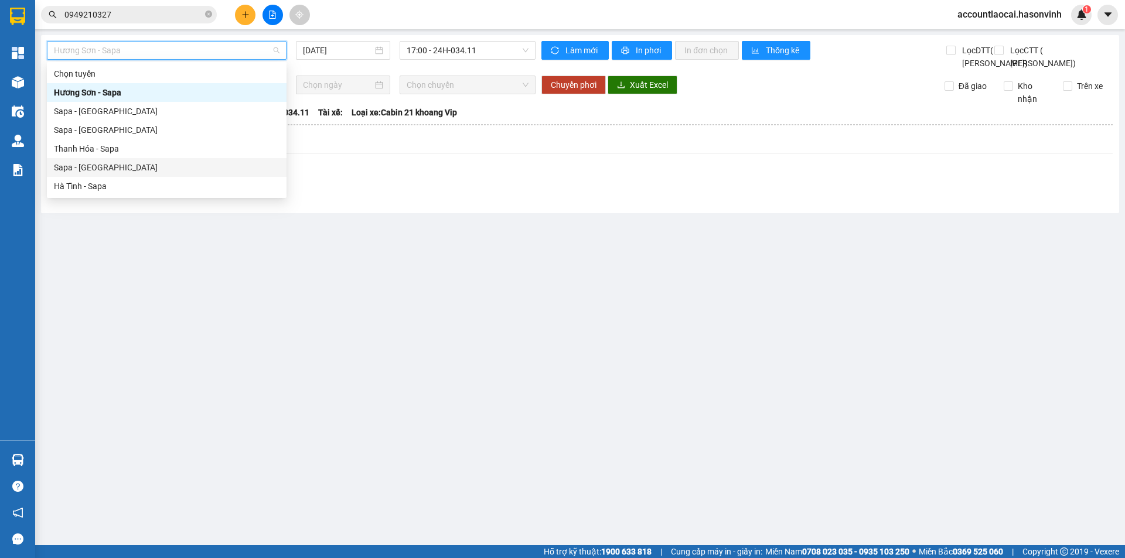
click at [98, 162] on div "Sapa - [GEOGRAPHIC_DATA]" at bounding box center [167, 167] width 226 height 13
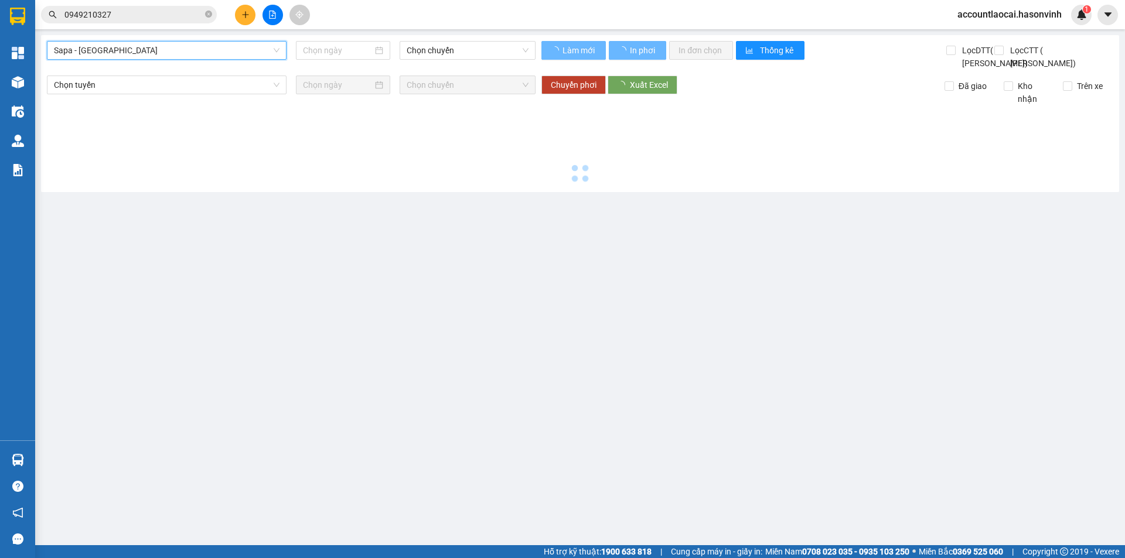
type input "[DATE]"
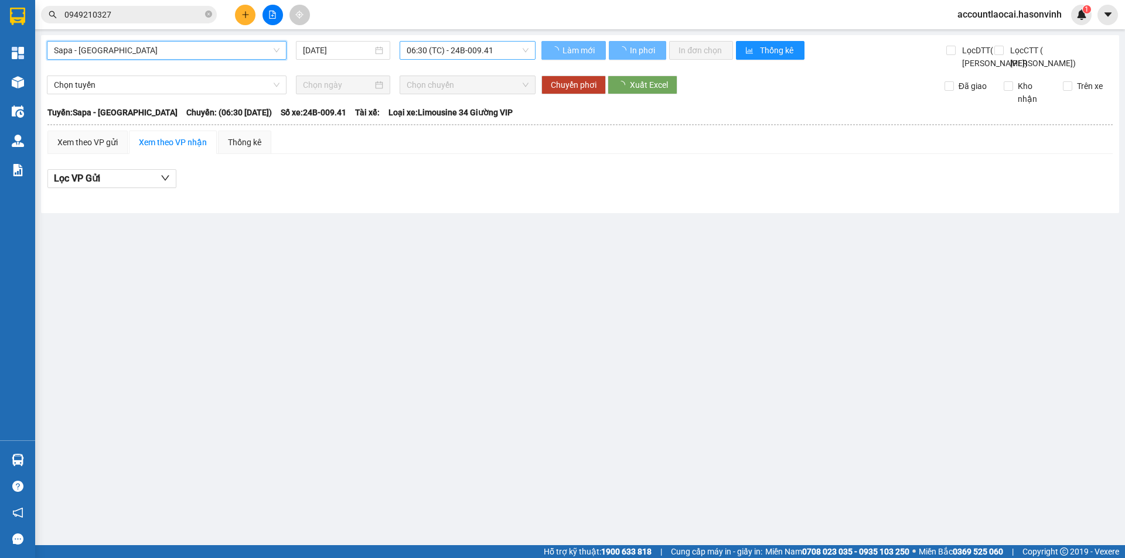
click at [483, 53] on span "06:30 (TC) - 24B-009.41" at bounding box center [468, 51] width 122 height 18
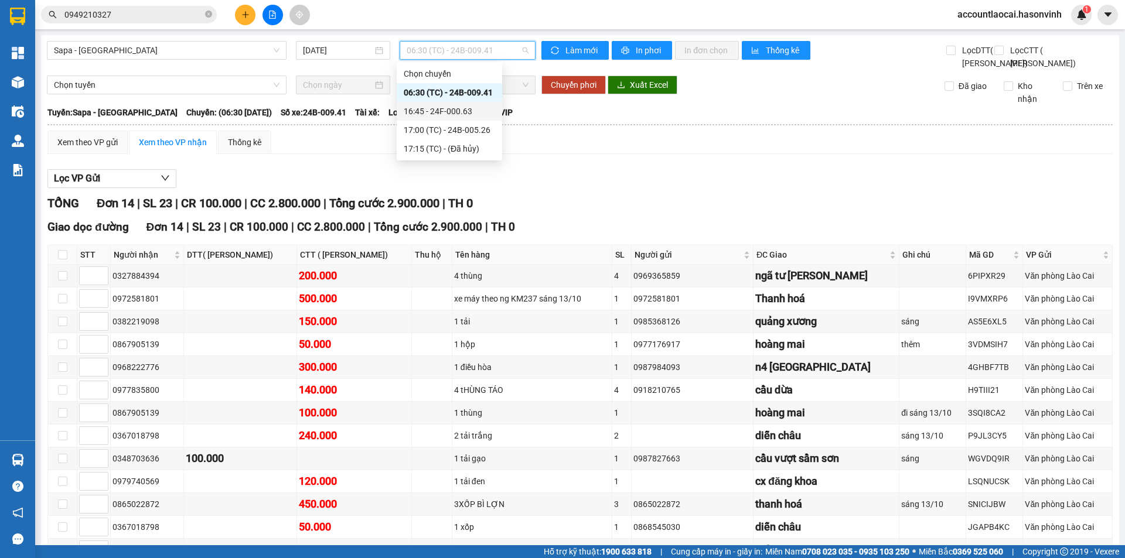
click at [476, 109] on div "16:45 - 24F-000.63" at bounding box center [449, 111] width 91 height 13
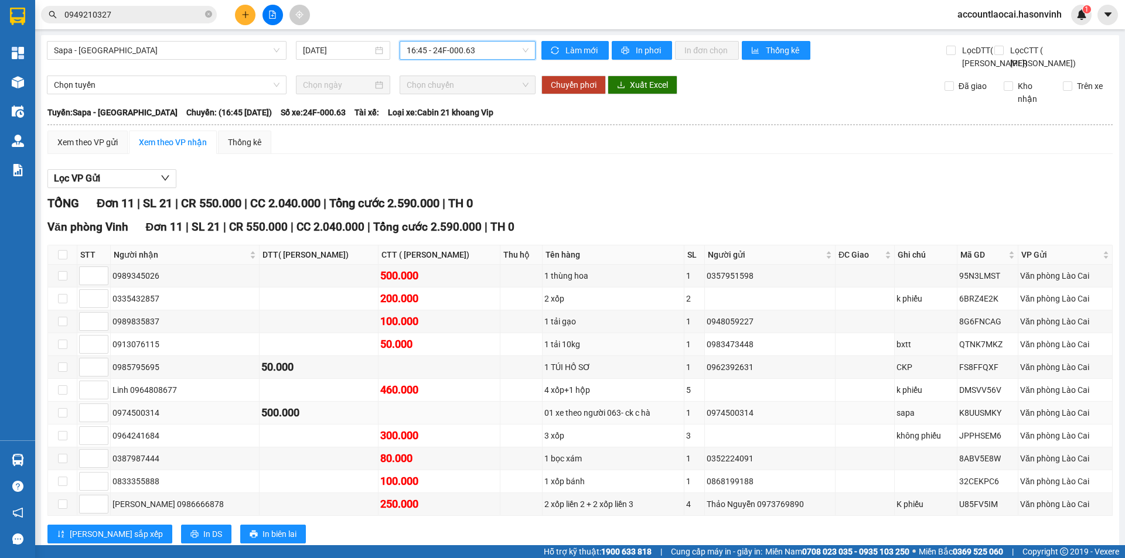
scroll to position [57, 0]
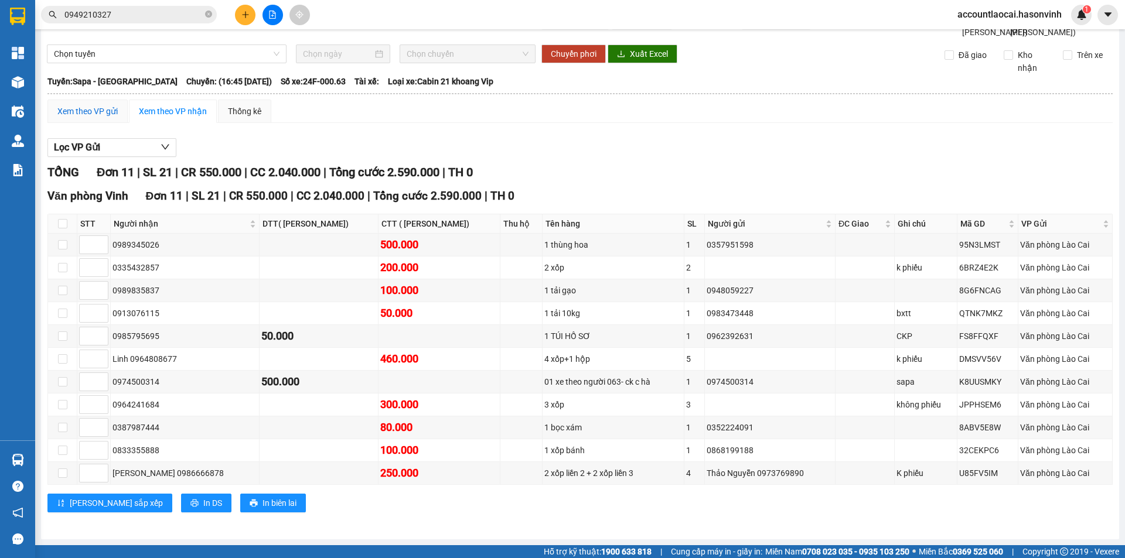
click at [99, 113] on div "Xem theo VP gửi" at bounding box center [87, 111] width 60 height 13
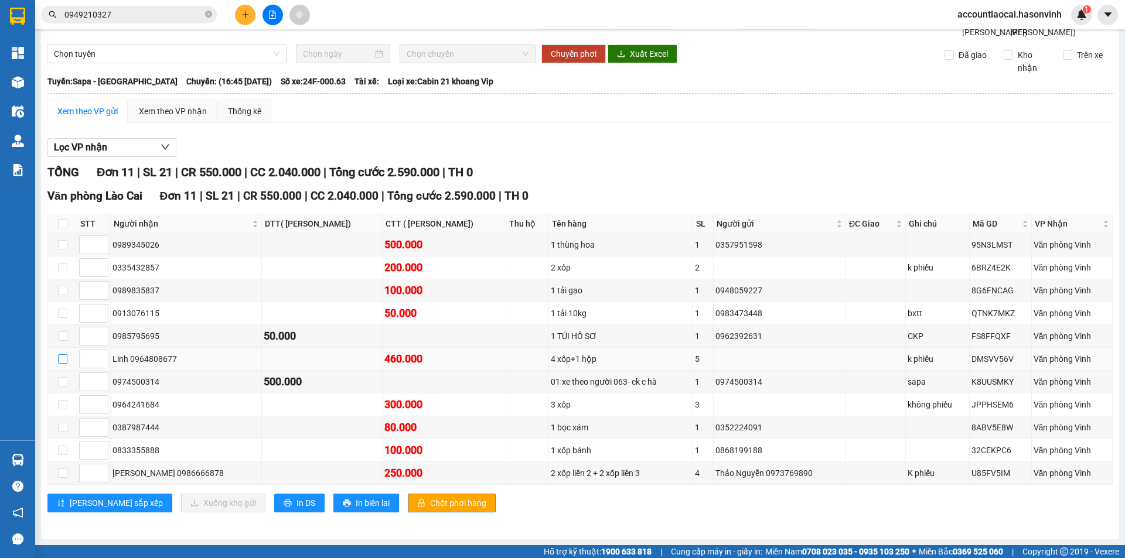
click at [63, 358] on input "checkbox" at bounding box center [62, 358] width 9 height 9
checkbox input "true"
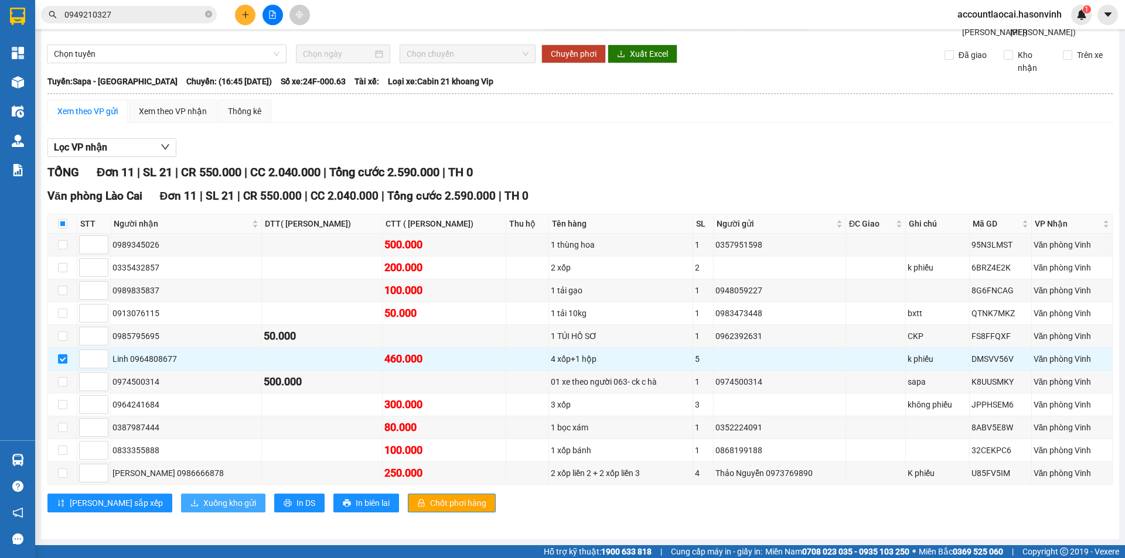
click at [203, 500] on span "Xuống kho gửi" at bounding box center [229, 503] width 53 height 13
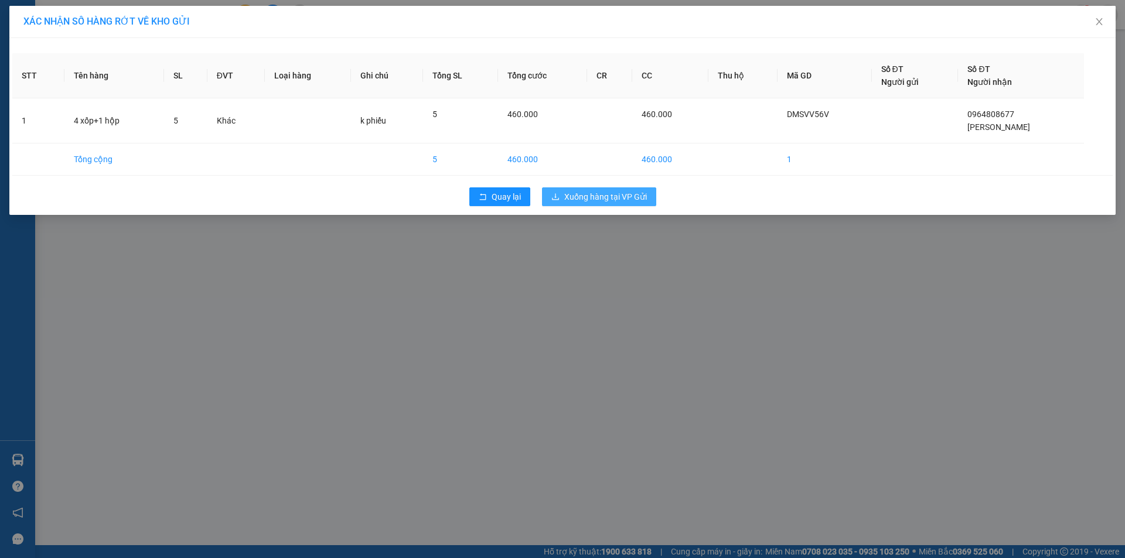
click at [617, 193] on span "Xuống hàng tại VP Gửi" at bounding box center [605, 196] width 83 height 13
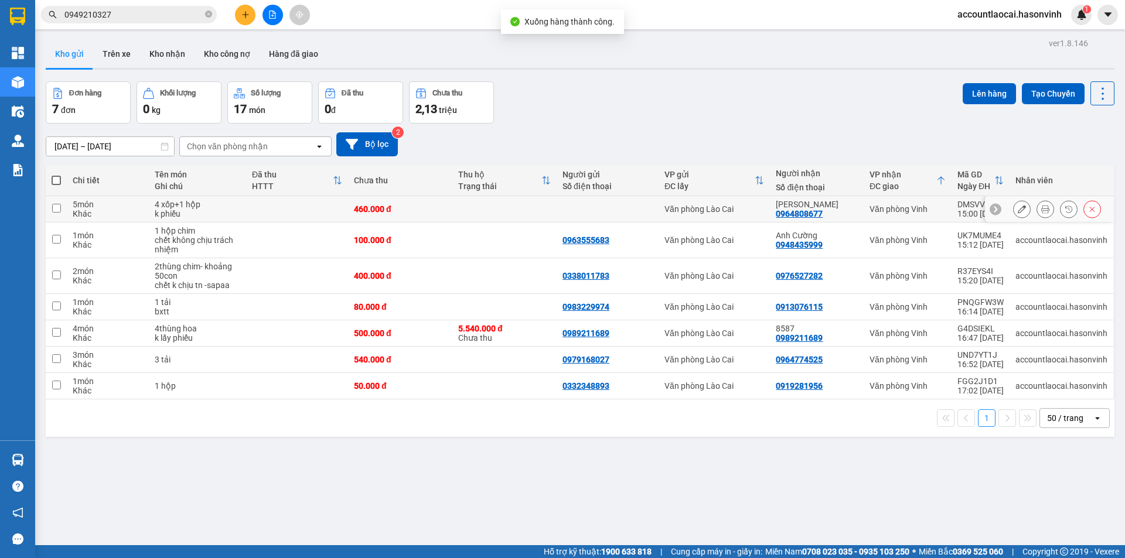
click at [1018, 206] on icon at bounding box center [1022, 209] width 8 height 8
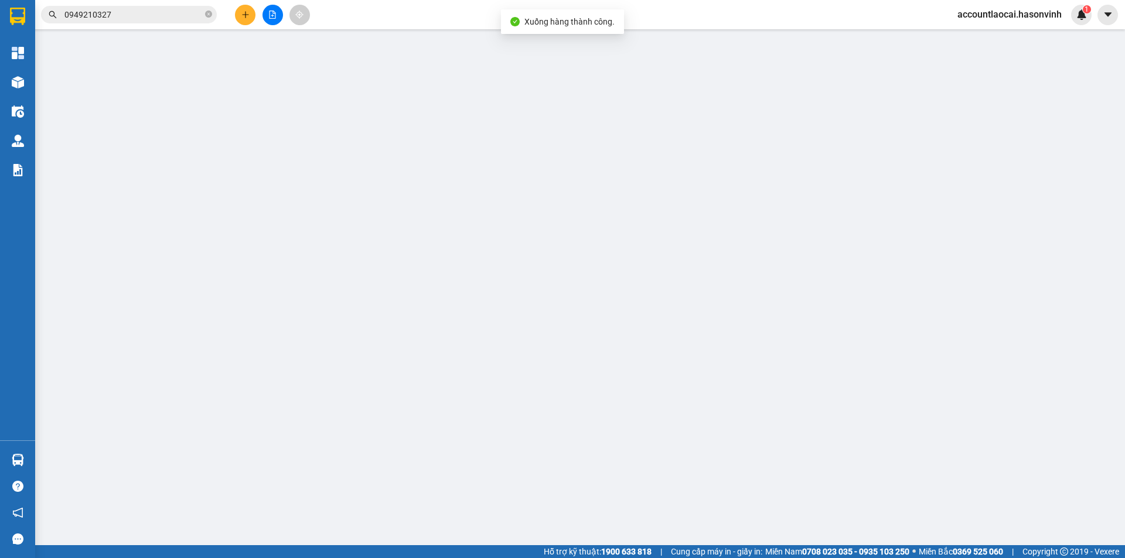
type input "0964808677"
type input "[PERSON_NAME]"
type input "0"
type input "460.000"
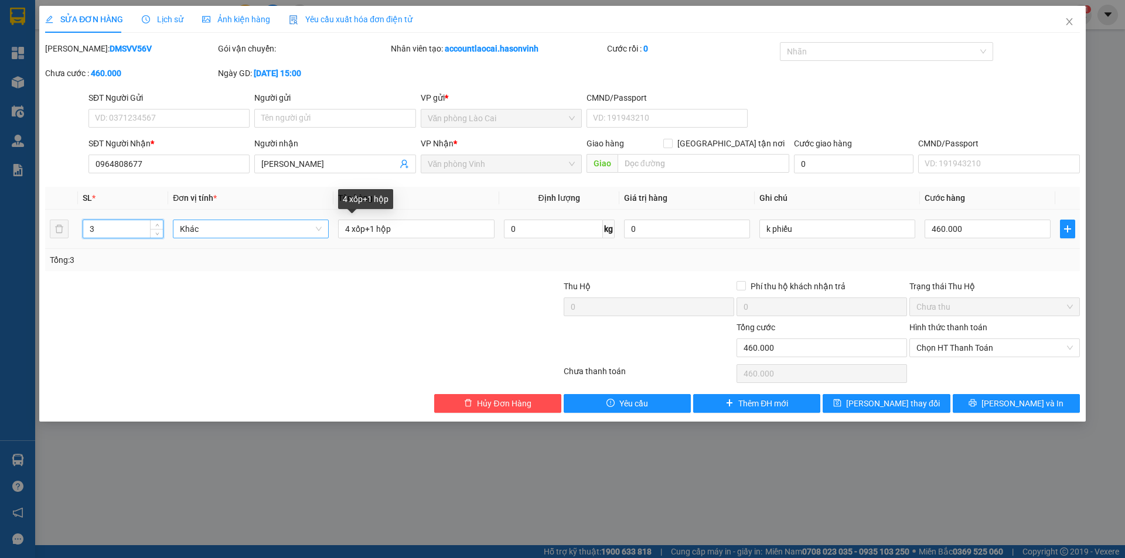
type input "3"
drag, startPoint x: 290, startPoint y: 224, endPoint x: 90, endPoint y: 213, distance: 200.1
click at [90, 213] on tr "3 Khác 4 xốp+1 hộp 0 kg 0 k phiếu 460.000" at bounding box center [562, 229] width 1035 height 39
type input "3 xốp"
click at [971, 228] on input "460.000" at bounding box center [987, 229] width 126 height 19
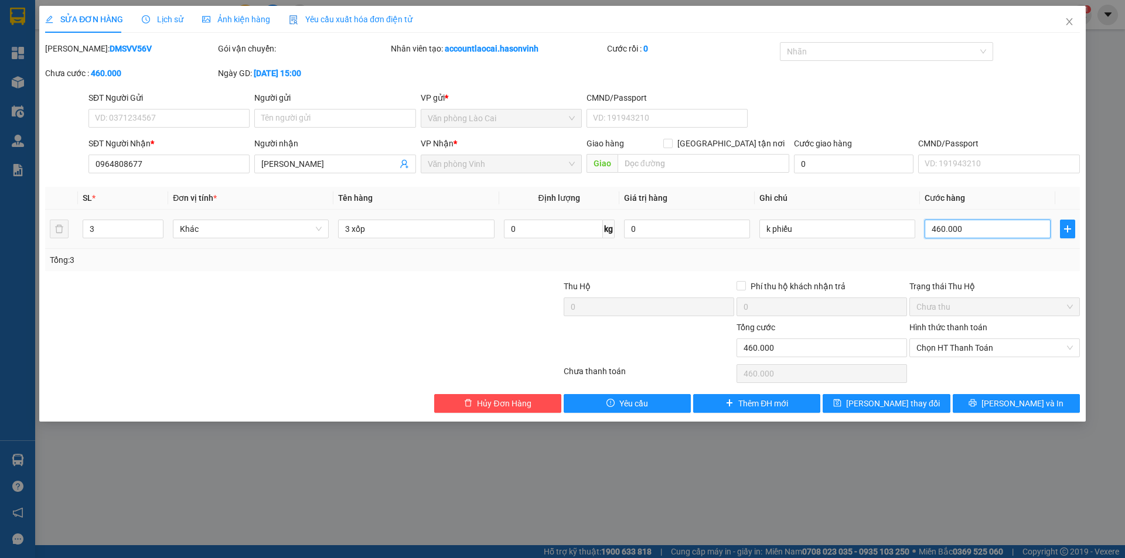
type input "3"
type input "30"
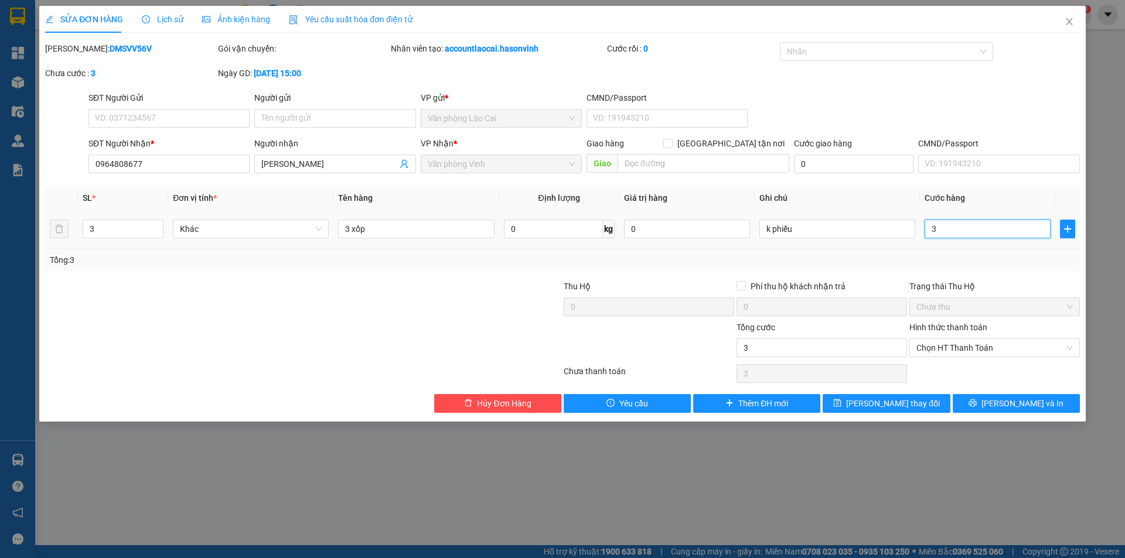
type input "30"
type input "300"
drag, startPoint x: 1059, startPoint y: 274, endPoint x: 1052, endPoint y: 276, distance: 6.7
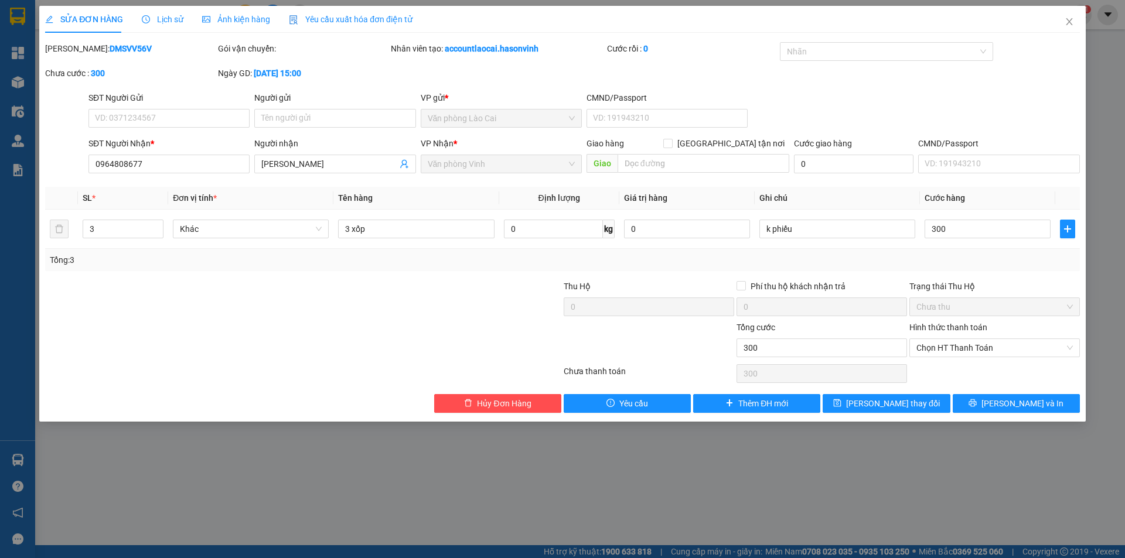
click at [1052, 276] on div "Total Paid Fee 0 Total UnPaid Fee 460.000 Cash Collection Total Fee Mã ĐH: DMSV…" at bounding box center [562, 227] width 1035 height 371
type input "300.000"
click at [902, 400] on span "[PERSON_NAME] thay đổi" at bounding box center [893, 403] width 94 height 13
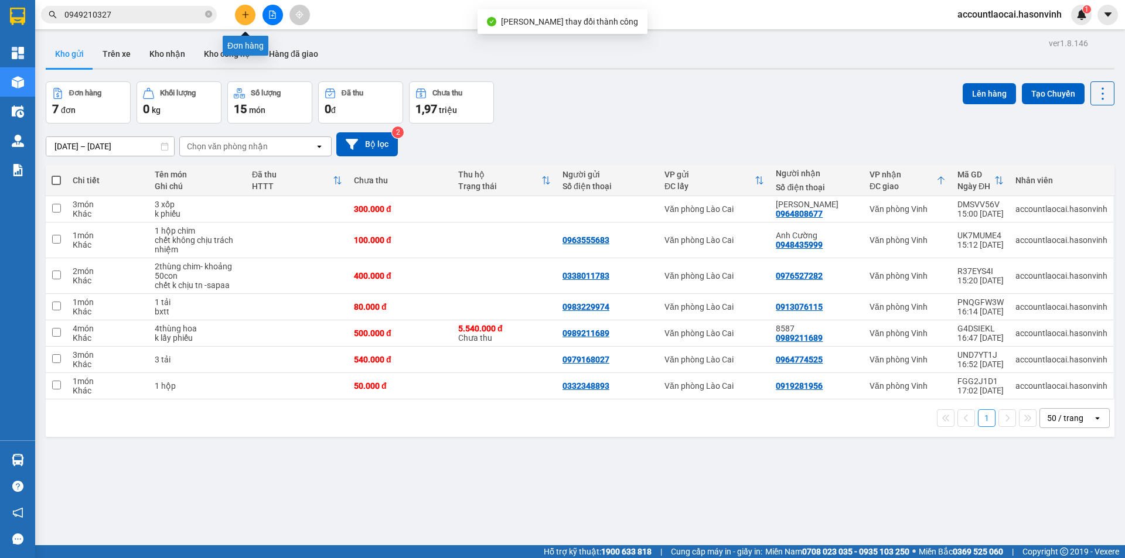
click at [241, 13] on icon "plus" at bounding box center [245, 15] width 8 height 8
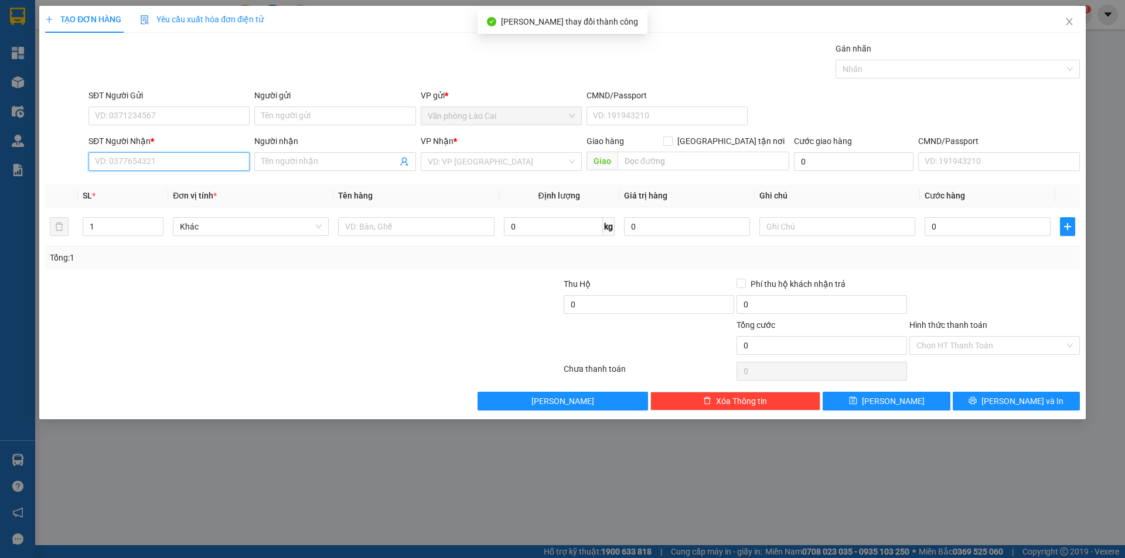
click at [186, 168] on input "SĐT Người Nhận *" at bounding box center [168, 161] width 161 height 19
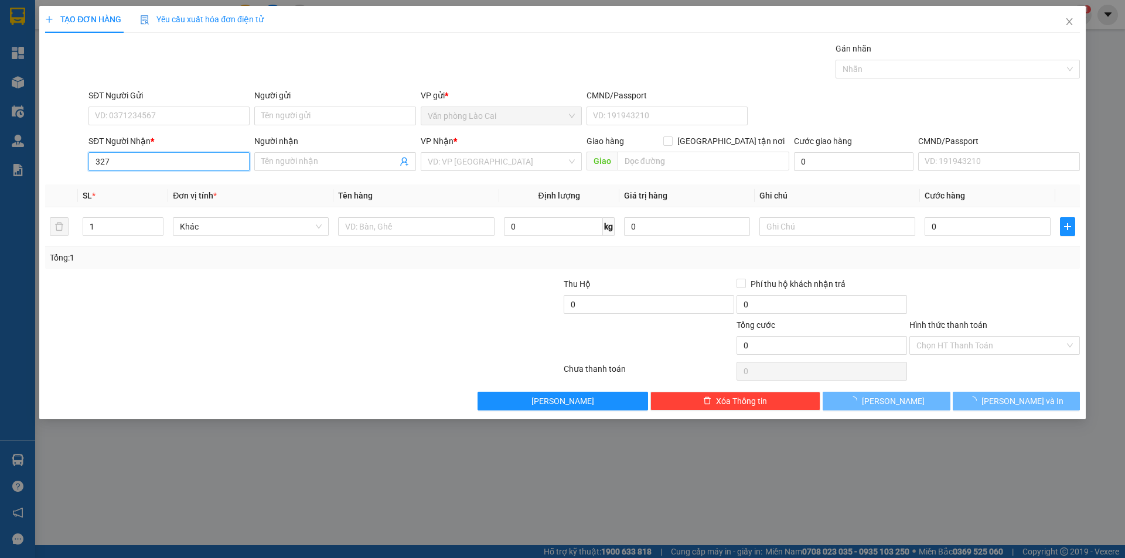
click at [172, 161] on input "327" at bounding box center [168, 161] width 161 height 19
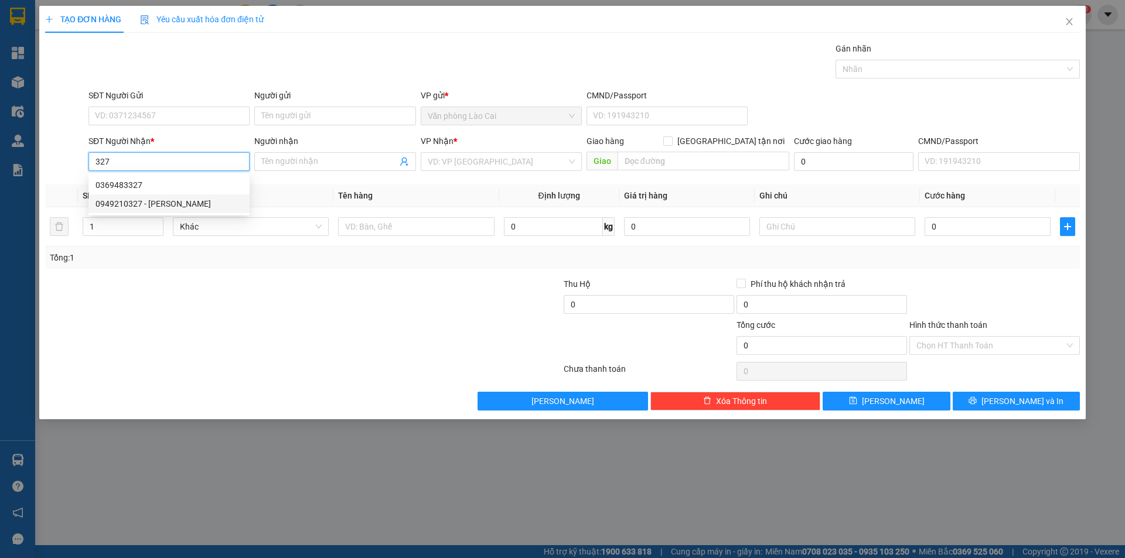
click at [157, 203] on div "0949210327 - [PERSON_NAME]" at bounding box center [168, 203] width 147 height 13
type input "0949210327"
type input "[PERSON_NAME]"
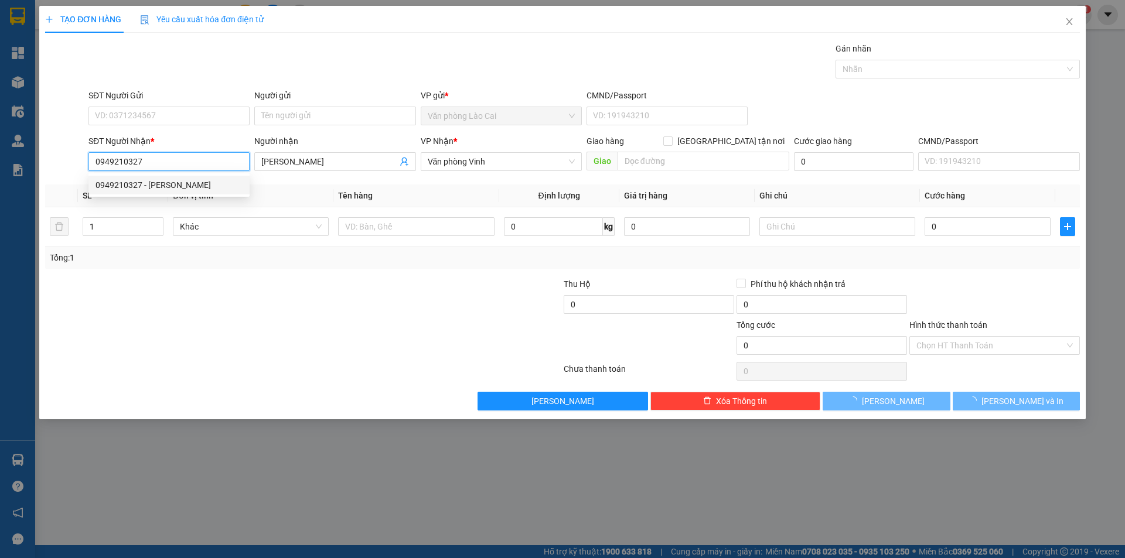
type input "220.000"
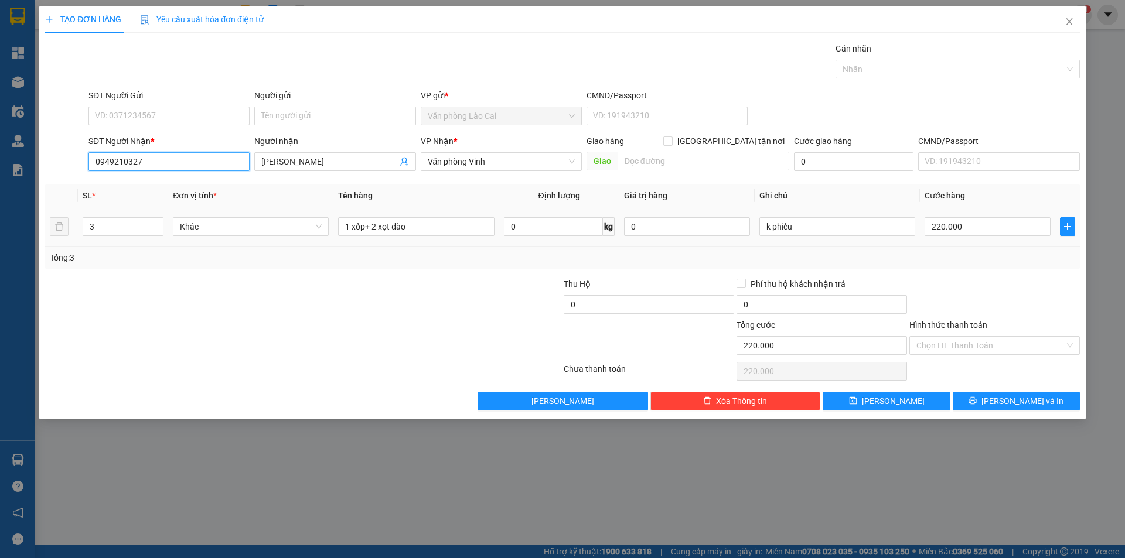
type input "0949210327"
drag, startPoint x: 64, startPoint y: 227, endPoint x: 16, endPoint y: 232, distance: 48.3
click at [17, 231] on div "TẠO ĐƠN HÀNG Yêu cầu xuất hóa đơn điện tử Transit Pickup Surcharge Ids Transit …" at bounding box center [562, 279] width 1125 height 558
type input "2"
drag, startPoint x: 418, startPoint y: 224, endPoint x: 371, endPoint y: 224, distance: 46.3
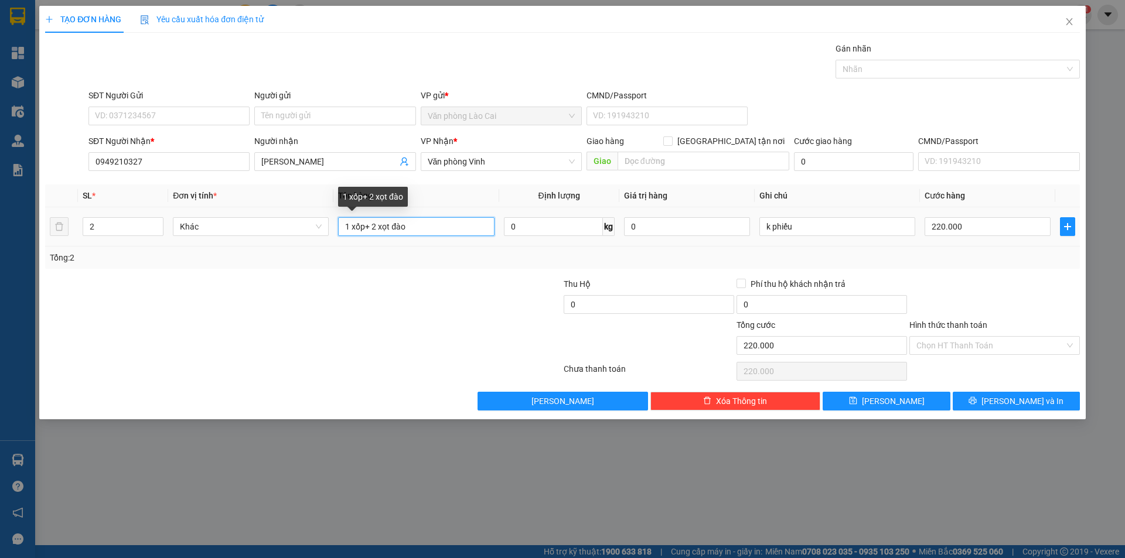
click at [371, 224] on input "1 xốp+ 2 xọt đào" at bounding box center [416, 226] width 156 height 19
click at [371, 224] on input "1 xốp+2 hộp" at bounding box center [416, 226] width 156 height 19
type input "1 xốp+1 hộp"
click at [1020, 220] on input "220.000" at bounding box center [987, 226] width 126 height 19
type input "1"
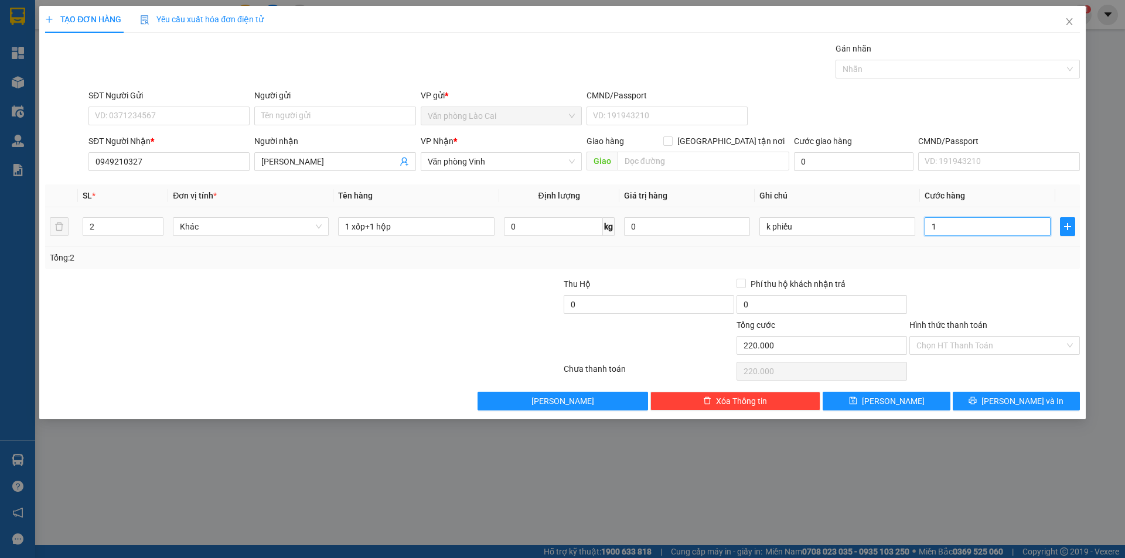
type input "1"
type input "16"
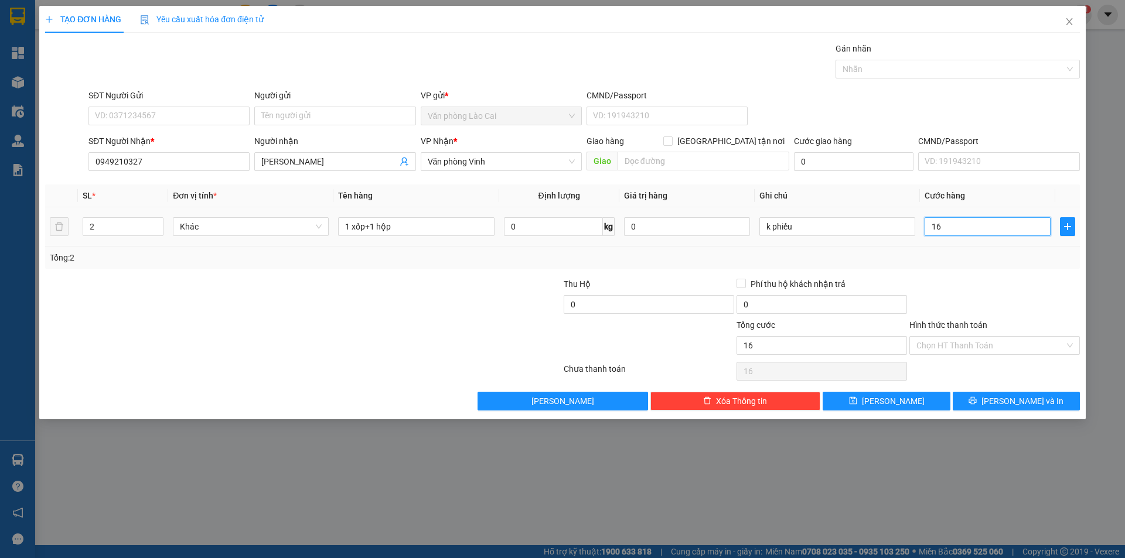
type input "160"
type input "160.000"
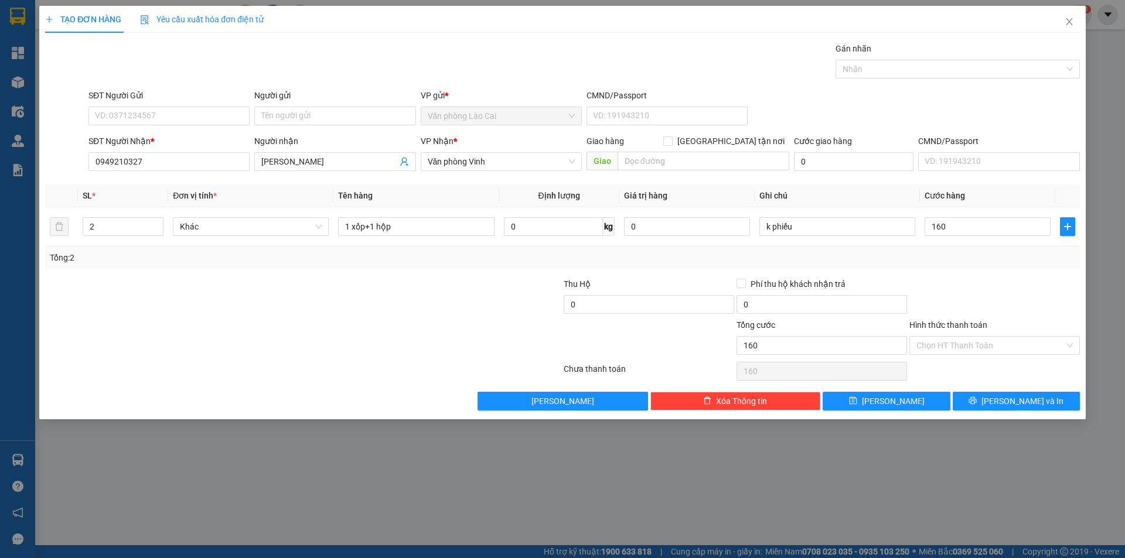
type input "160.000"
drag, startPoint x: 1032, startPoint y: 275, endPoint x: 977, endPoint y: 349, distance: 91.3
click at [1031, 276] on div "Transit Pickup Surcharge Ids Transit Deliver Surcharge Ids Transit Deliver Surc…" at bounding box center [562, 226] width 1035 height 368
click at [914, 402] on button "[PERSON_NAME]" at bounding box center [885, 401] width 127 height 19
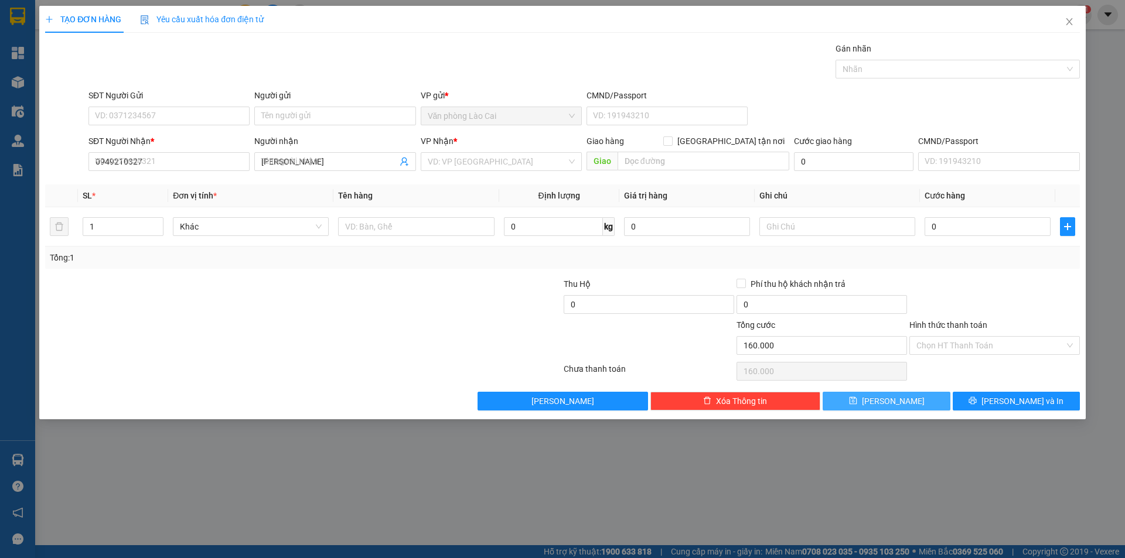
type input "0"
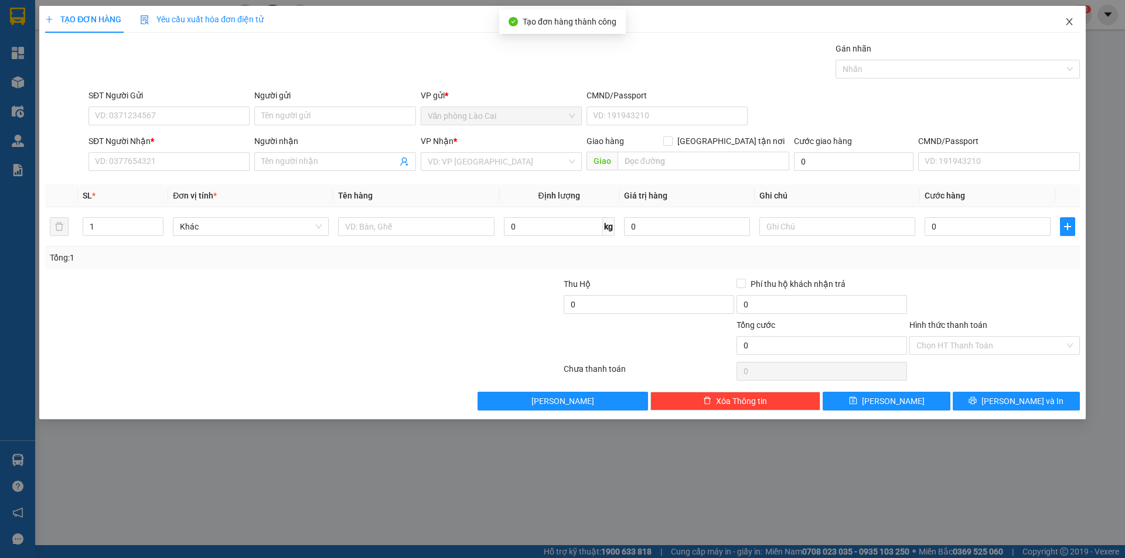
click at [1067, 20] on icon "close" at bounding box center [1069, 21] width 6 height 7
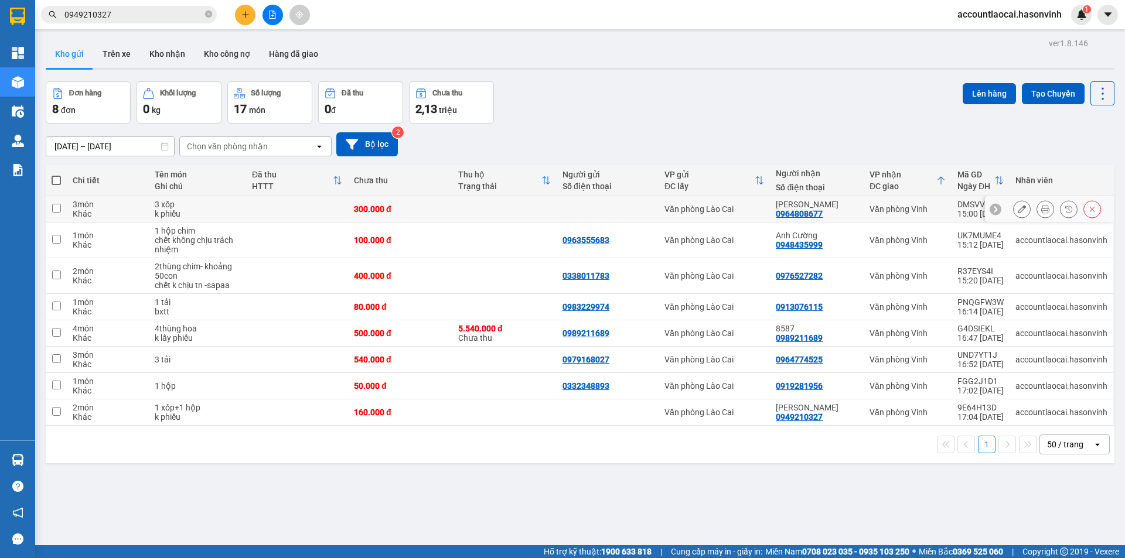
click at [425, 210] on div "300.000 đ" at bounding box center [400, 208] width 93 height 9
checkbox input "true"
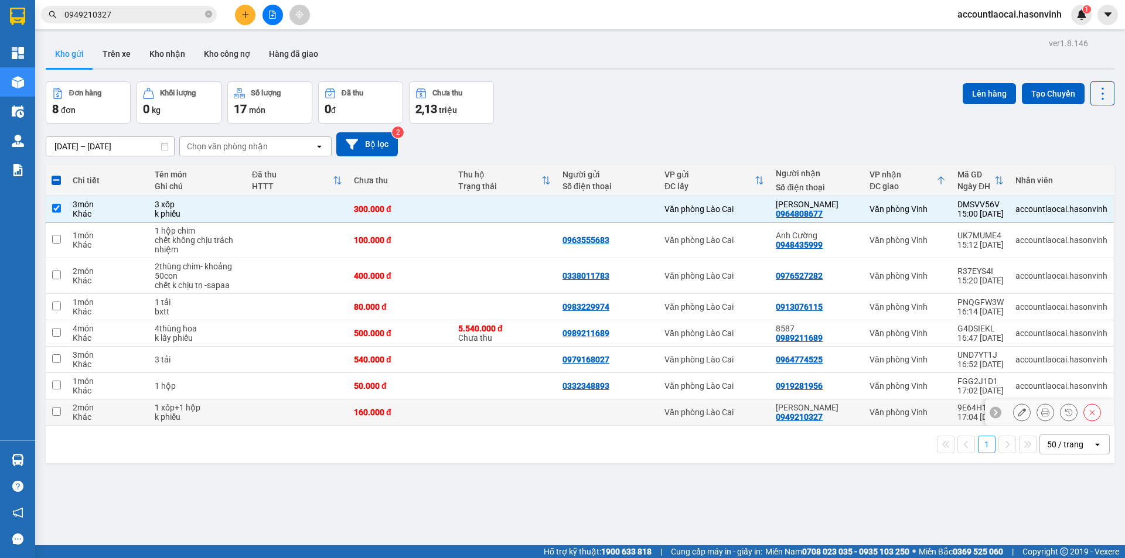
click at [431, 412] on div "160.000 đ" at bounding box center [400, 412] width 93 height 9
checkbox input "true"
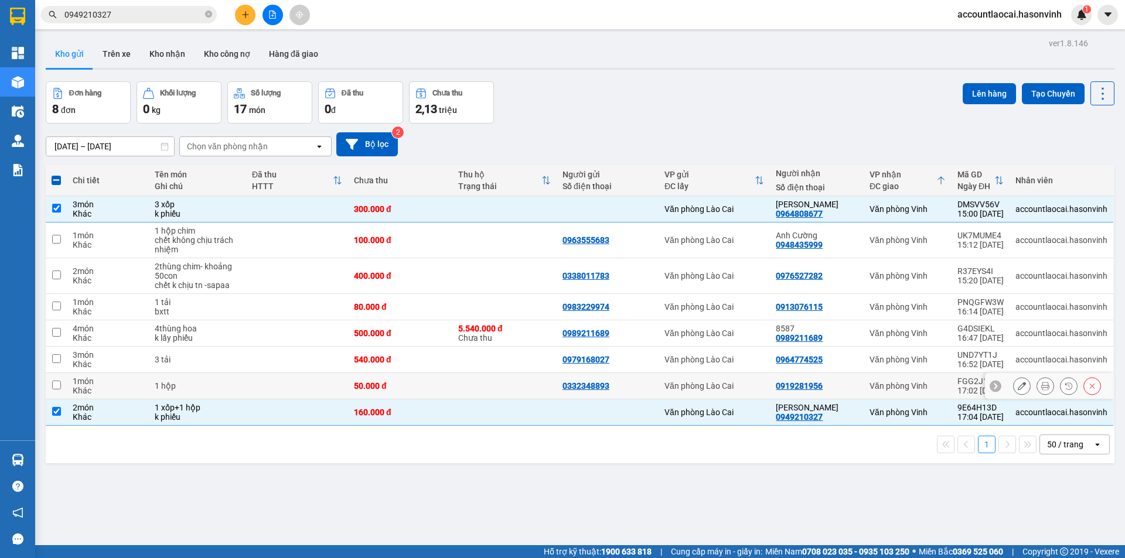
click at [429, 384] on div "50.000 đ" at bounding box center [400, 385] width 93 height 9
checkbox input "true"
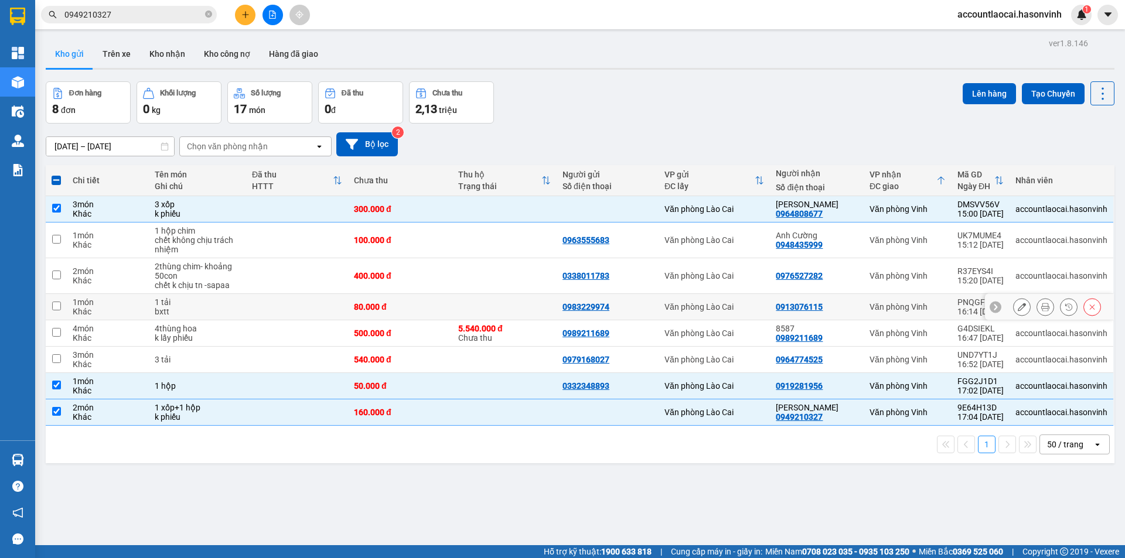
click at [476, 303] on td at bounding box center [504, 307] width 104 height 26
checkbox input "true"
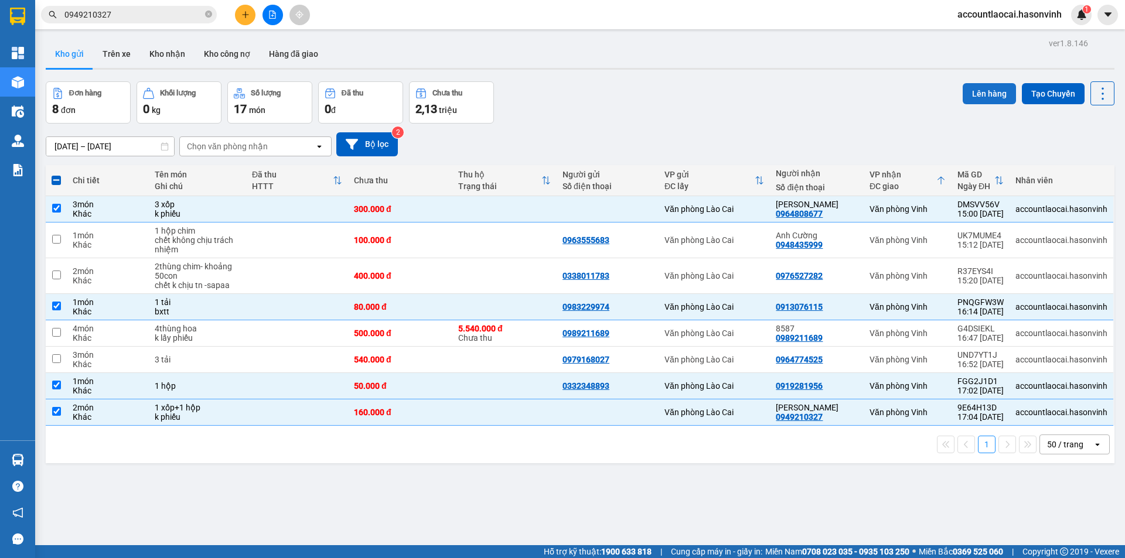
click at [978, 96] on button "Lên hàng" at bounding box center [988, 93] width 53 height 21
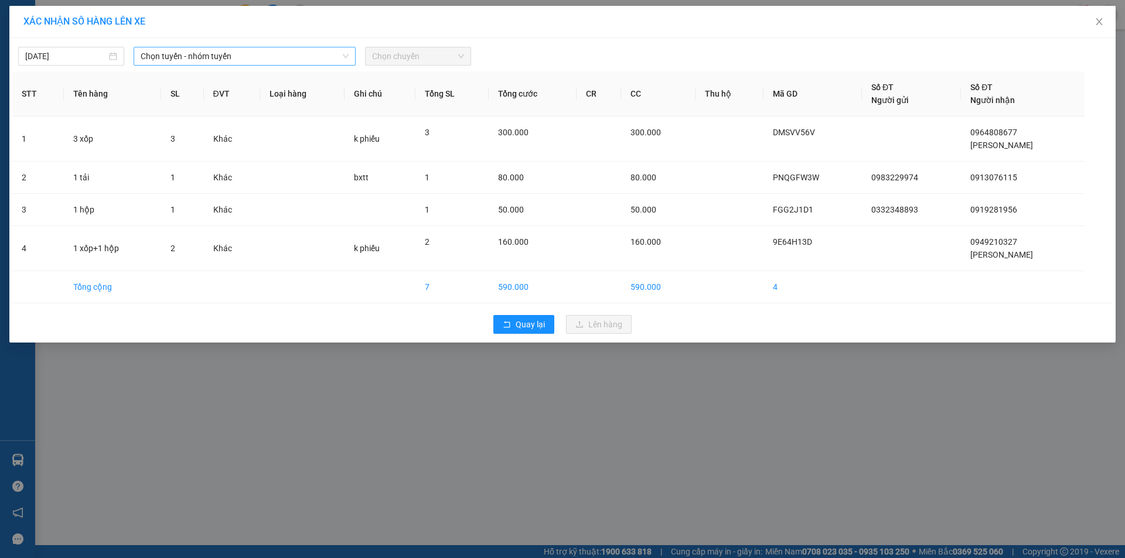
click at [183, 60] on span "Chọn tuyến - nhóm tuyến" at bounding box center [245, 56] width 208 height 18
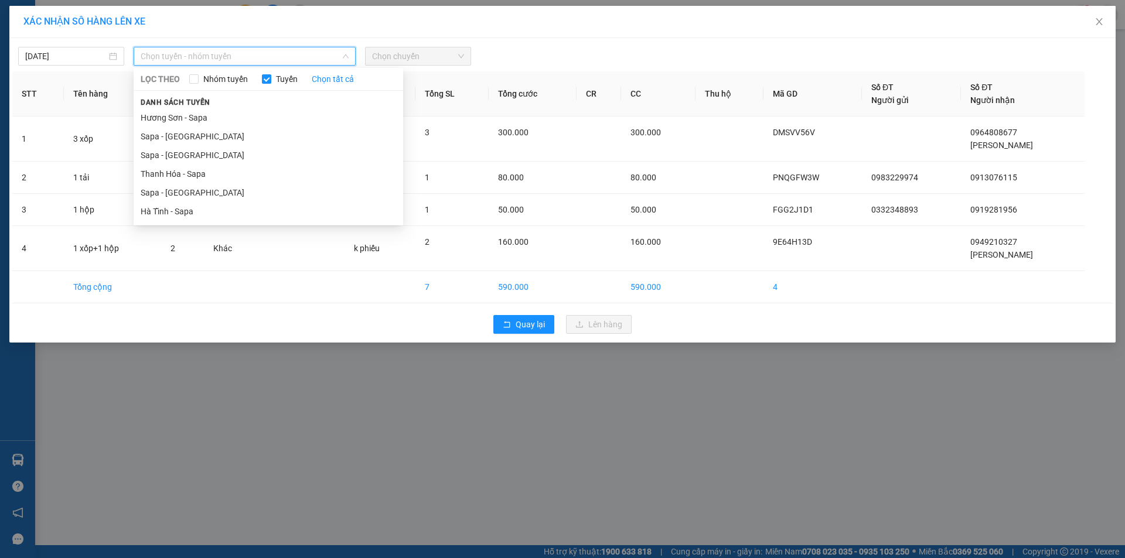
drag, startPoint x: 172, startPoint y: 190, endPoint x: 305, endPoint y: 113, distance: 154.0
click at [184, 185] on li "Sapa - [GEOGRAPHIC_DATA]" at bounding box center [268, 192] width 269 height 19
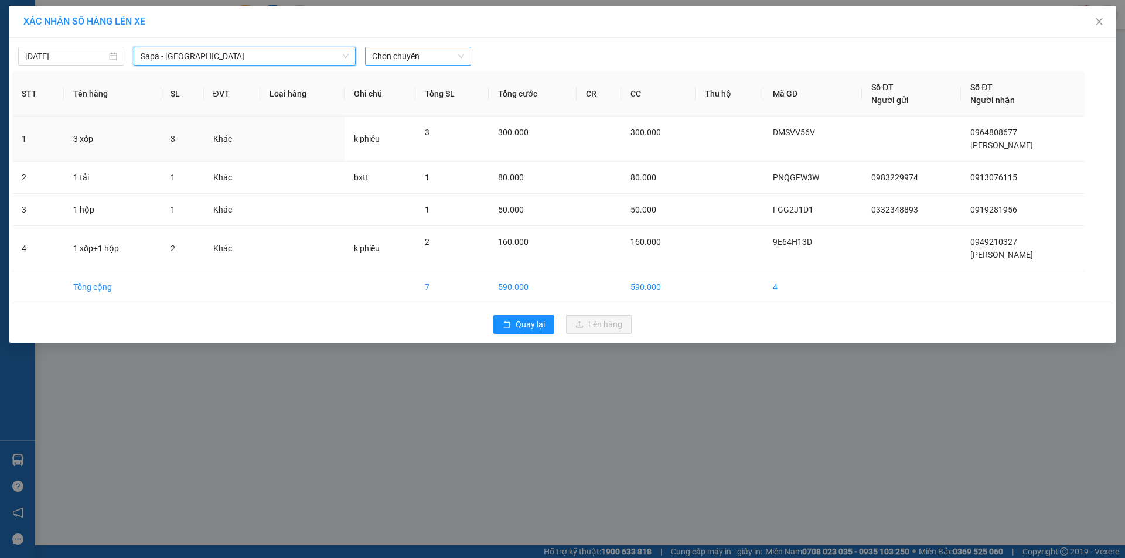
click at [439, 62] on span "Chọn chuyến" at bounding box center [418, 56] width 92 height 18
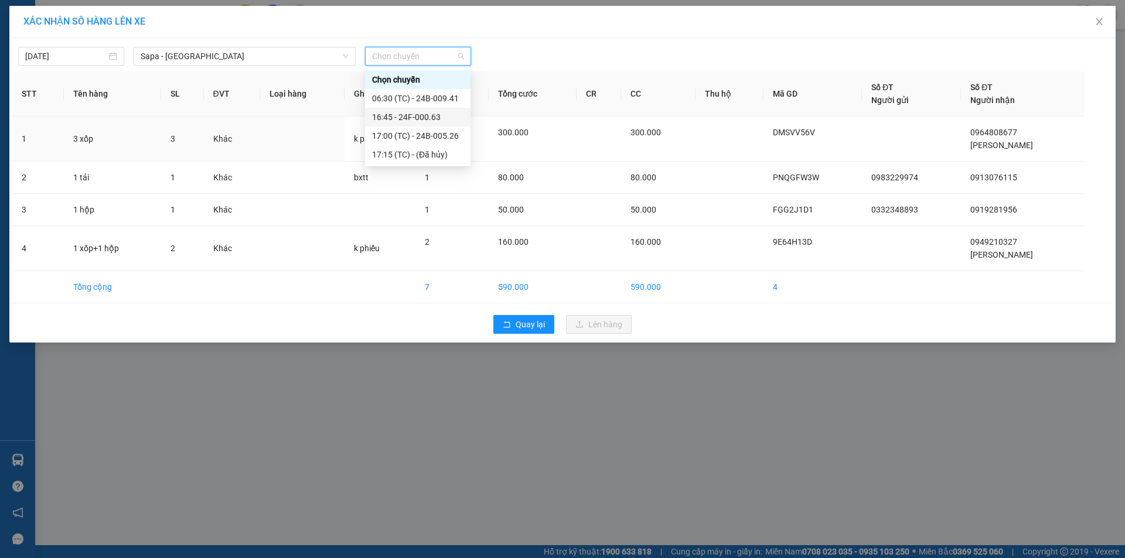
drag, startPoint x: 434, startPoint y: 114, endPoint x: 440, endPoint y: 122, distance: 10.1
click at [434, 115] on div "16:45 - 24F-000.63" at bounding box center [417, 117] width 91 height 13
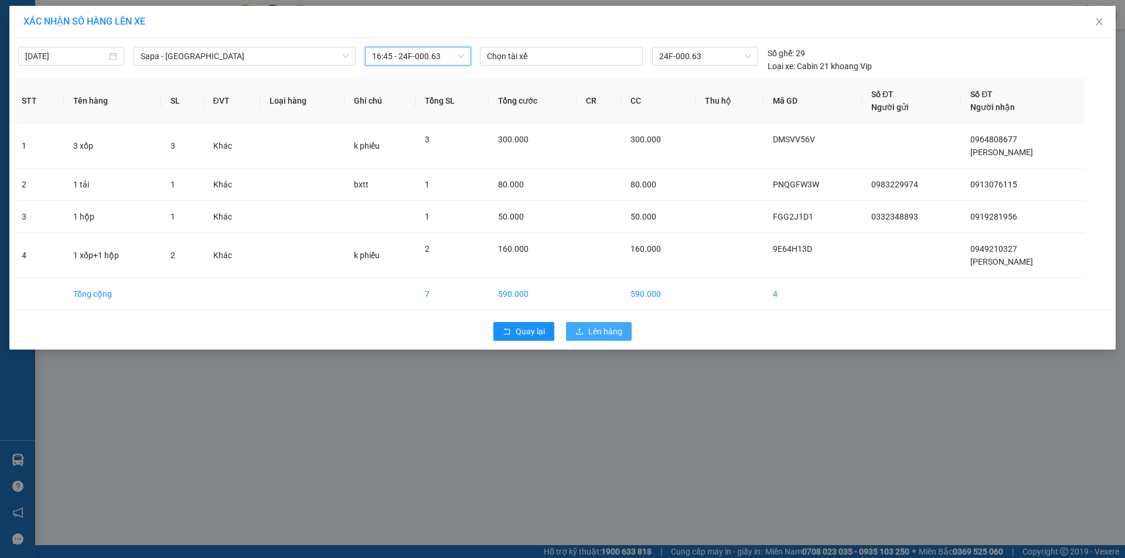
click at [591, 332] on span "Lên hàng" at bounding box center [605, 331] width 34 height 13
